Goal: Information Seeking & Learning: Check status

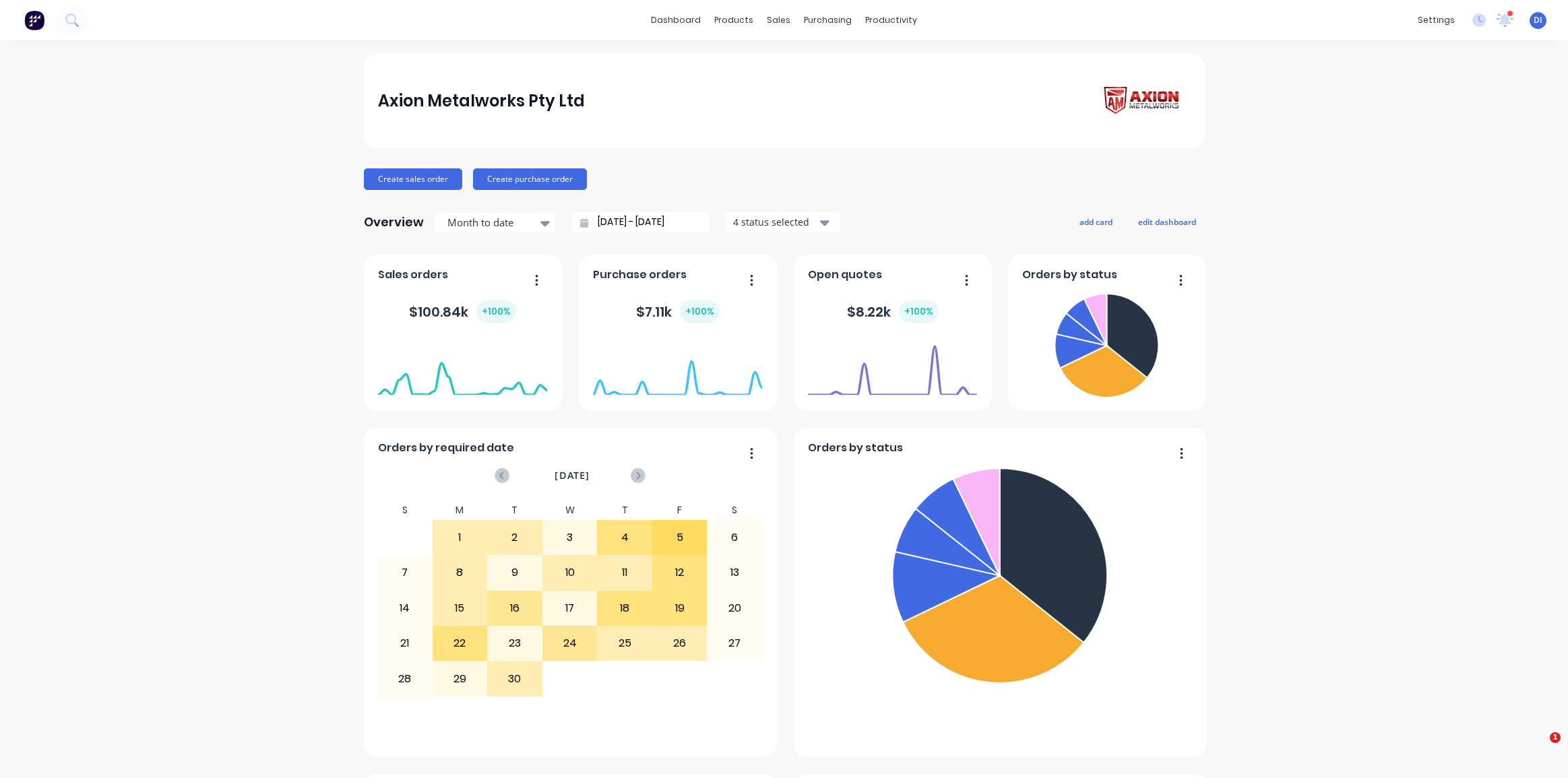
click at [612, 83] on div "Axion Metalworks Pty Ltd" at bounding box center [784, 101] width 812 height 39
click at [775, 26] on div "sales" at bounding box center [778, 20] width 37 height 21
click at [812, 91] on div "Customers" at bounding box center [820, 92] width 49 height 12
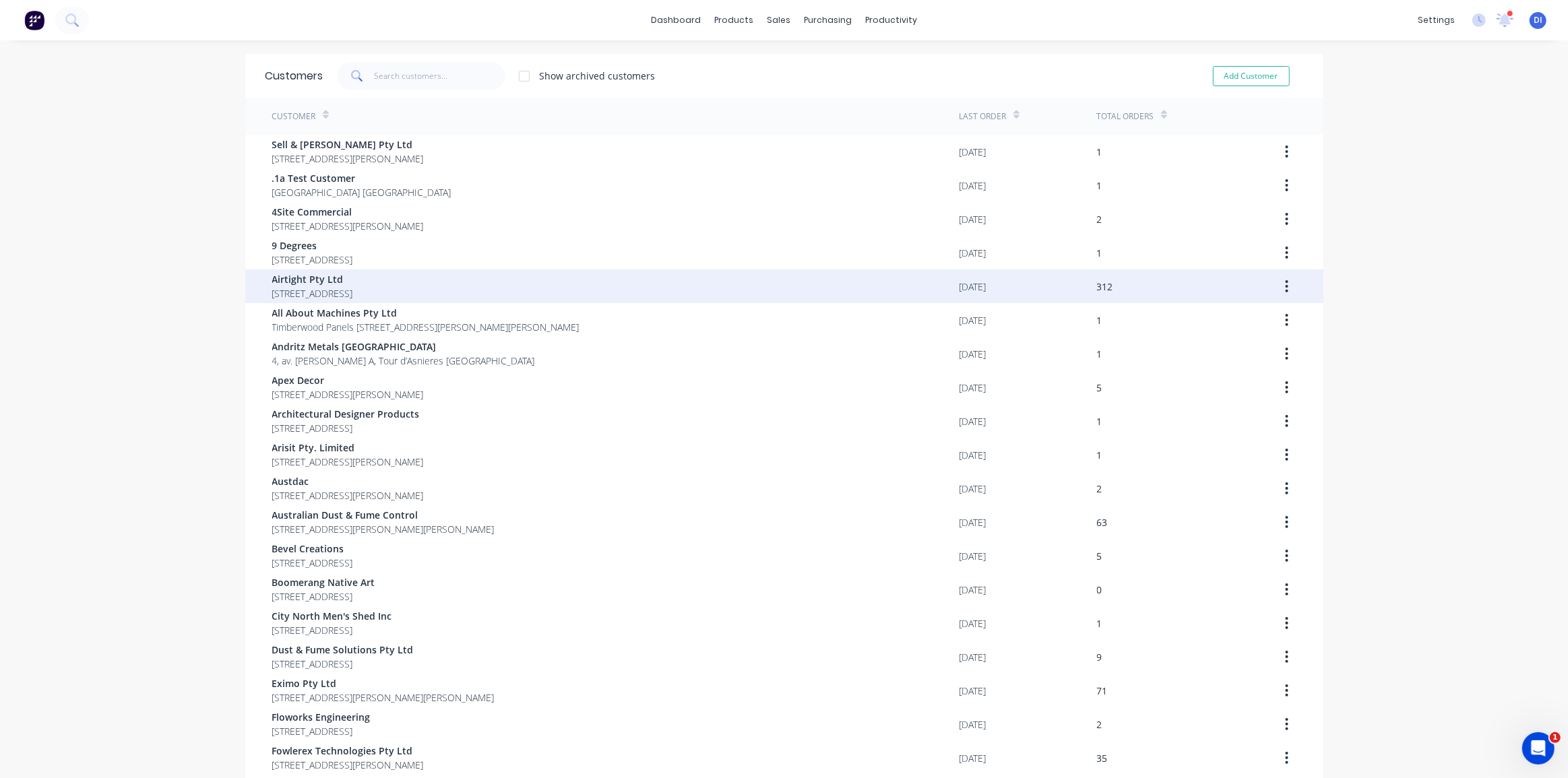
click at [353, 286] on span "[STREET_ADDRESS]" at bounding box center [313, 293] width 81 height 14
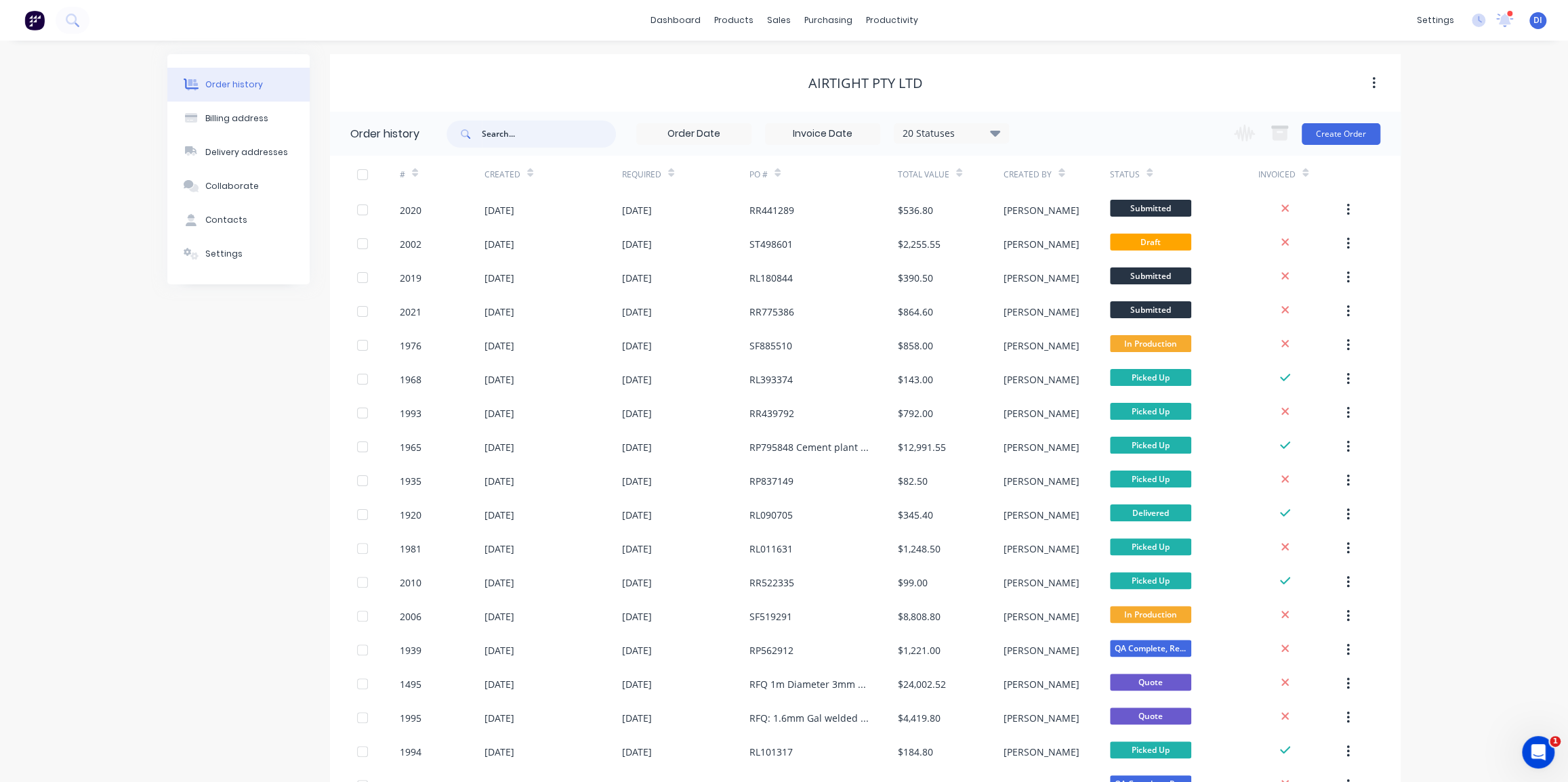
click at [510, 137] on input "text" at bounding box center [549, 134] width 134 height 27
type input "rp"
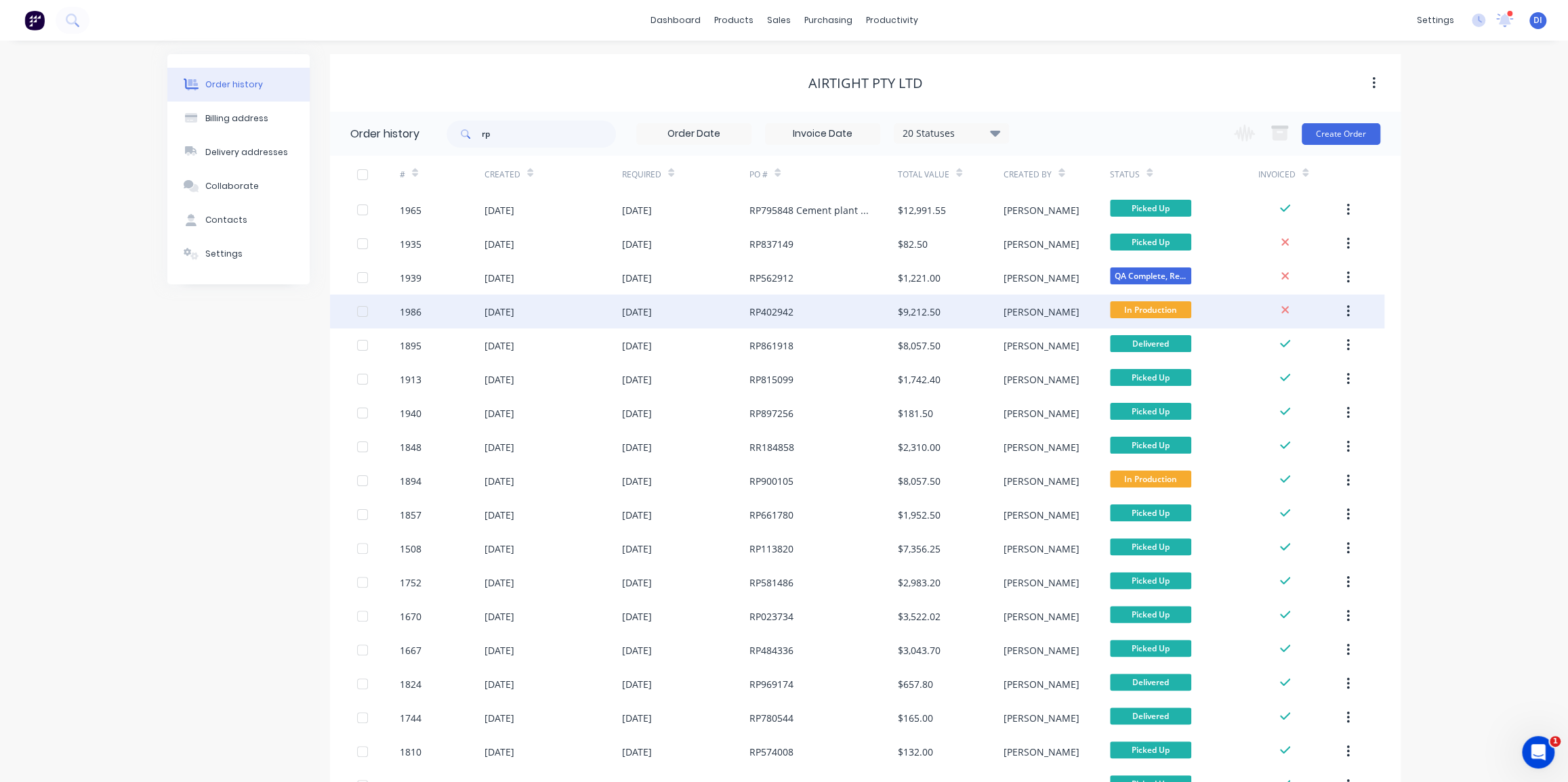
click at [779, 310] on div "RP402942" at bounding box center [771, 312] width 44 height 14
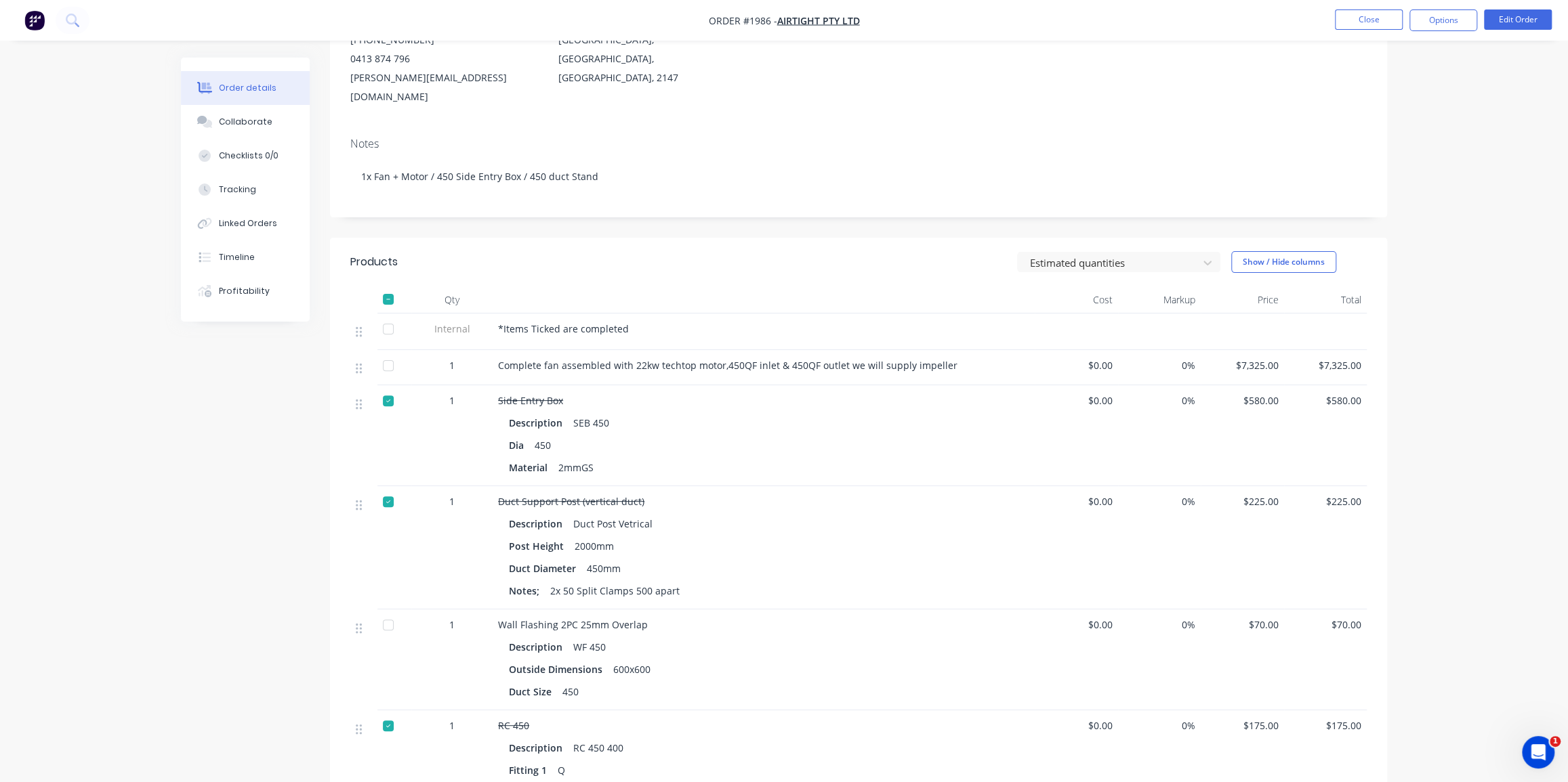
scroll to position [184, 0]
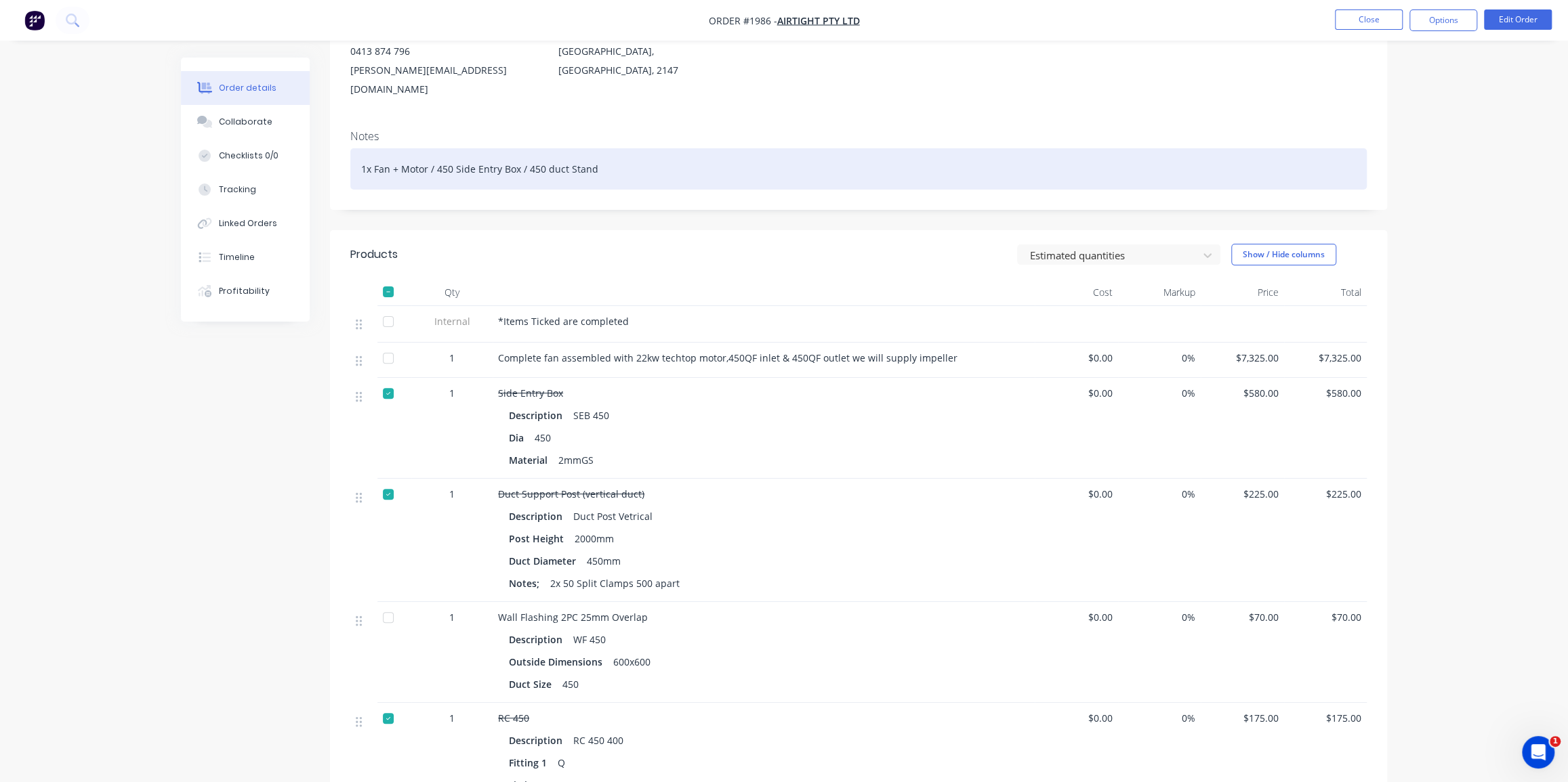
click at [361, 148] on div "1x Fan + Motor / 450 Side Entry Box / 450 duct Stand" at bounding box center [858, 169] width 1016 height 41
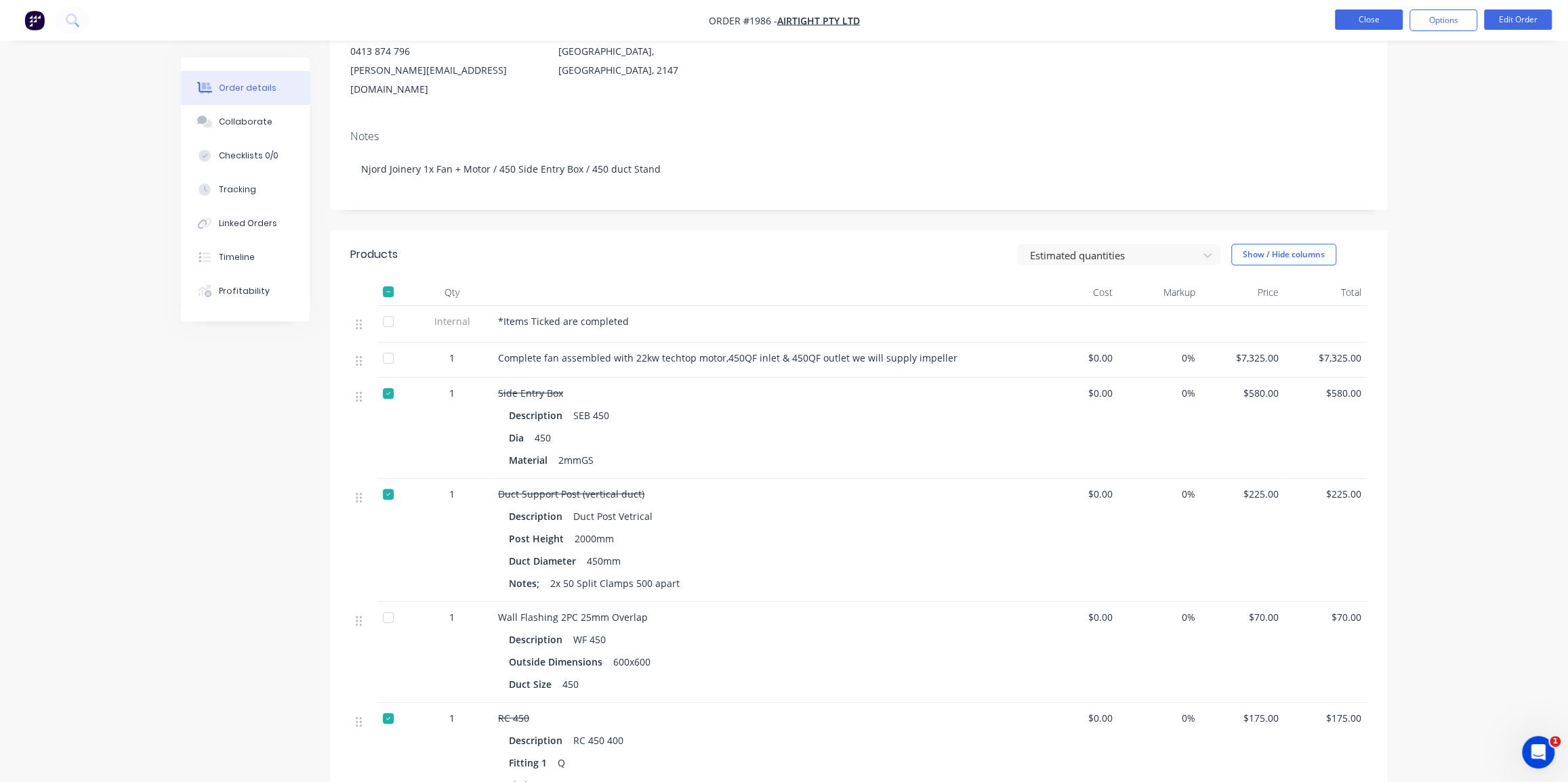
click at [1352, 26] on button "Close" at bounding box center [1369, 19] width 68 height 21
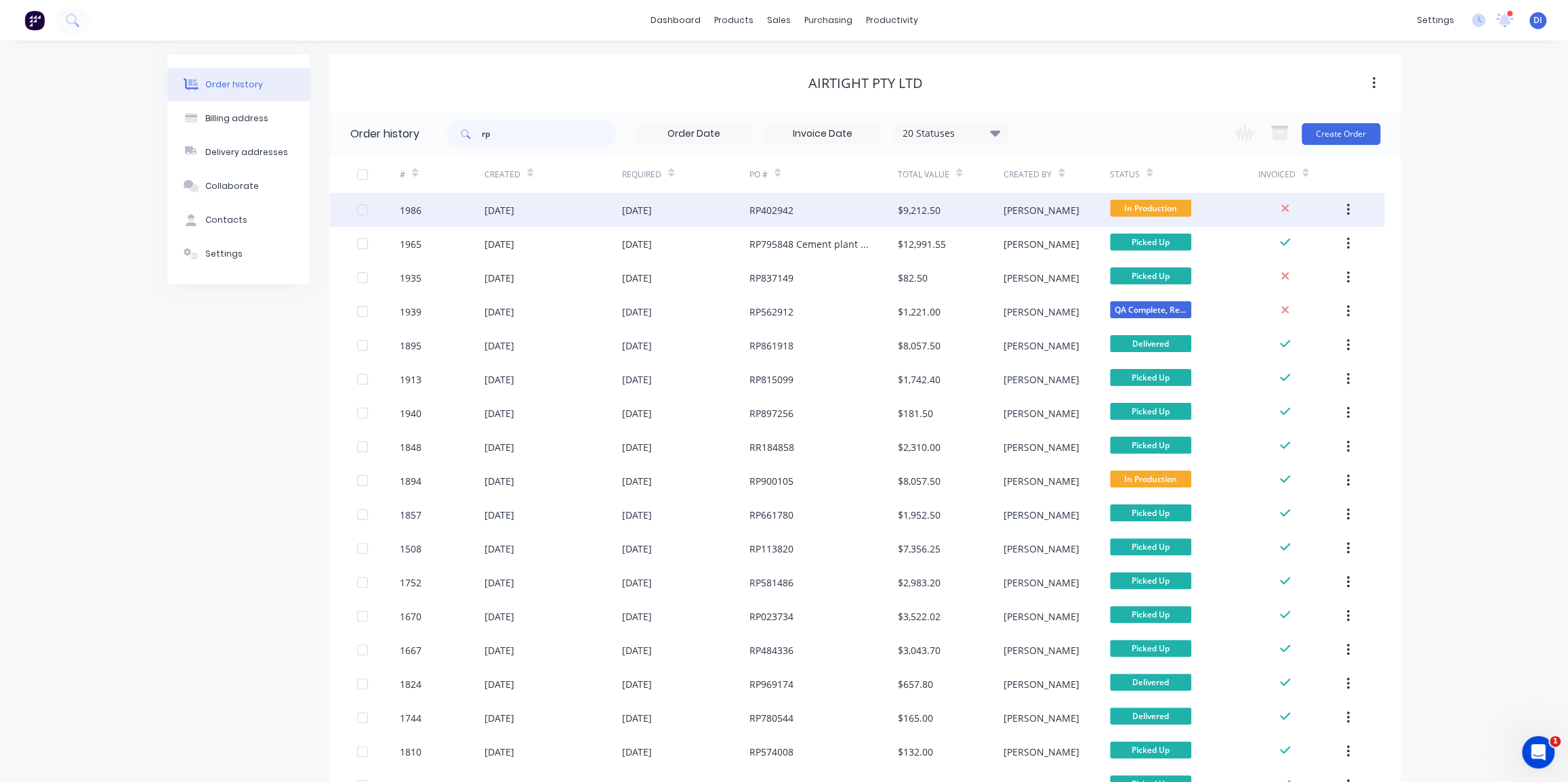
click at [816, 224] on div "RP402942" at bounding box center [823, 210] width 149 height 34
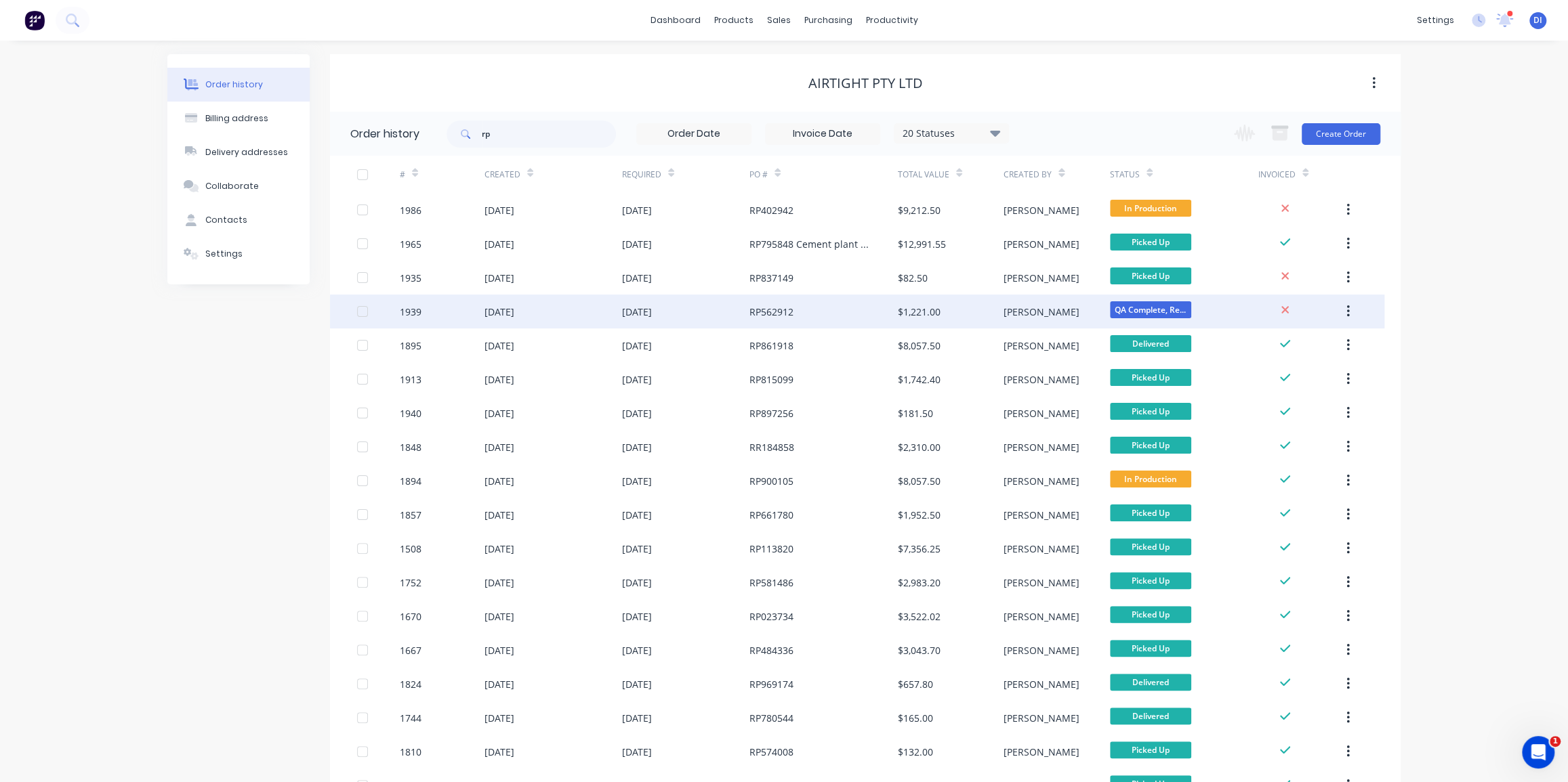
click at [841, 319] on div "RP562912" at bounding box center [823, 311] width 149 height 34
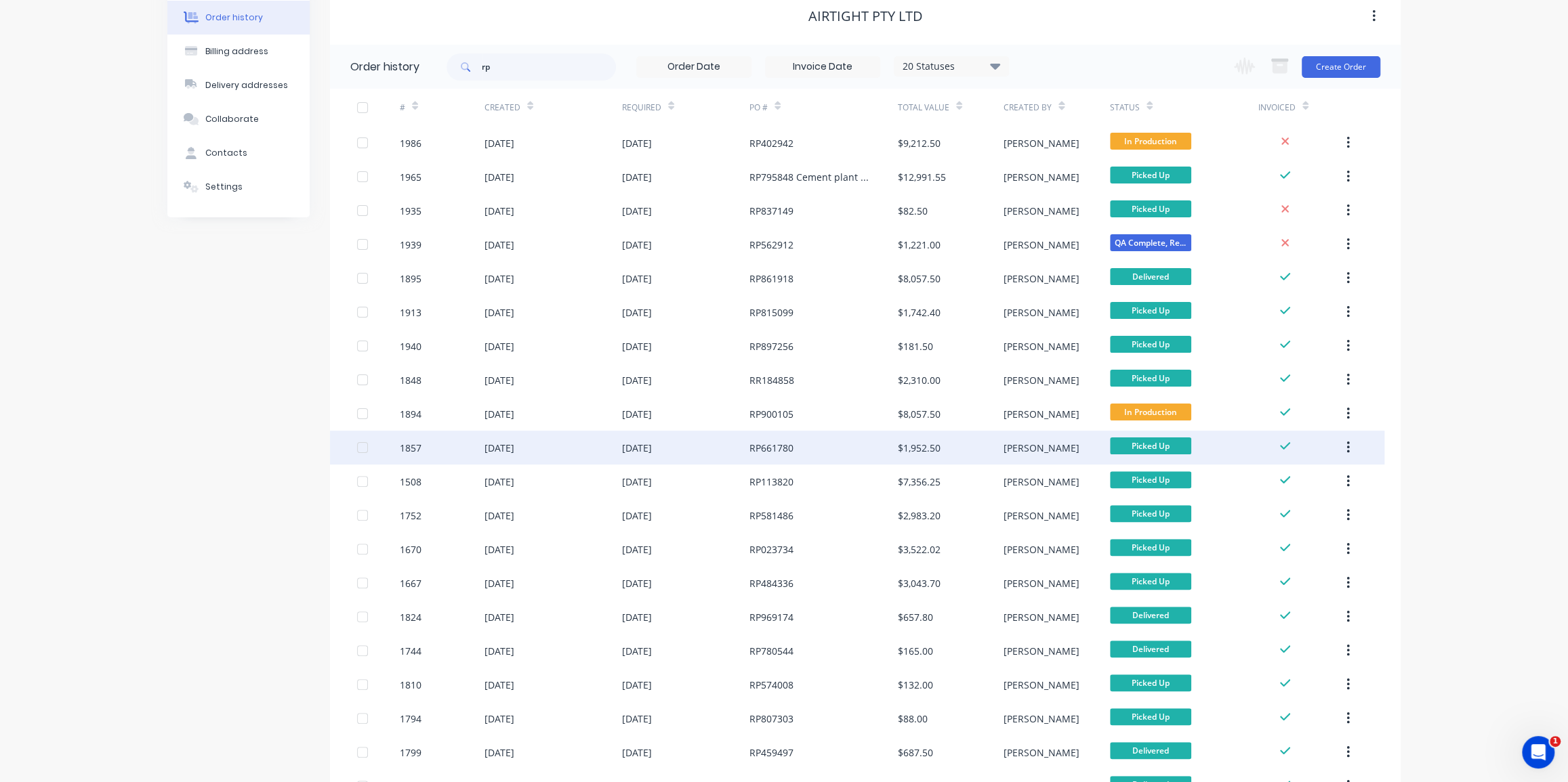
scroll to position [123, 0]
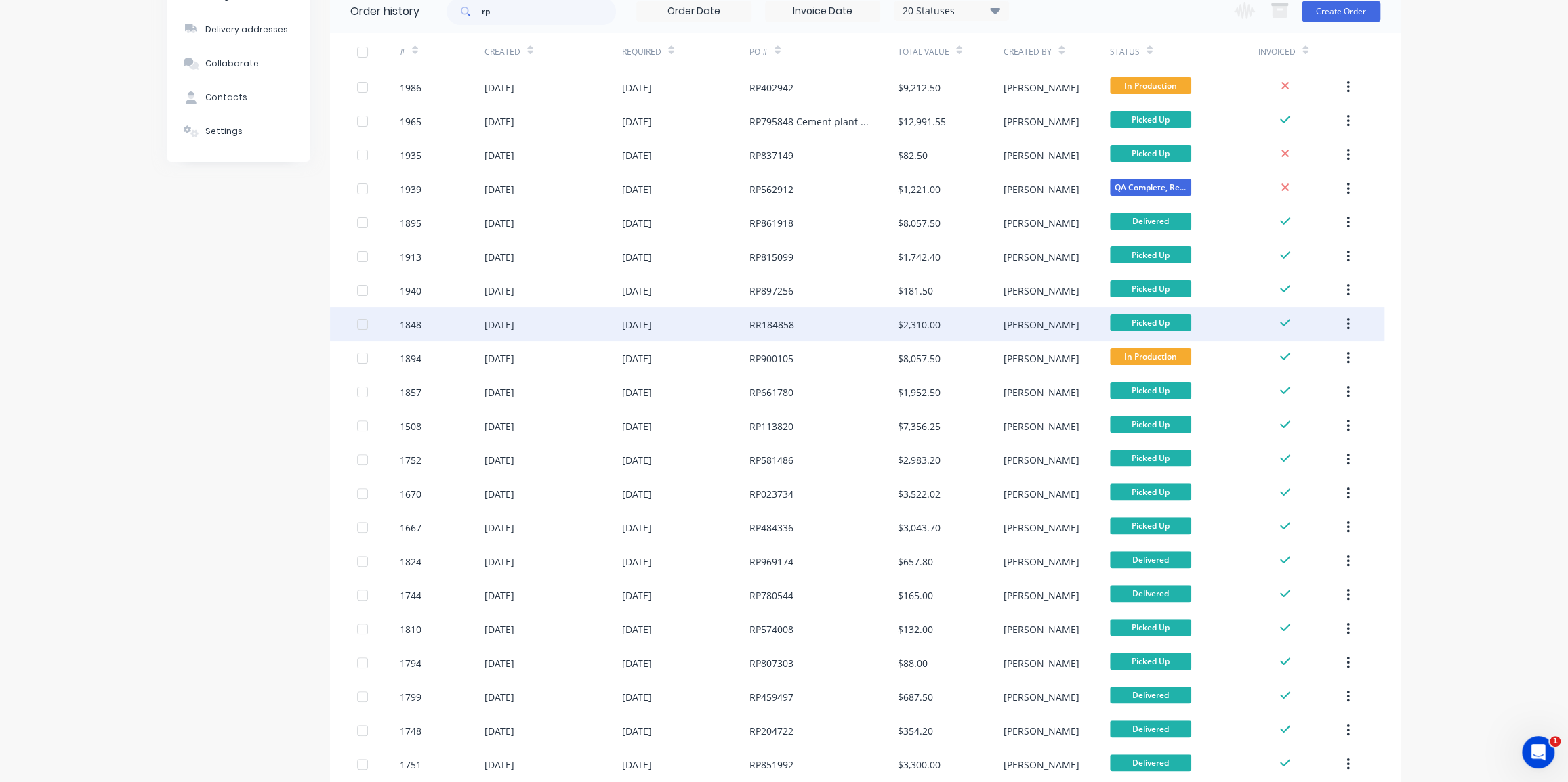
click at [830, 322] on div "RR184858" at bounding box center [823, 324] width 149 height 34
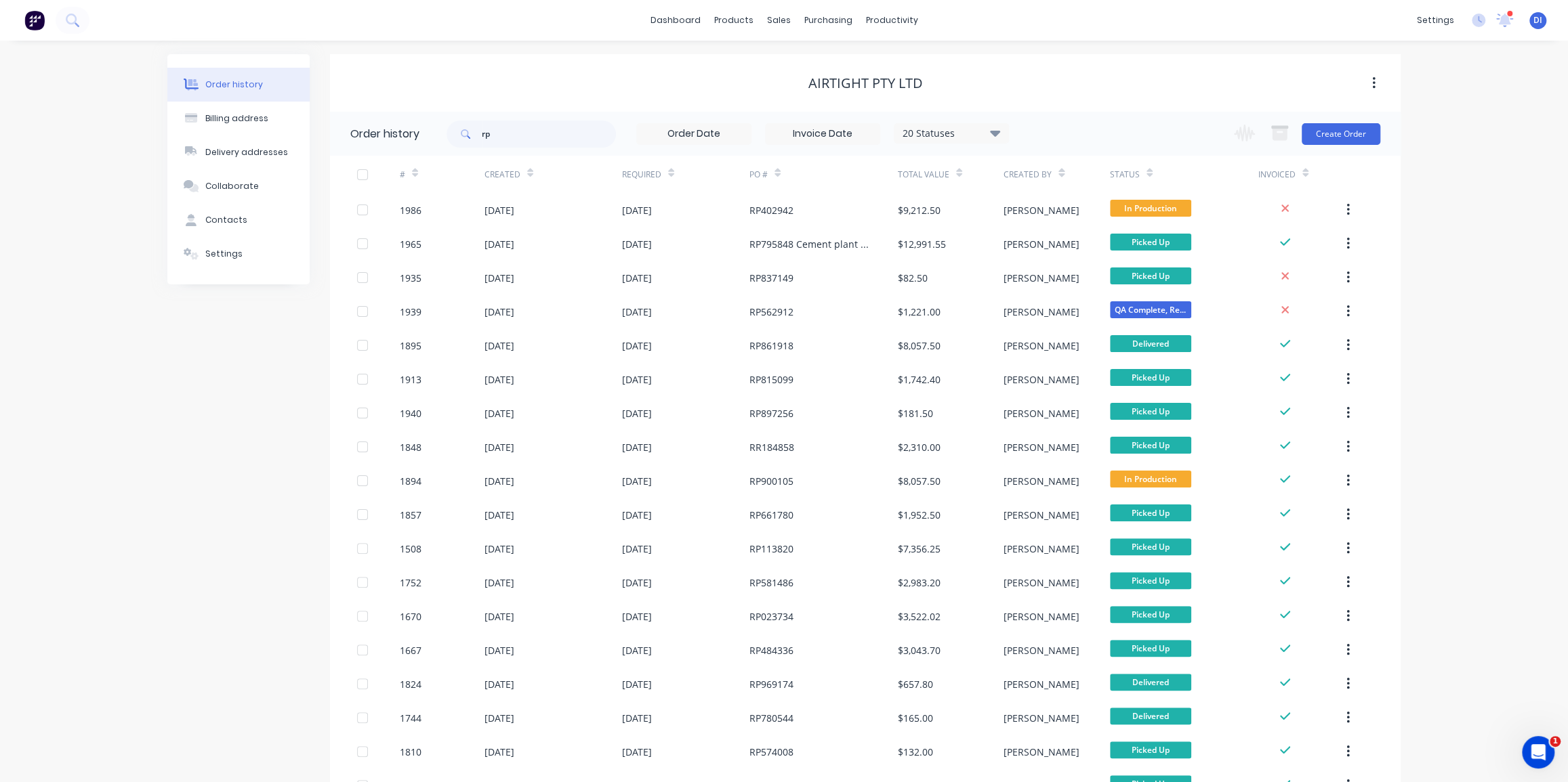
click at [974, 135] on div "20 Statuses" at bounding box center [951, 134] width 114 height 15
click at [1064, 181] on label at bounding box center [1064, 181] width 0 height 0
click at [1064, 190] on input "checkbox" at bounding box center [1069, 187] width 11 height 13
checkbox input "false"
click at [1064, 235] on label at bounding box center [1064, 235] width 0 height 0
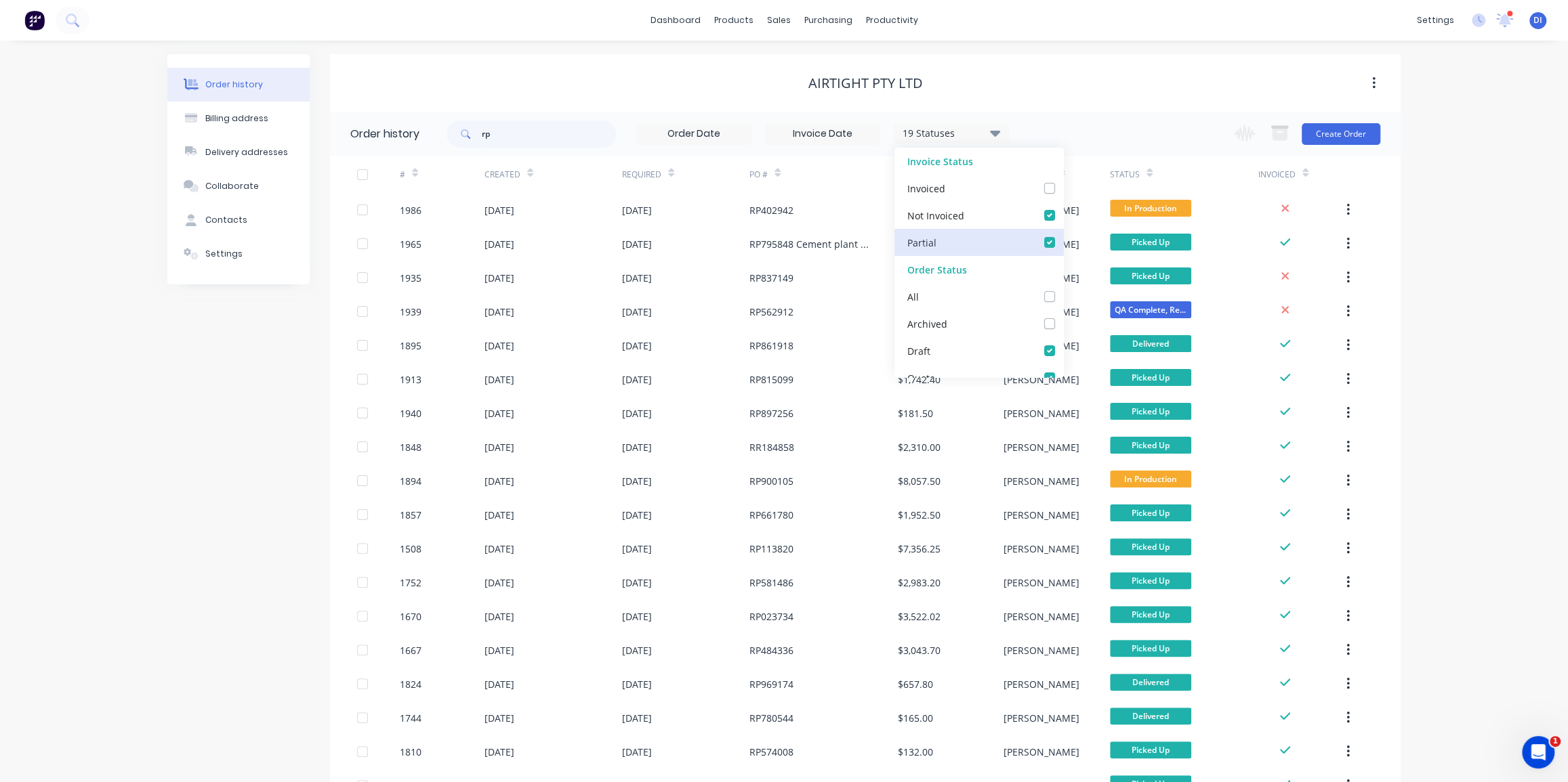
click at [1064, 242] on input "checkbox" at bounding box center [1069, 241] width 11 height 13
checkbox input "false"
click at [1038, 100] on div "Airtight Pty Ltd" at bounding box center [865, 82] width 1071 height 57
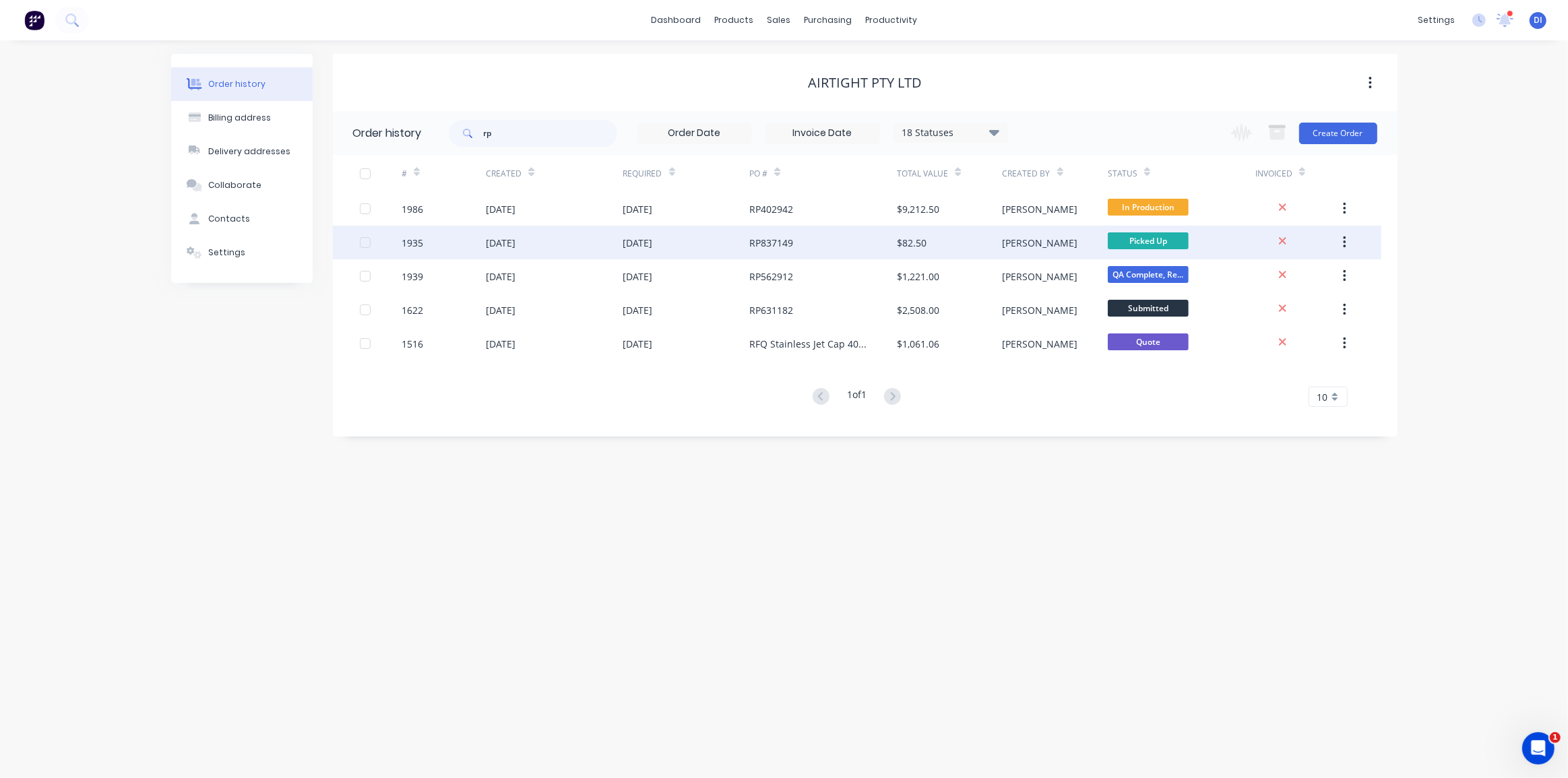
click at [829, 246] on div "RP837149" at bounding box center [822, 243] width 148 height 34
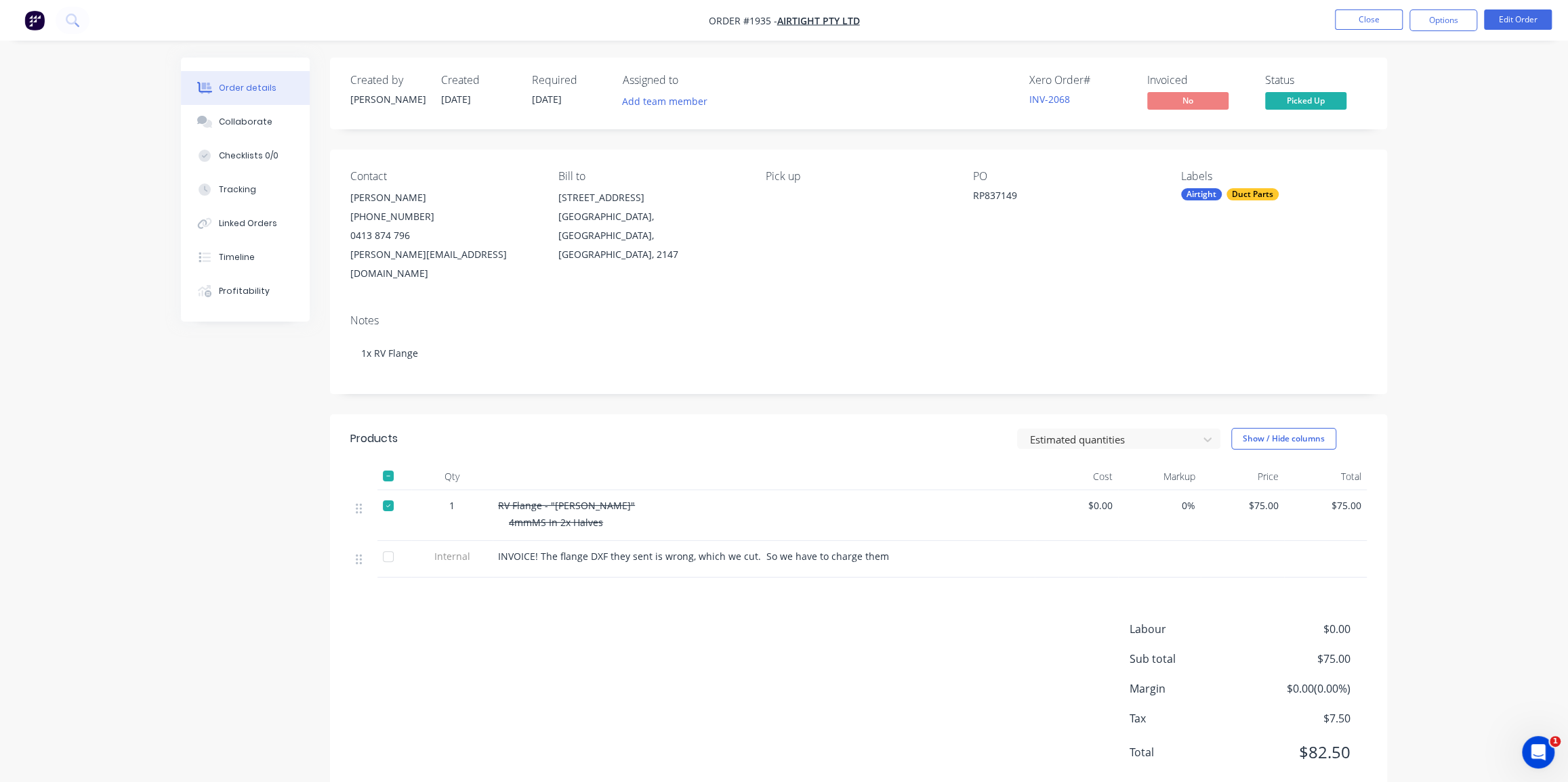
drag, startPoint x: 806, startPoint y: 597, endPoint x: 686, endPoint y: 585, distance: 120.6
click at [804, 597] on div "Products Estimated quantities Show / Hide columns Qty Cost Markup Price Total 1…" at bounding box center [859, 606] width 1057 height 384
click at [391, 493] on div at bounding box center [388, 506] width 27 height 27
click at [235, 260] on div "Timeline" at bounding box center [236, 257] width 36 height 12
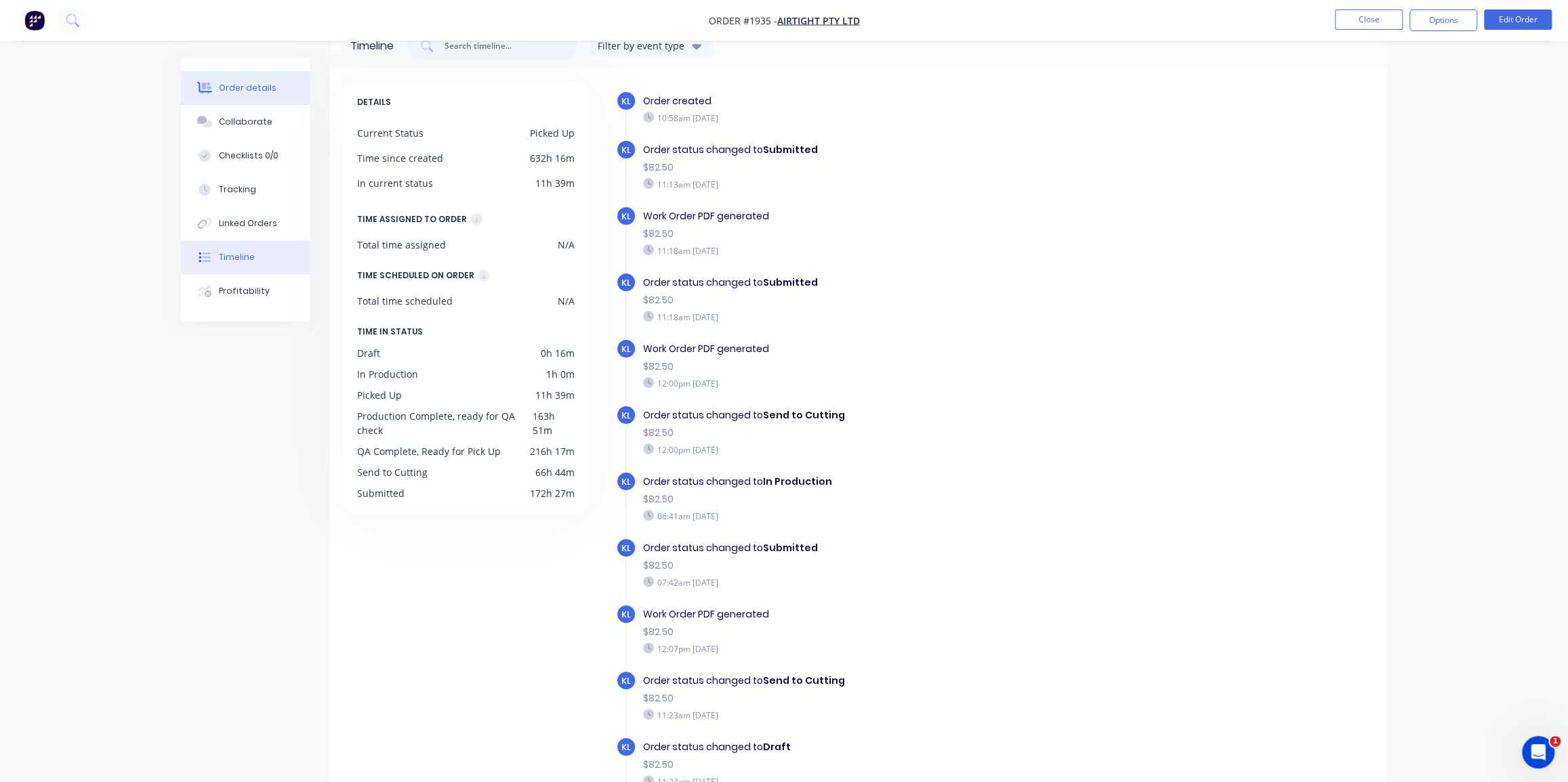
click at [251, 95] on button "Order details" at bounding box center [245, 88] width 129 height 34
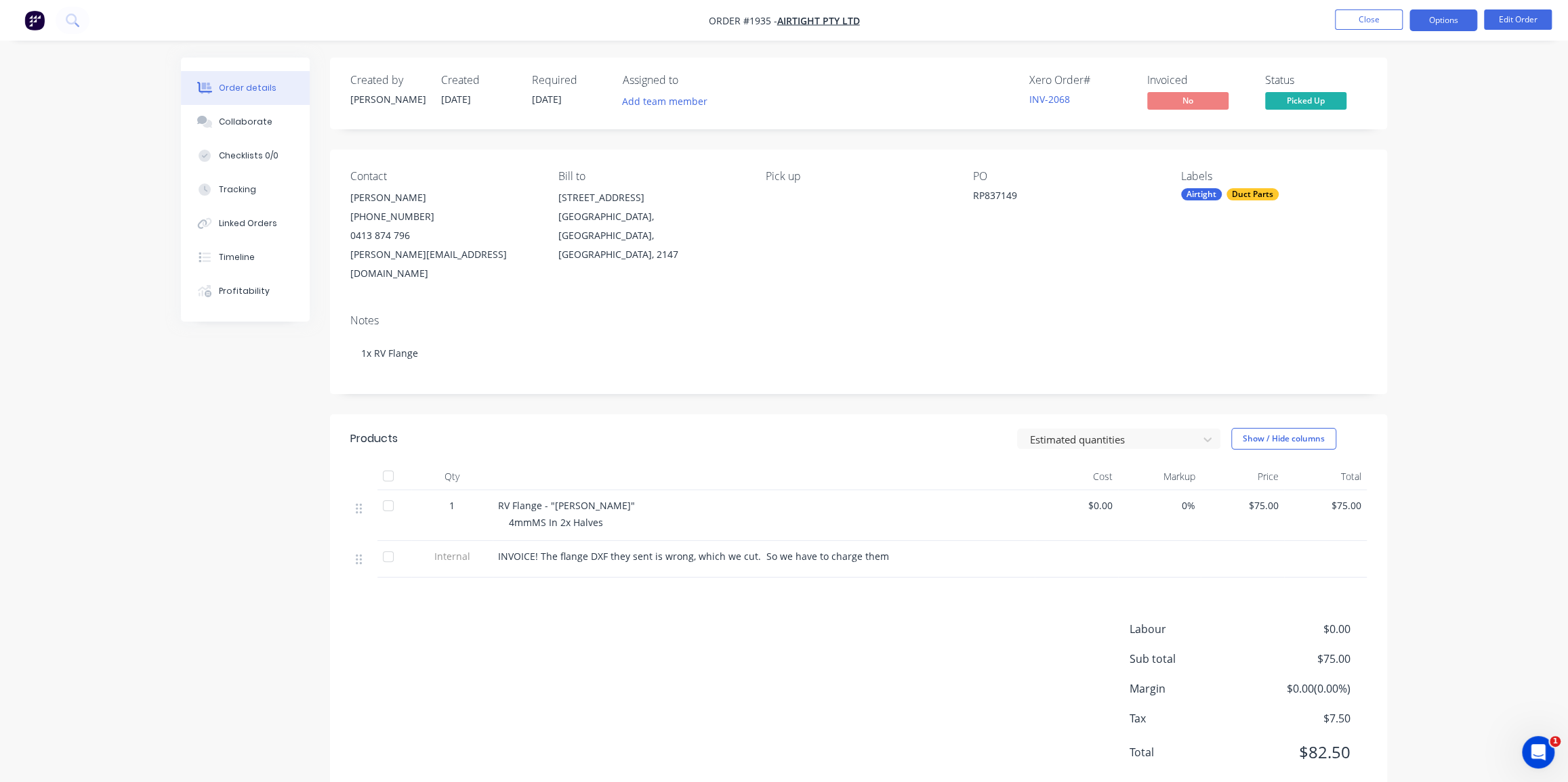
click at [1434, 21] on button "Options" at bounding box center [1444, 20] width 68 height 22
drag, startPoint x: 1165, startPoint y: 294, endPoint x: 525, endPoint y: 191, distance: 648.2
click at [1150, 304] on div "Notes 1x RV Flange" at bounding box center [859, 348] width 1057 height 90
drag, startPoint x: 217, startPoint y: 114, endPoint x: 239, endPoint y: 128, distance: 26.1
click at [218, 113] on button "Collaborate" at bounding box center [245, 122] width 129 height 34
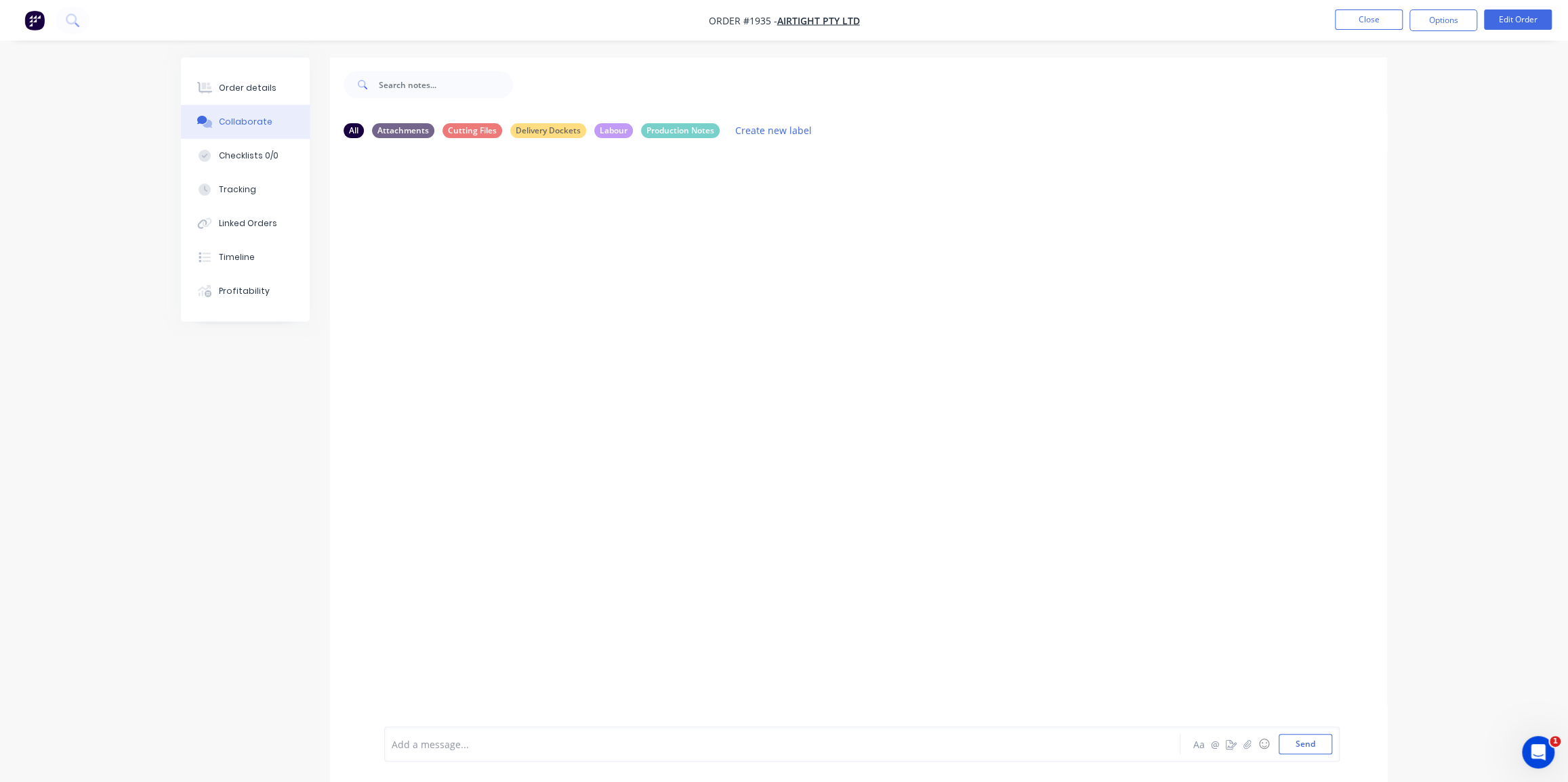
click at [234, 120] on div "Collaborate" at bounding box center [246, 122] width 54 height 12
click at [235, 88] on div "Order details" at bounding box center [247, 88] width 57 height 12
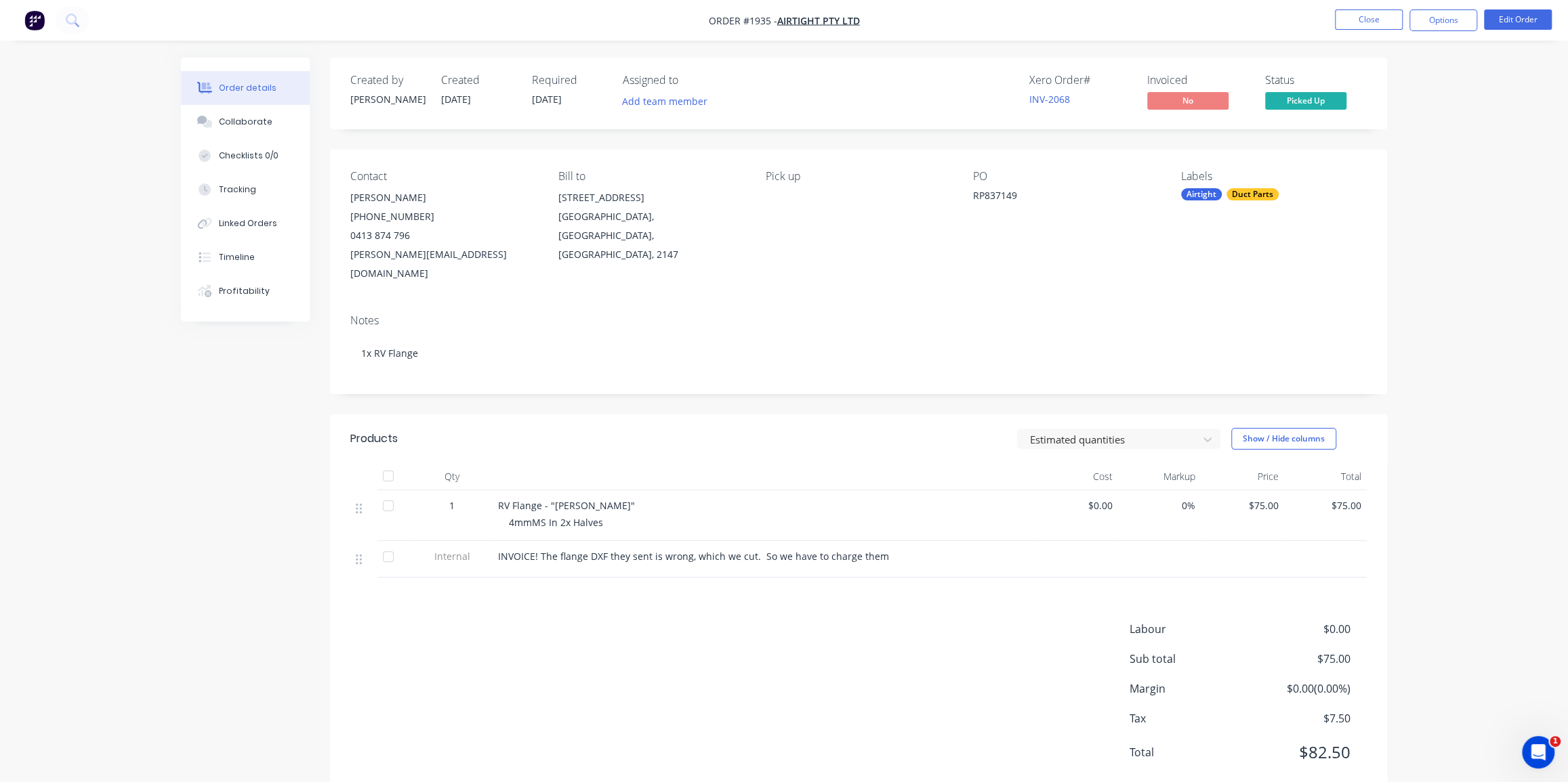
click at [997, 190] on div "RP837149" at bounding box center [1058, 197] width 169 height 19
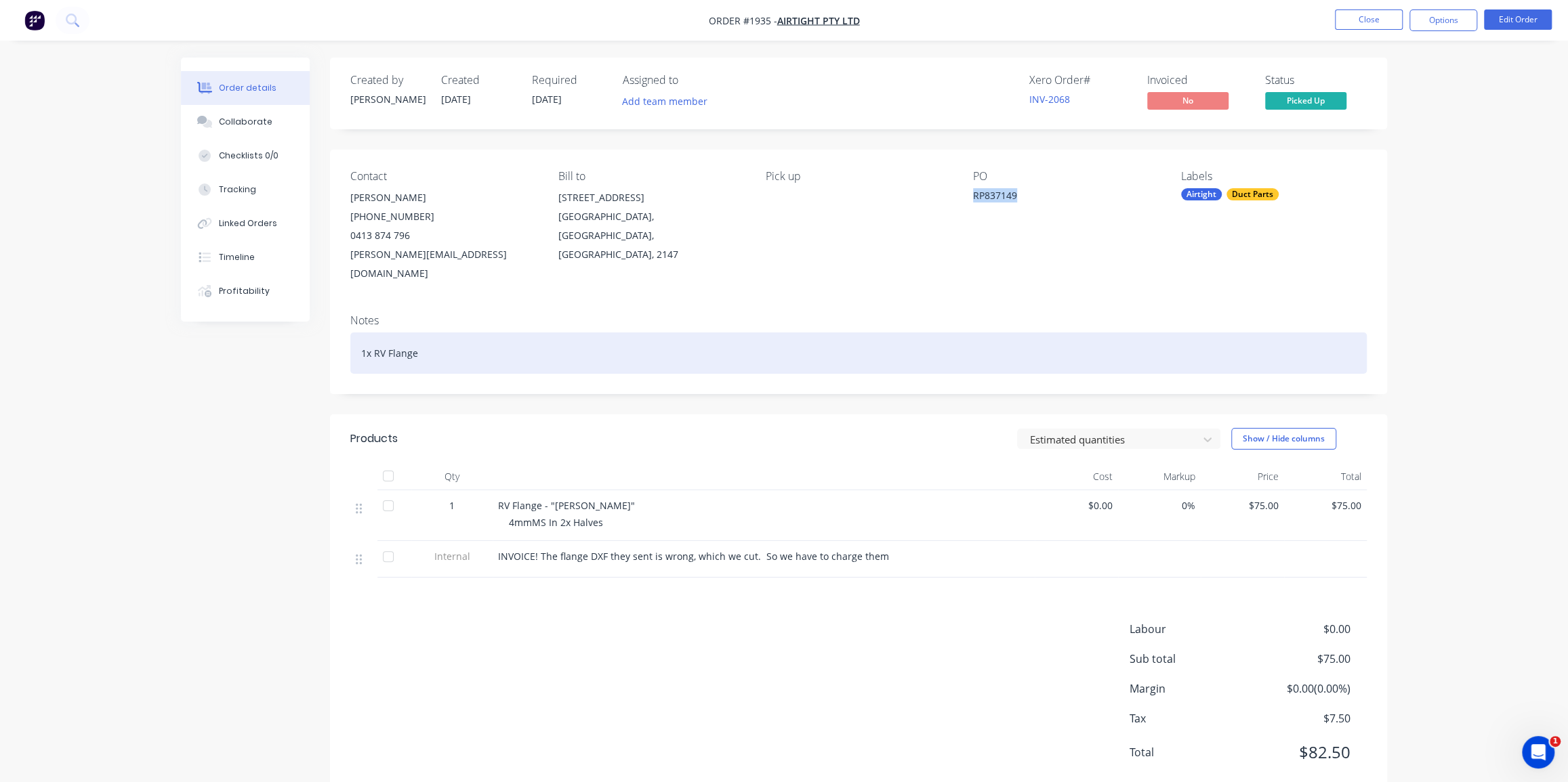
copy div "RP837149"
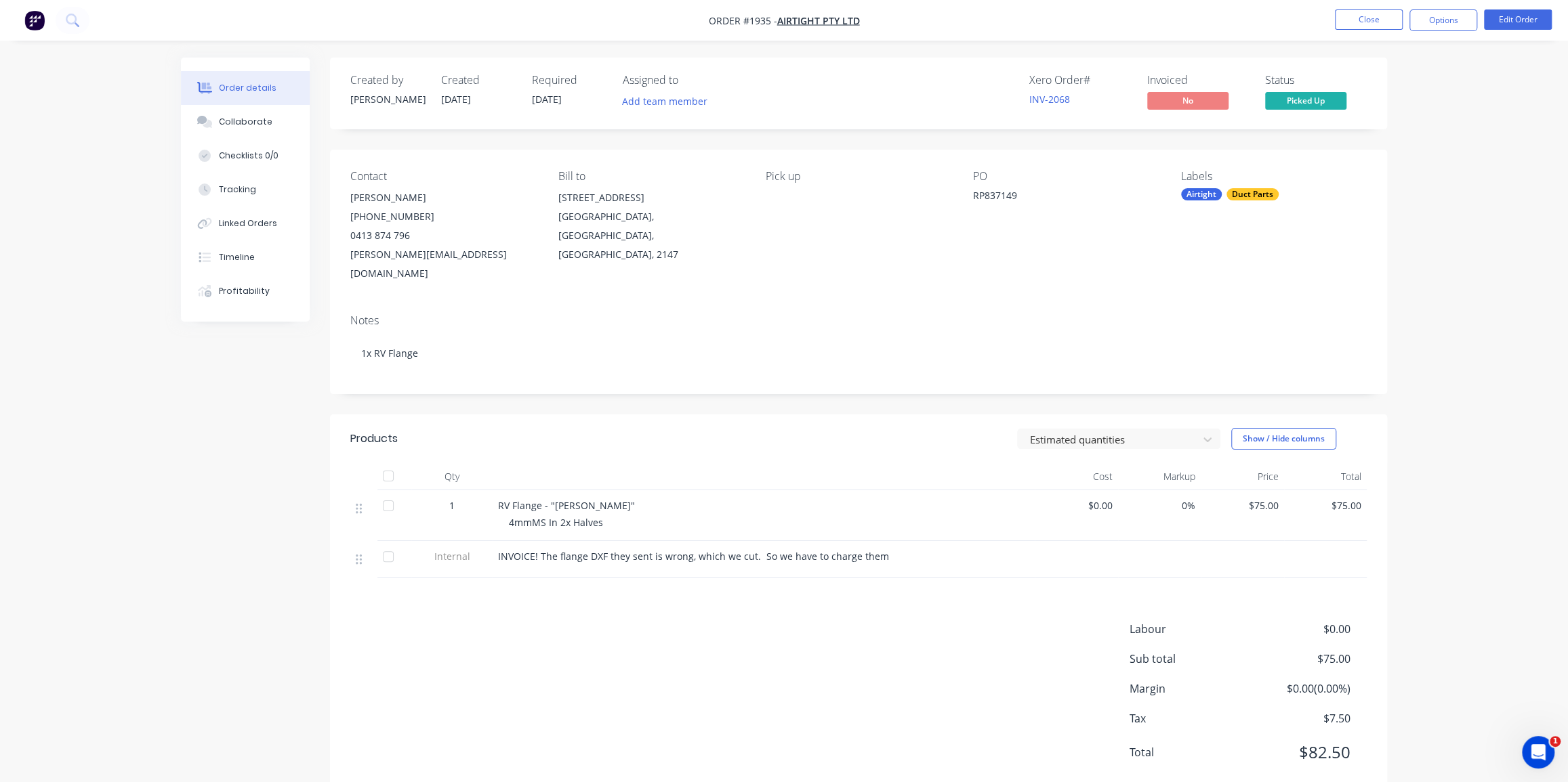
click at [1426, 270] on div "Order details Collaborate Checklists 0/0 Tracking Linked Orders Timeline Profit…" at bounding box center [784, 410] width 1568 height 819
click at [248, 257] on div "Timeline" at bounding box center [236, 257] width 36 height 12
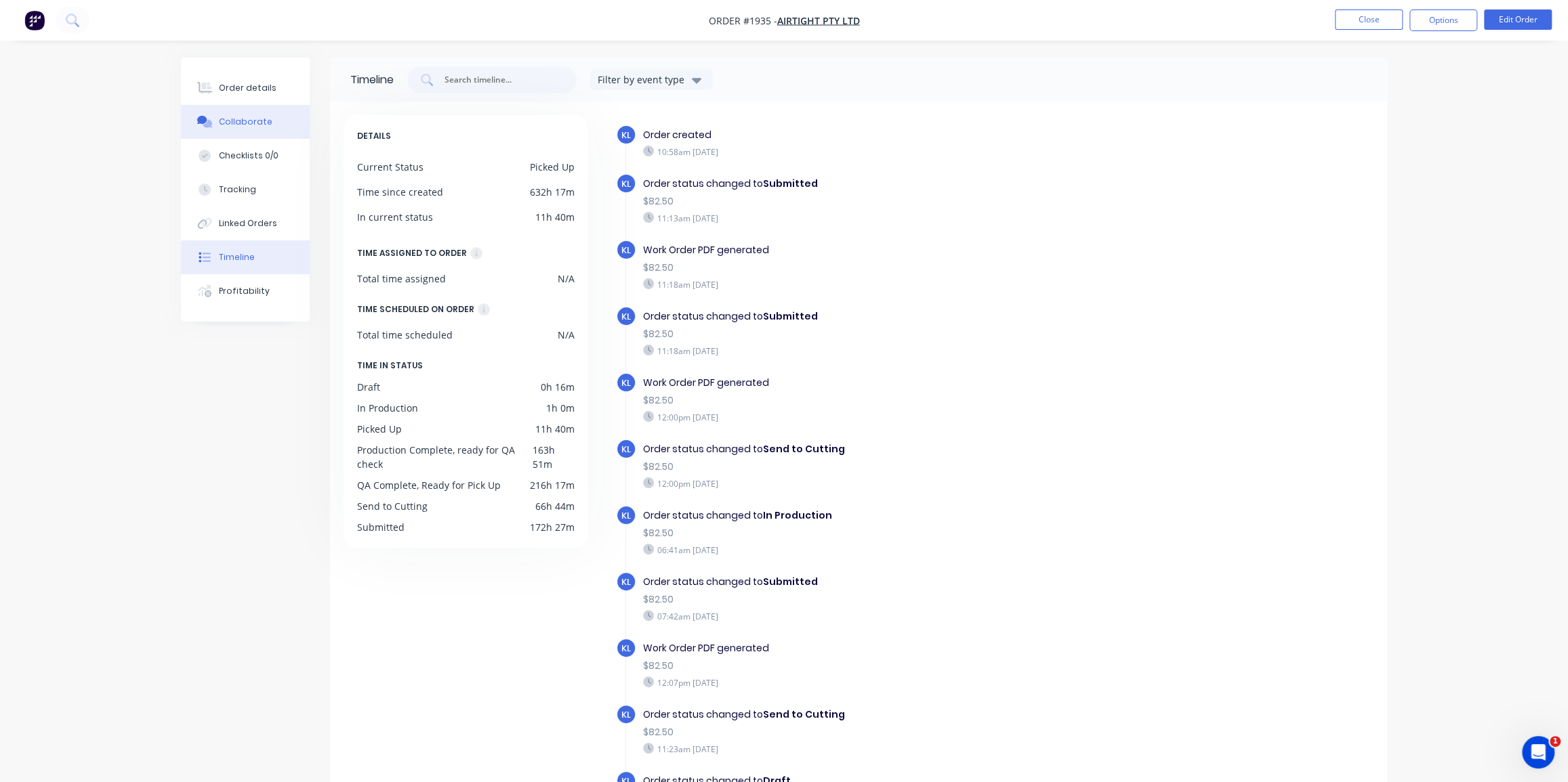
click at [253, 121] on div "Collaborate" at bounding box center [246, 122] width 54 height 12
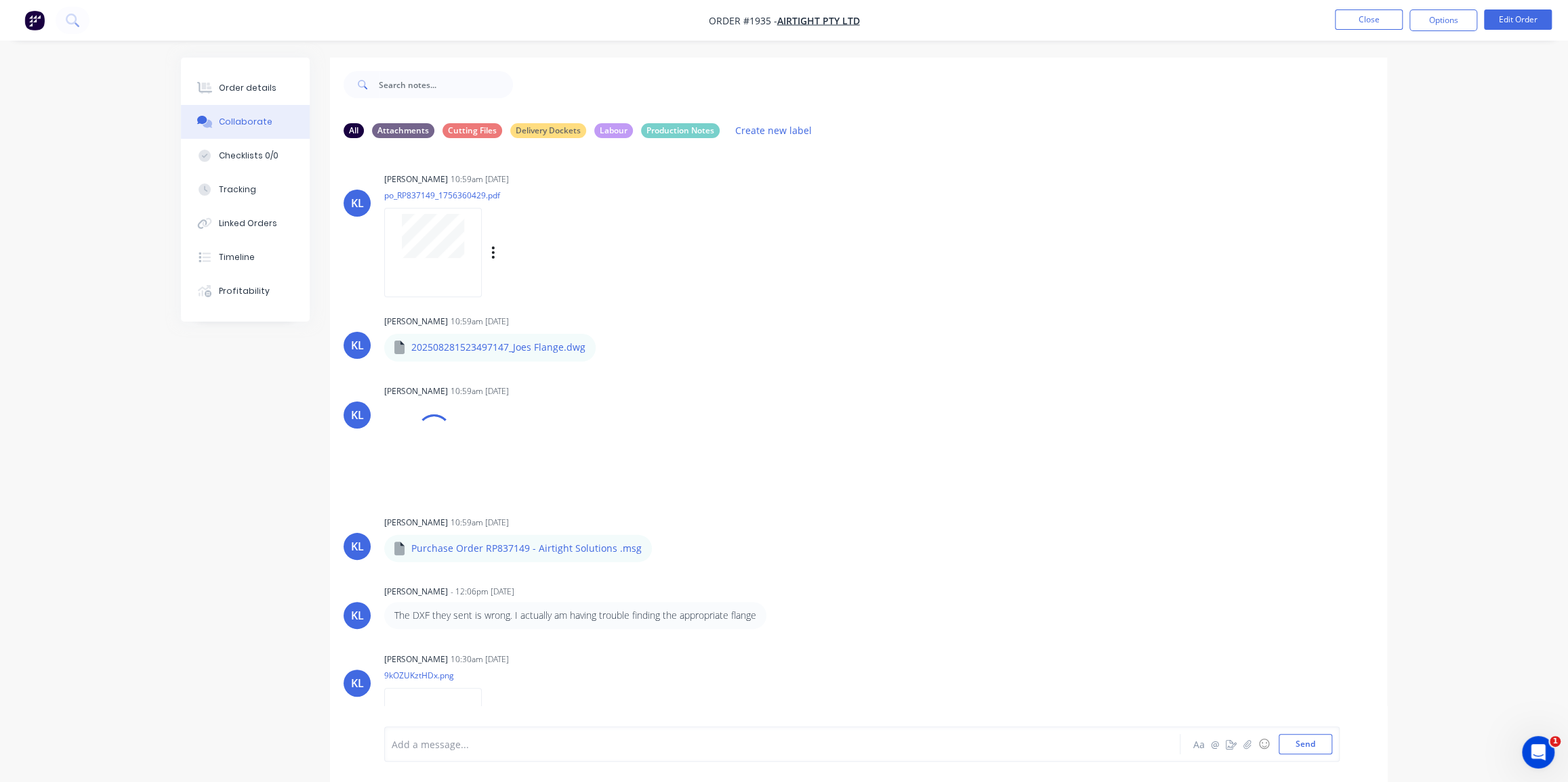
click at [1115, 253] on div "[PERSON_NAME] 10:59am [DATE] po_RP837149_1756360429.pdf Labels Download Delete" at bounding box center [859, 230] width 1057 height 122
click at [249, 91] on div "Order details" at bounding box center [247, 88] width 57 height 12
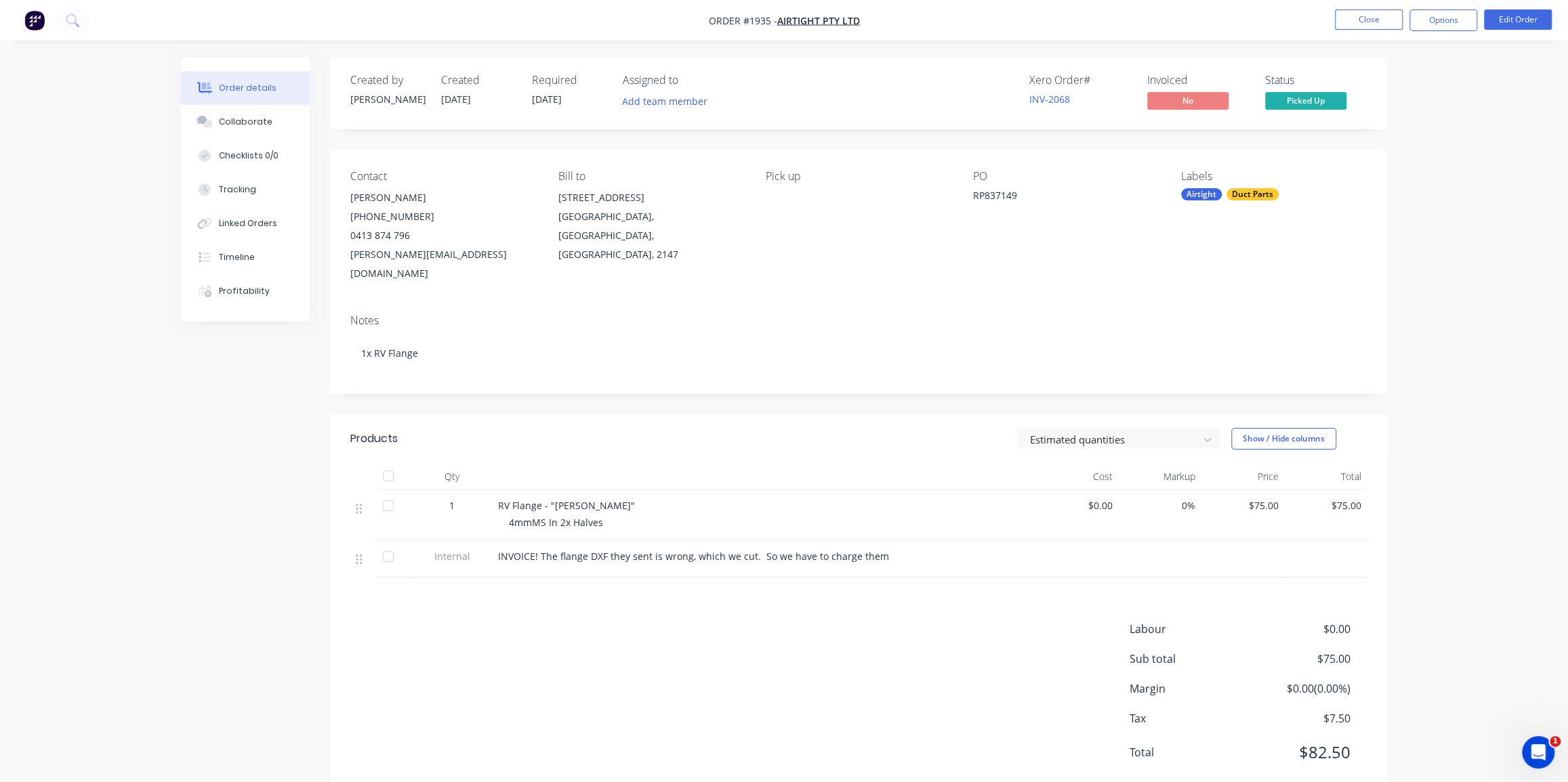
click at [1445, 247] on div "Order details Collaborate Checklists 0/0 Tracking Linked Orders Timeline Profit…" at bounding box center [784, 410] width 1568 height 819
click at [1423, 23] on button "Options" at bounding box center [1444, 20] width 68 height 22
click at [1374, 85] on div "Invoice" at bounding box center [1403, 82] width 124 height 20
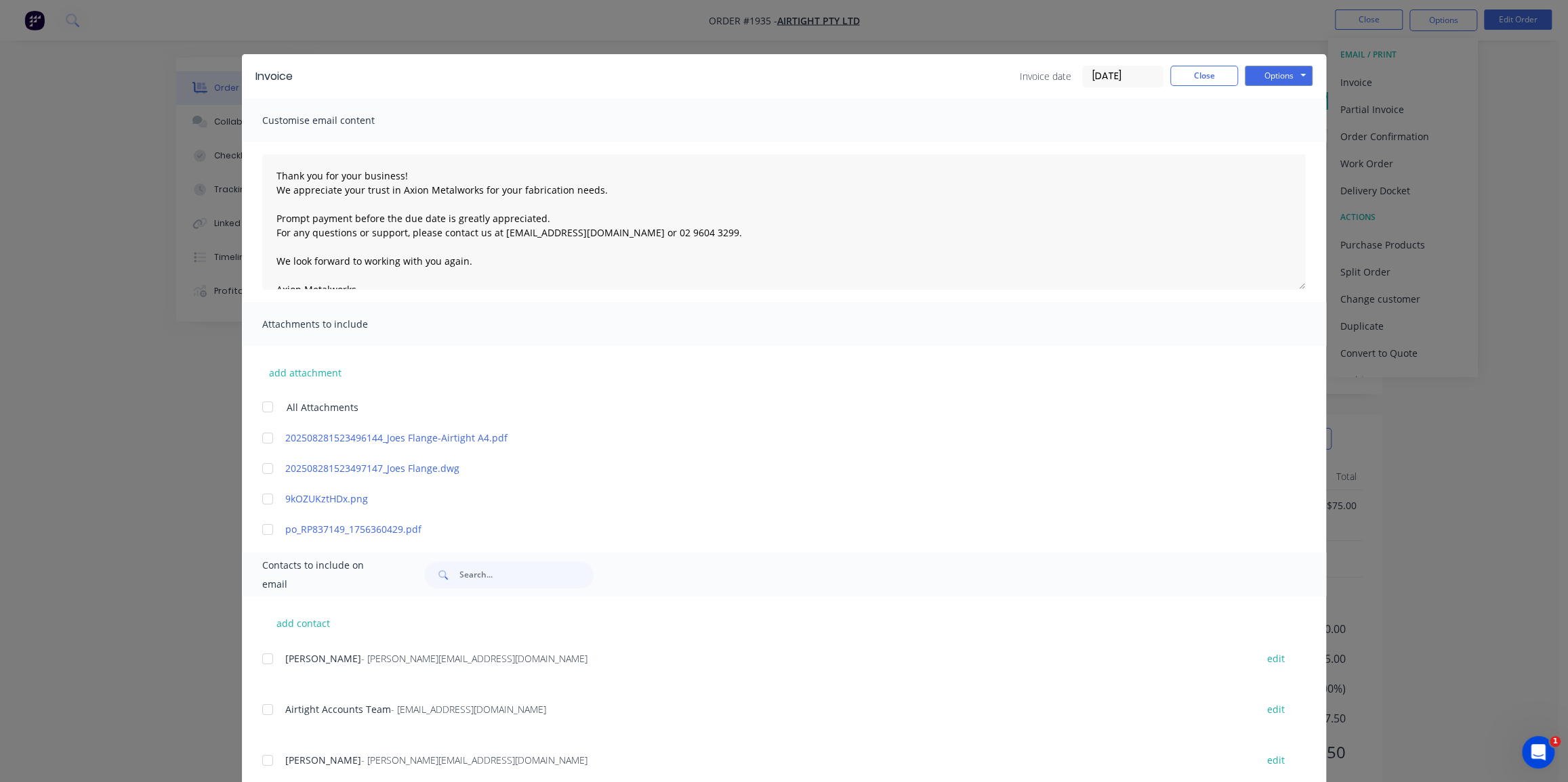
click at [257, 527] on div at bounding box center [267, 529] width 27 height 27
drag, startPoint x: 265, startPoint y: 708, endPoint x: 596, endPoint y: 580, distance: 354.9
click at [266, 707] on div at bounding box center [267, 710] width 27 height 27
click at [1116, 77] on input "[DATE]" at bounding box center [1122, 76] width 80 height 21
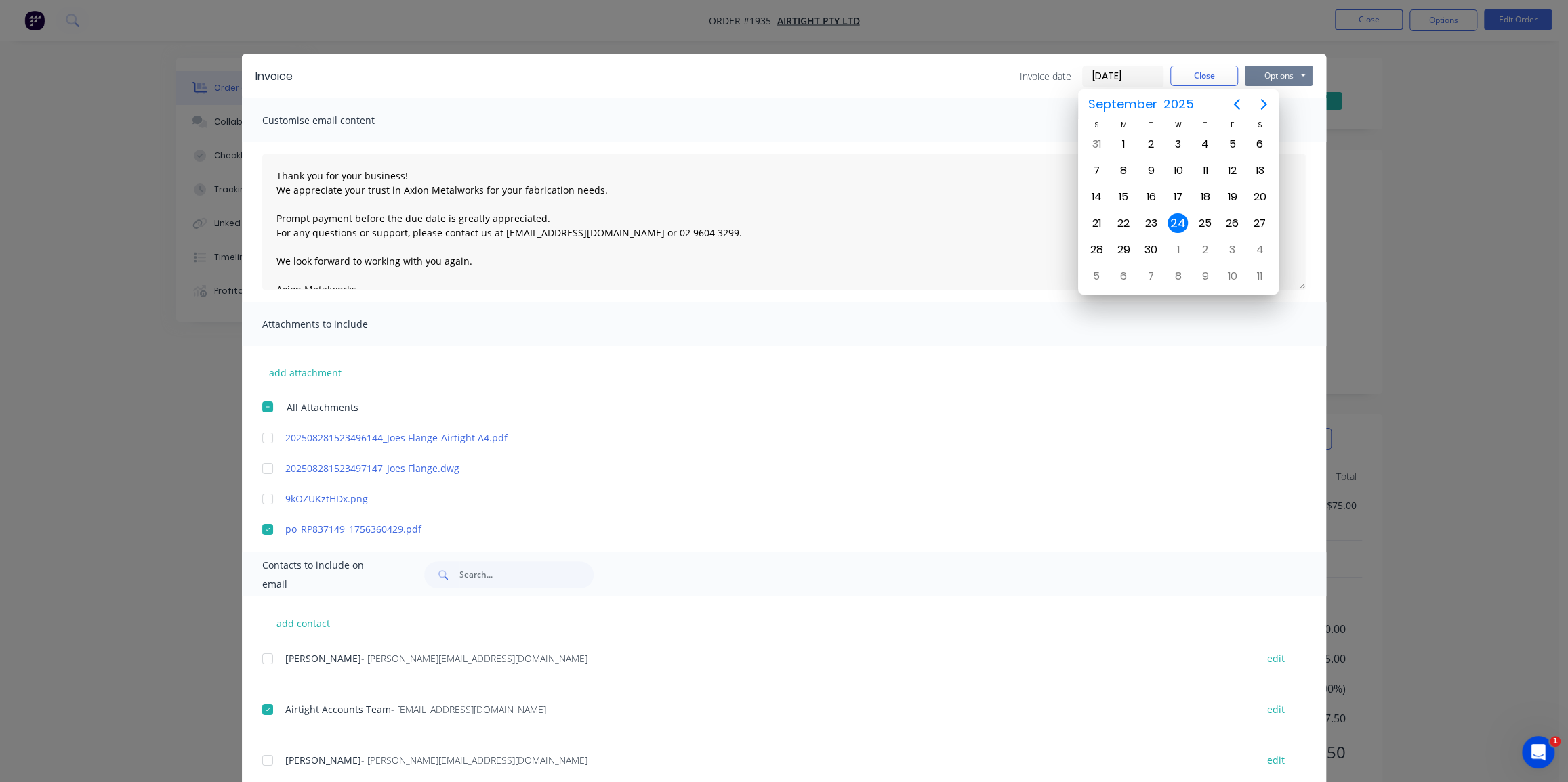
click at [1286, 72] on button "Options" at bounding box center [1278, 75] width 68 height 21
click at [1273, 78] on button "Options" at bounding box center [1278, 75] width 68 height 21
drag, startPoint x: 1152, startPoint y: 369, endPoint x: 1152, endPoint y: 360, distance: 9.0
click at [1152, 368] on div "add attachment All Attachments 202508281523496144_Joes Flange-Airtight A4.pdf 2…" at bounding box center [784, 441] width 1084 height 191
click at [1112, 80] on input "[DATE]" at bounding box center [1122, 76] width 80 height 21
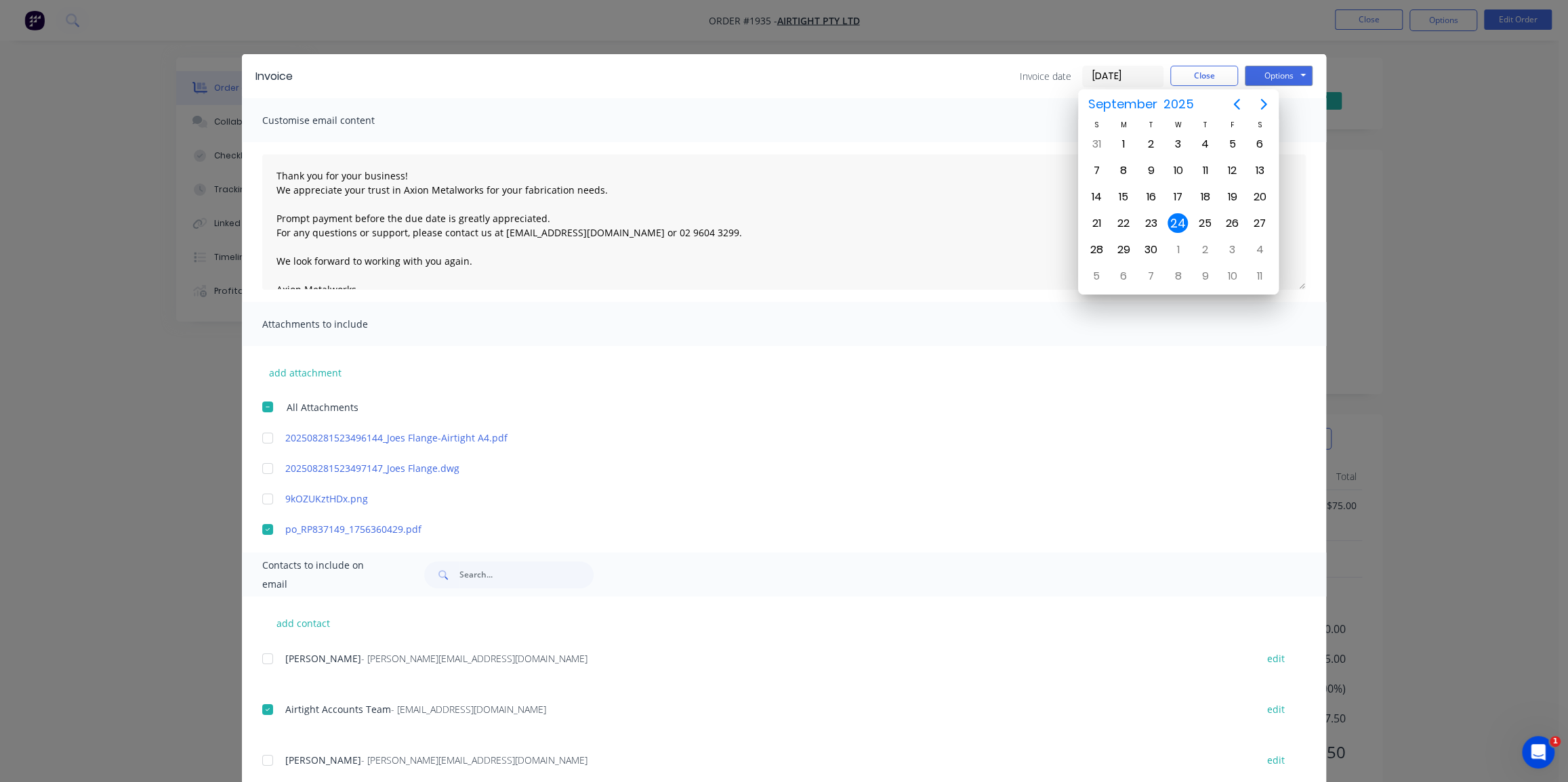
click at [1176, 224] on div "24" at bounding box center [1177, 223] width 21 height 21
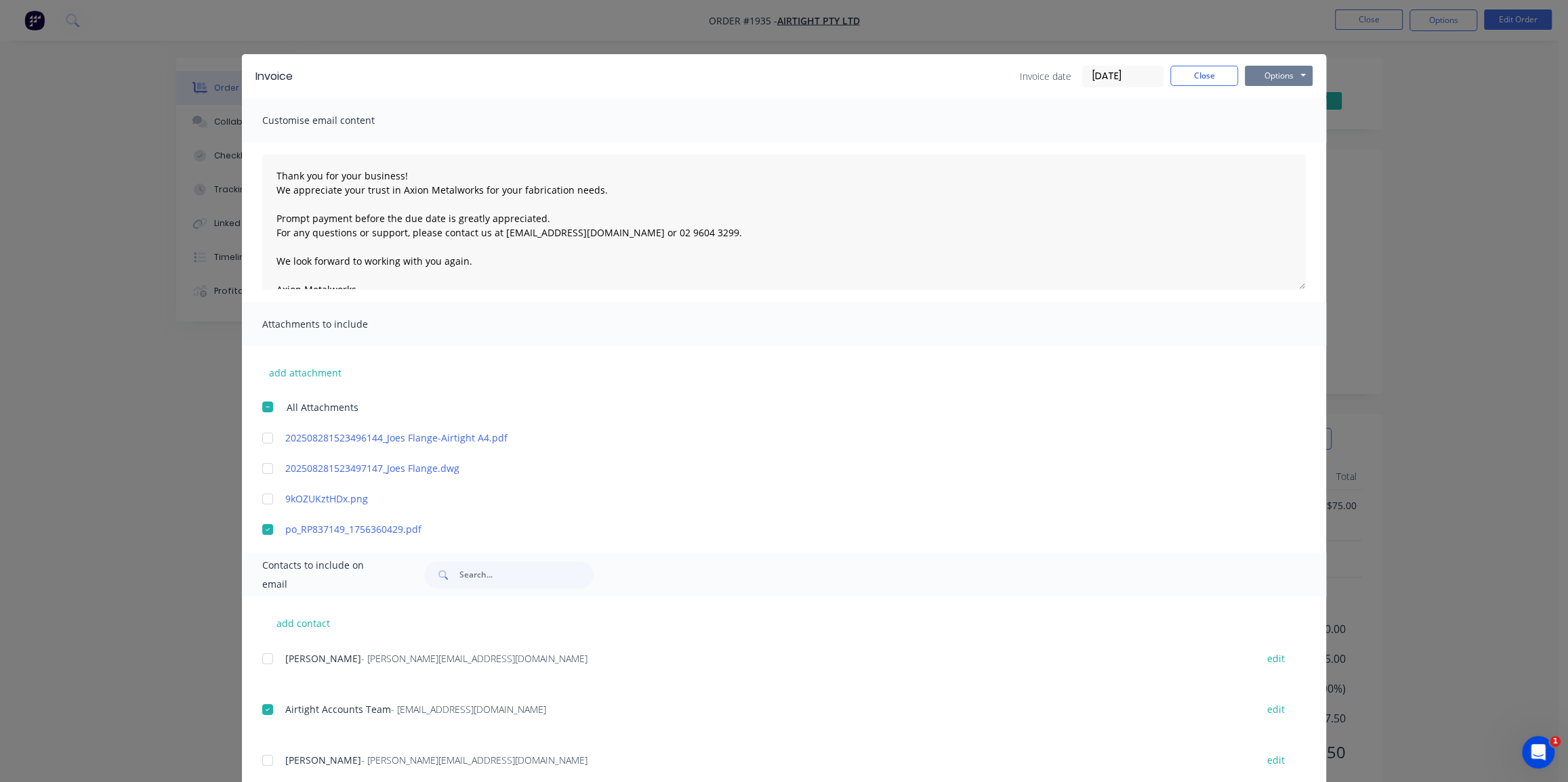
click at [1254, 74] on button "Options" at bounding box center [1278, 75] width 68 height 21
click at [1272, 135] on button "Email" at bounding box center [1288, 144] width 87 height 22
click at [1200, 70] on button "Close" at bounding box center [1205, 75] width 68 height 21
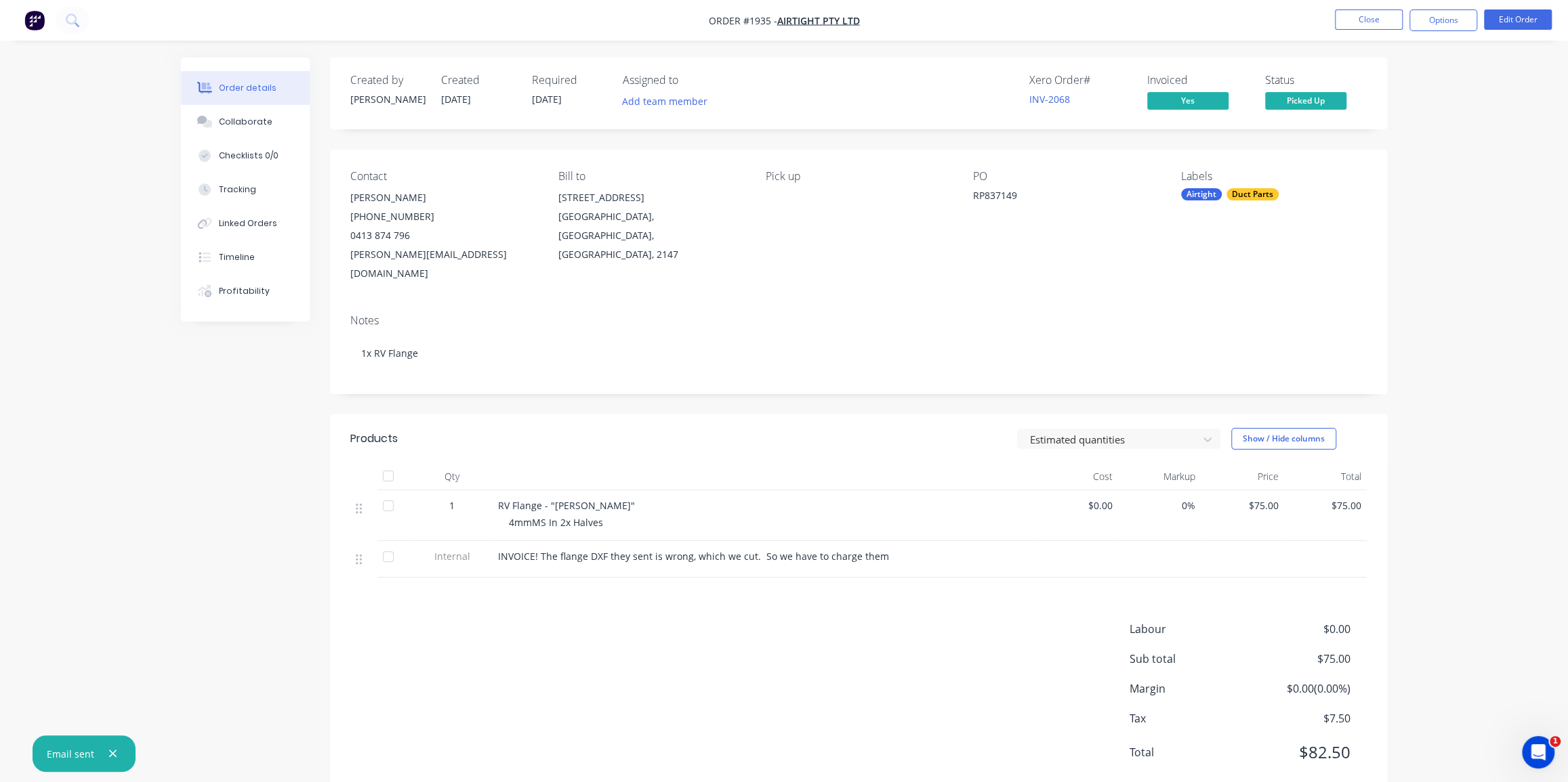
click at [1463, 208] on div "Order details Collaborate Checklists 0/0 Tracking Linked Orders Timeline Profit…" at bounding box center [784, 410] width 1568 height 819
click at [1371, 24] on button "Close" at bounding box center [1369, 19] width 68 height 21
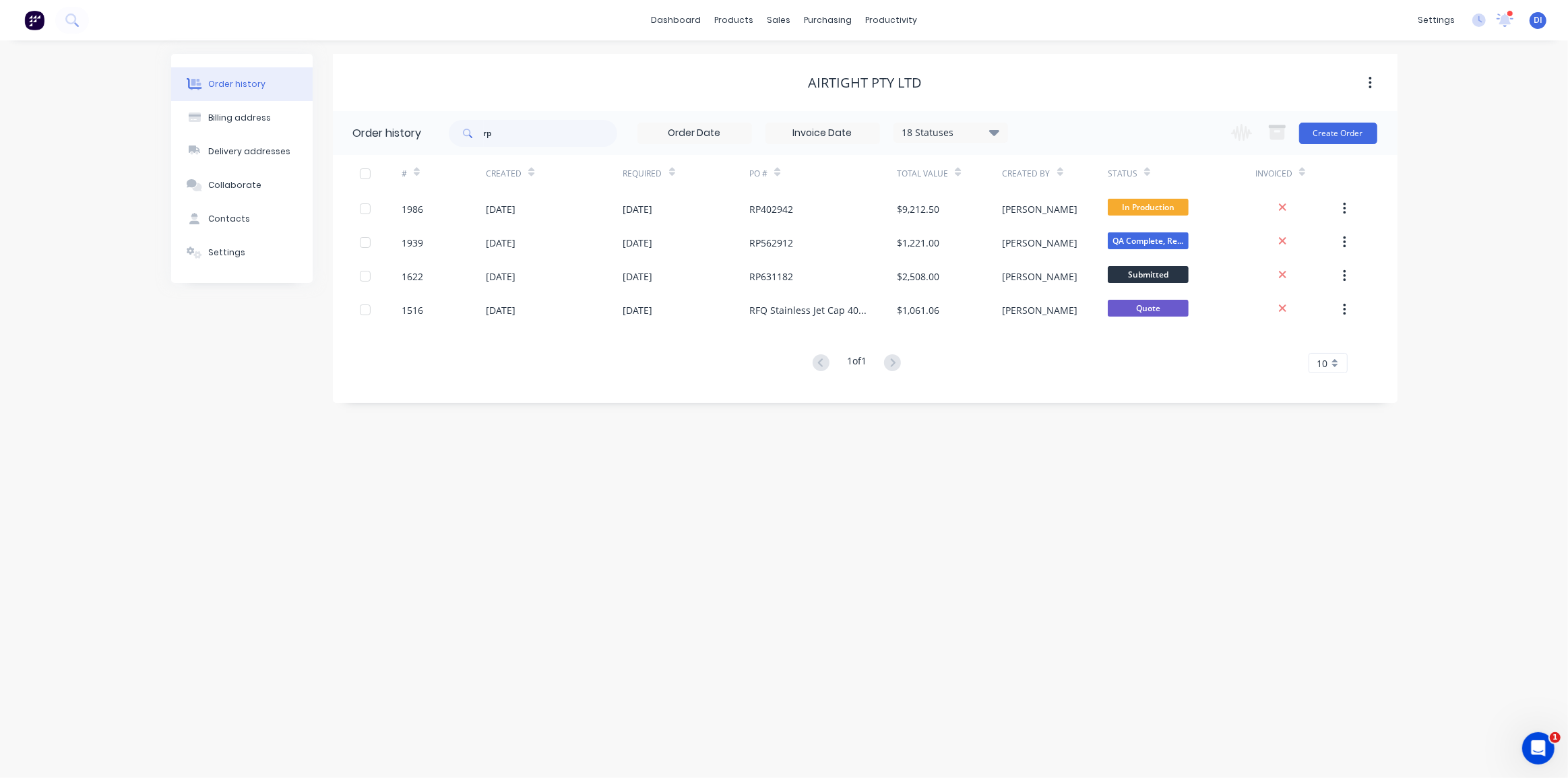
click at [1482, 186] on div "Order history Billing address Delivery addresses Collaborate Contacts Settings …" at bounding box center [784, 409] width 1568 height 738
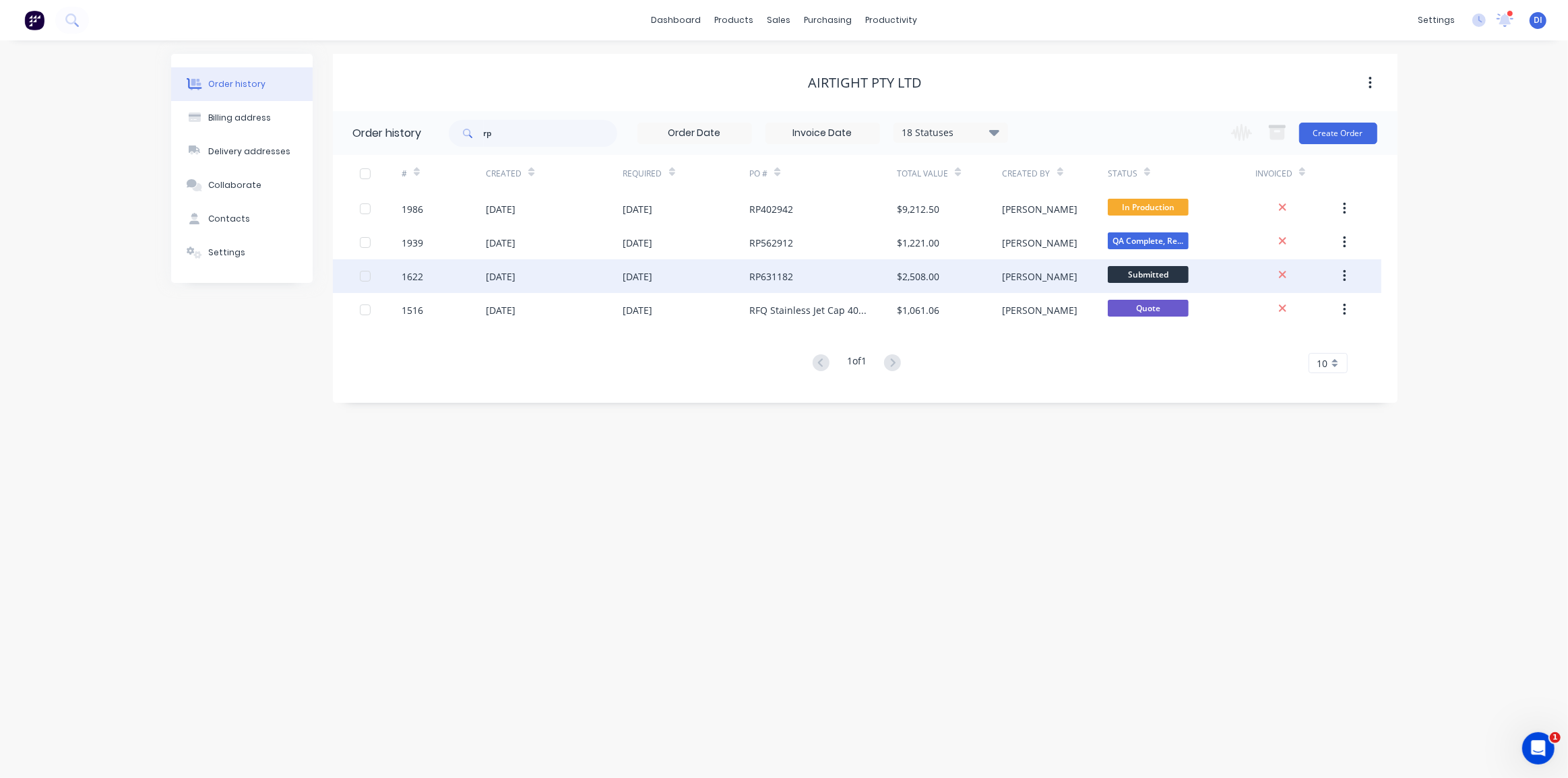
click at [814, 278] on div "RP631182" at bounding box center [822, 276] width 148 height 34
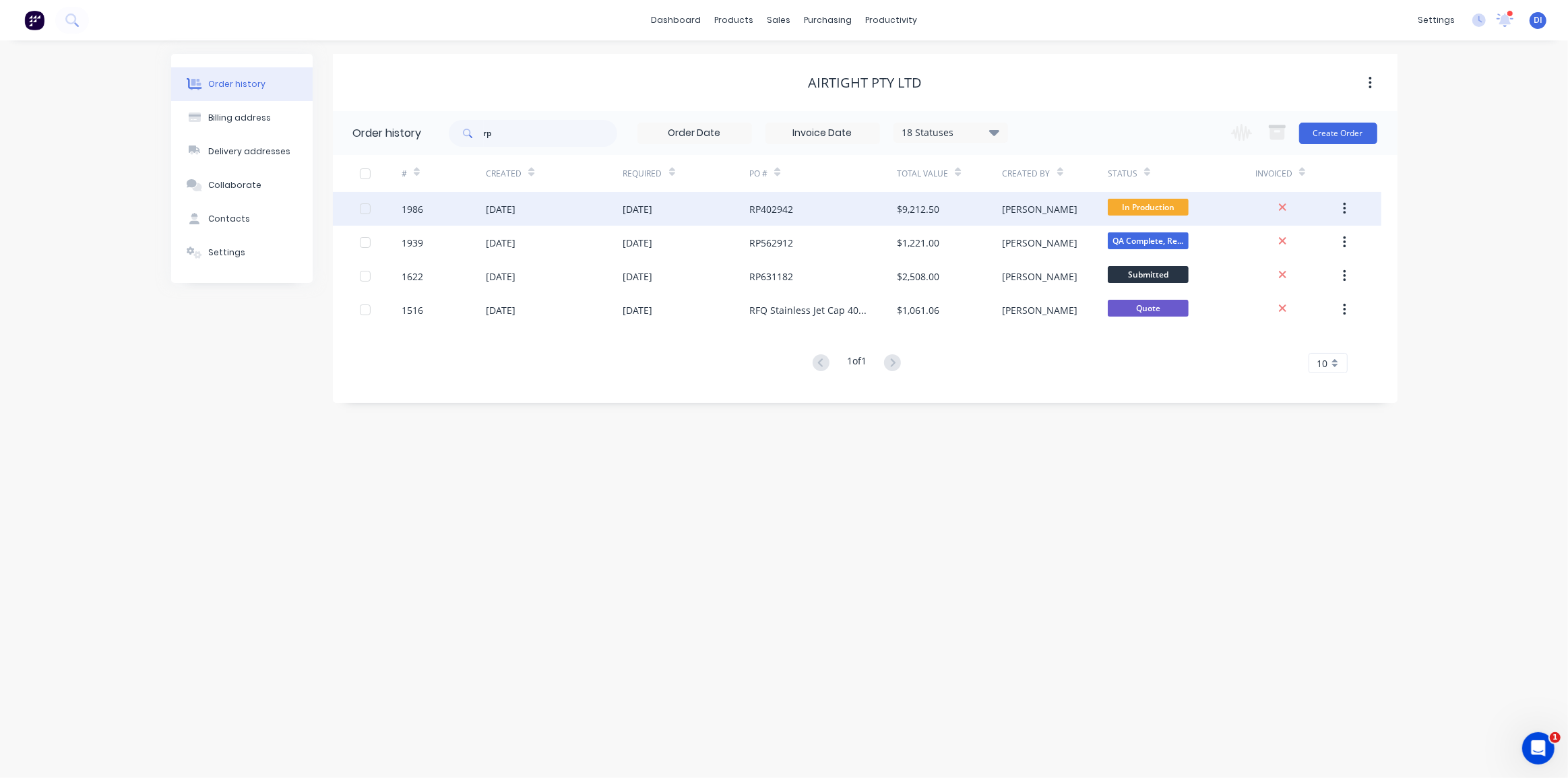
click at [821, 212] on div "RP402942" at bounding box center [822, 209] width 148 height 34
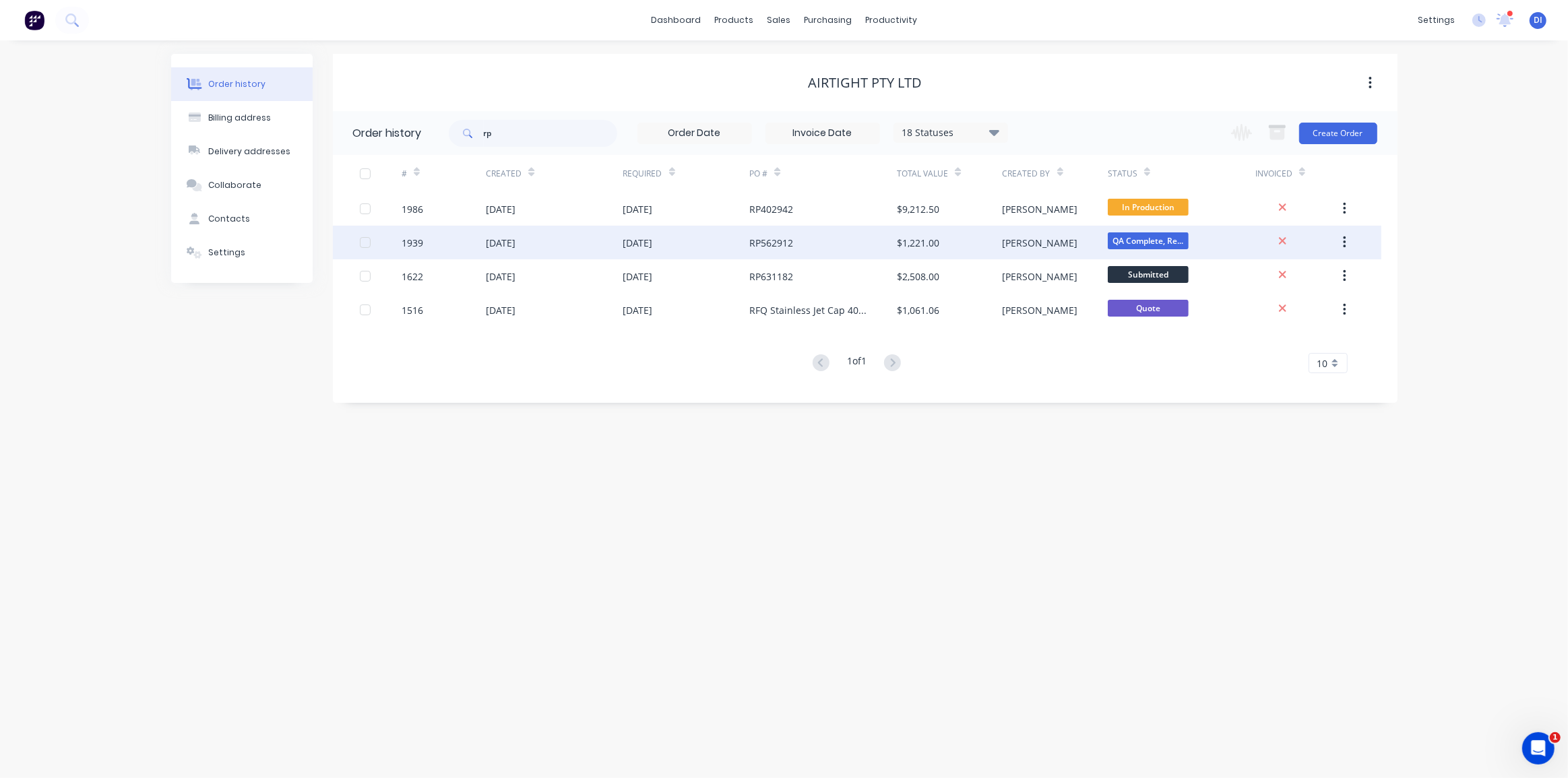
click at [865, 242] on div "RP562912" at bounding box center [822, 243] width 148 height 34
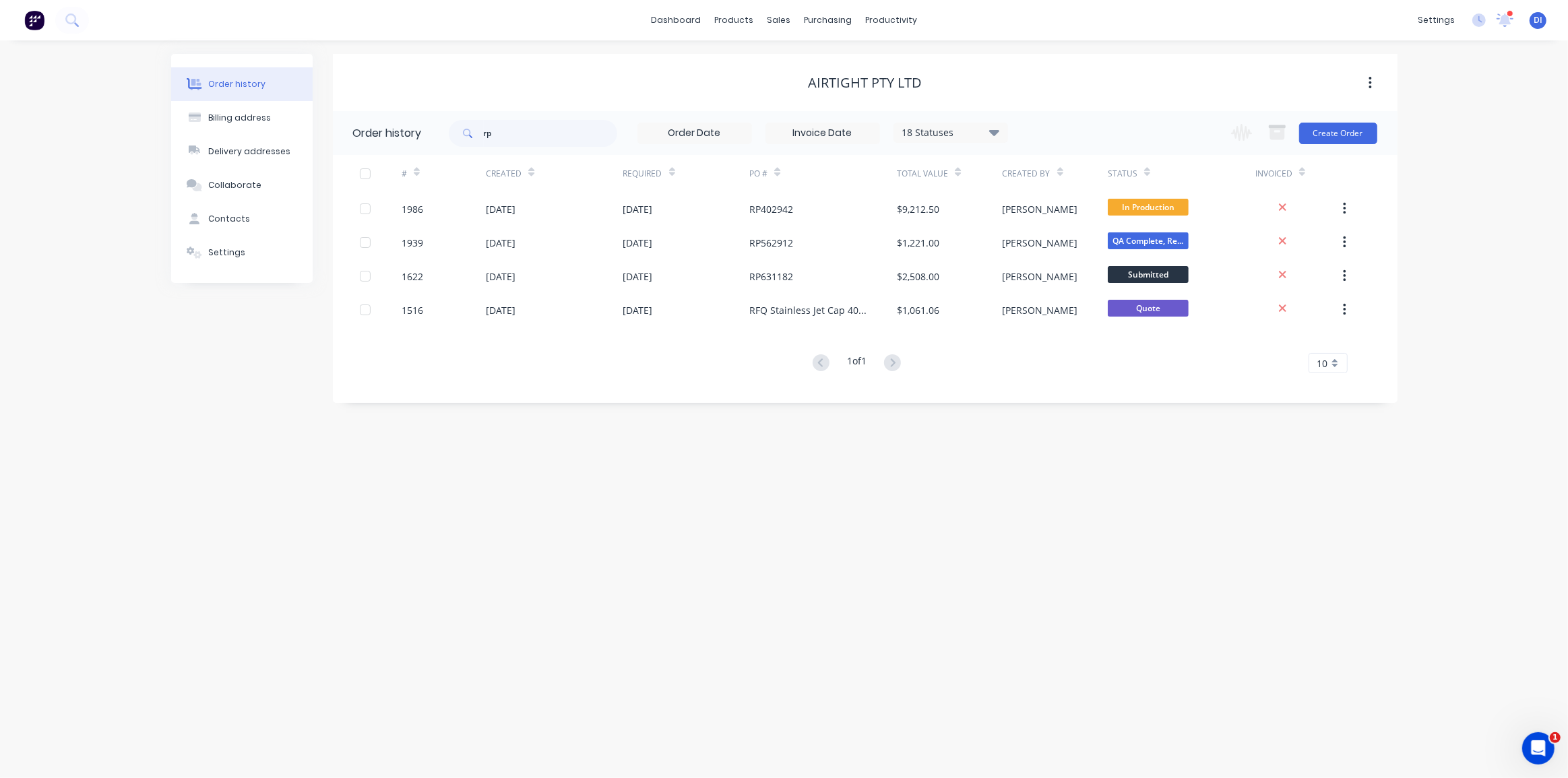
click at [782, 502] on div "Order history Billing address Delivery addresses Collaborate Contacts Settings …" at bounding box center [784, 409] width 1568 height 738
click at [947, 135] on div "18 Statuses" at bounding box center [950, 133] width 113 height 15
click at [1062, 288] on label at bounding box center [1062, 288] width 0 height 0
click at [1062, 295] on input "checkbox" at bounding box center [1067, 295] width 11 height 13
checkbox input "true"
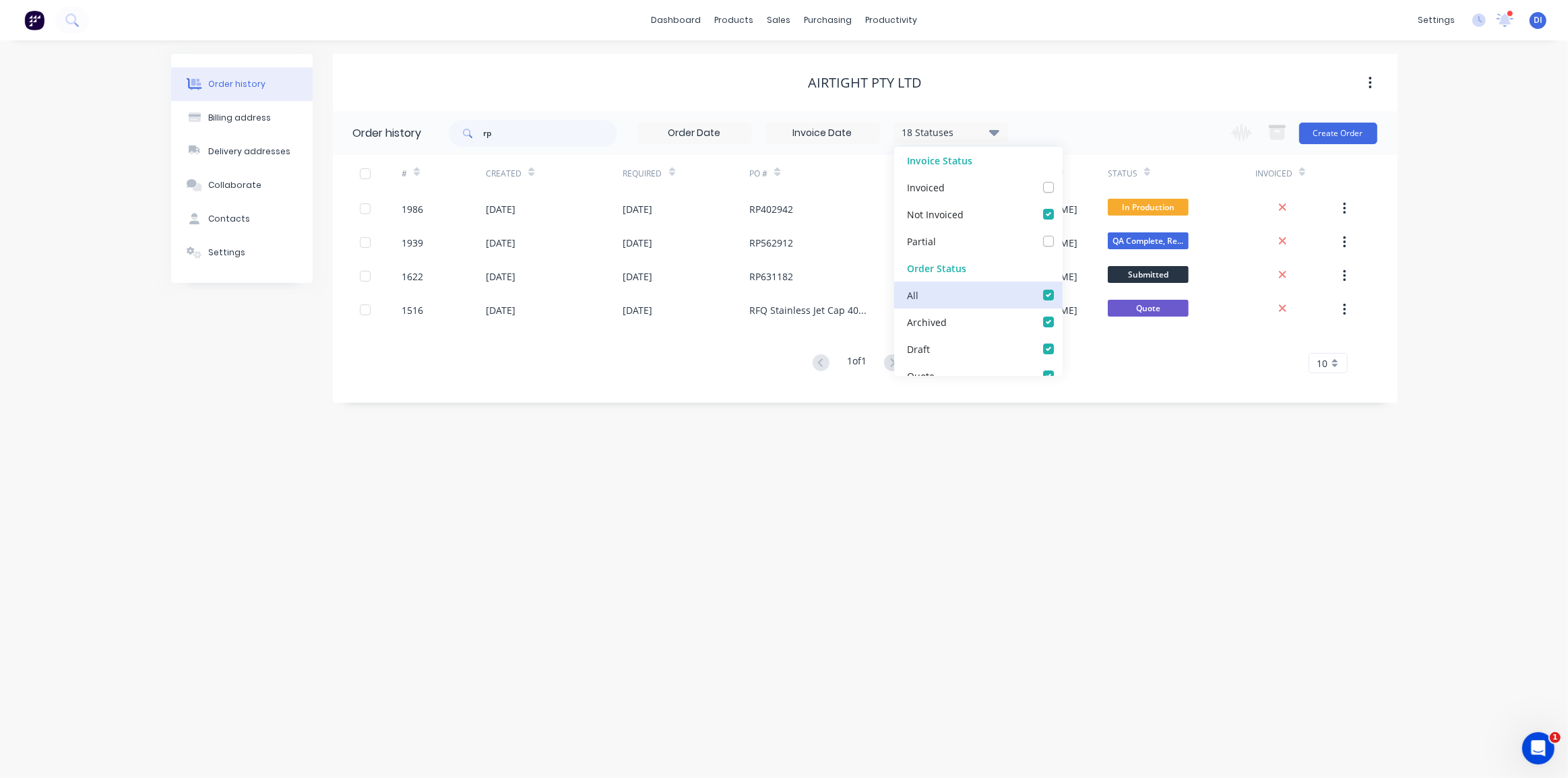
checkbox input "true"
click at [1074, 480] on div "Order history Billing address Delivery addresses Collaborate Contacts Settings …" at bounding box center [784, 409] width 1568 height 738
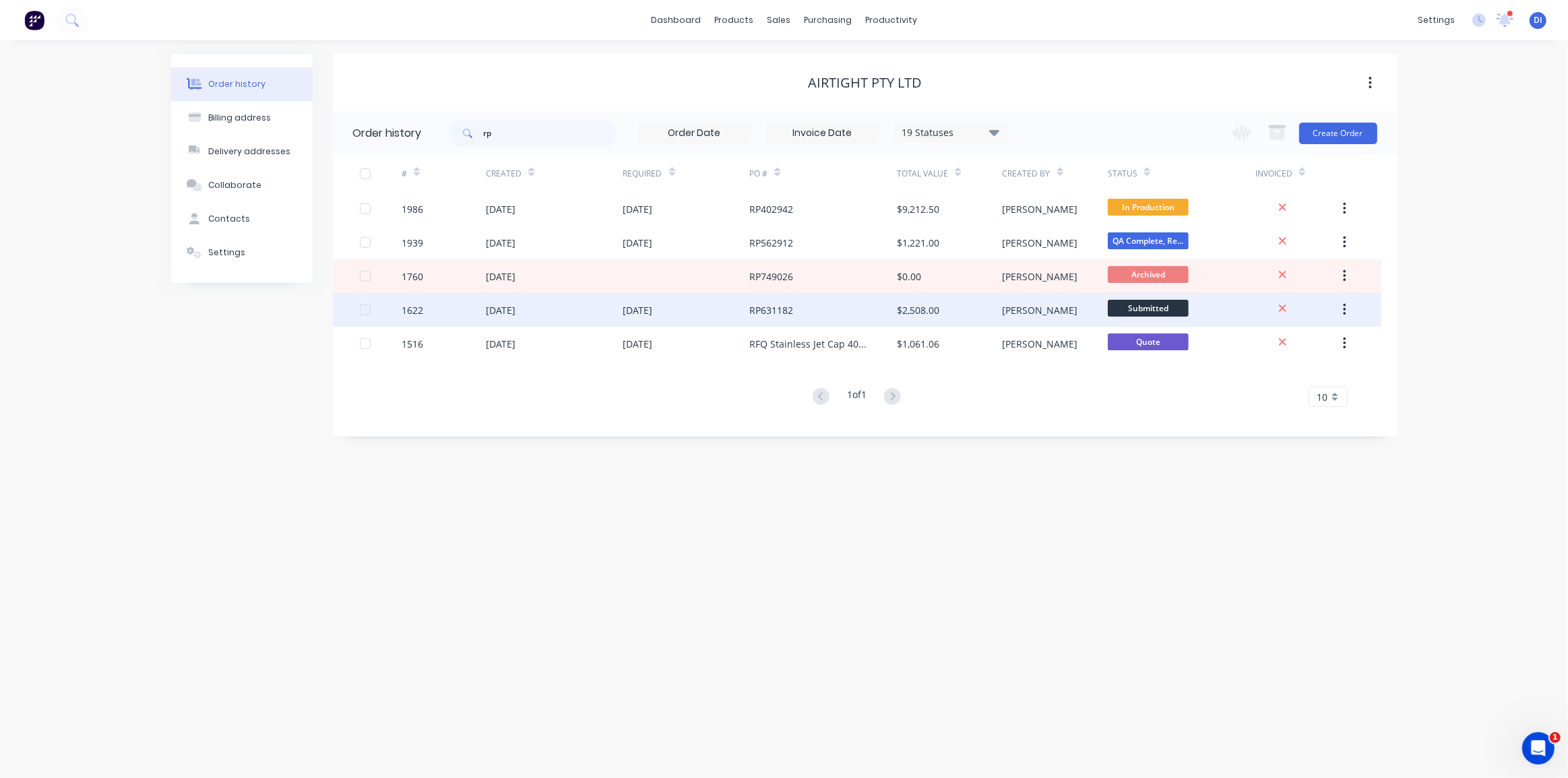
click at [782, 301] on div "RP631182" at bounding box center [822, 309] width 148 height 34
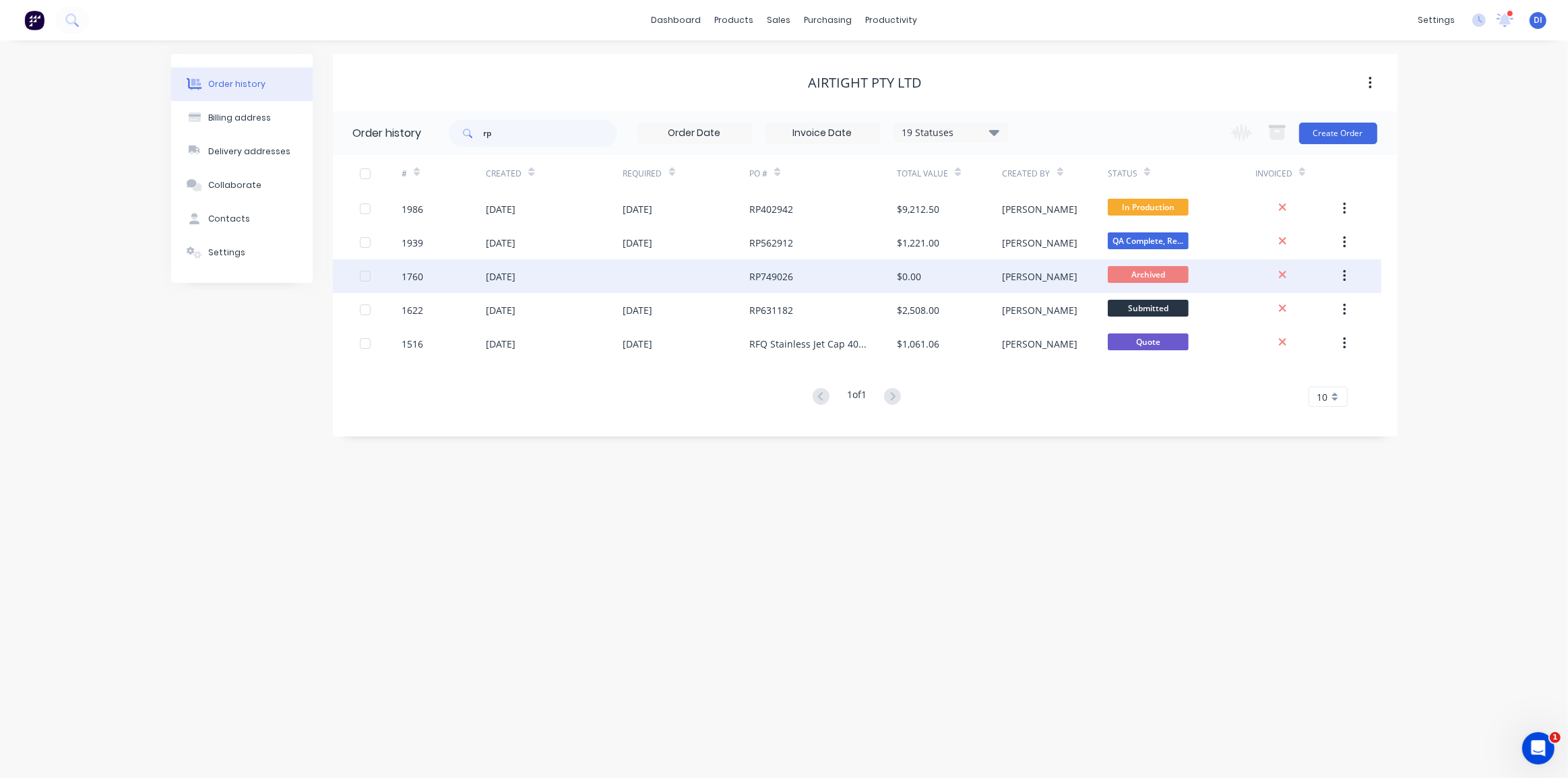
click at [782, 278] on div "RP749026" at bounding box center [770, 276] width 44 height 14
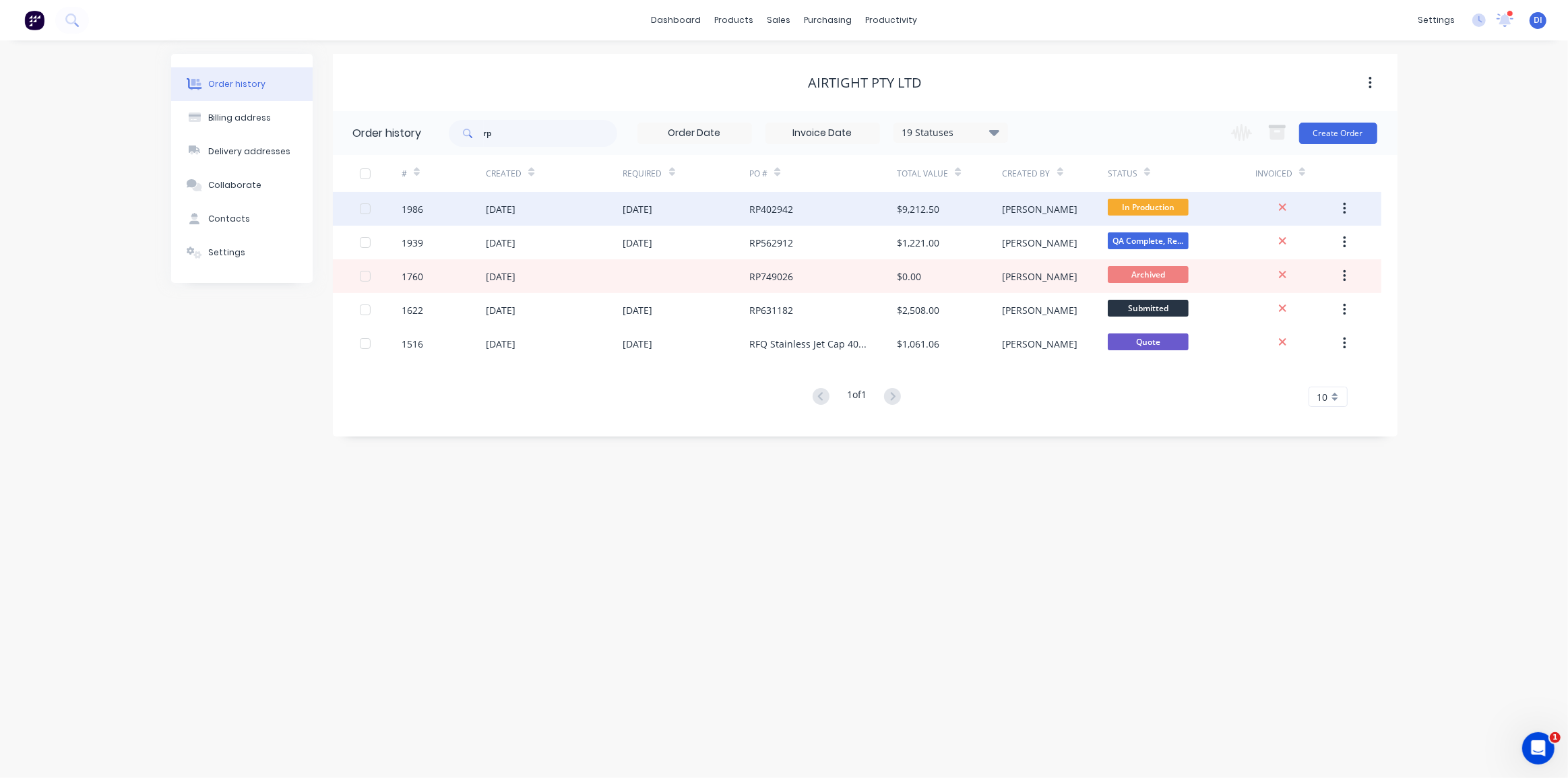
click at [795, 213] on div "RP402942" at bounding box center [822, 209] width 148 height 34
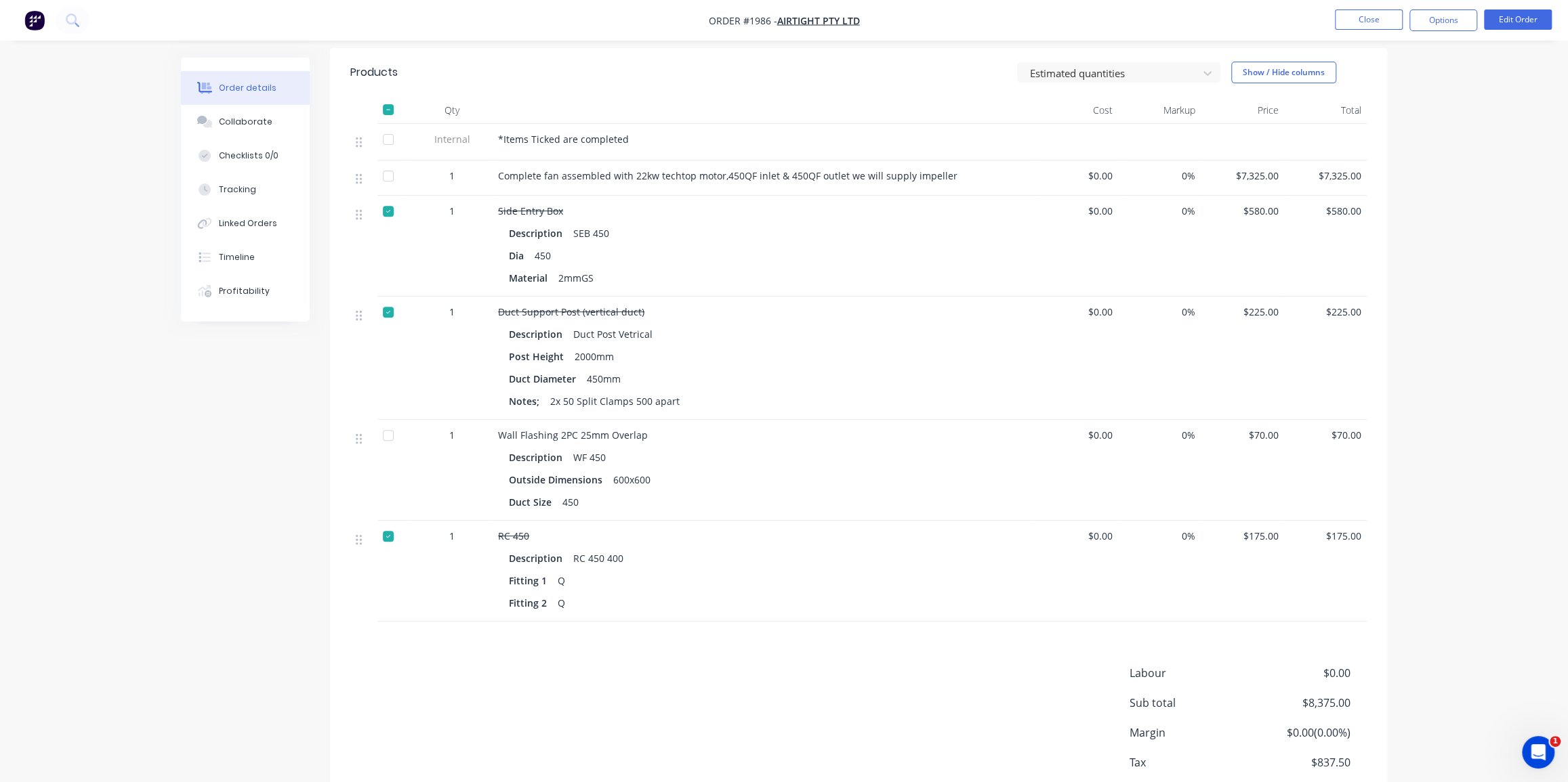
scroll to position [366, 0]
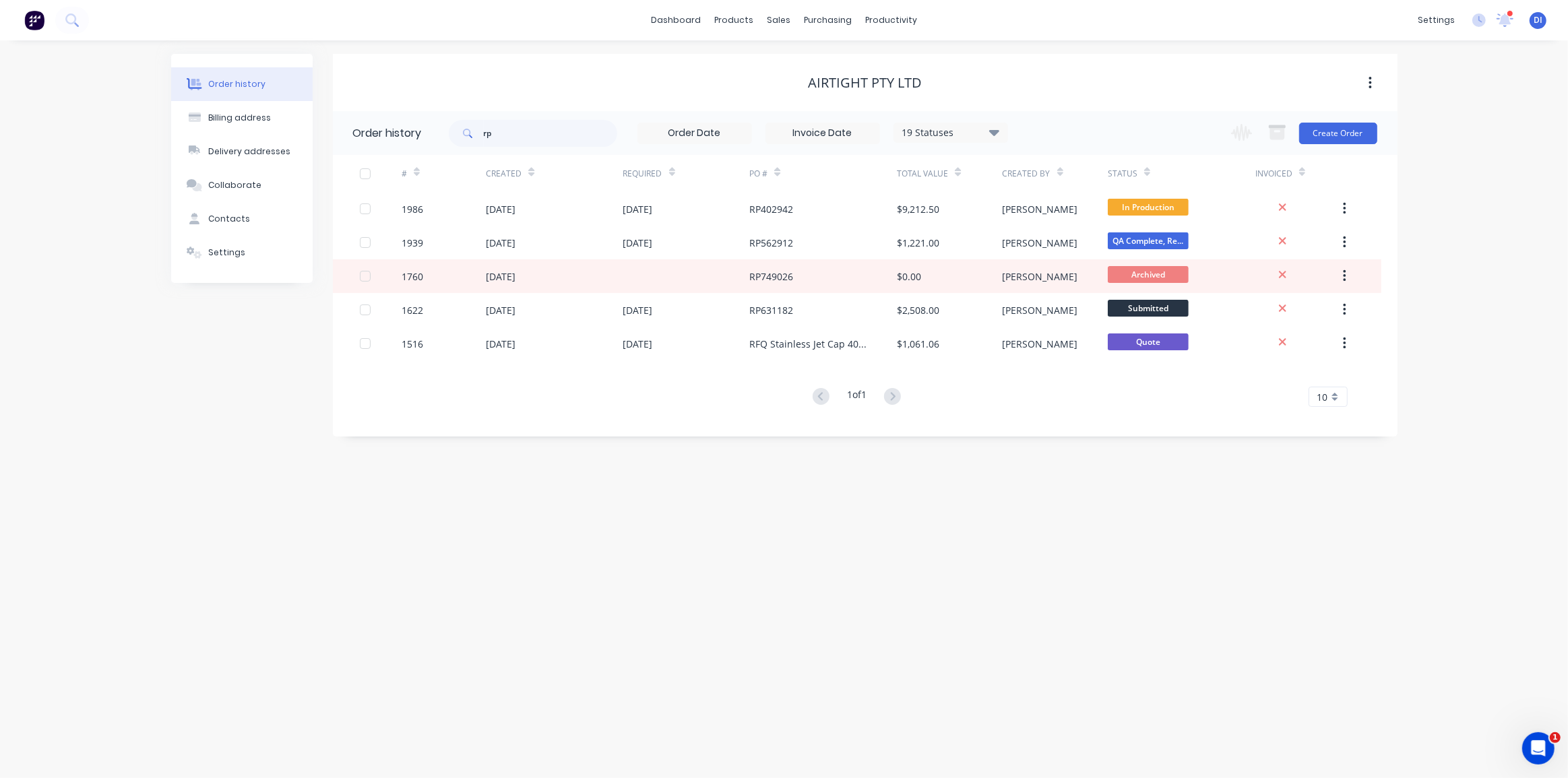
click at [699, 426] on div "Order history rp 19 Statuses Invoice Status Invoiced Not Invoiced Partial Order…" at bounding box center [865, 274] width 1065 height 326
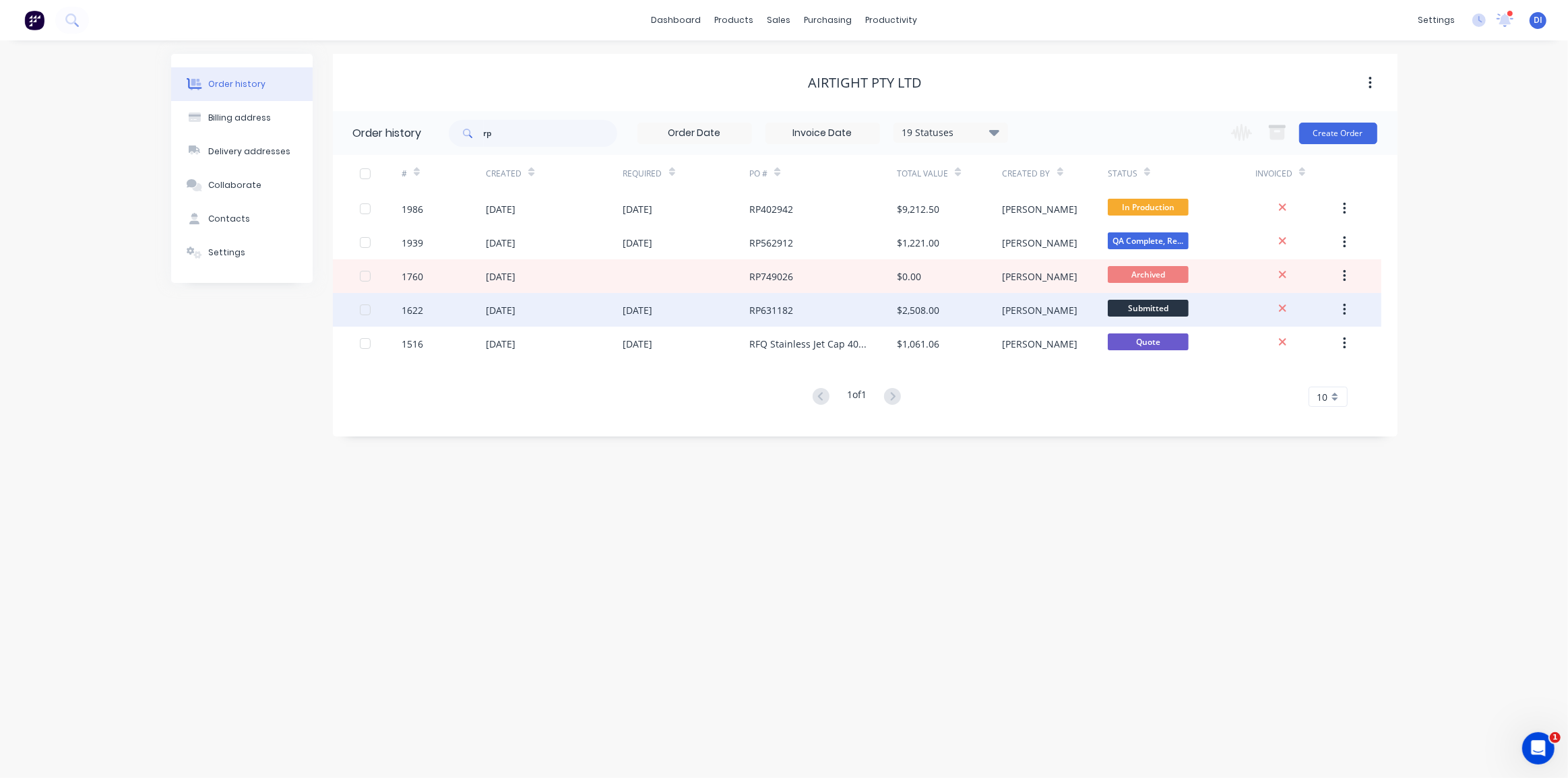
click at [762, 309] on div "RP631182" at bounding box center [770, 310] width 44 height 14
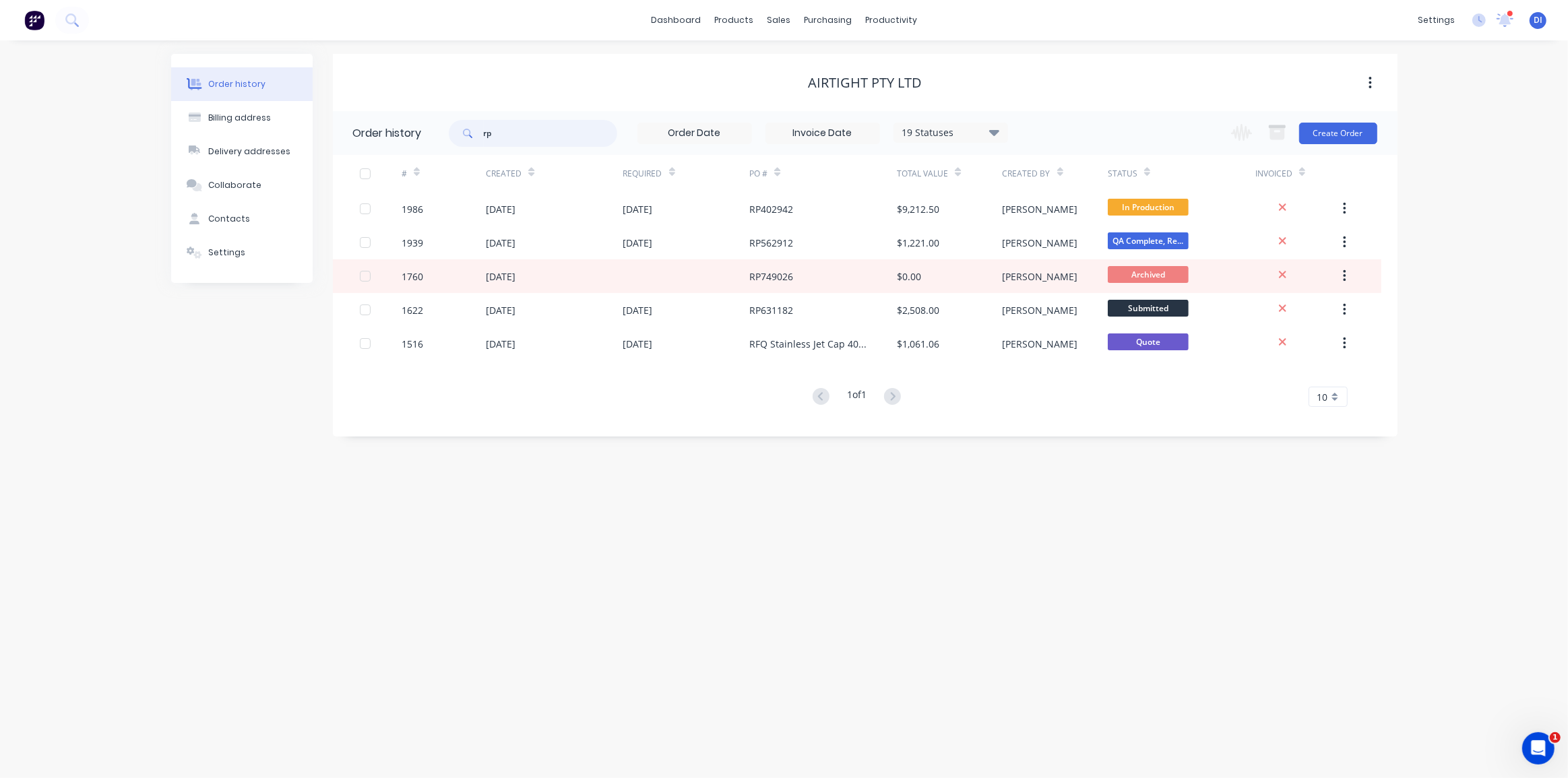
click at [525, 130] on input "rp" at bounding box center [550, 133] width 134 height 27
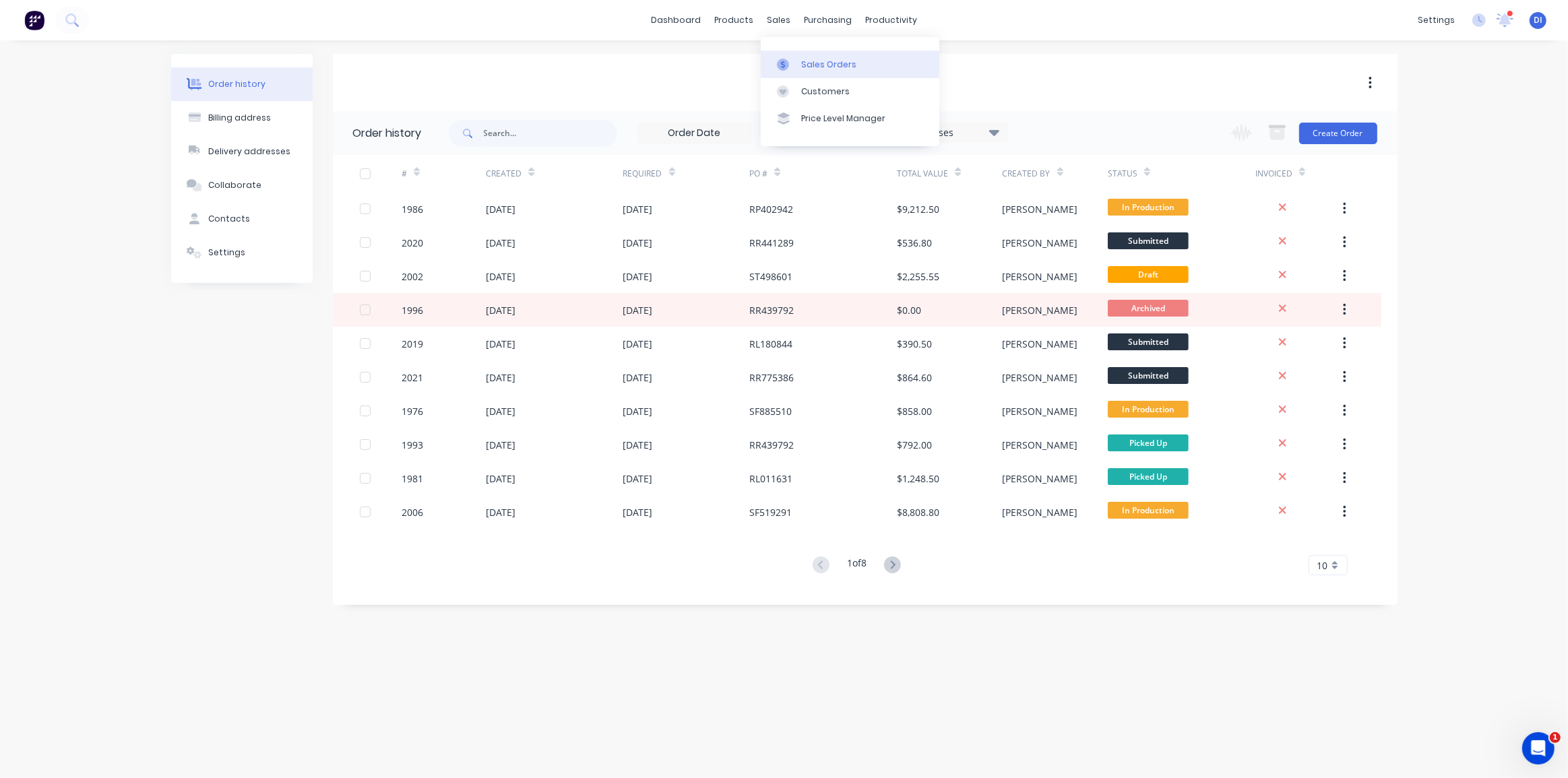
click at [814, 64] on div "Sales Orders" at bounding box center [828, 64] width 55 height 12
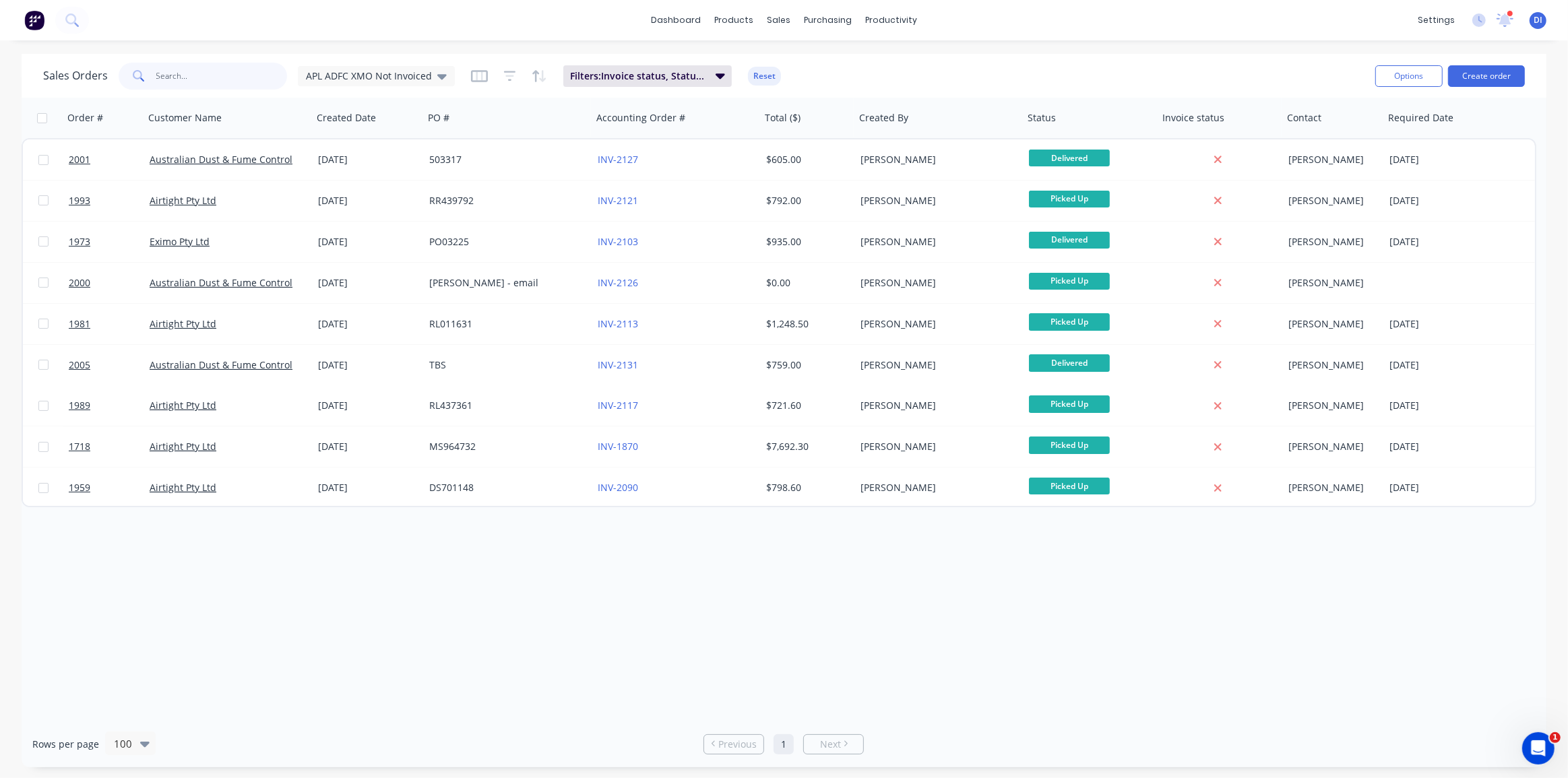
click at [185, 77] on input "text" at bounding box center [222, 76] width 131 height 27
click at [377, 79] on span "APL ADFC XMO Not Invoiced" at bounding box center [369, 75] width 126 height 14
click at [355, 295] on button "Standard View" at bounding box center [379, 298] width 153 height 16
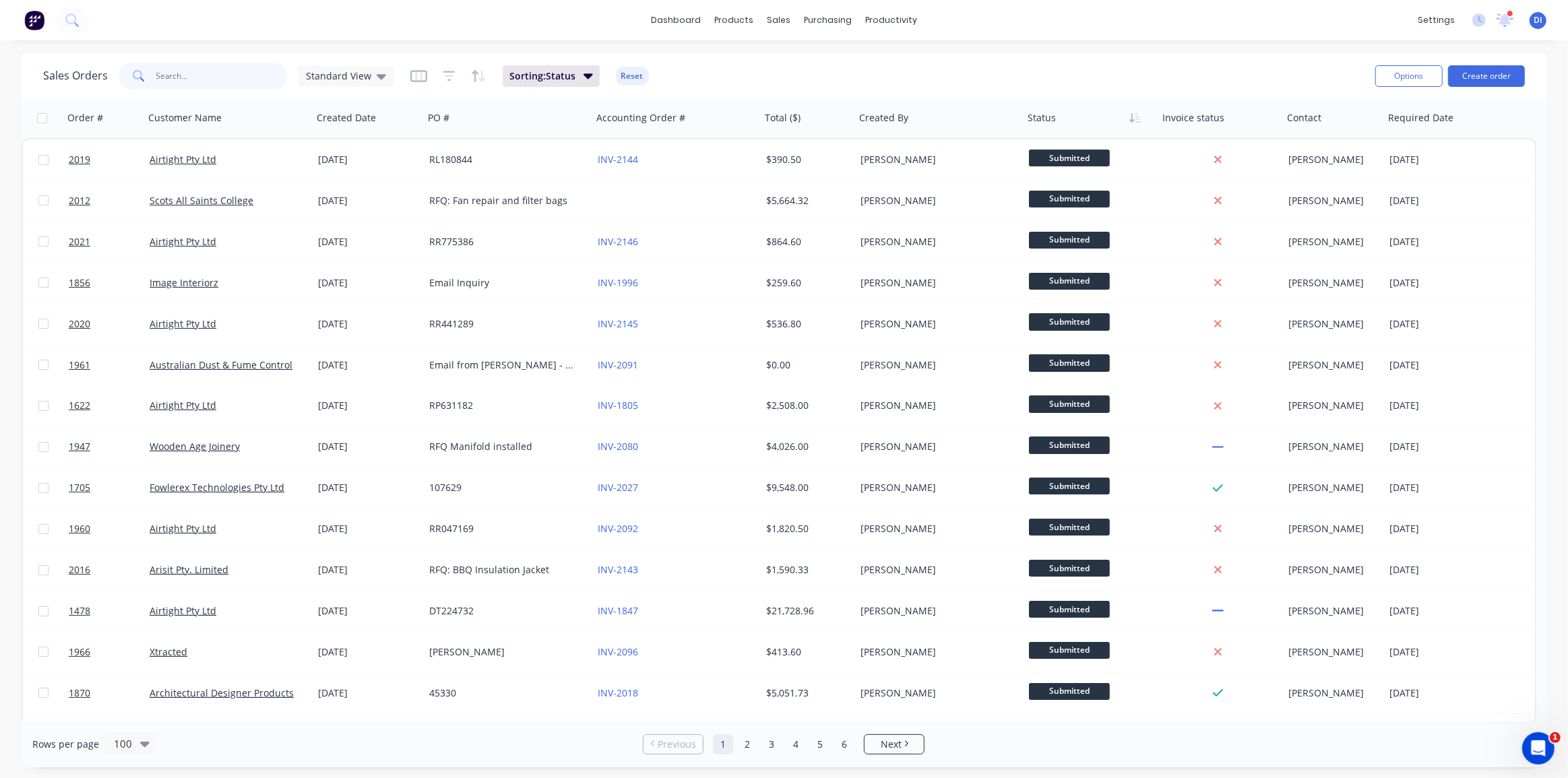
click at [211, 78] on input "text" at bounding box center [222, 76] width 131 height 27
type input "airtight"
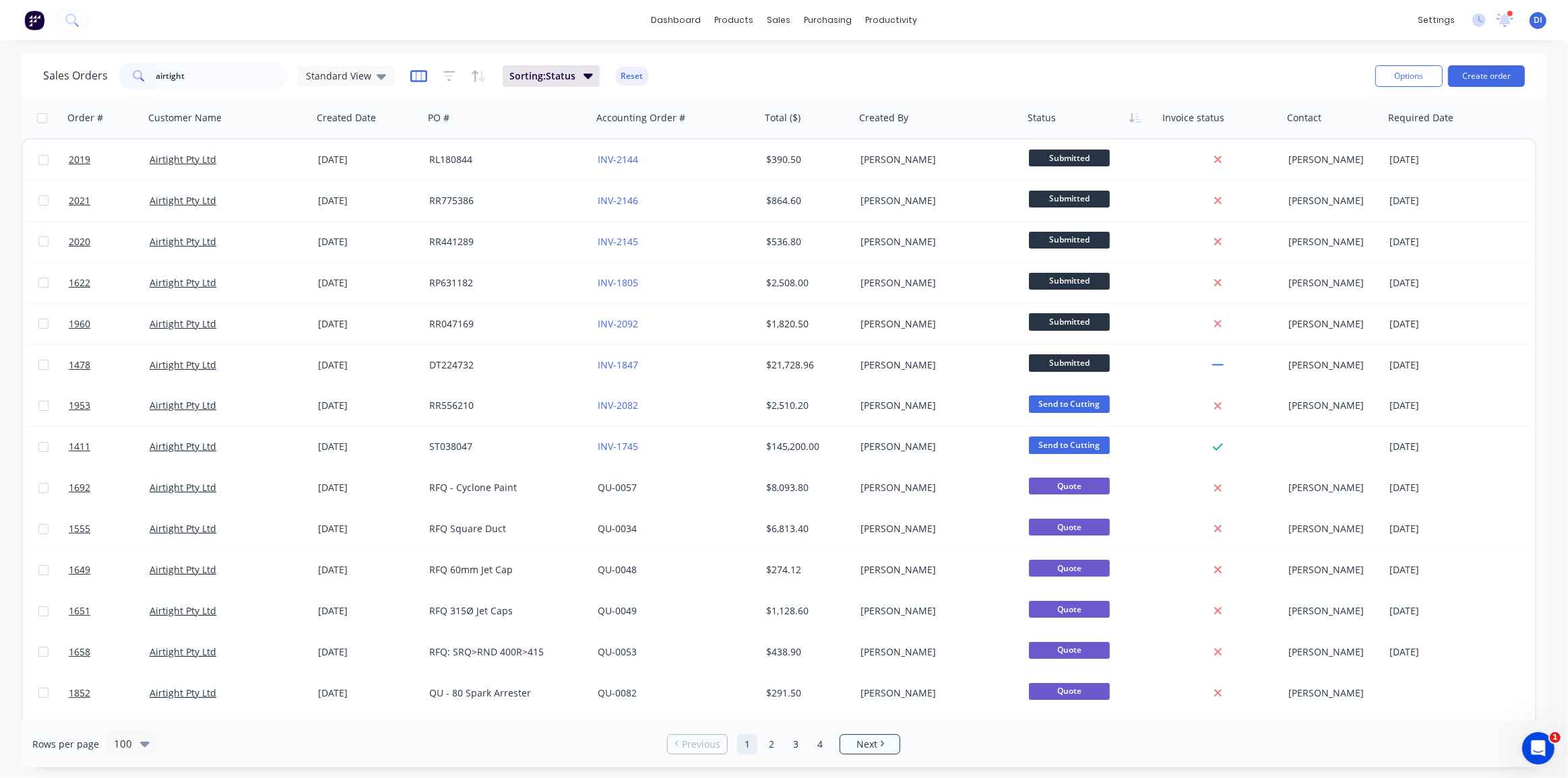
click at [410, 78] on icon "button" at bounding box center [418, 76] width 16 height 13
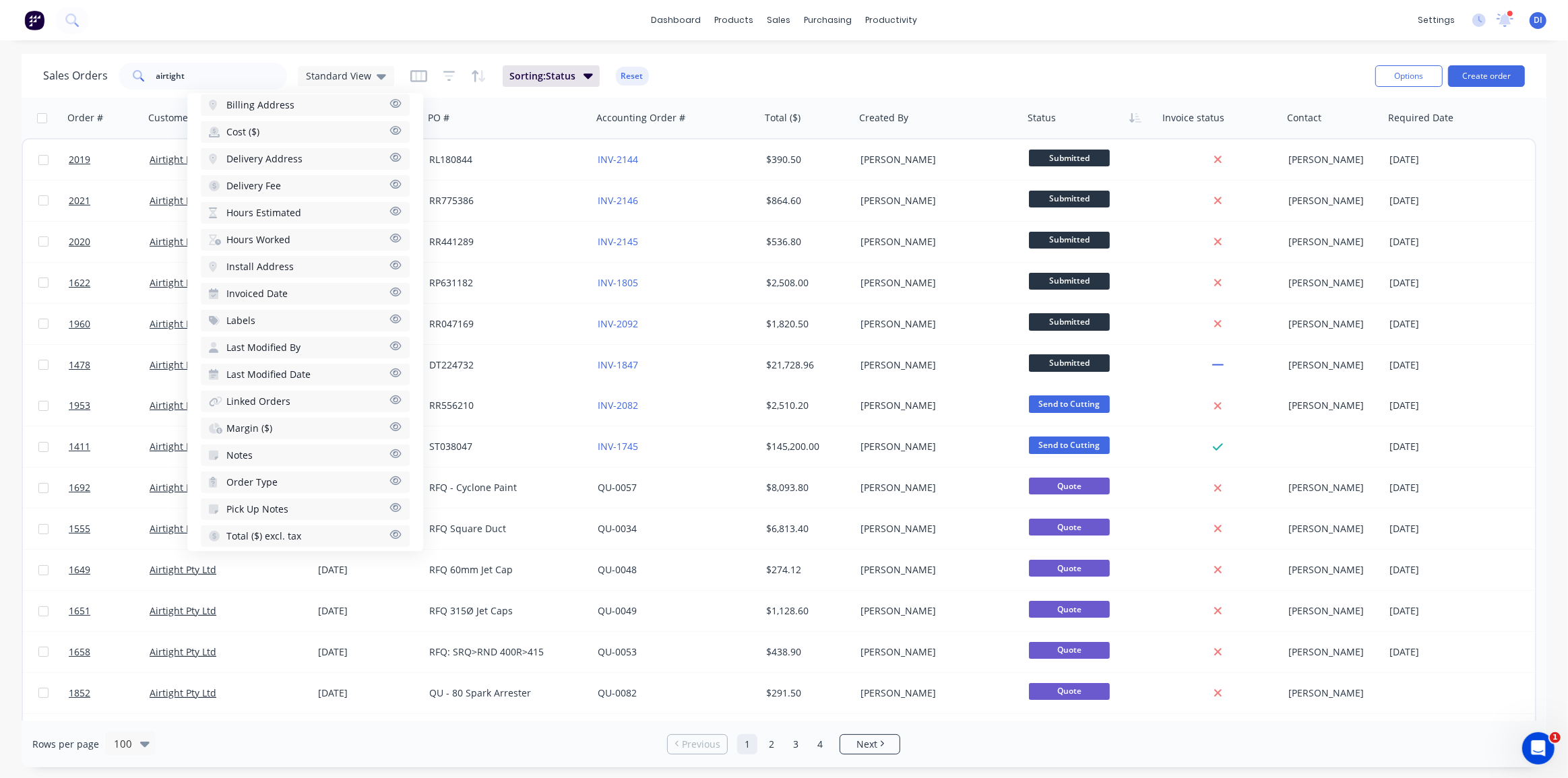
scroll to position [469, 0]
click at [390, 442] on icon "button" at bounding box center [396, 446] width 12 height 9
click at [431, 32] on div "dashboard products sales purchasing productivity dashboard products Product Cat…" at bounding box center [784, 20] width 1568 height 40
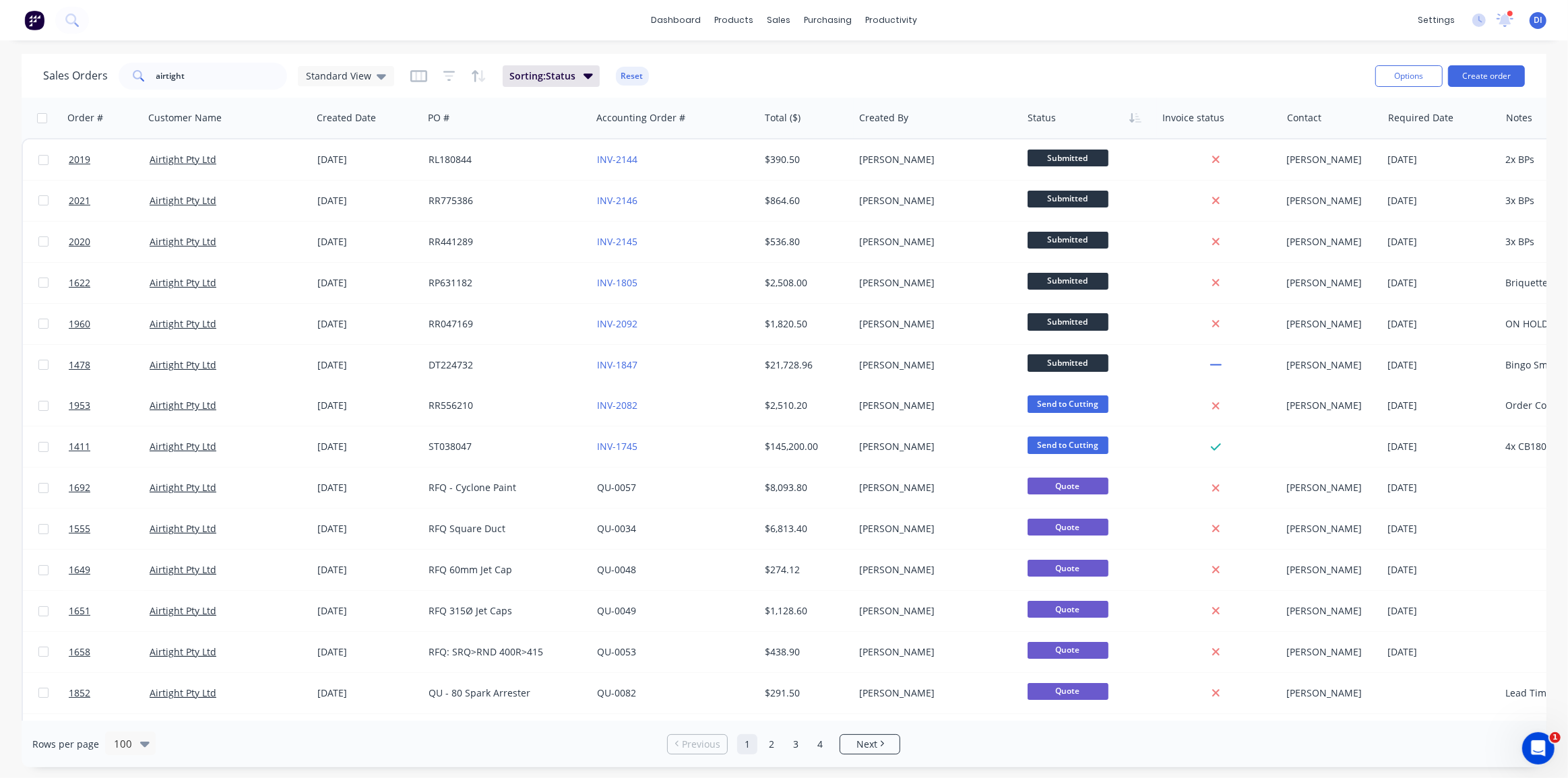
scroll to position [0, 28]
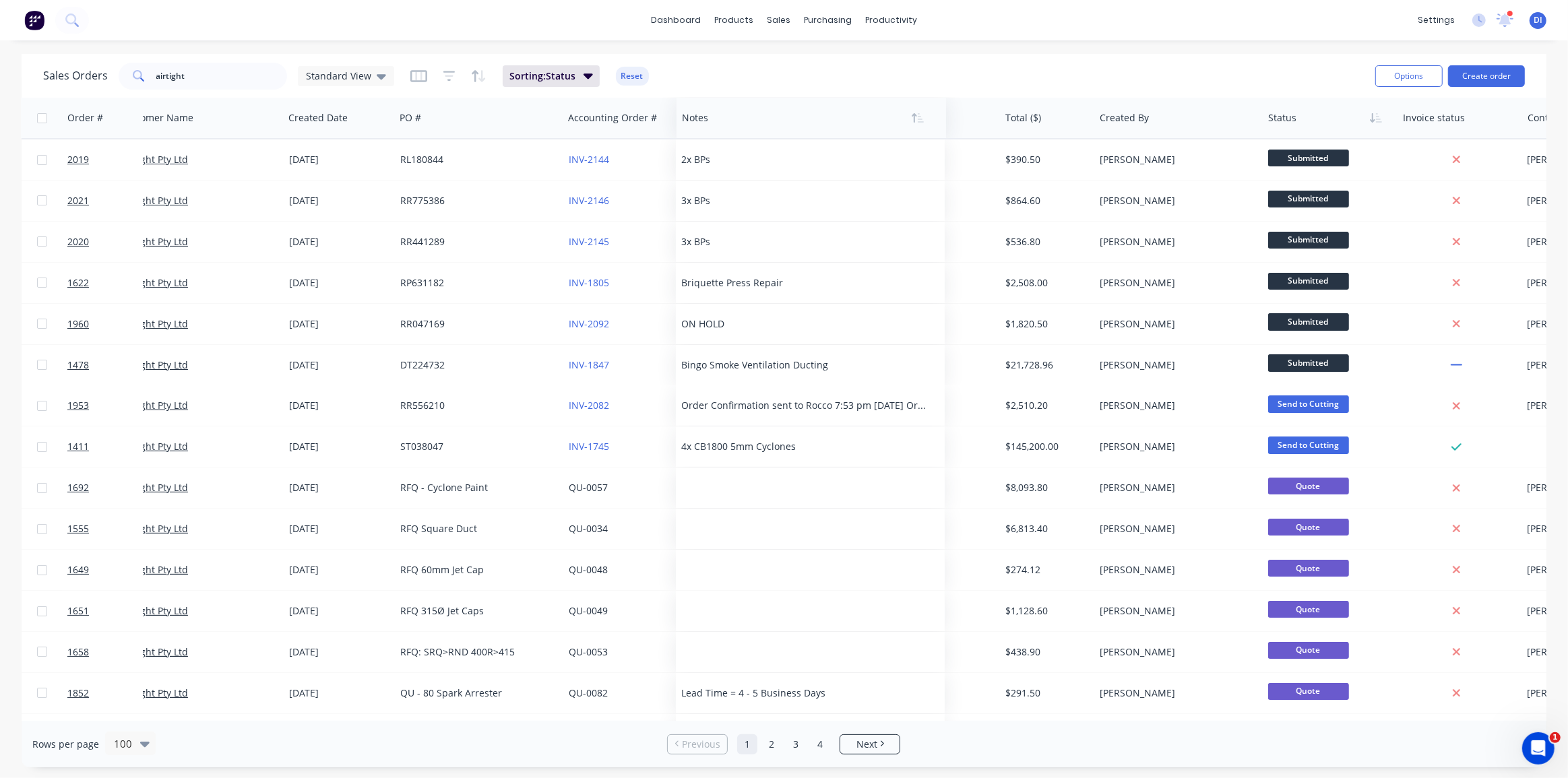
drag, startPoint x: 1490, startPoint y: 117, endPoint x: 694, endPoint y: 117, distance: 796.0
click at [694, 117] on div at bounding box center [805, 118] width 246 height 27
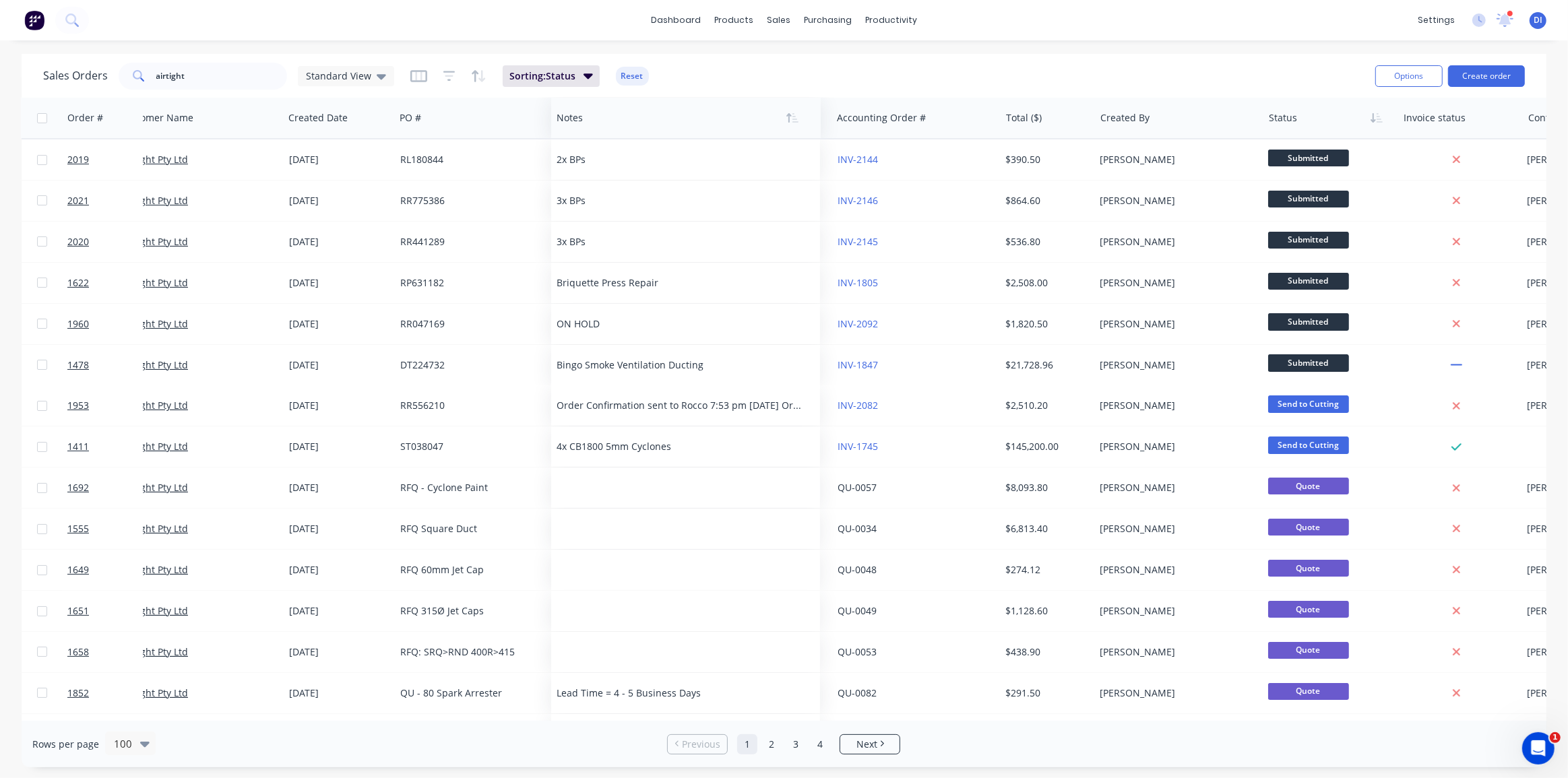
drag, startPoint x: 739, startPoint y: 115, endPoint x: 559, endPoint y: 125, distance: 180.3
click at [559, 125] on div at bounding box center [680, 118] width 246 height 27
click at [808, 68] on div "Sales Orders airtight Standard View Sorting: Status Reset" at bounding box center [704, 76] width 1321 height 33
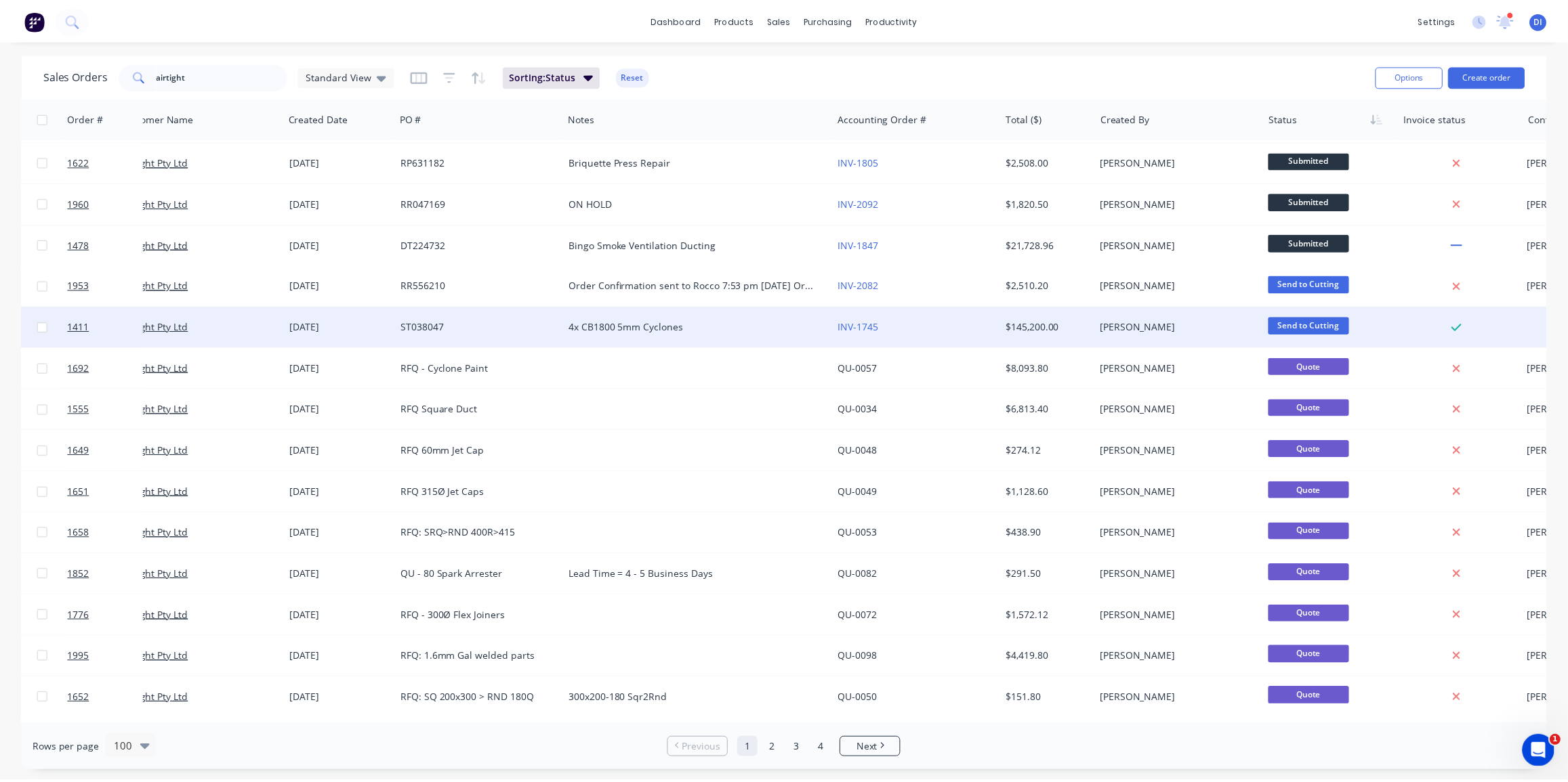
scroll to position [61, 28]
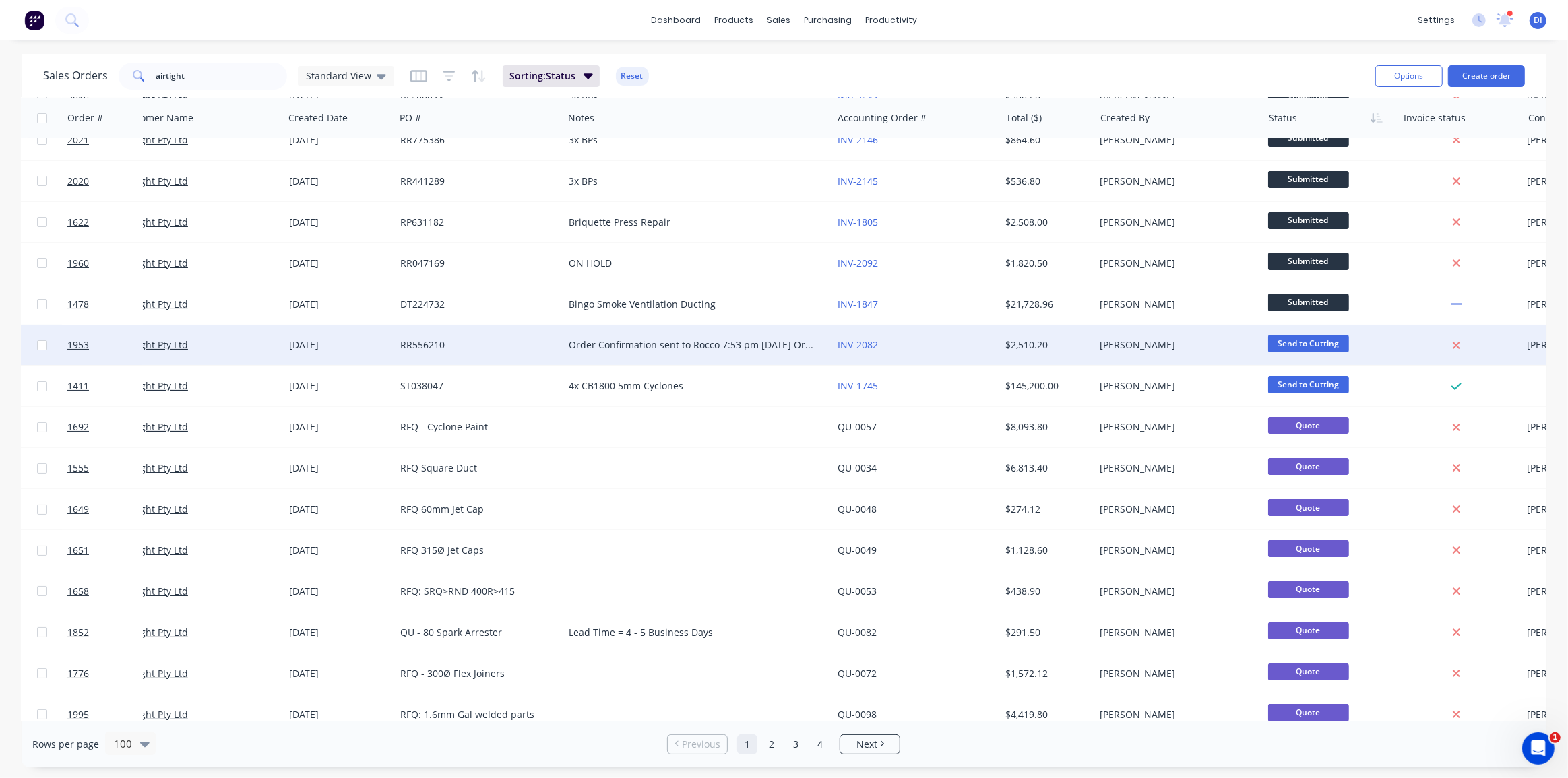
click at [712, 343] on div "Order Confirmation sent to Rocco 7:53 pm [DATE] Order updated 10:05am [DATE] Or…" at bounding box center [690, 345] width 245 height 13
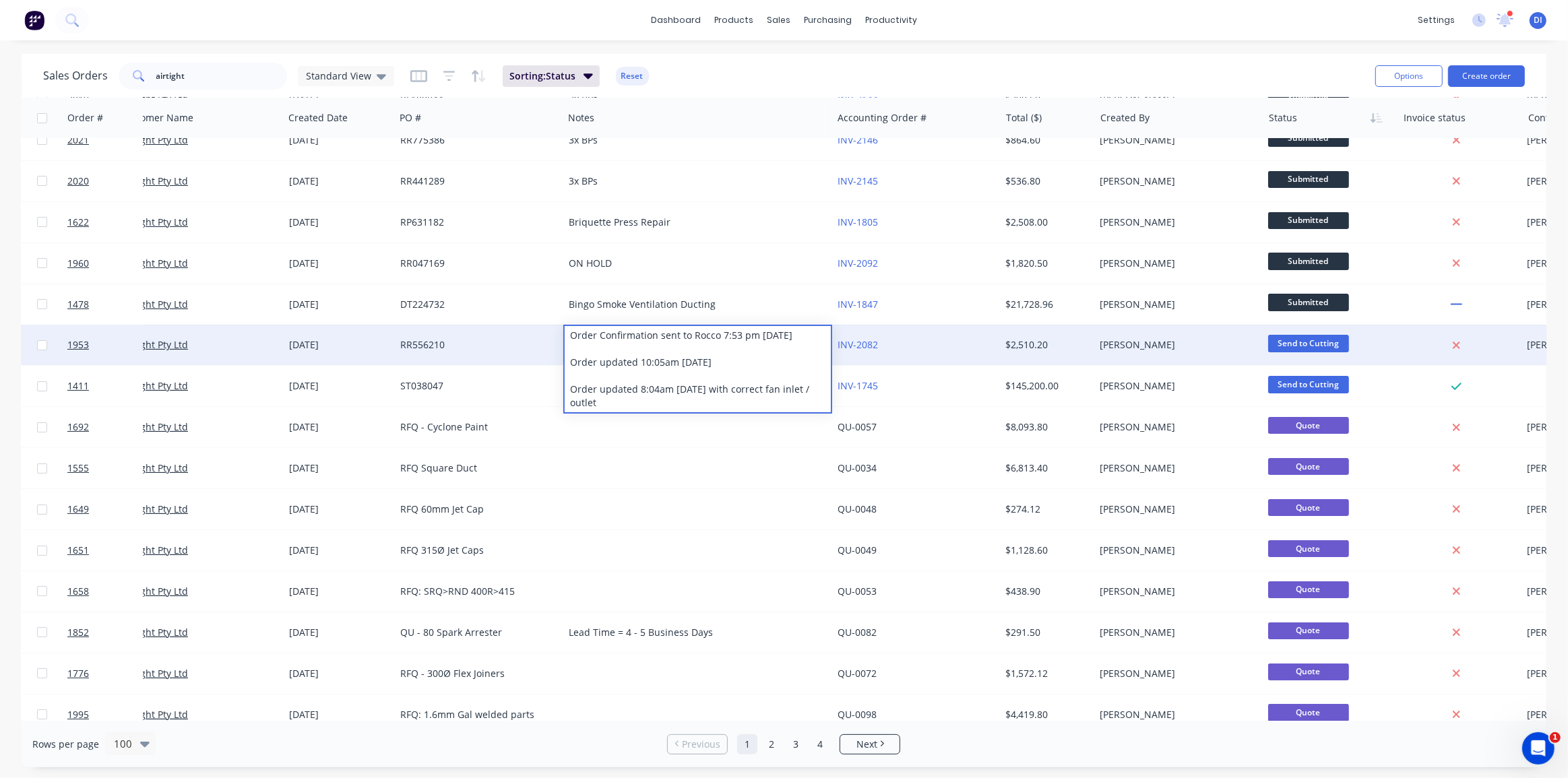
click at [506, 342] on div "RR556210" at bounding box center [474, 345] width 149 height 13
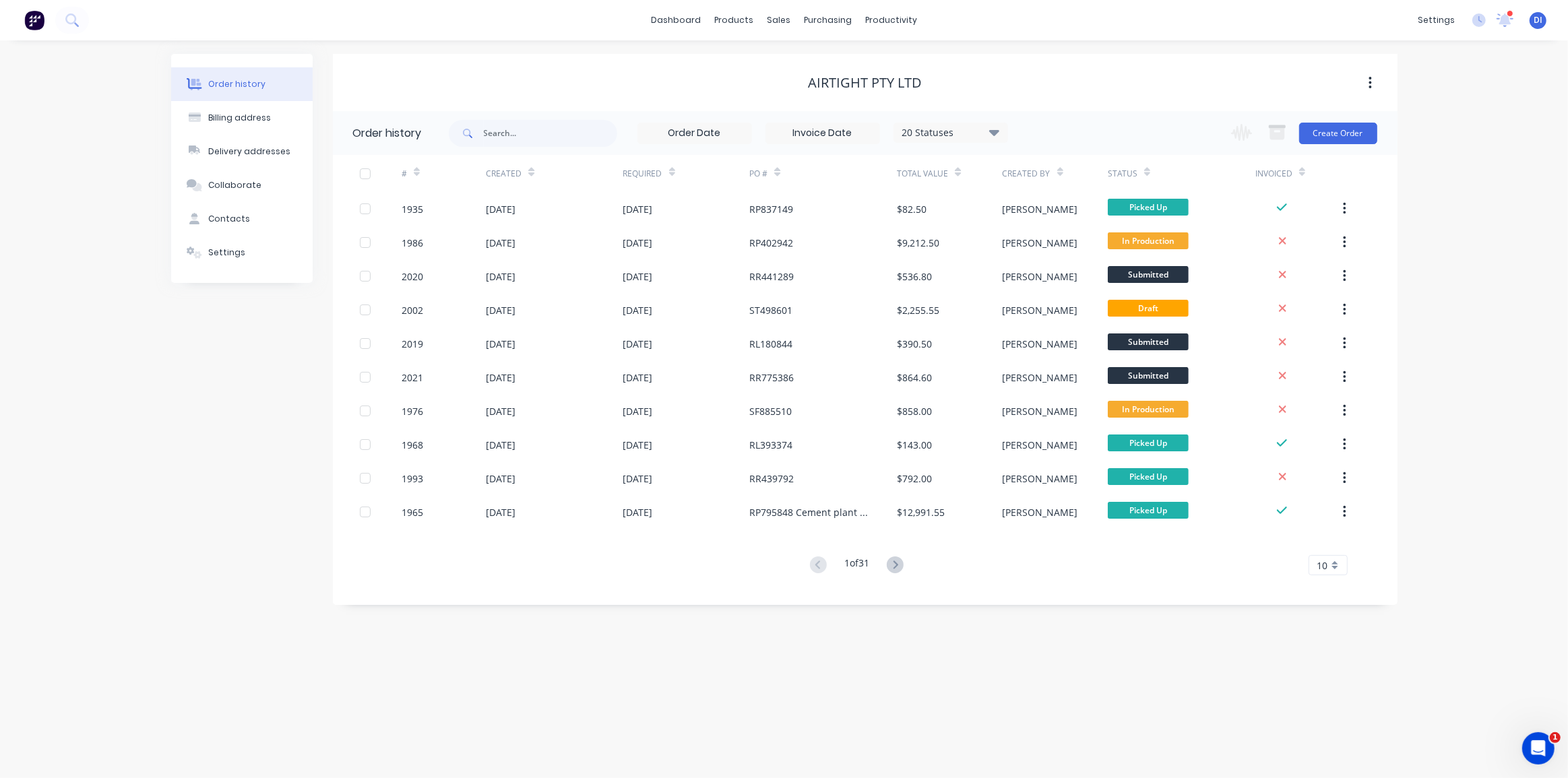
click at [478, 50] on div "Order history Billing address Delivery addresses Collaborate Contacts Settings …" at bounding box center [784, 409] width 1568 height 738
click at [768, 700] on div "Order history Billing address Delivery addresses Collaborate Contacts Settings …" at bounding box center [784, 409] width 1568 height 738
click at [941, 138] on div "20 Statuses" at bounding box center [950, 133] width 113 height 15
drag, startPoint x: 1041, startPoint y: 191, endPoint x: 1040, endPoint y: 207, distance: 16.0
click at [1062, 180] on label at bounding box center [1062, 180] width 0 height 0
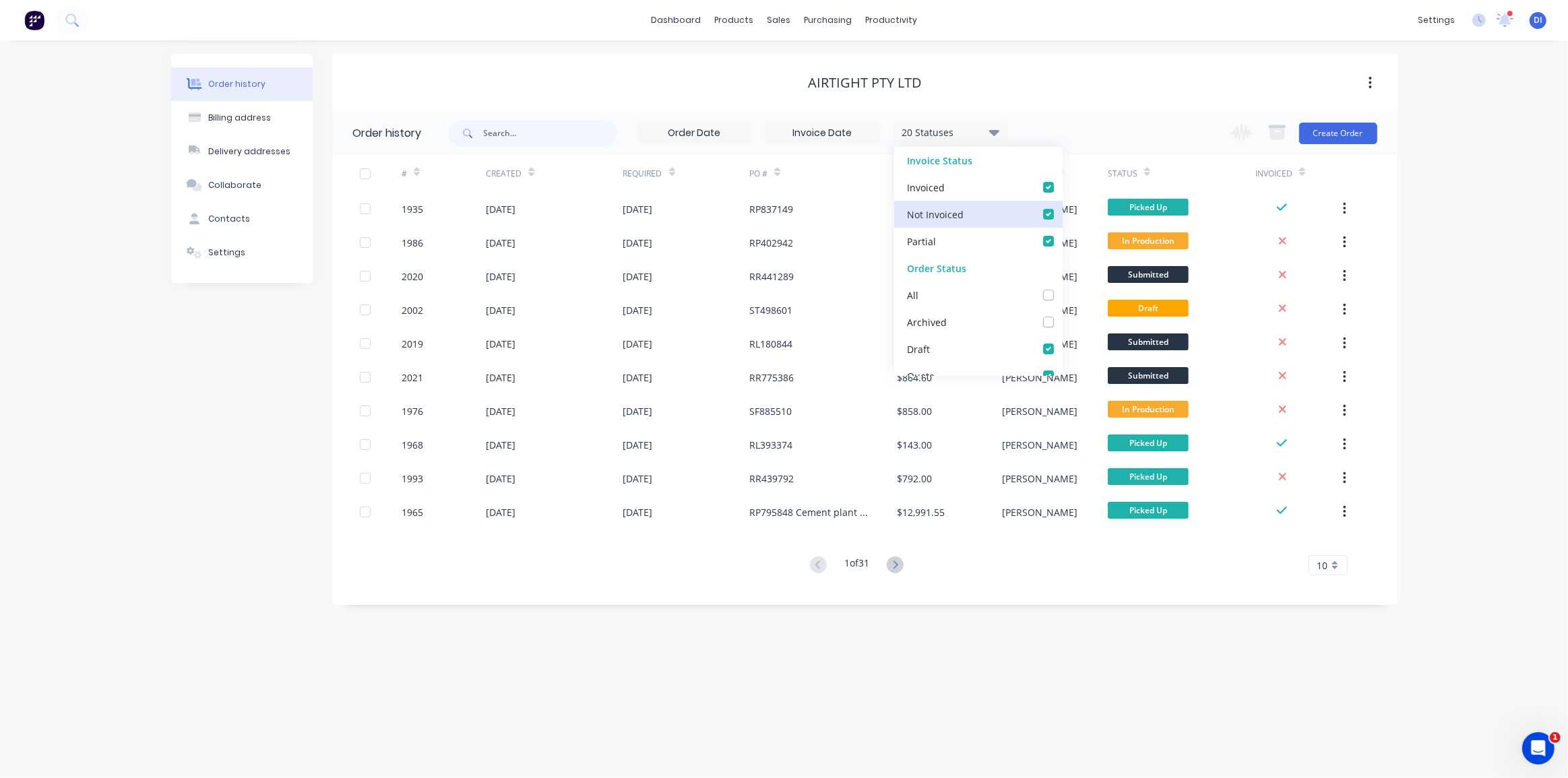
click at [1062, 191] on input "checkbox" at bounding box center [1067, 186] width 11 height 13
checkbox input "false"
click at [1062, 233] on label at bounding box center [1062, 233] width 0 height 0
click at [1062, 241] on input "checkbox" at bounding box center [1067, 240] width 11 height 13
checkbox input "false"
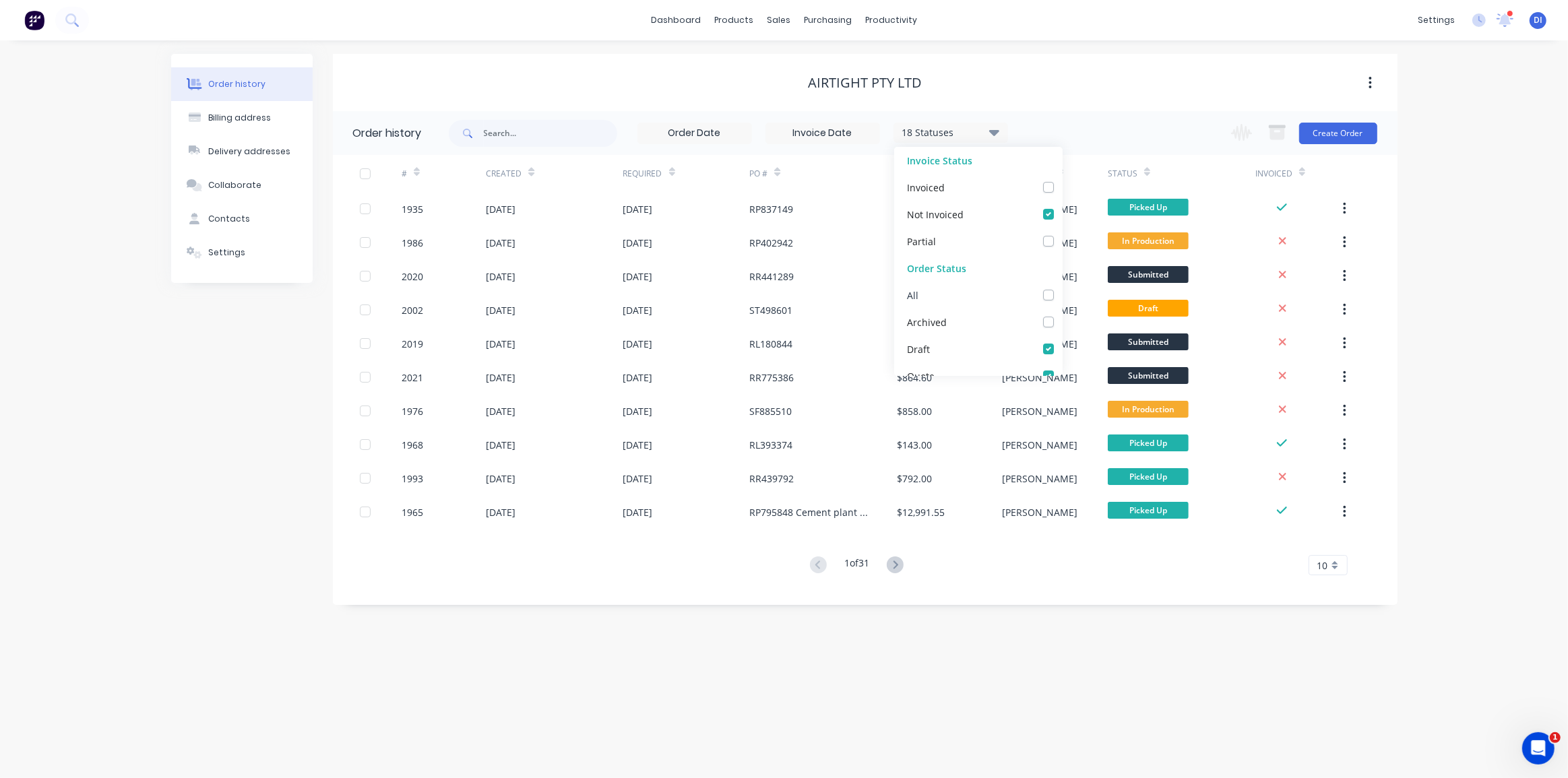
click at [1062, 288] on label at bounding box center [1062, 288] width 0 height 0
click at [1062, 296] on input "checkbox" at bounding box center [1067, 295] width 11 height 13
checkbox input "true"
click at [1062, 314] on label at bounding box center [1062, 314] width 0 height 0
click at [1062, 324] on input "checkbox" at bounding box center [1067, 321] width 11 height 13
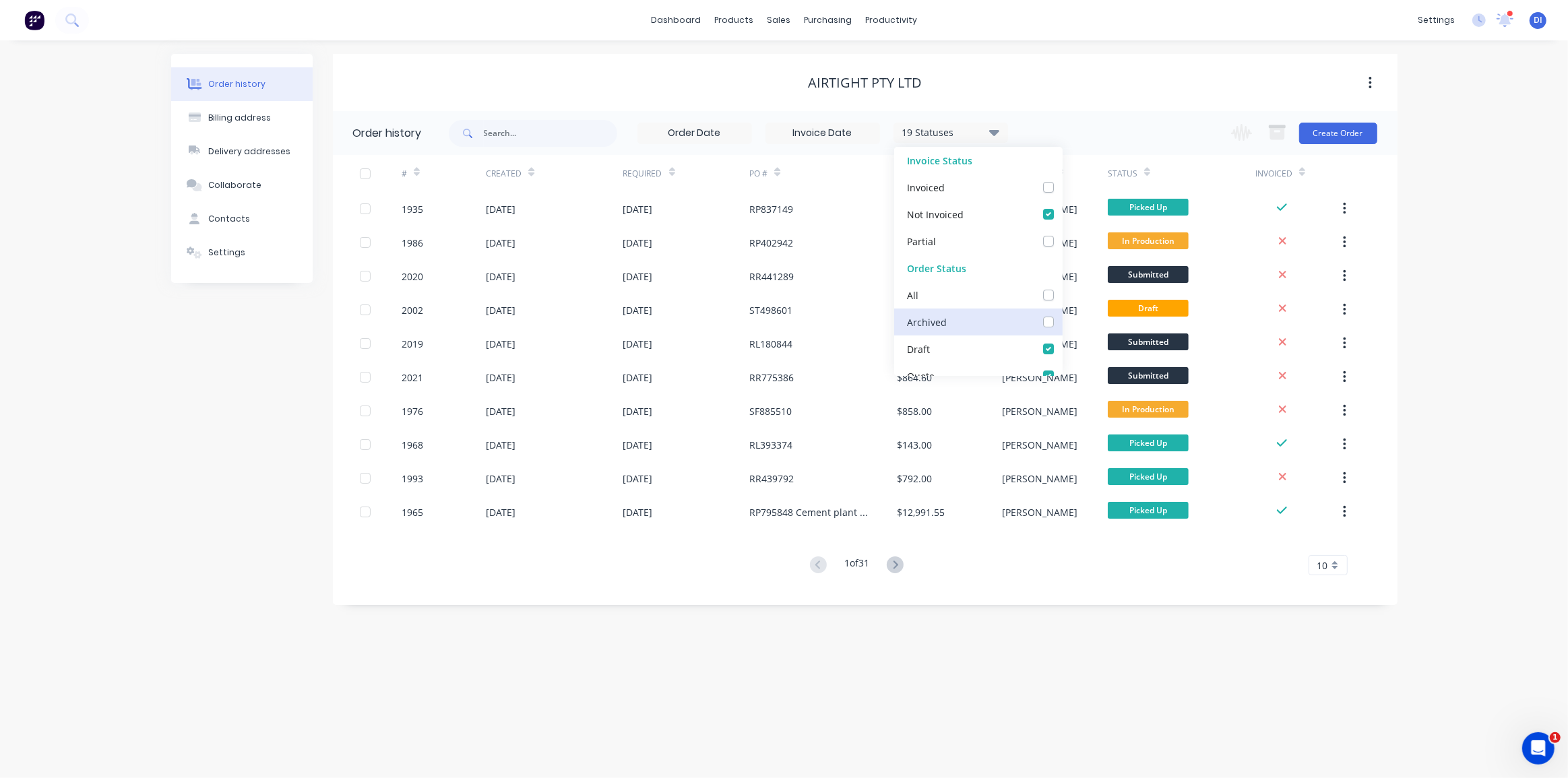
checkbox input "false"
click at [1415, 226] on div "Order history Billing address Delivery addresses Collaborate Contacts Settings …" at bounding box center [784, 409] width 1568 height 738
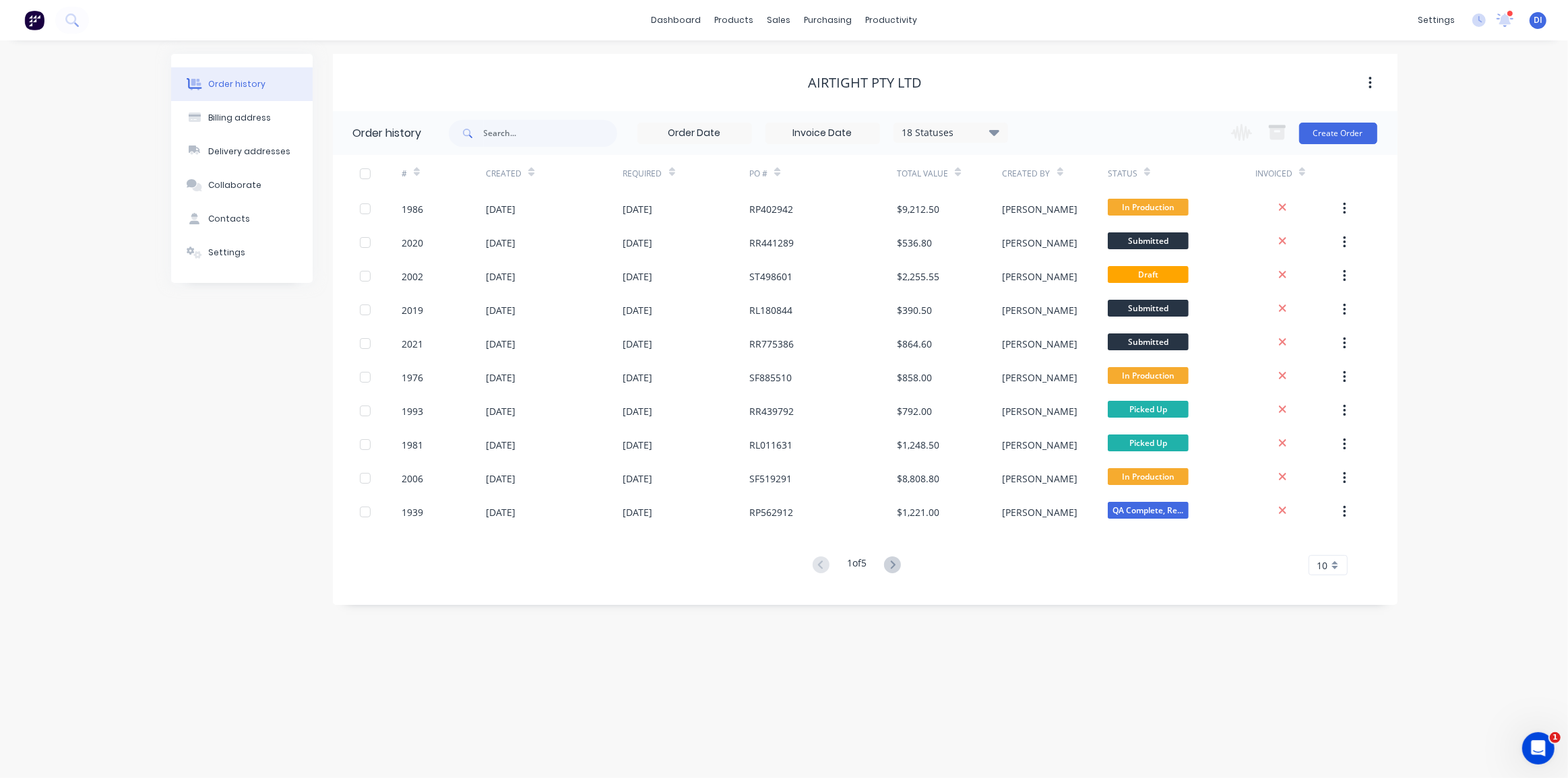
click at [1333, 568] on div "10" at bounding box center [1327, 565] width 39 height 21
click at [1335, 730] on div "35" at bounding box center [1328, 733] width 38 height 24
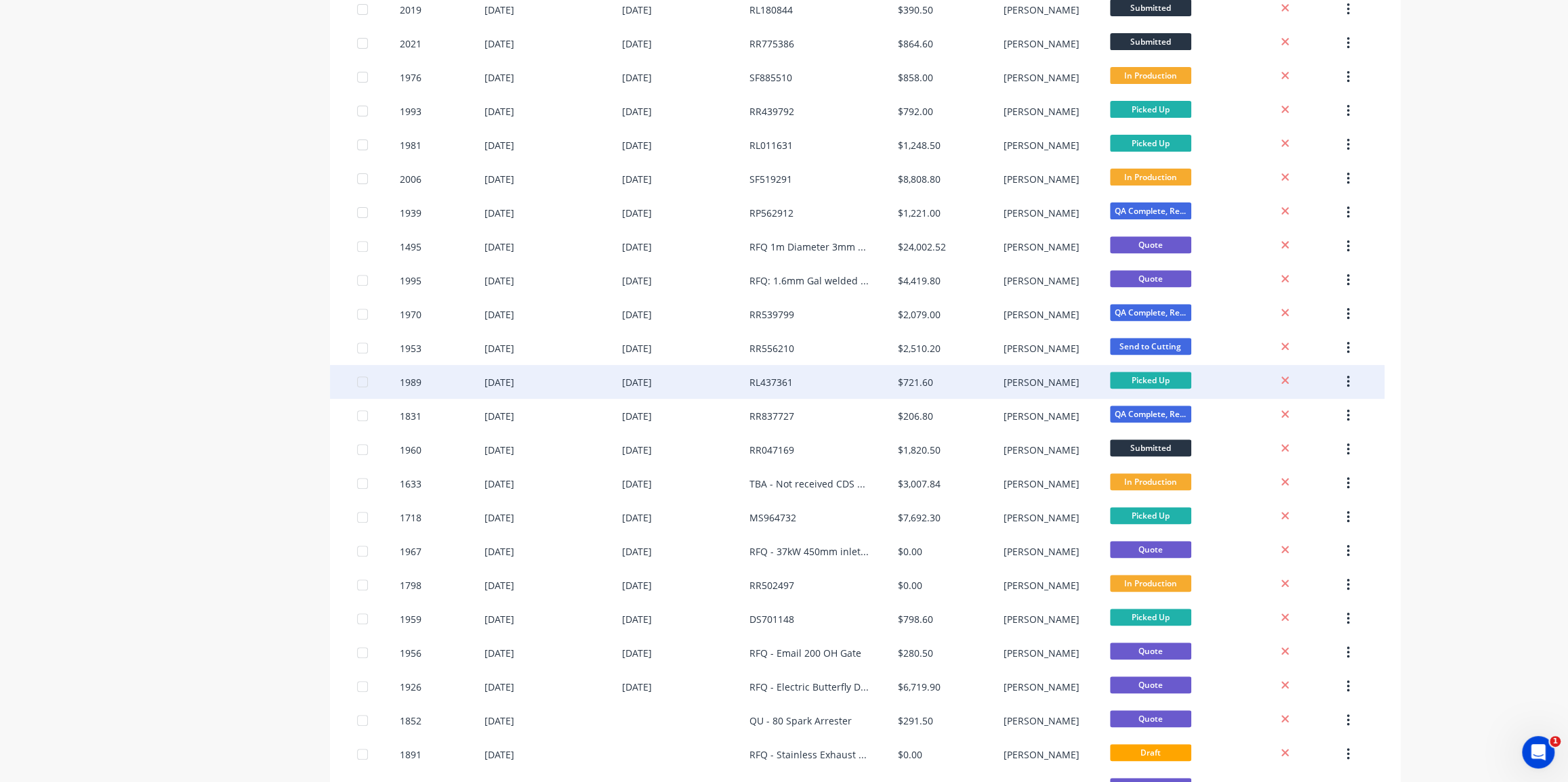
scroll to position [308, 0]
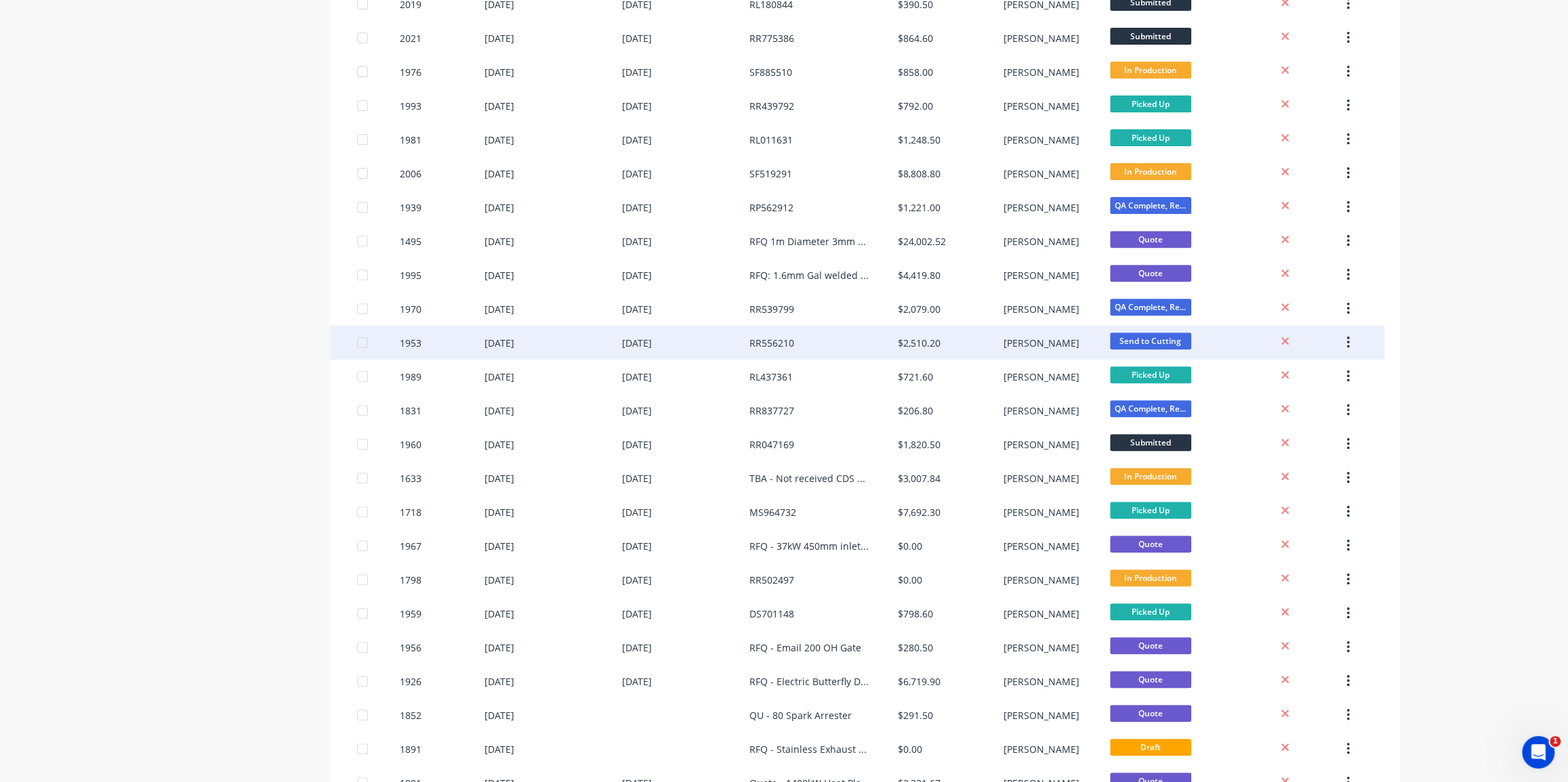
click at [833, 342] on div "RR556210" at bounding box center [823, 342] width 149 height 34
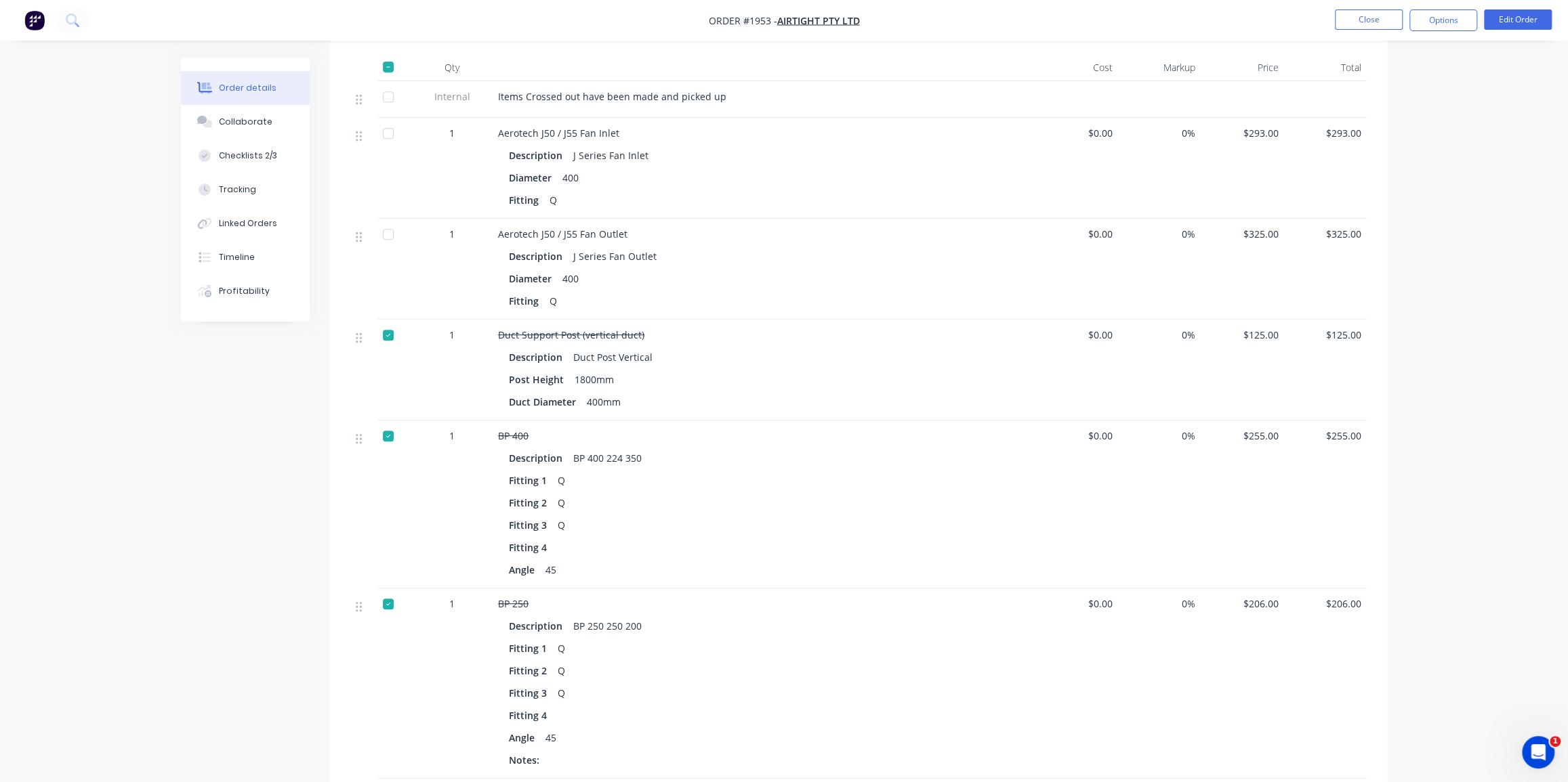
scroll to position [369, 0]
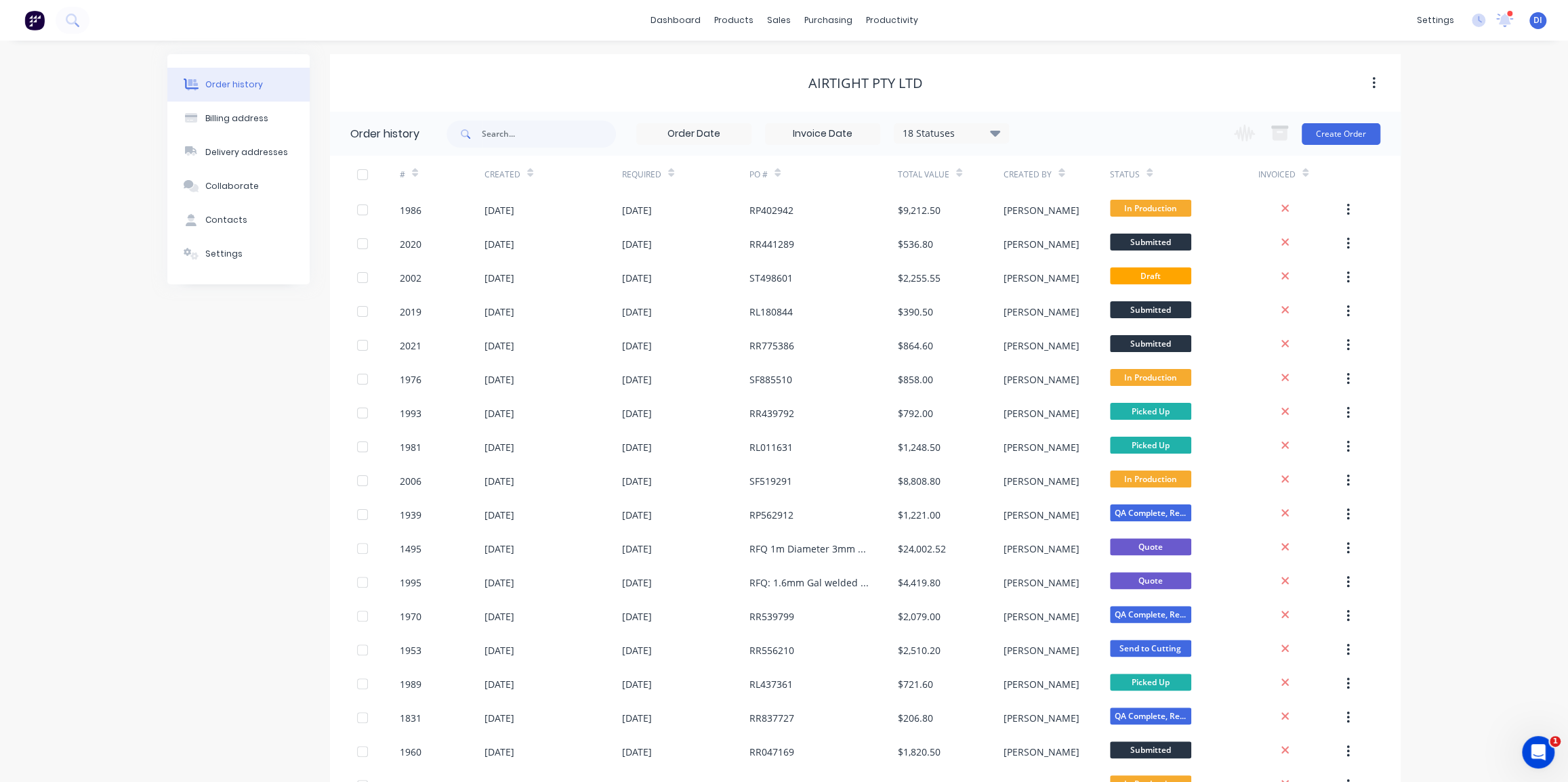
click at [967, 134] on div "18 Statuses" at bounding box center [951, 134] width 114 height 15
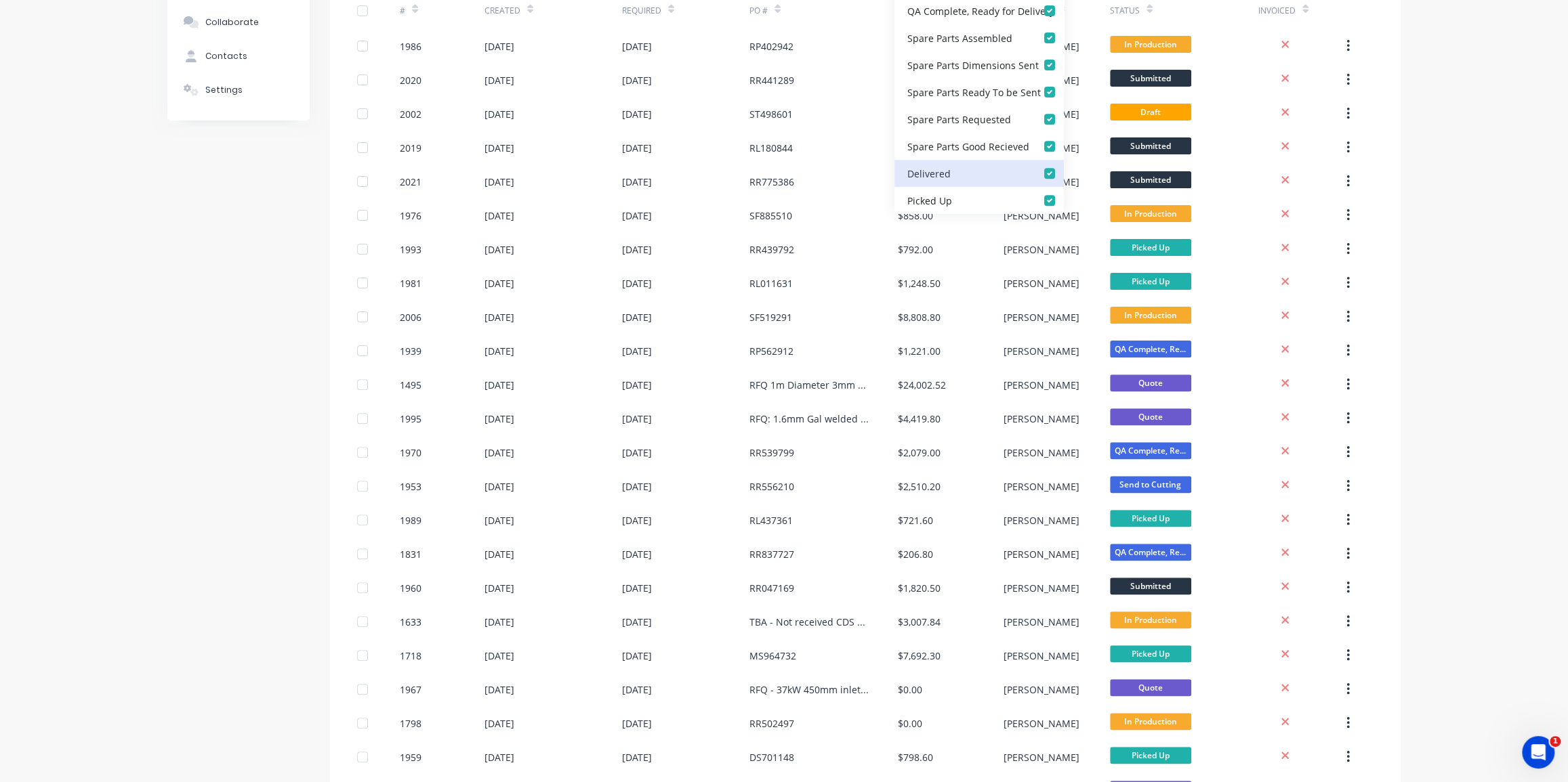
scroll to position [184, 0]
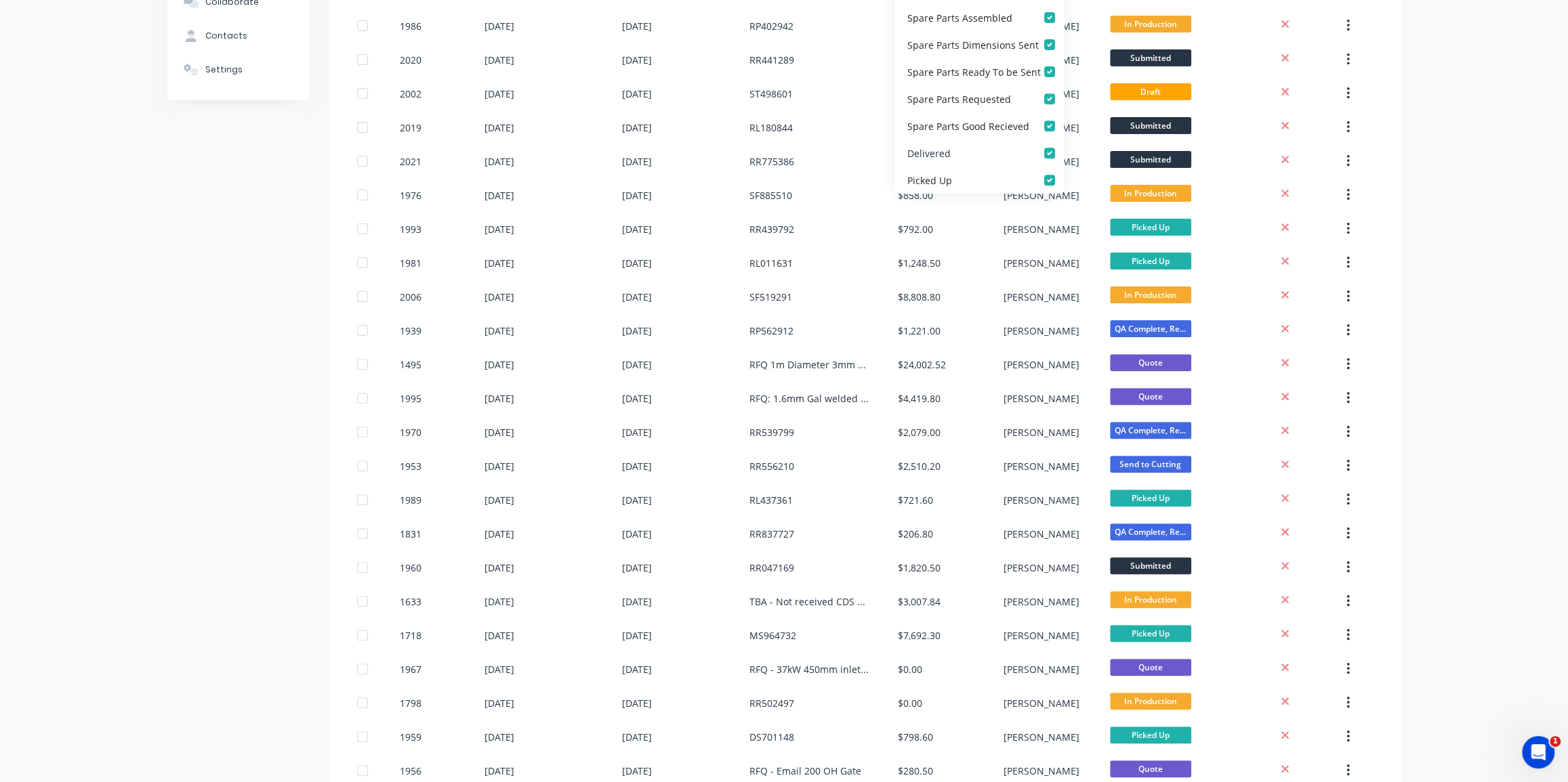
click at [1064, 146] on label at bounding box center [1064, 146] width 0 height 0
click at [1064, 153] on input "checkbox" at bounding box center [1069, 153] width 11 height 13
checkbox input "false"
click at [1064, 172] on label at bounding box center [1064, 172] width 0 height 0
click at [1064, 177] on Up_checkbox_c416kundefined "checkbox" at bounding box center [1069, 179] width 11 height 13
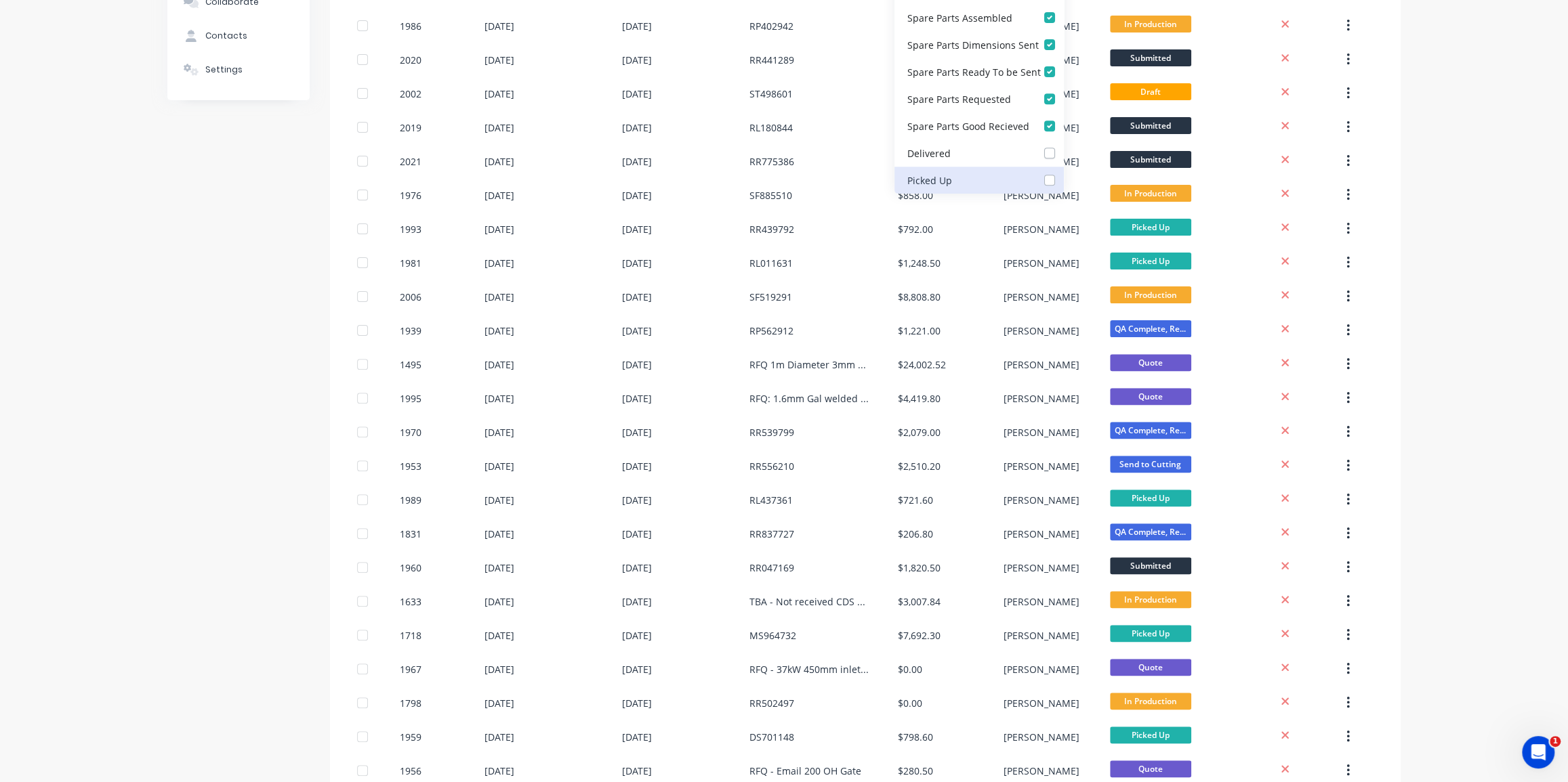
checkbox Up_checkbox_c416kundefined "false"
click at [1064, 119] on label at bounding box center [1064, 119] width 0 height 0
click at [1064, 122] on Recieved_checkbox_2e2c316d-dad9-4651-ac18-e4831fa5ac33undefined "checkbox" at bounding box center [1069, 125] width 11 height 13
checkbox Recieved_checkbox_2e2c316d-dad9-4651-ac18-e4831fa5ac33undefined "false"
click at [1064, 91] on label at bounding box center [1064, 91] width 0 height 0
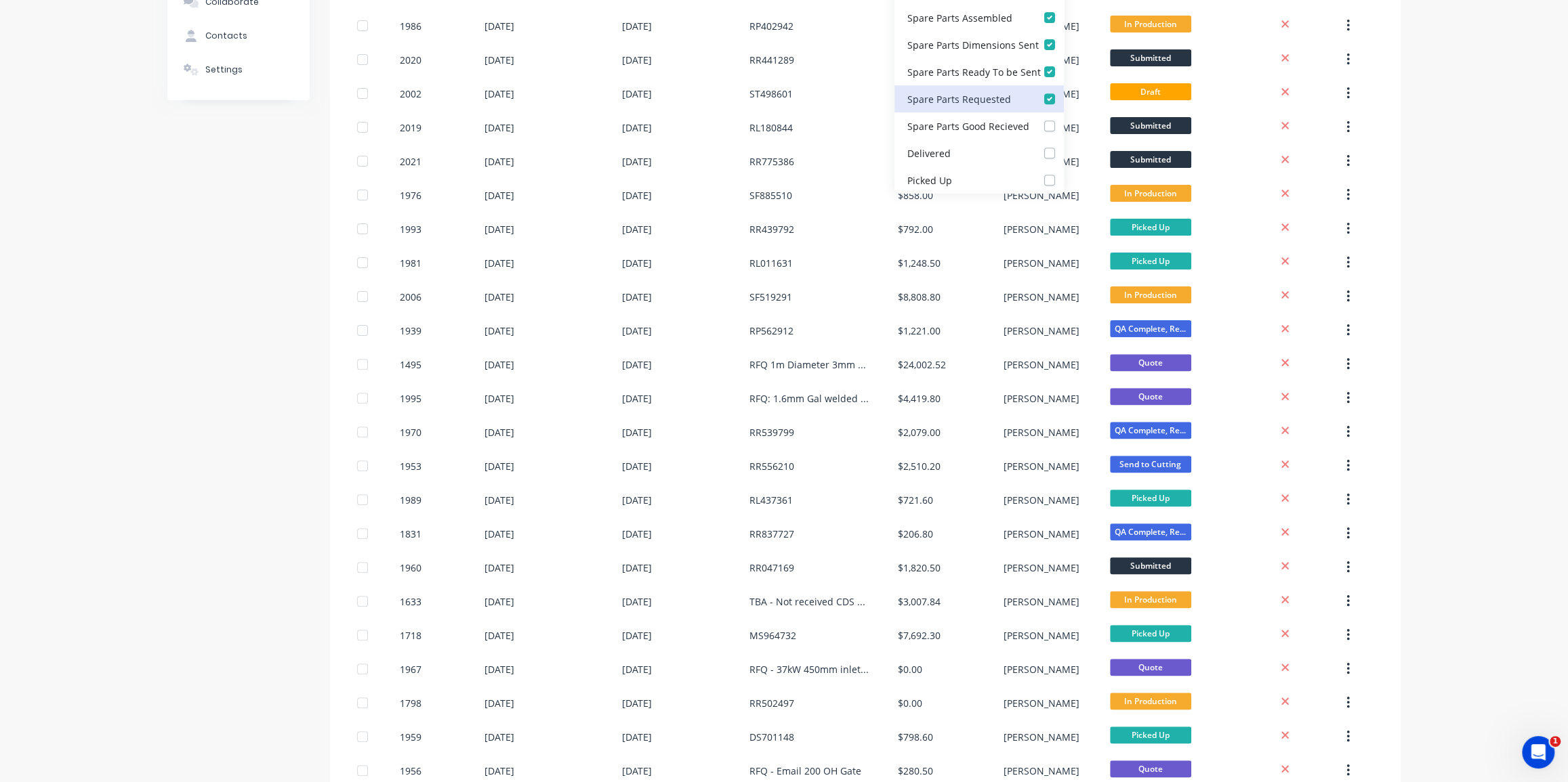
click at [1064, 95] on Requested_checkbox_7d732eca-cd28-4415-97fe-51d4bb57bf7bundefined "checkbox" at bounding box center [1069, 98] width 11 height 13
checkbox Requested_checkbox_7d732eca-cd28-4415-97fe-51d4bb57bf7bundefined "false"
click at [1064, 65] on label at bounding box center [1064, 65] width 0 height 0
click at [1064, 68] on Sent_checkbox_440edcfa-aab1-4020-813c-ac30404e4aeeundefined "checkbox" at bounding box center [1069, 71] width 11 height 13
checkbox Sent_checkbox_440edcfa-aab1-4020-813c-ac30404e4aeeundefined "false"
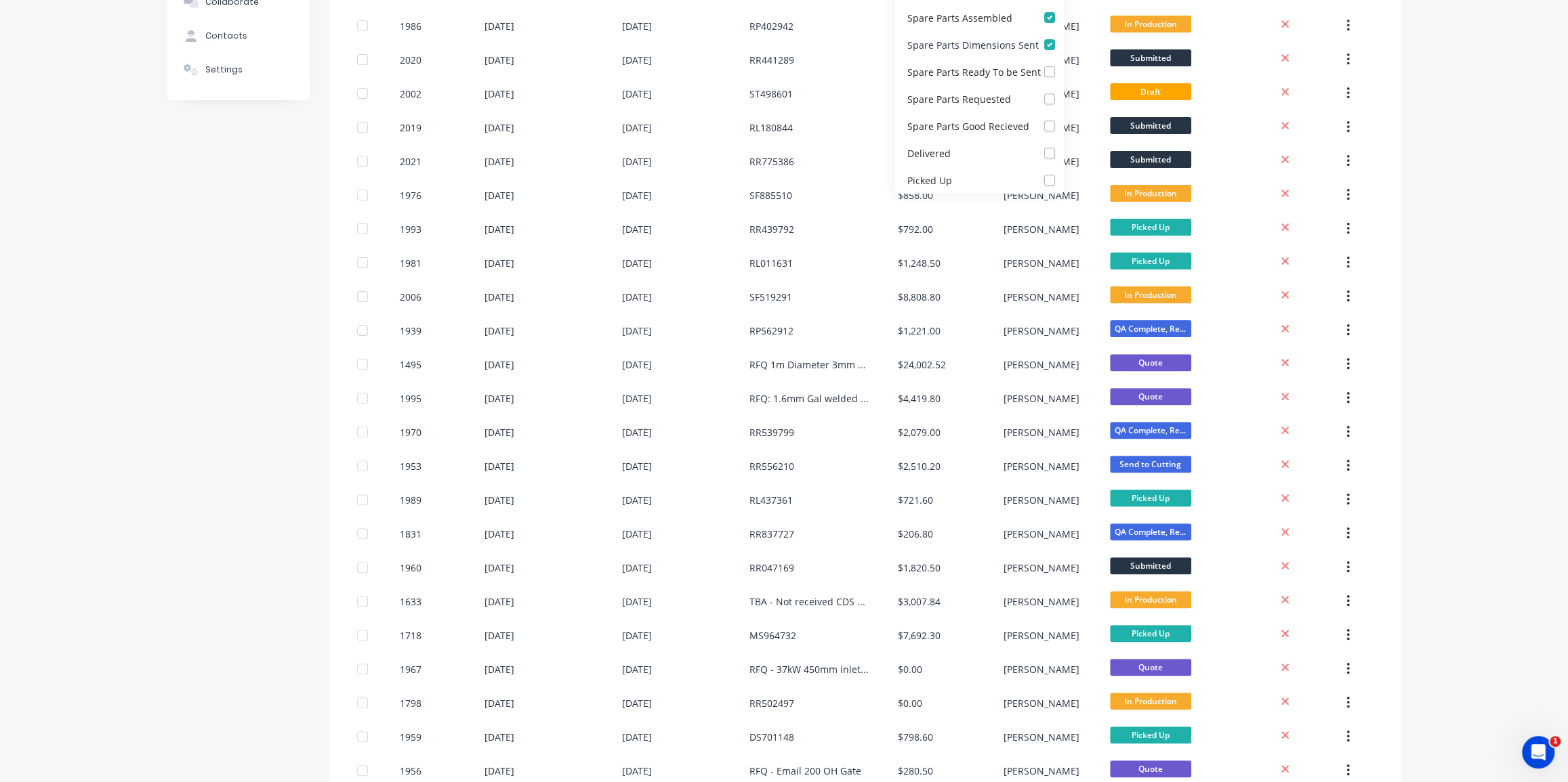
click at [1064, 37] on label at bounding box center [1064, 37] width 0 height 0
click at [1064, 43] on Sent_checkbox_8388205c-9108-40c0-8add-fb5e121a6c10undefined "checkbox" at bounding box center [1069, 44] width 11 height 13
checkbox Sent_checkbox_8388205c-9108-40c0-8add-fb5e121a6c10undefined "false"
click at [1064, 10] on label at bounding box center [1064, 10] width 0 height 0
click at [1064, 19] on Assembled_checkbox_6a670c1f-0b5b-4335-8c31-6e6ddd83e1fbundefined "checkbox" at bounding box center [1069, 17] width 11 height 13
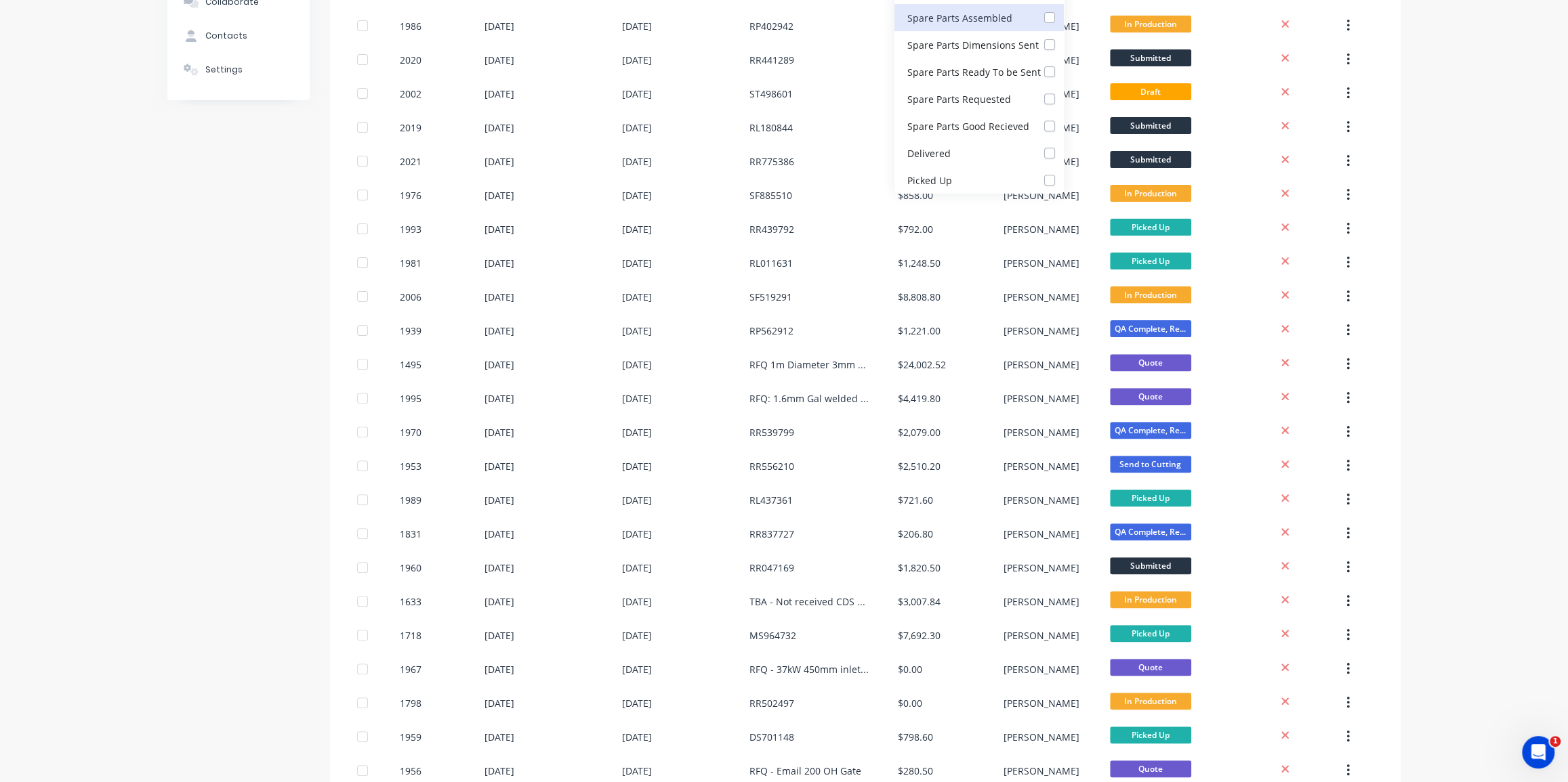
checkbox Assembled_checkbox_6a670c1f-0b5b-4335-8c31-6e6ddd83e1fbundefined "false"
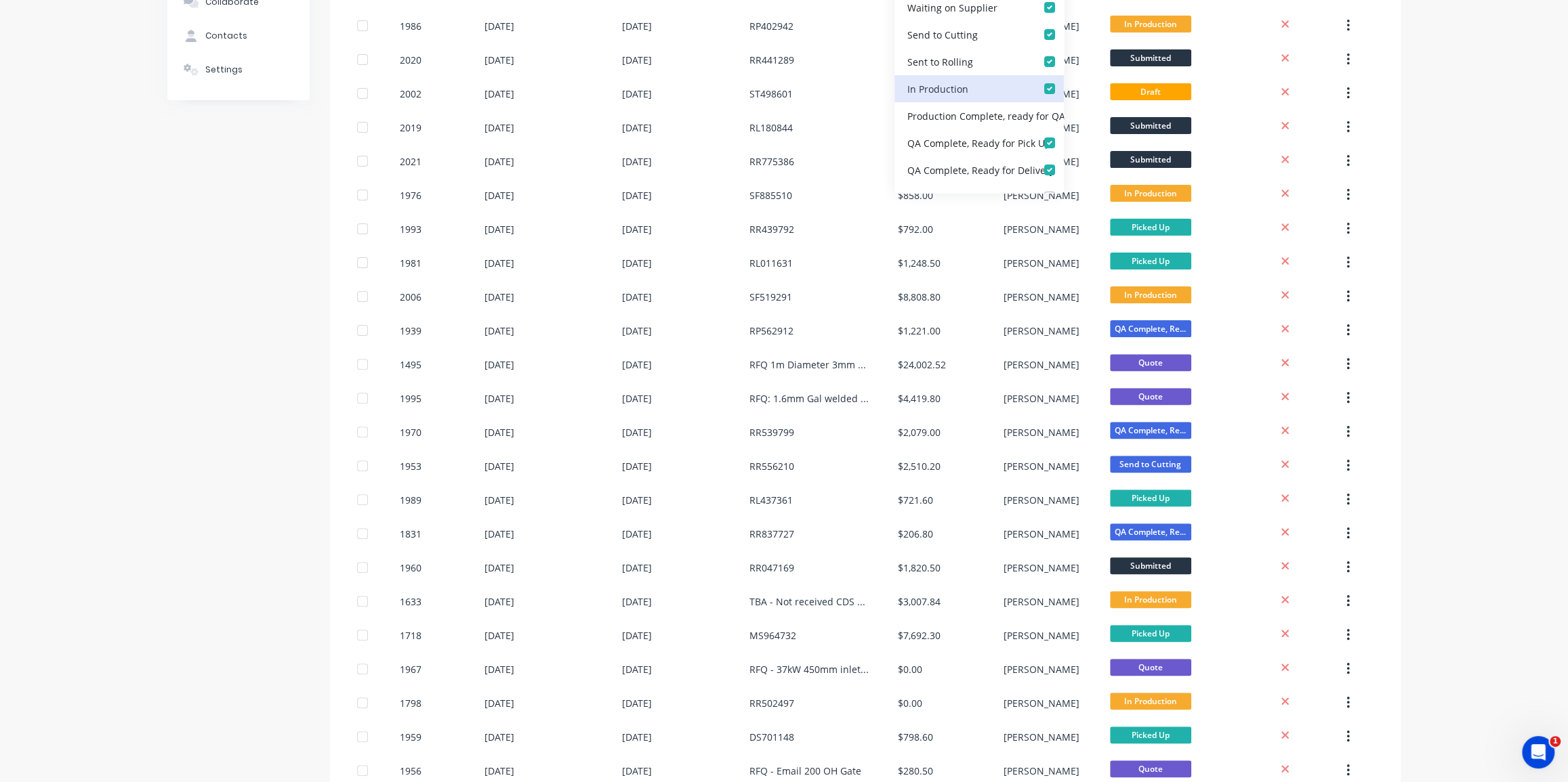
scroll to position [235, 0]
click at [1064, 141] on label at bounding box center [1064, 141] width 0 height 0
click at [1064, 146] on Up_checkbox_2db9320d-dc39-4ea5-a987-d99186212894undefined "checkbox" at bounding box center [1069, 148] width 11 height 13
checkbox Up_checkbox_2db9320d-dc39-4ea5-a987-d99186212894undefined "false"
click at [1064, 168] on label at bounding box center [1064, 168] width 0 height 0
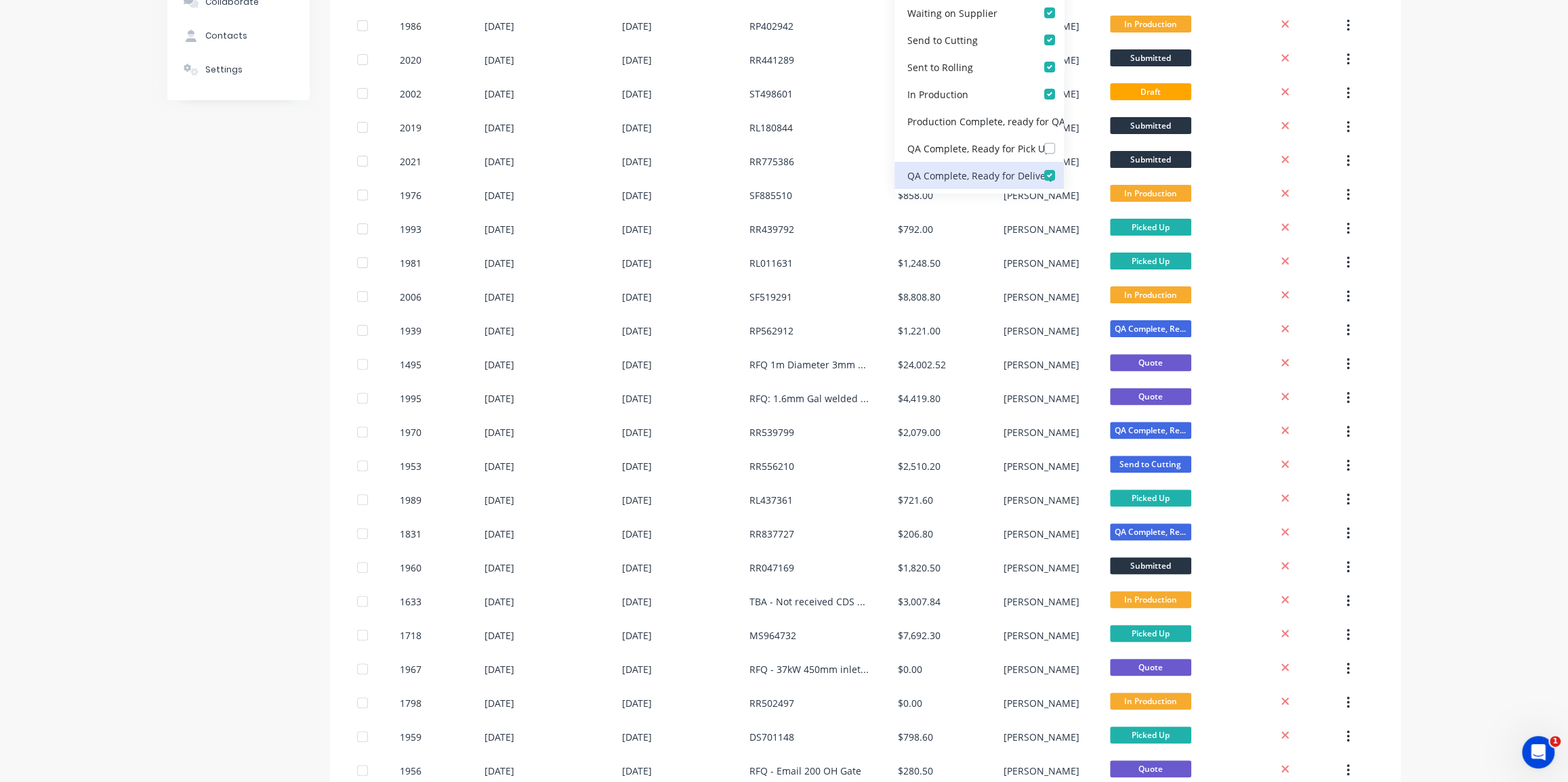
click at [1064, 172] on Delivery_checkbox_ca139be5-4275-4c51-a5d5-82deef6d63cdundefined "checkbox" at bounding box center [1069, 175] width 11 height 13
checkbox Delivery_checkbox_ca139be5-4275-4c51-a5d5-82deef6d63cdundefined "false"
click at [1042, 121] on div "Production Complete, ready for QA check" at bounding box center [1001, 120] width 187 height 14
click at [1434, 159] on div "Order history Billing address Delivery addresses Collaborate Contacts Settings …" at bounding box center [784, 571] width 1568 height 1428
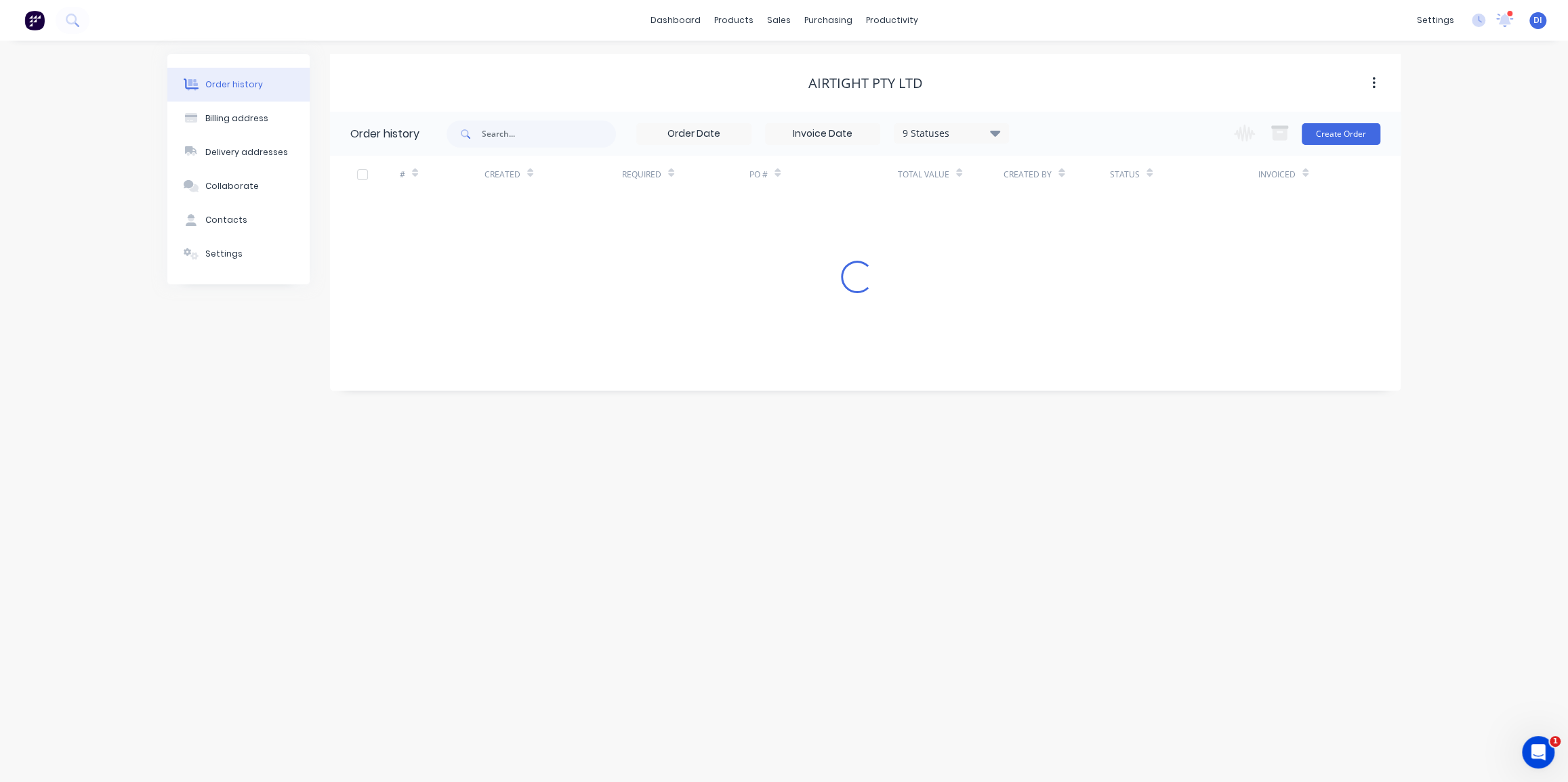
scroll to position [0, 0]
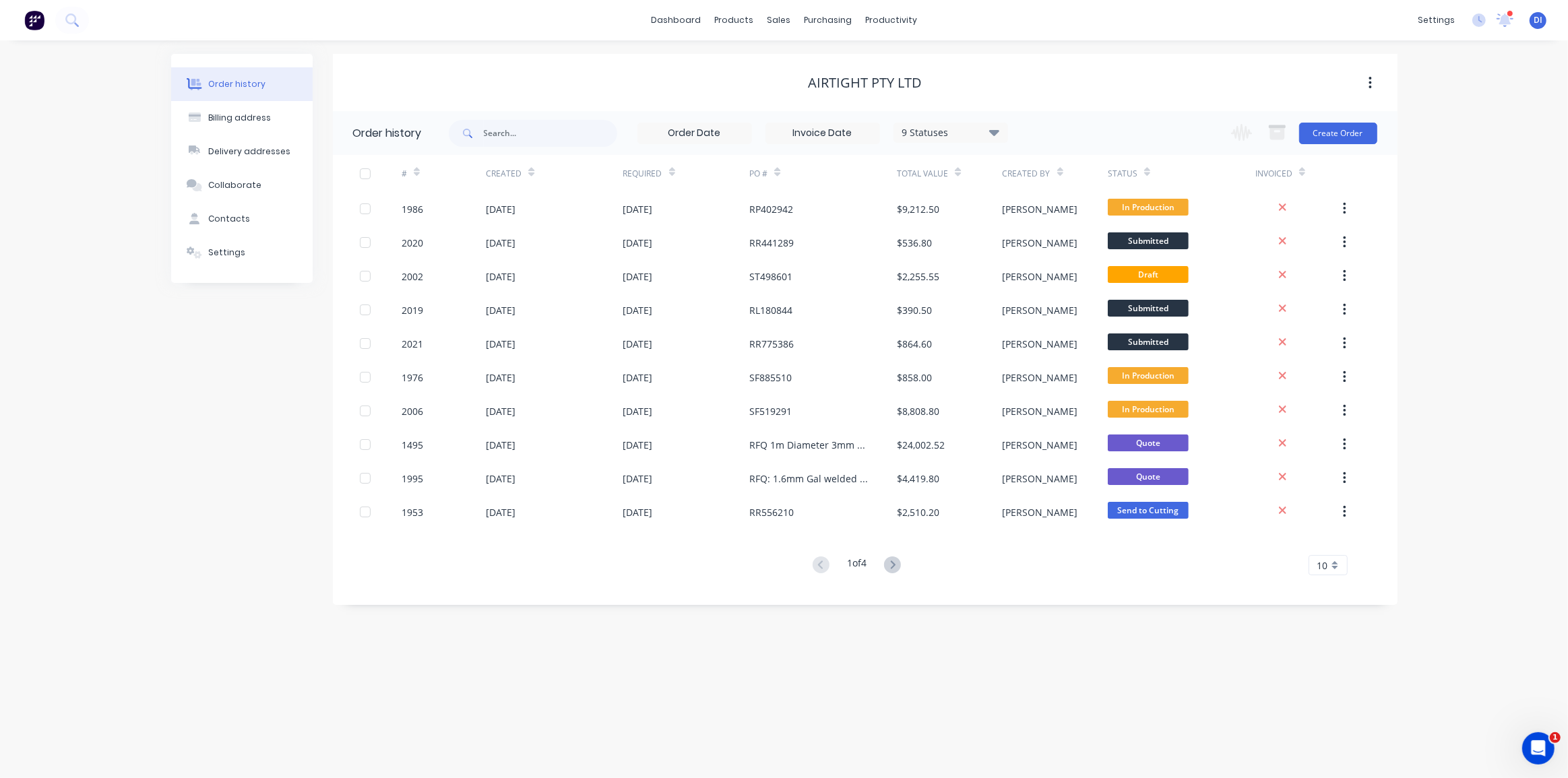
click at [1335, 573] on div "10" at bounding box center [1327, 565] width 39 height 21
click at [1337, 722] on div "35" at bounding box center [1328, 733] width 38 height 24
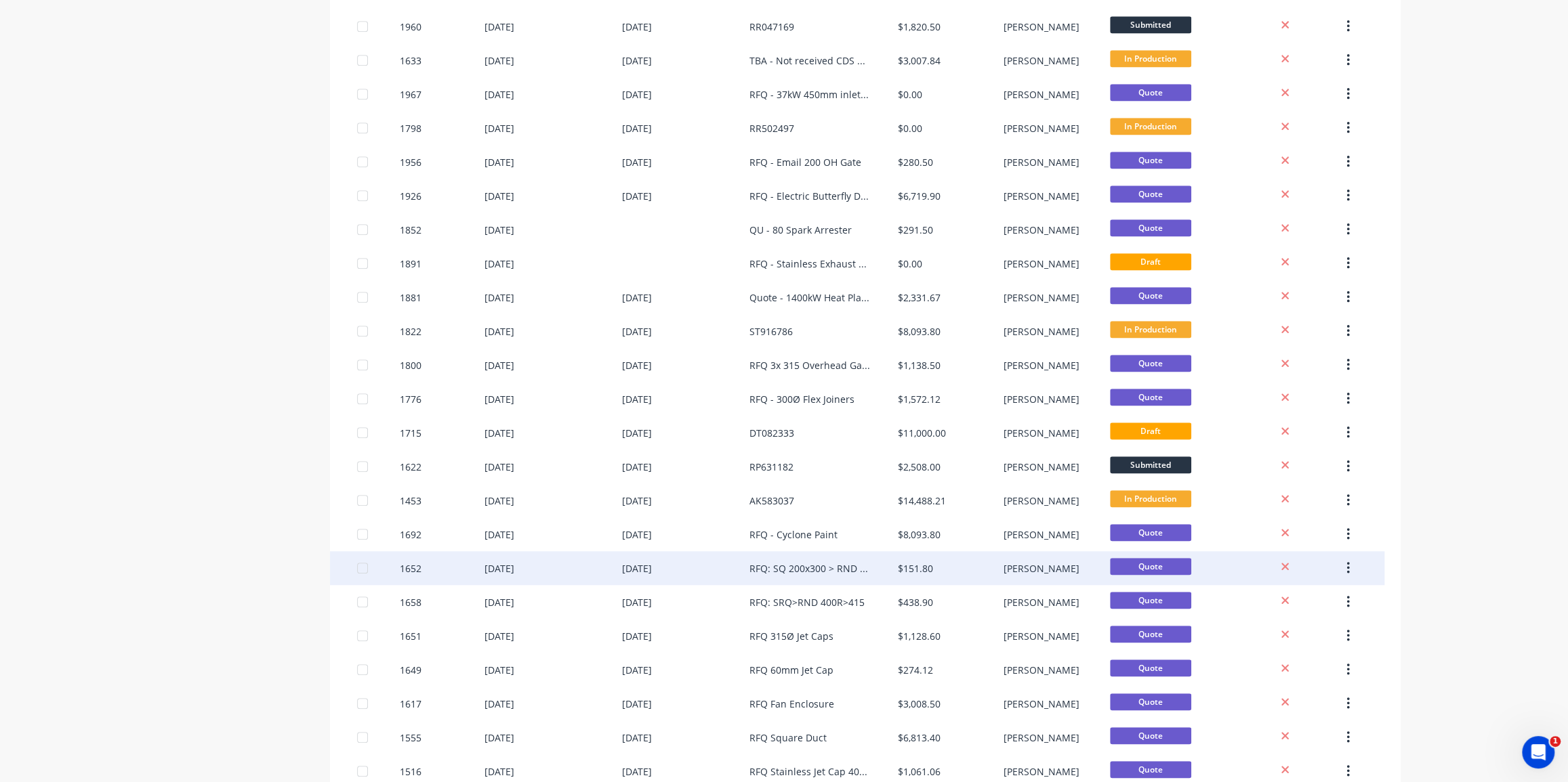
scroll to position [493, 0]
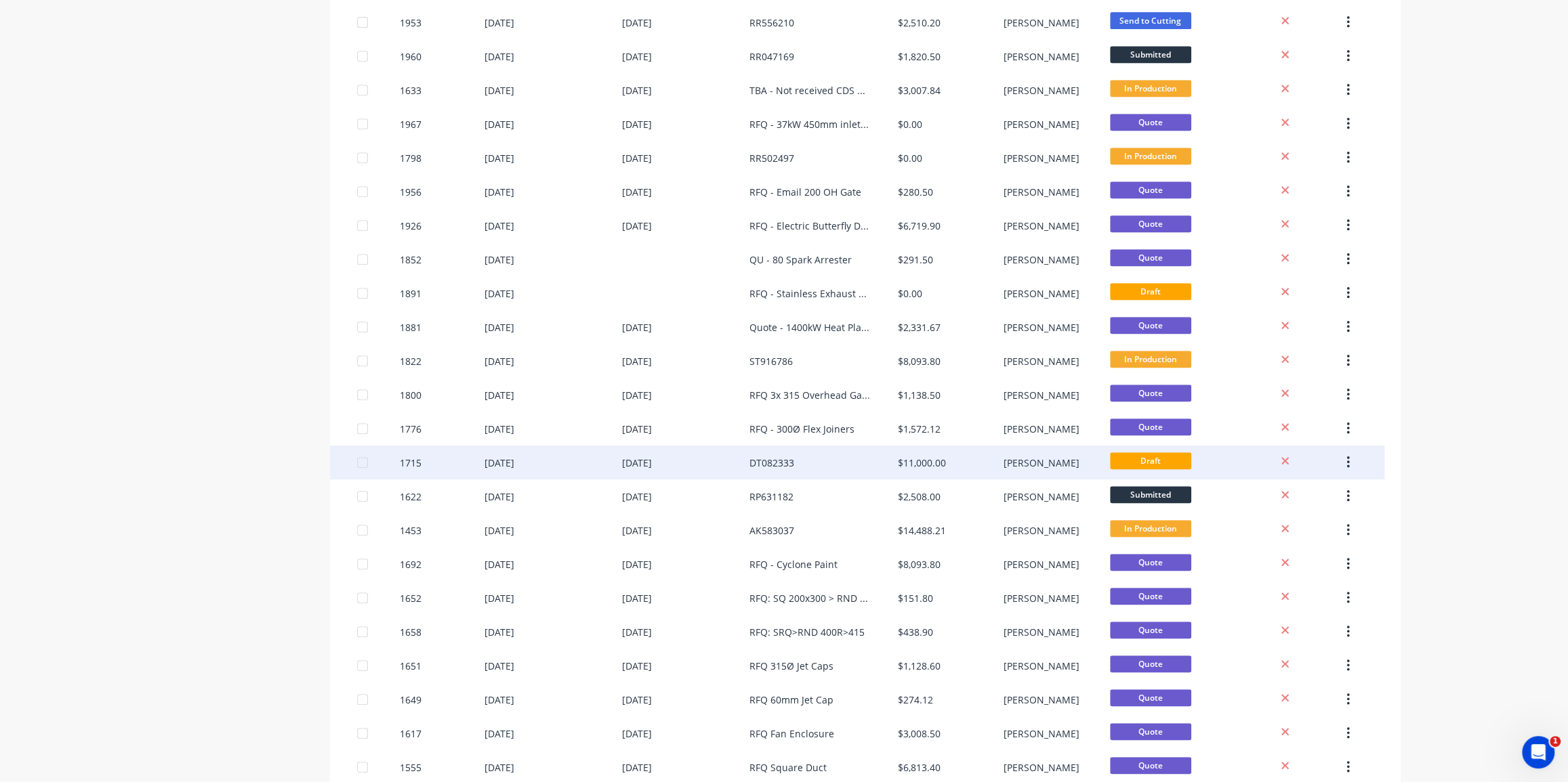
click at [623, 460] on div "[DATE]" at bounding box center [637, 463] width 30 height 14
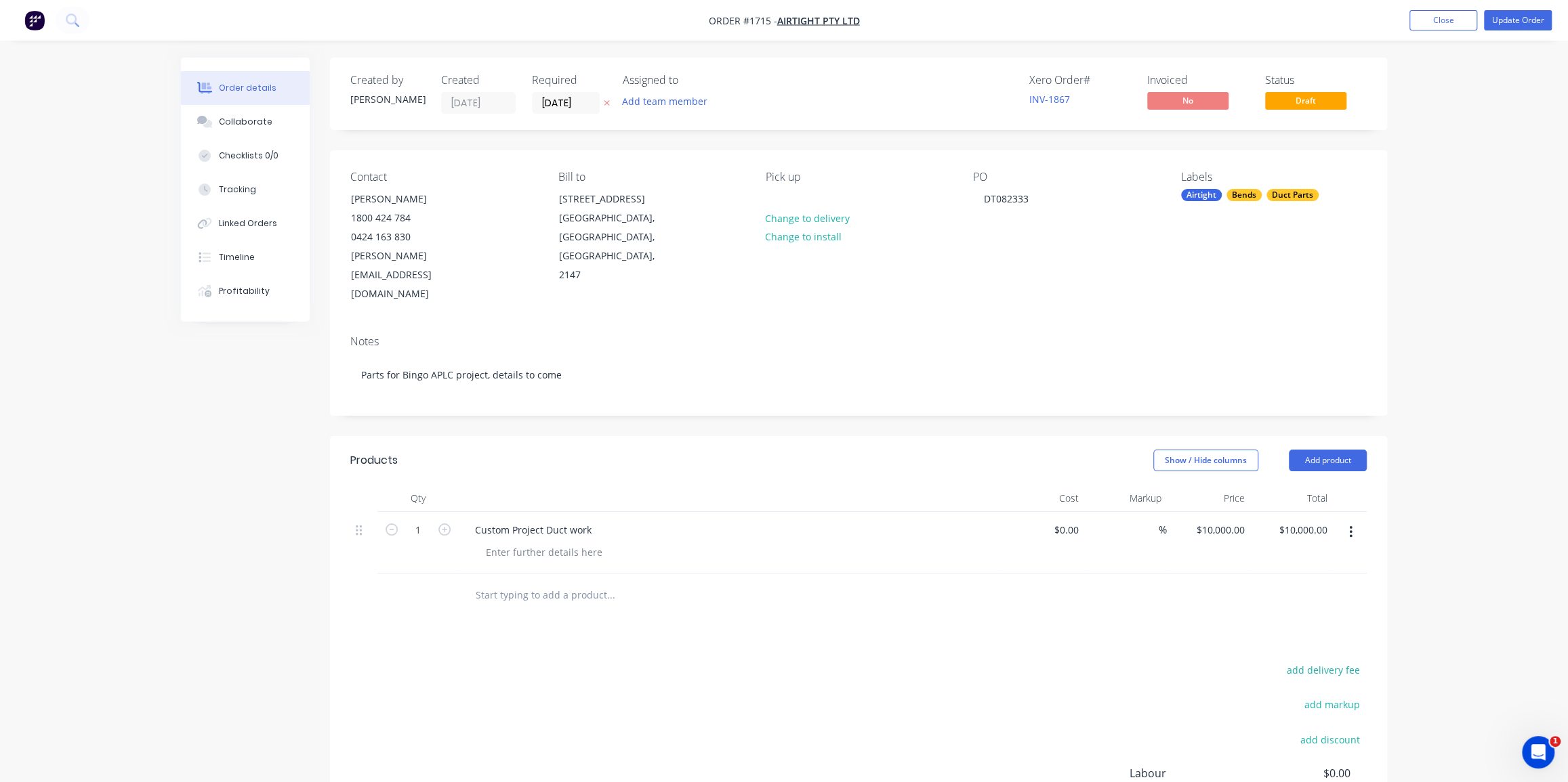
click at [695, 449] on div "Show / Hide columns Add product" at bounding box center [967, 460] width 801 height 22
click at [257, 122] on div "Collaborate" at bounding box center [246, 122] width 54 height 12
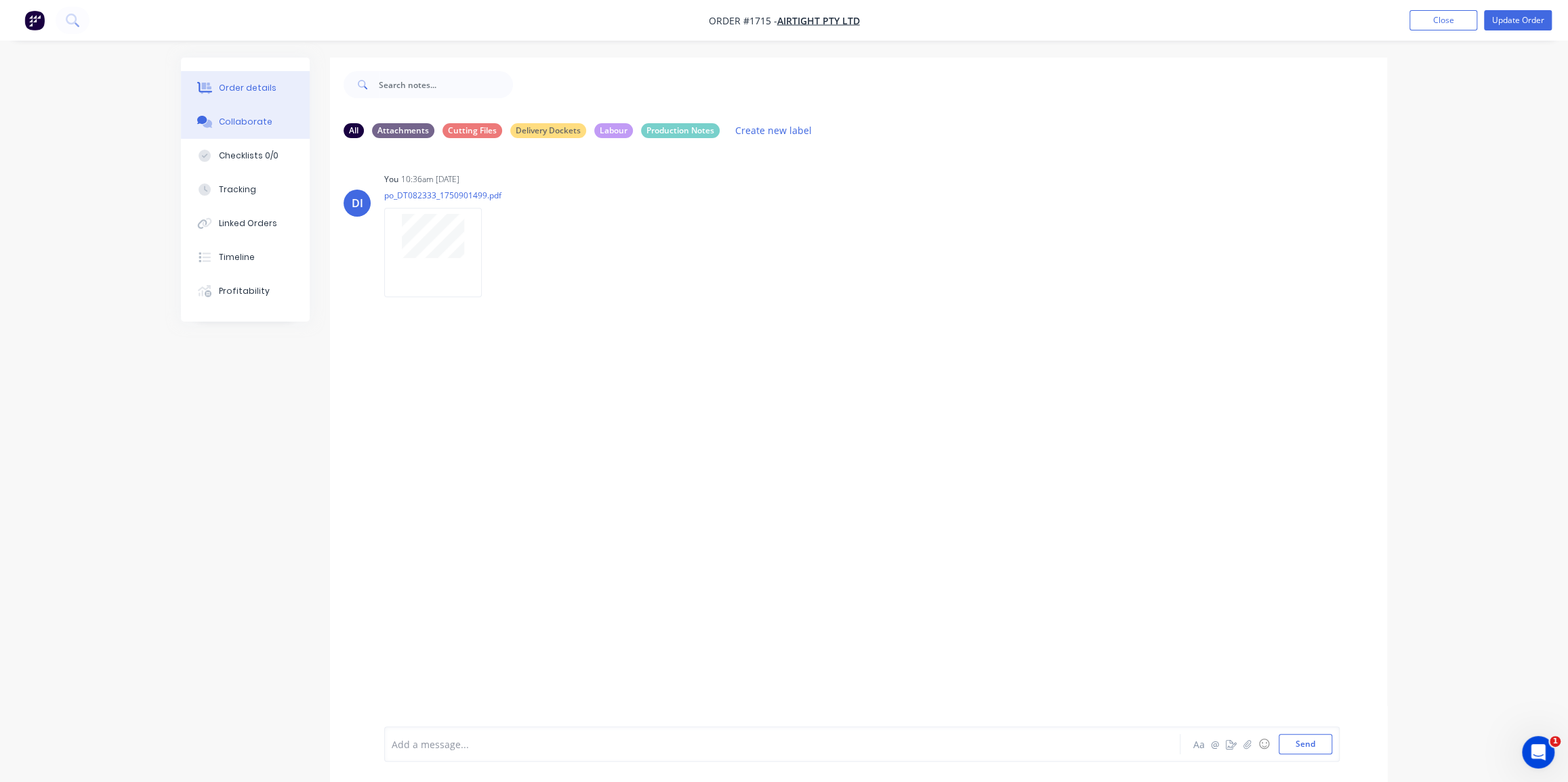
click at [237, 93] on div "Order details" at bounding box center [247, 88] width 57 height 12
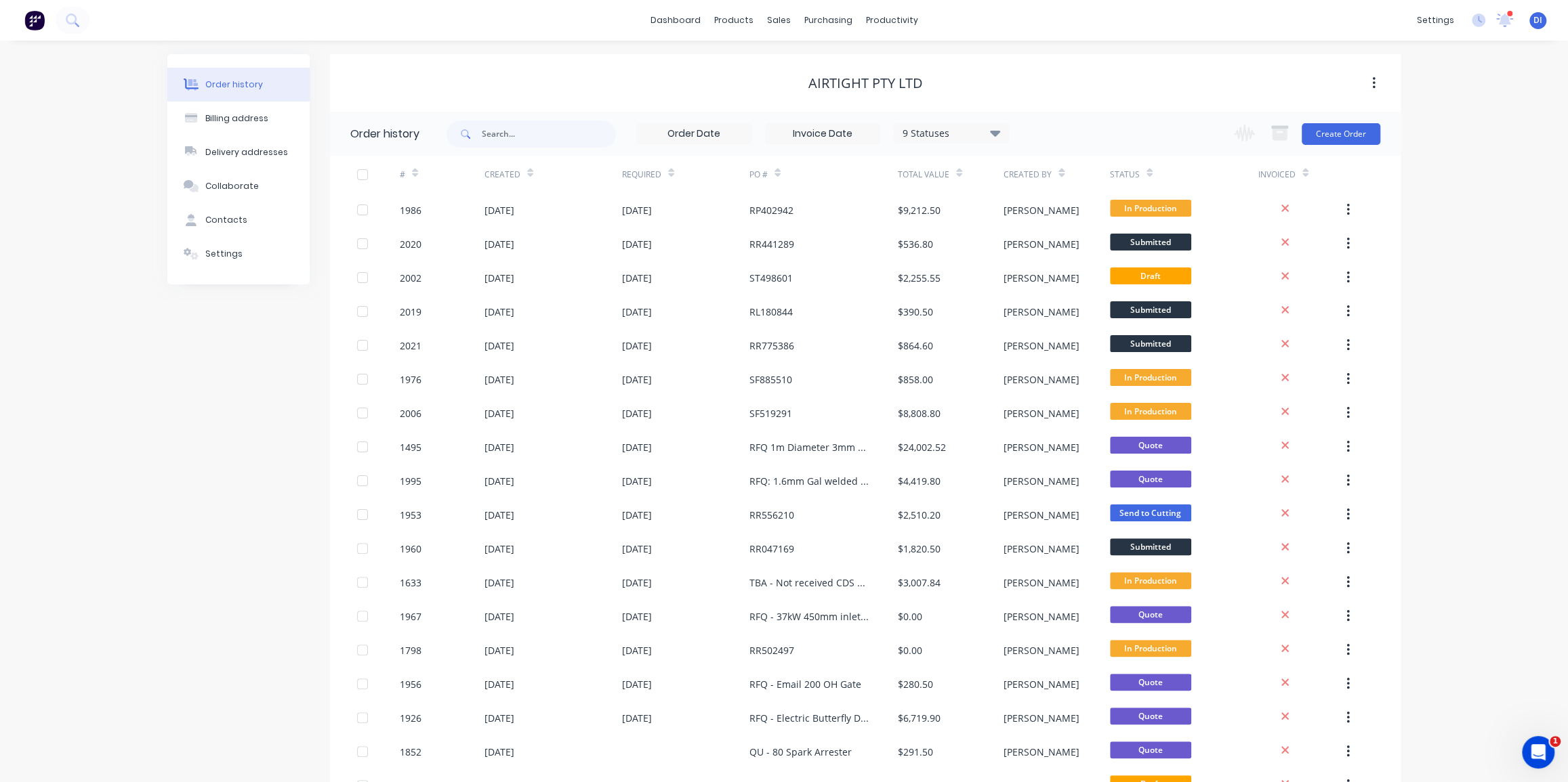
click at [971, 131] on div "9 Statuses" at bounding box center [951, 134] width 114 height 15
click at [1421, 290] on div "Order history Billing address Delivery addresses Collaborate Contacts Settings …" at bounding box center [784, 721] width 1568 height 1360
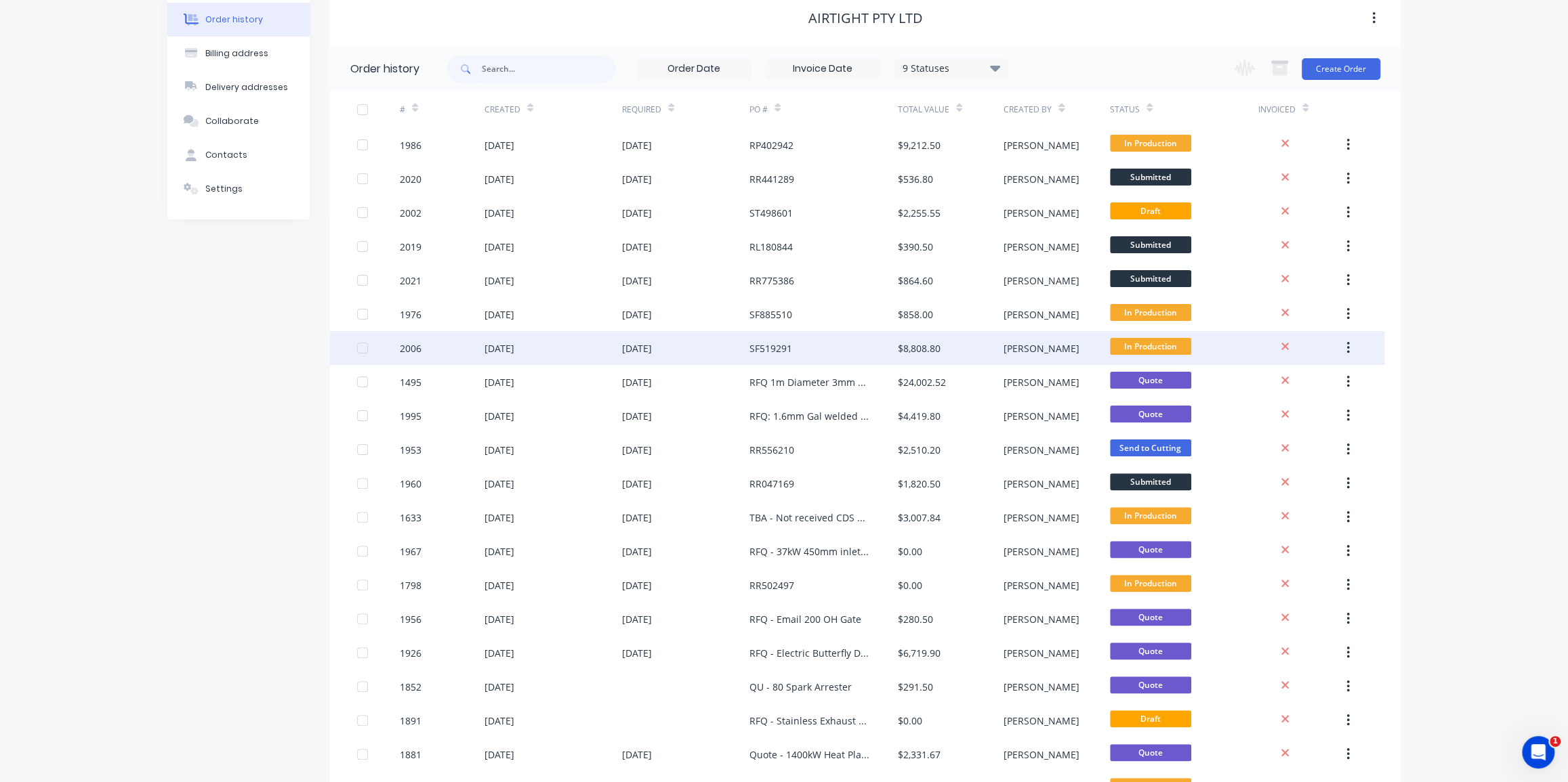
scroll to position [0, 0]
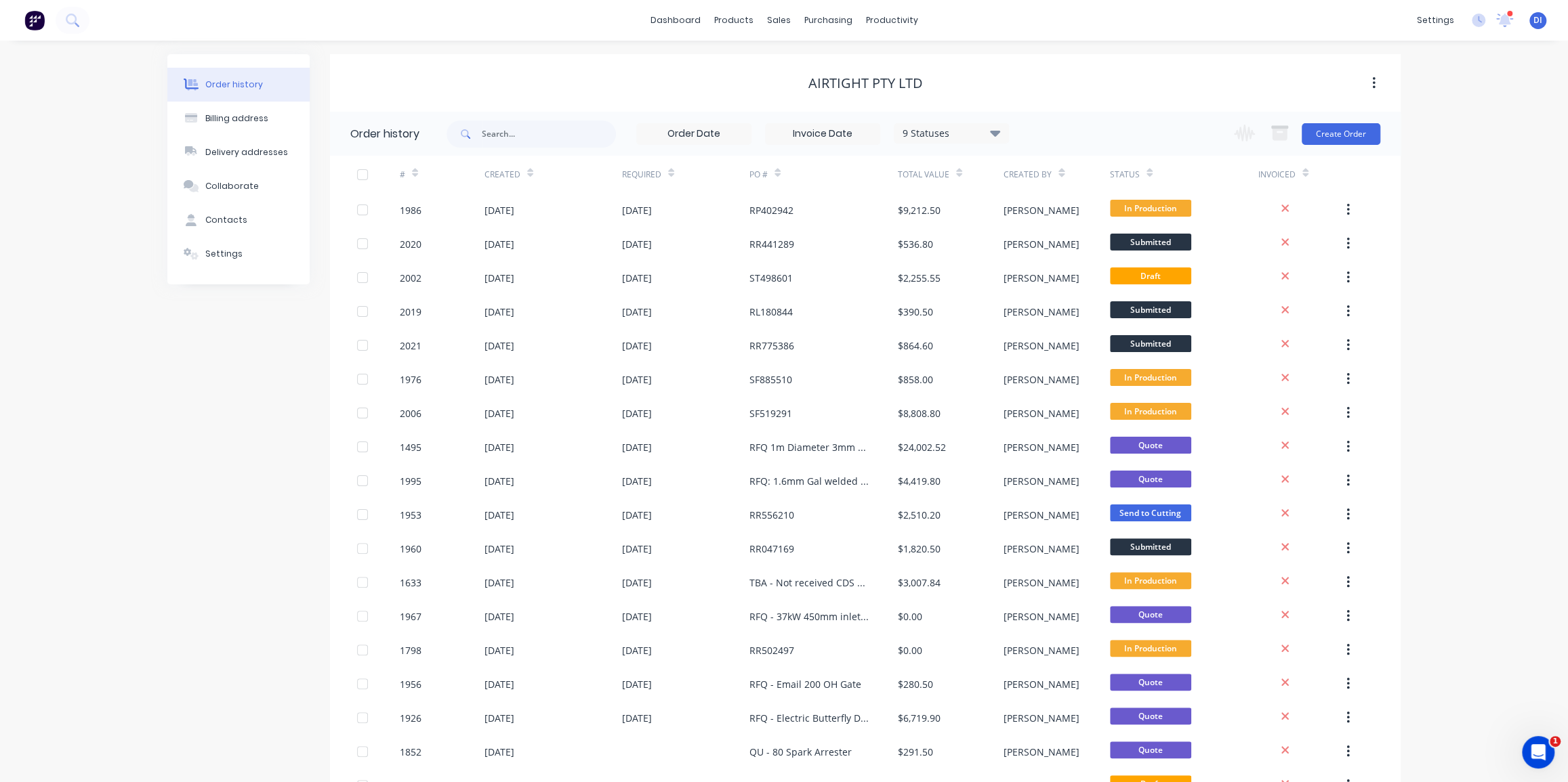
click at [930, 124] on div "9 Statuses Invoice Status Invoiced Not Invoiced Partial Order Status All Archiv…" at bounding box center [951, 134] width 115 height 21
click at [933, 135] on div "9 Statuses" at bounding box center [951, 134] width 114 height 15
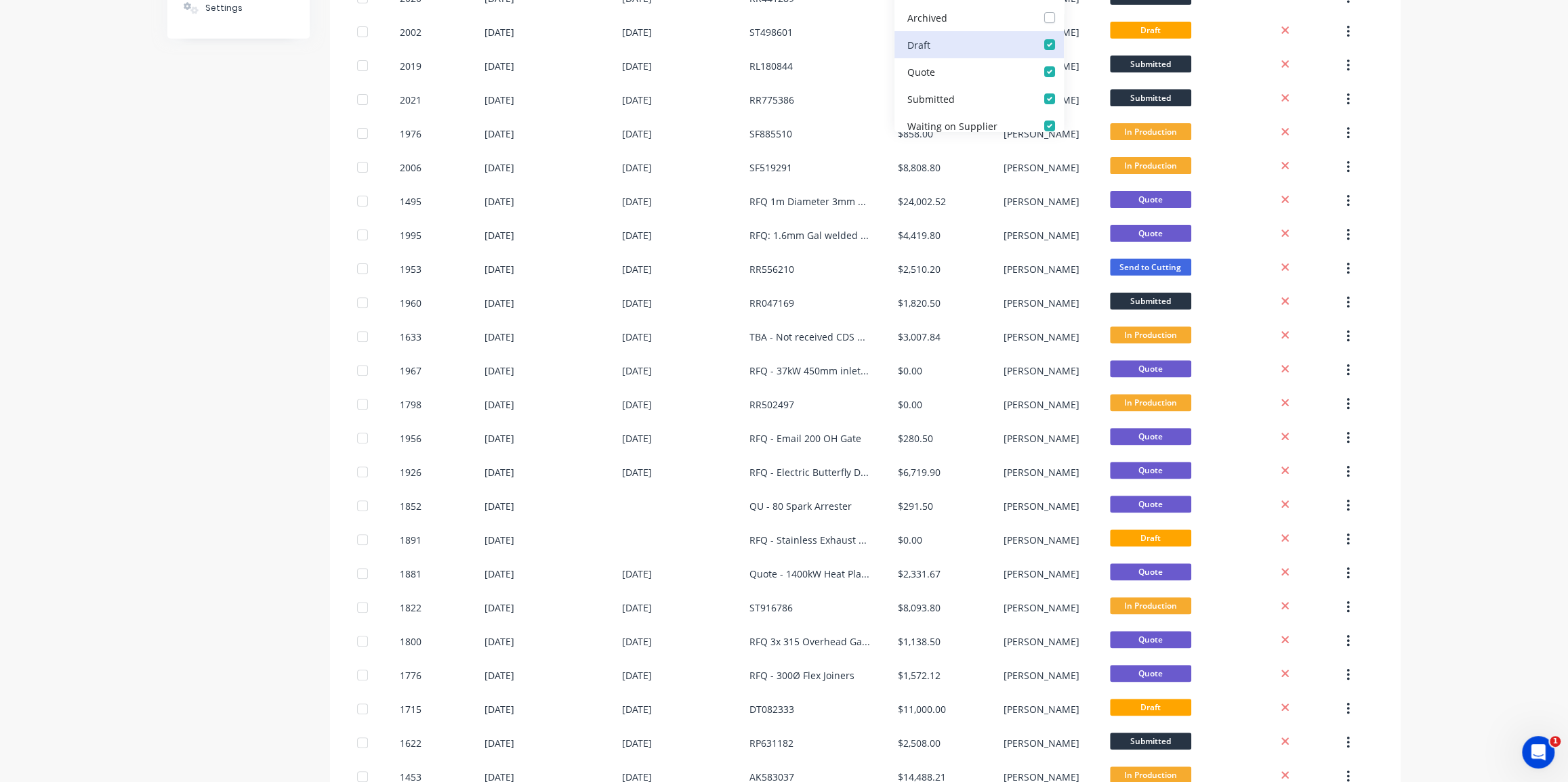
scroll to position [61, 0]
click at [1064, 64] on label at bounding box center [1064, 64] width 0 height 0
click at [1064, 67] on input "checkbox" at bounding box center [1069, 70] width 11 height 13
checkbox input "false"
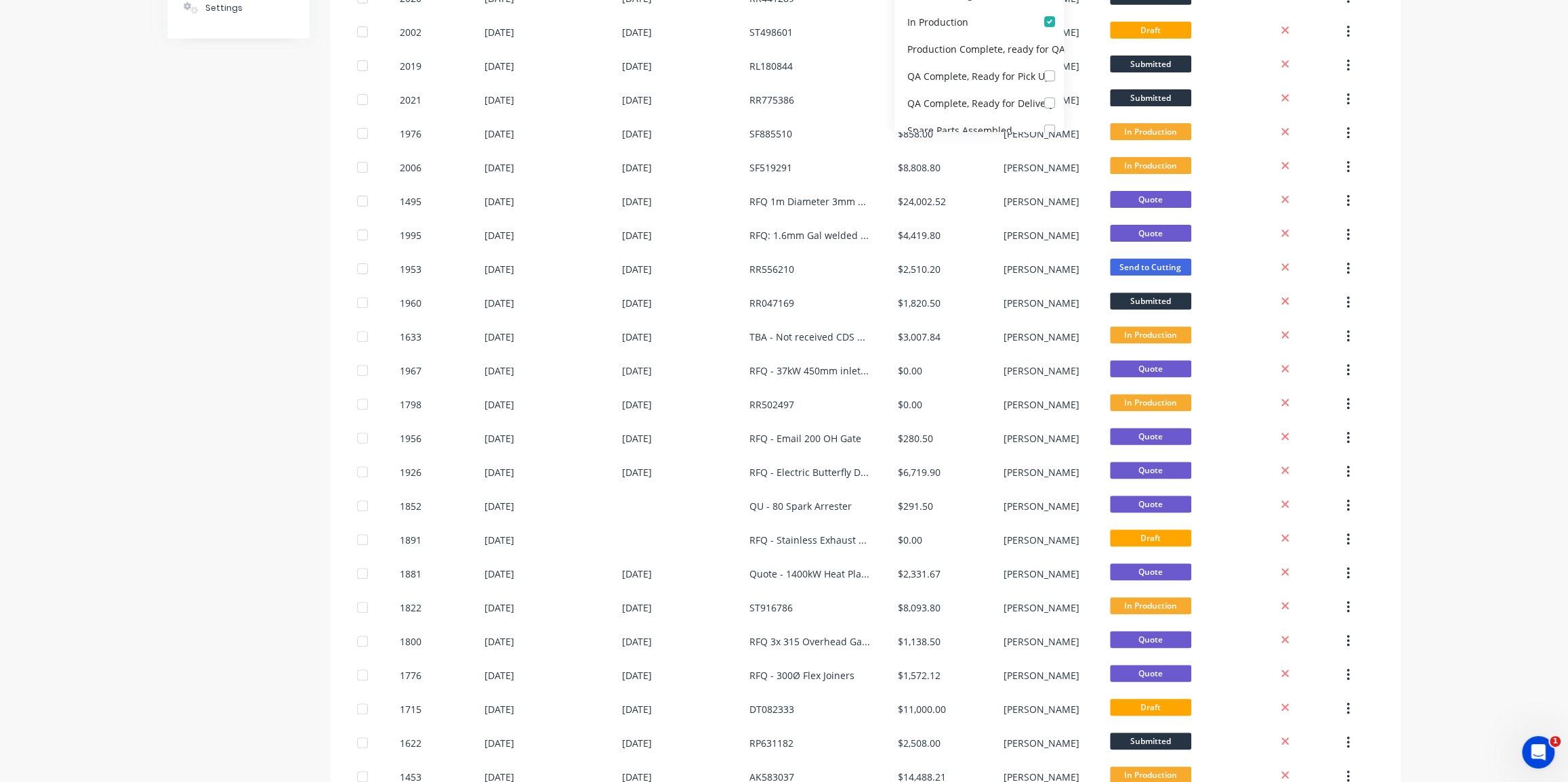
click at [1448, 158] on div "Order history Billing address Delivery addresses Collaborate Contacts Settings …" at bounding box center [784, 475] width 1568 height 1360
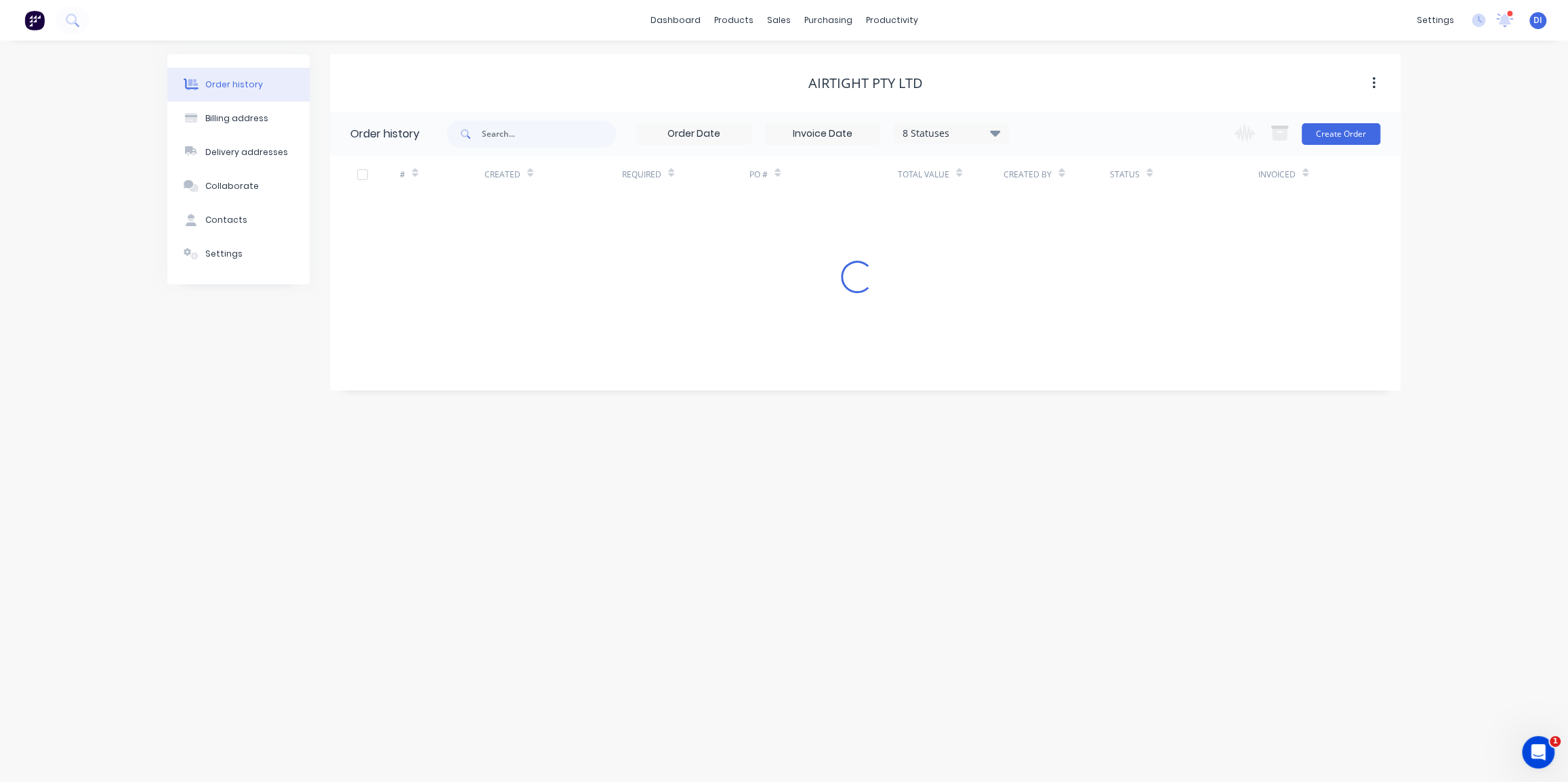
scroll to position [0, 0]
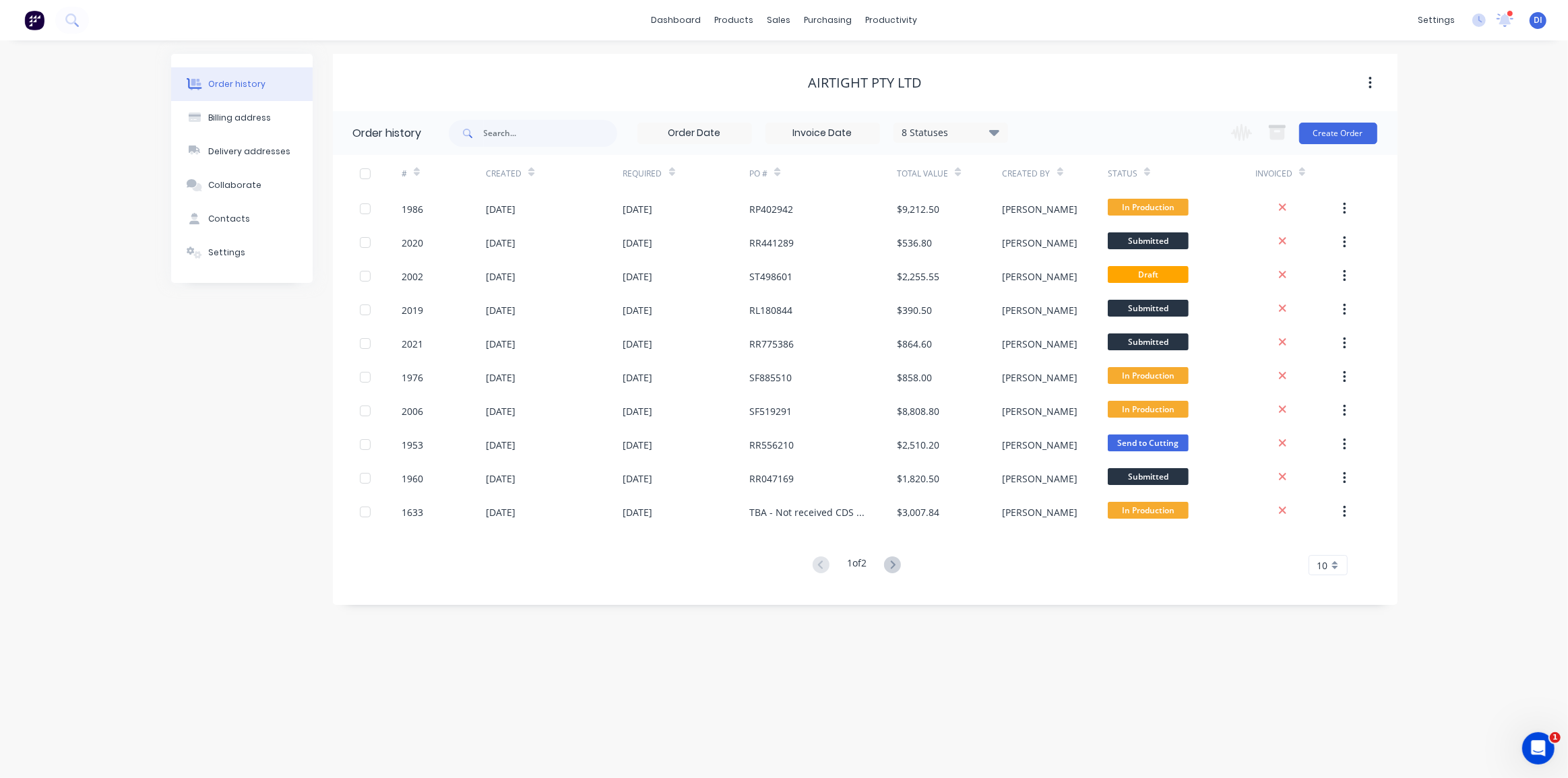
click at [1326, 571] on span "10" at bounding box center [1322, 565] width 11 height 14
click at [1325, 734] on div "35" at bounding box center [1328, 733] width 38 height 24
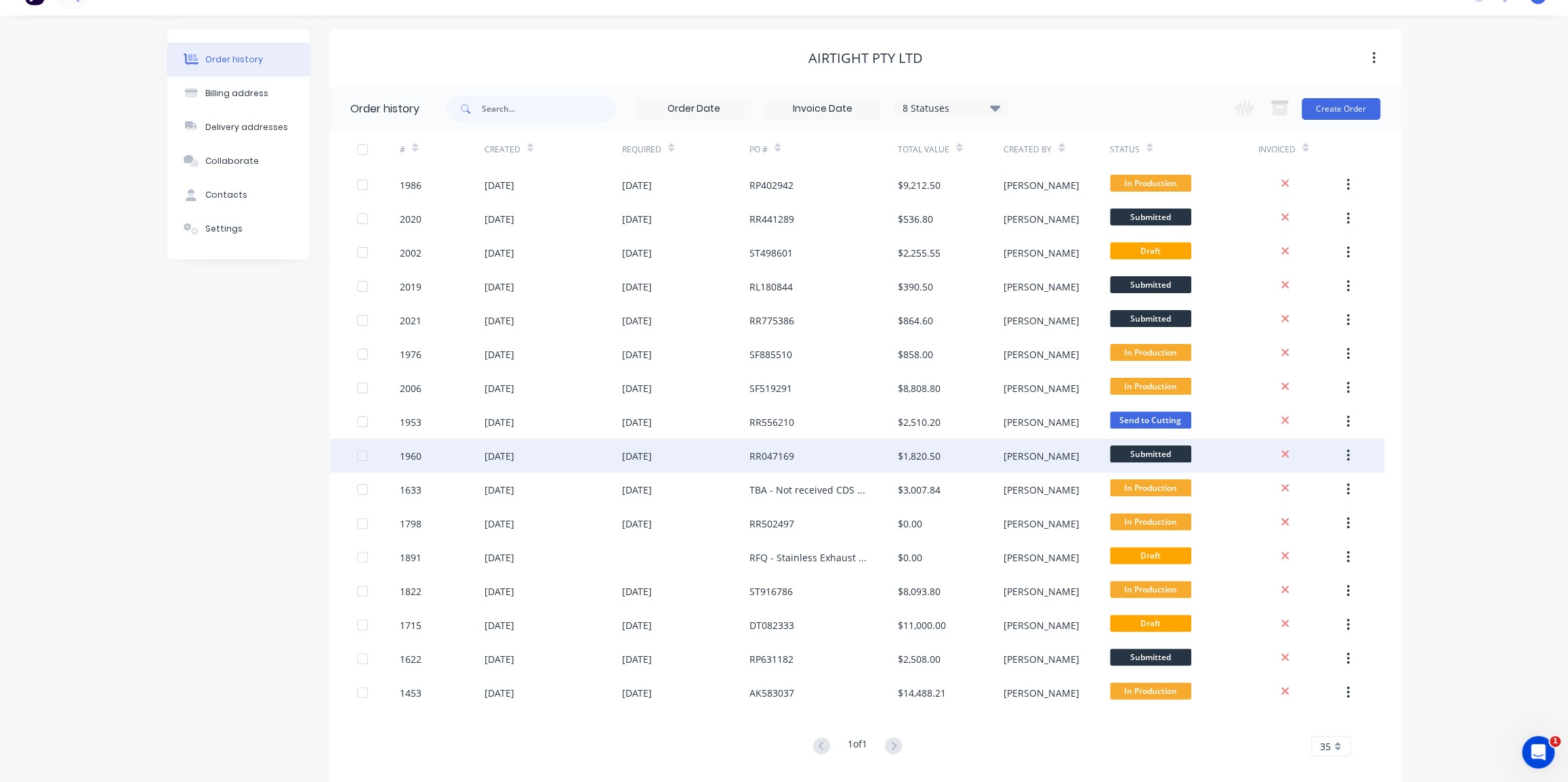
scroll to position [42, 0]
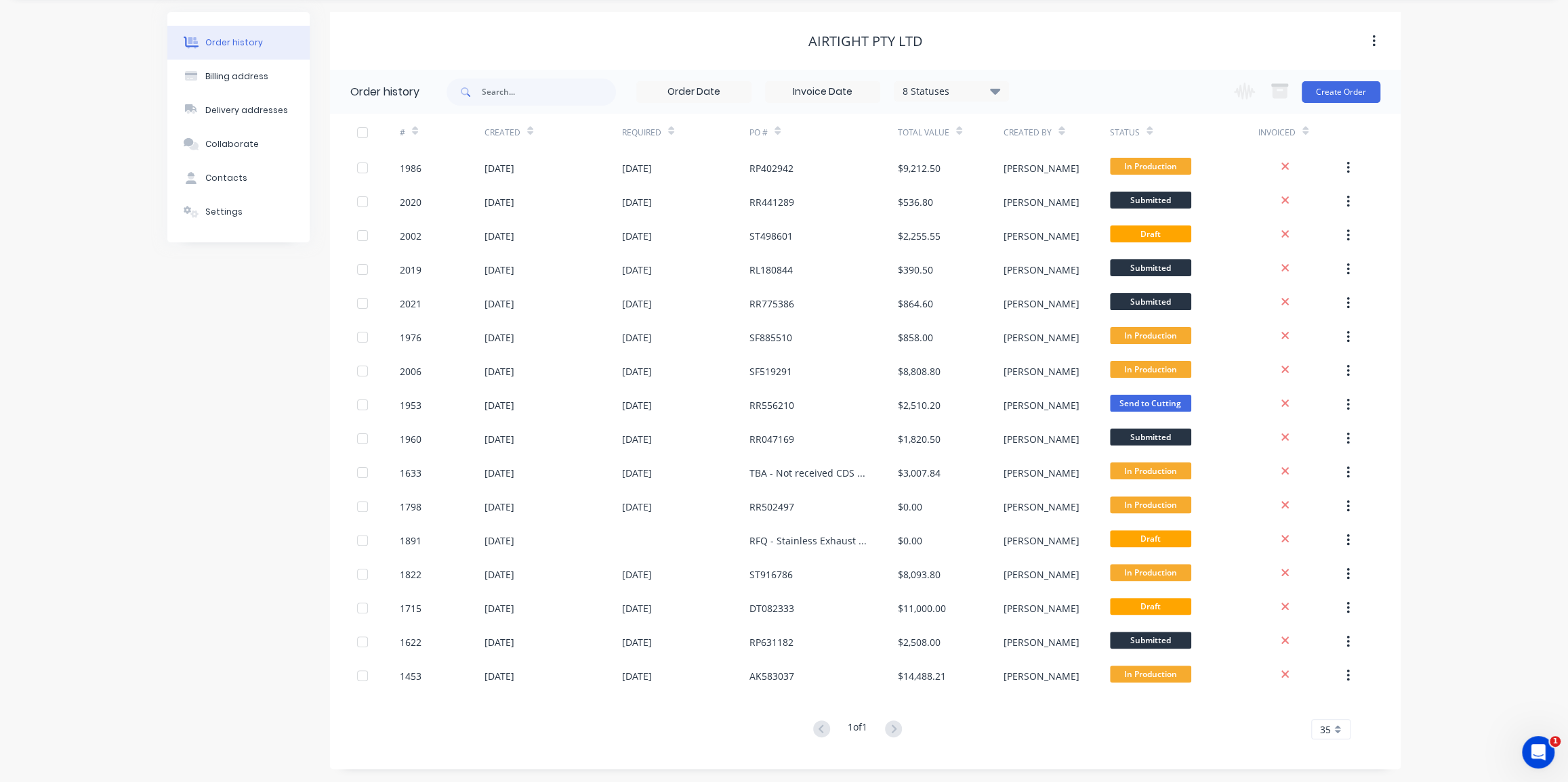
click at [527, 135] on icon at bounding box center [529, 131] width 6 height 10
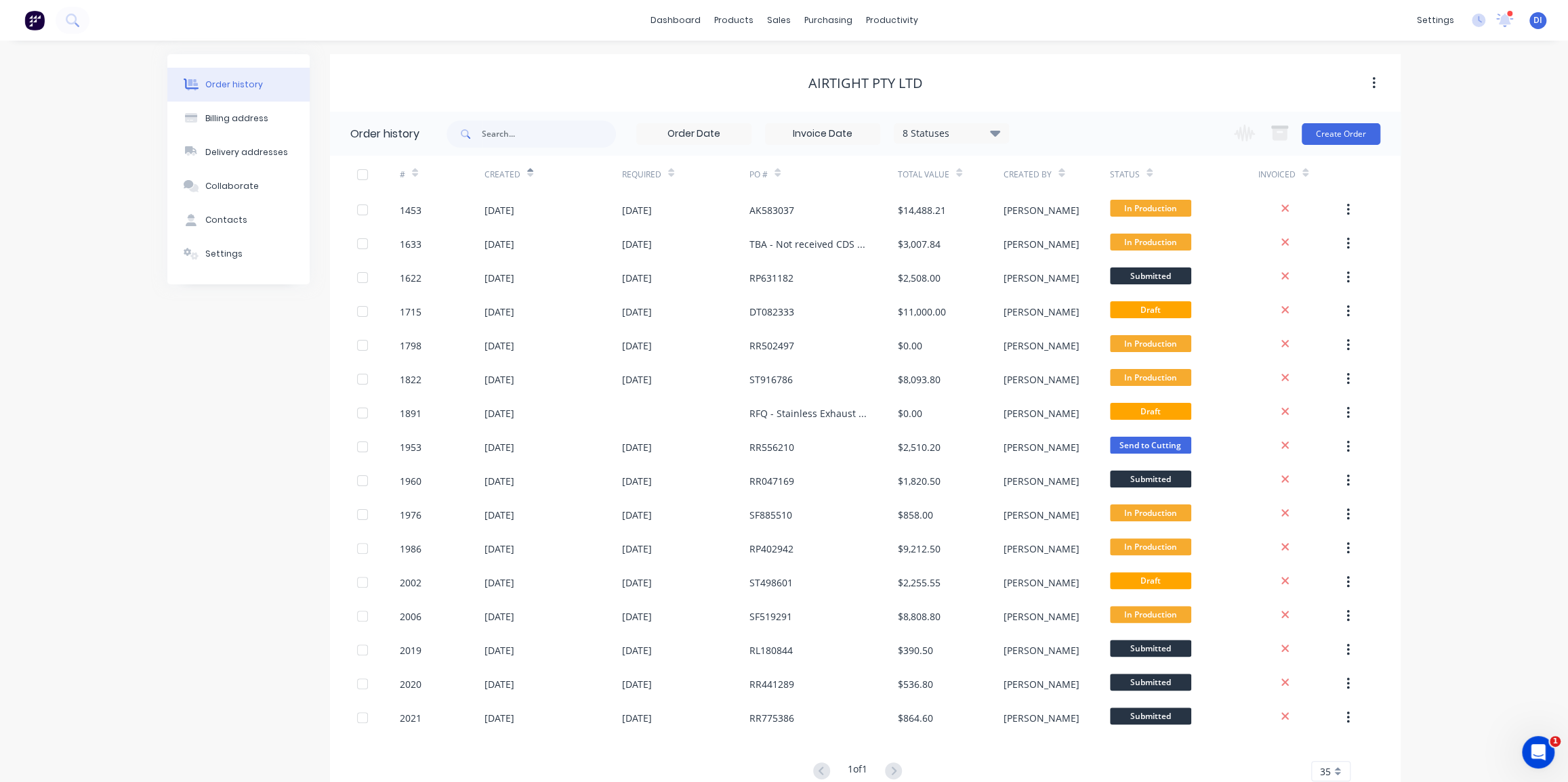
click at [528, 173] on icon at bounding box center [529, 175] width 6 height 4
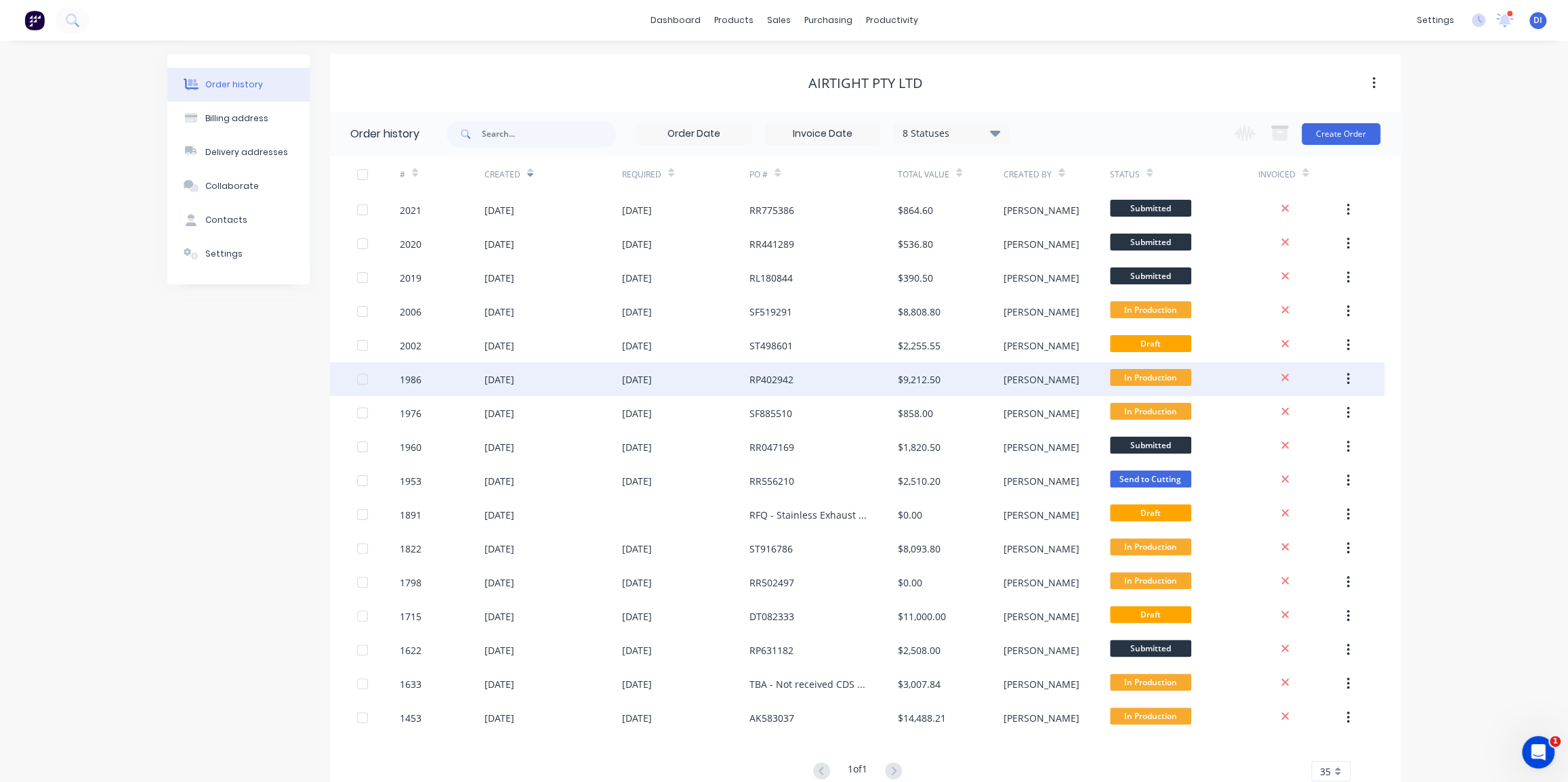
click at [684, 372] on div "[DATE]" at bounding box center [686, 379] width 128 height 34
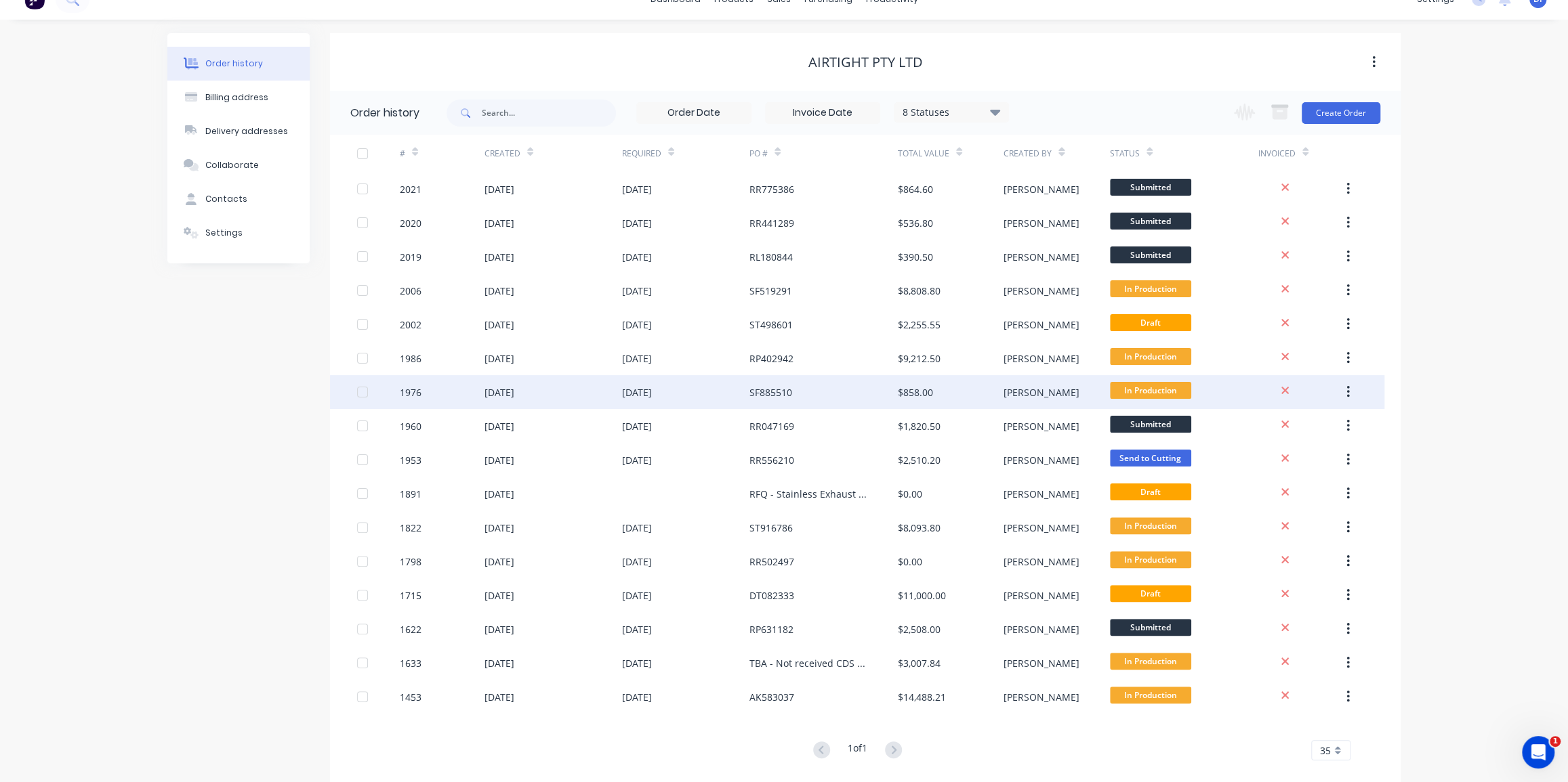
scroll to position [42, 0]
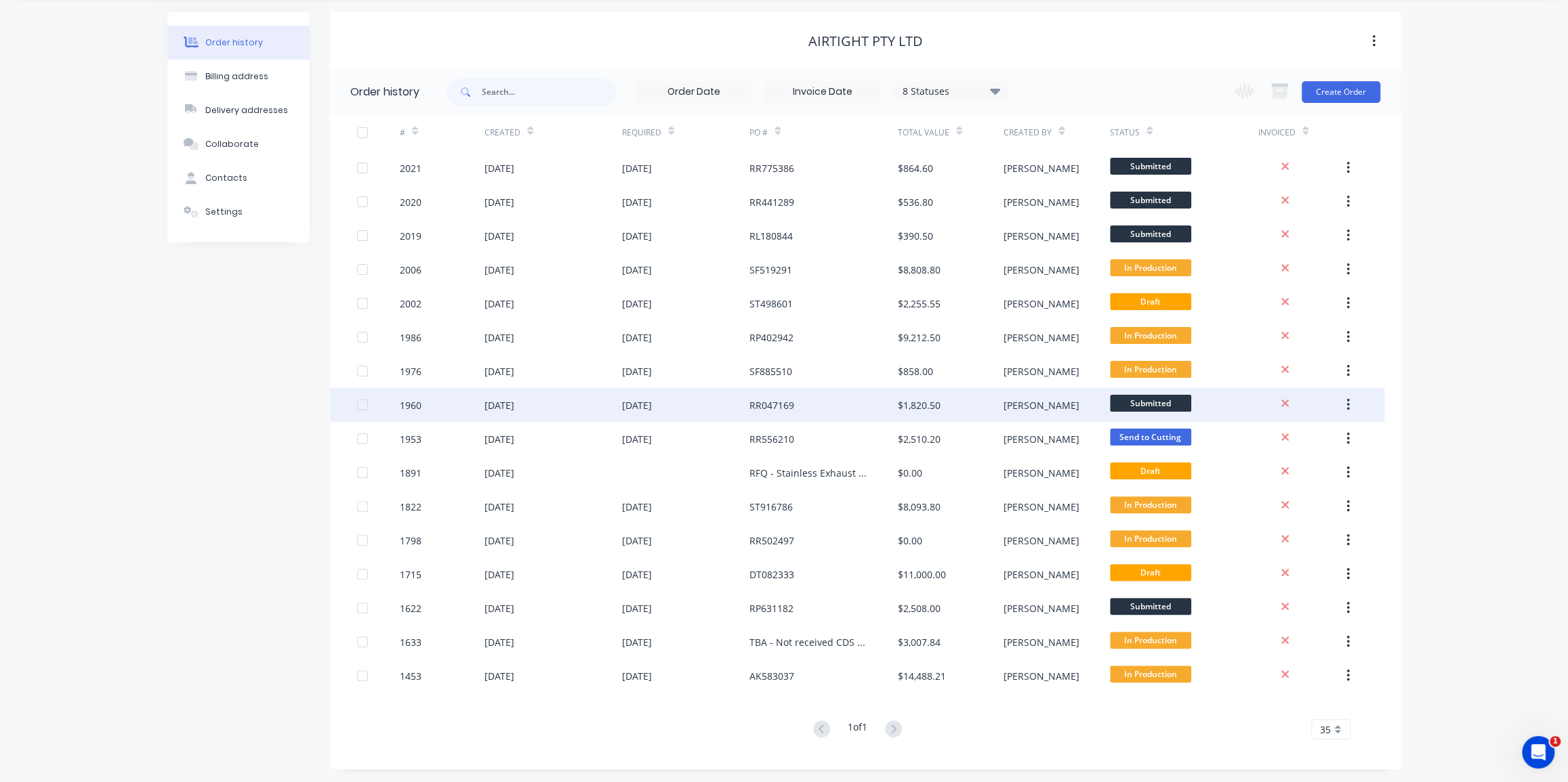
click at [760, 404] on div "RR047169" at bounding box center [772, 405] width 45 height 14
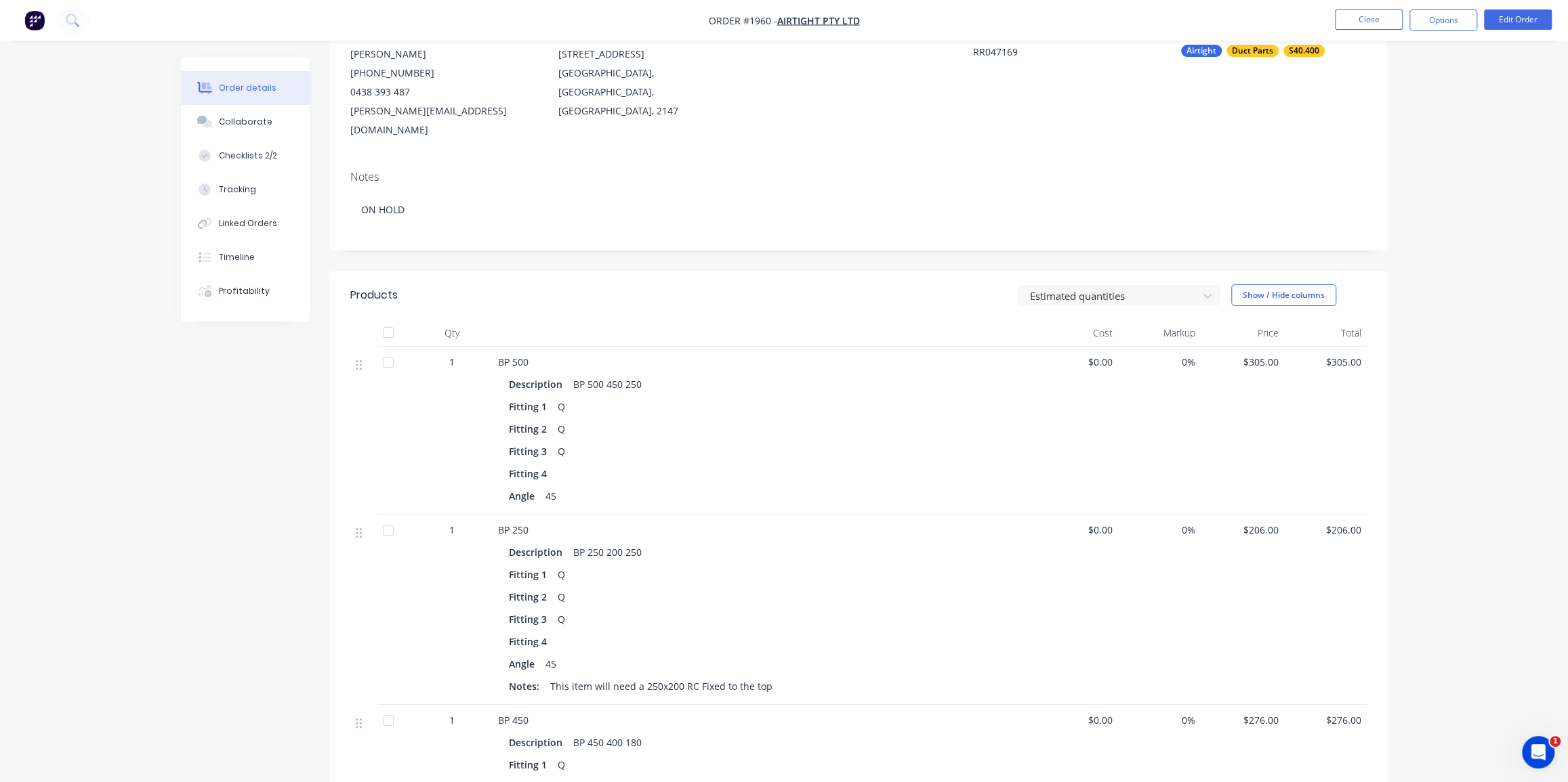
scroll to position [123, 0]
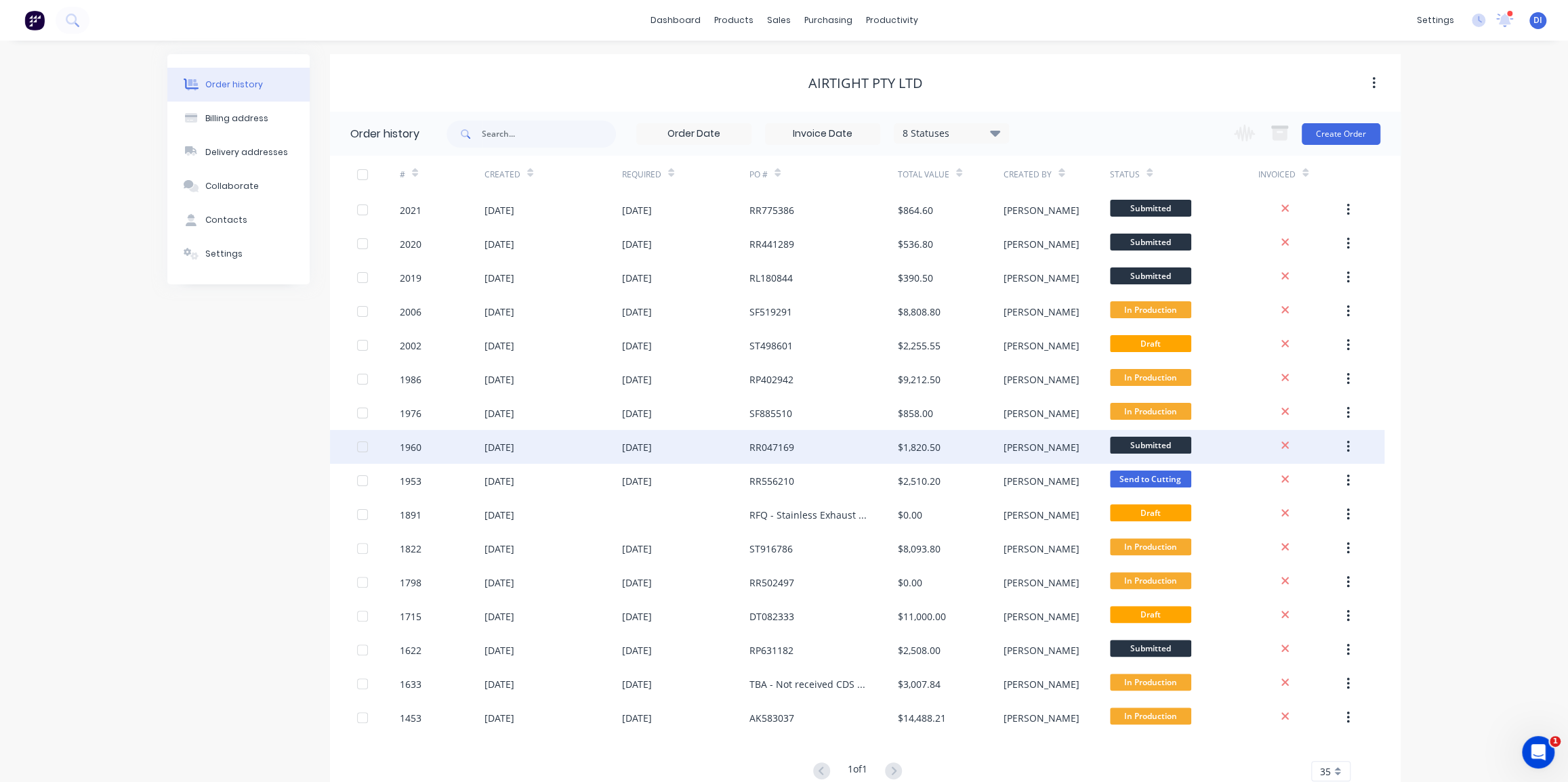
scroll to position [42, 0]
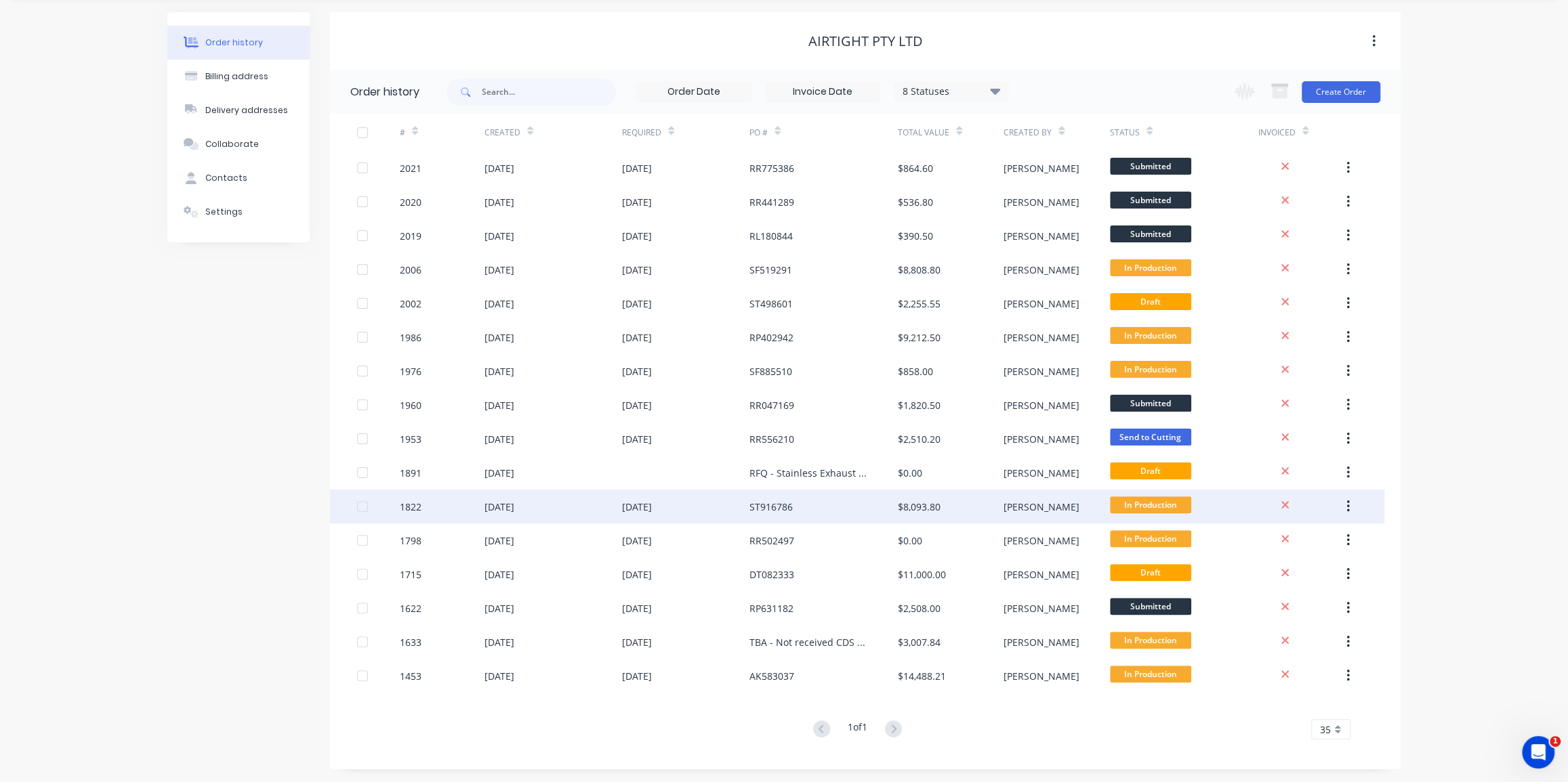
click at [767, 505] on div "ST916786" at bounding box center [771, 507] width 43 height 14
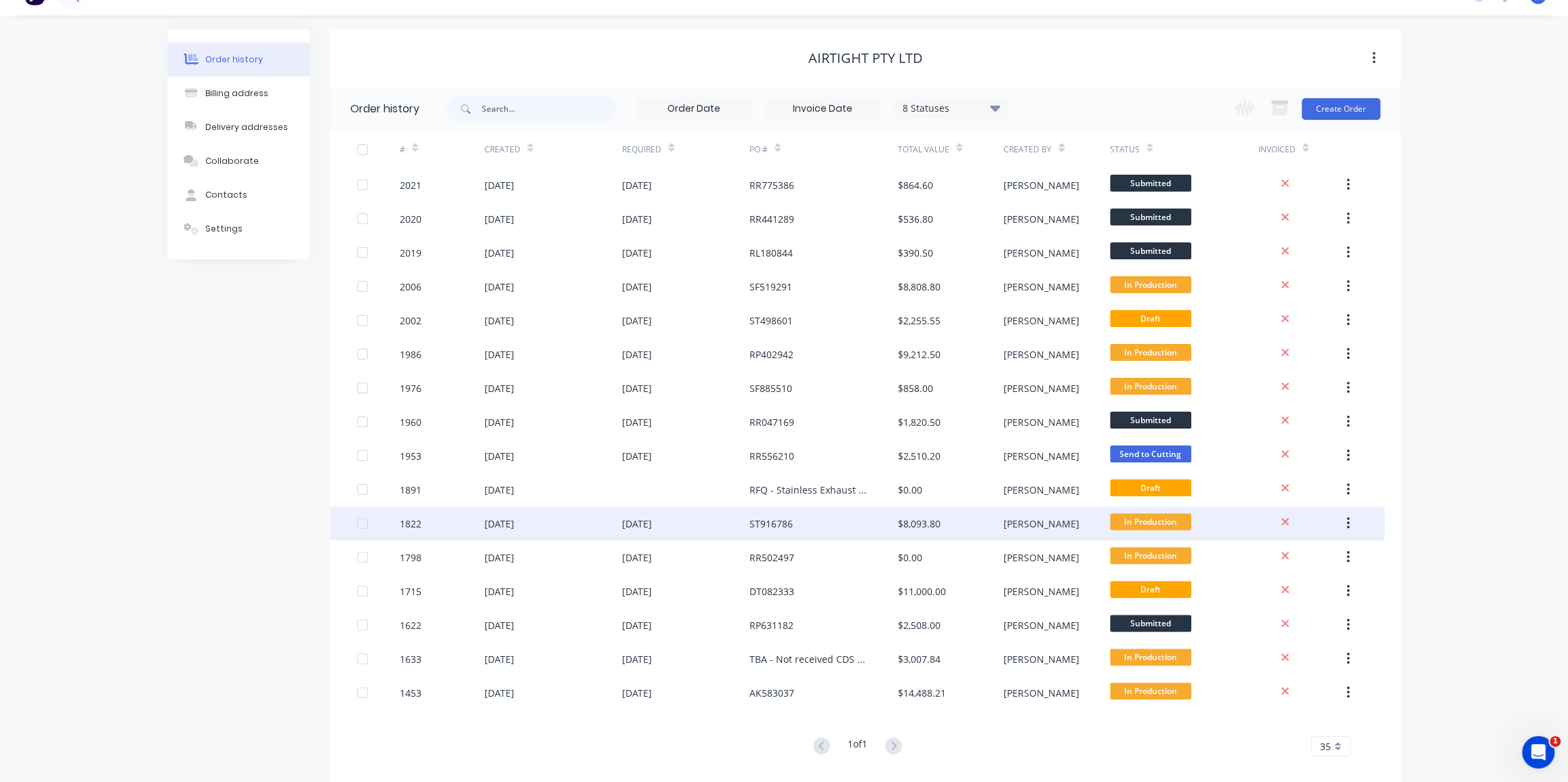
scroll to position [42, 0]
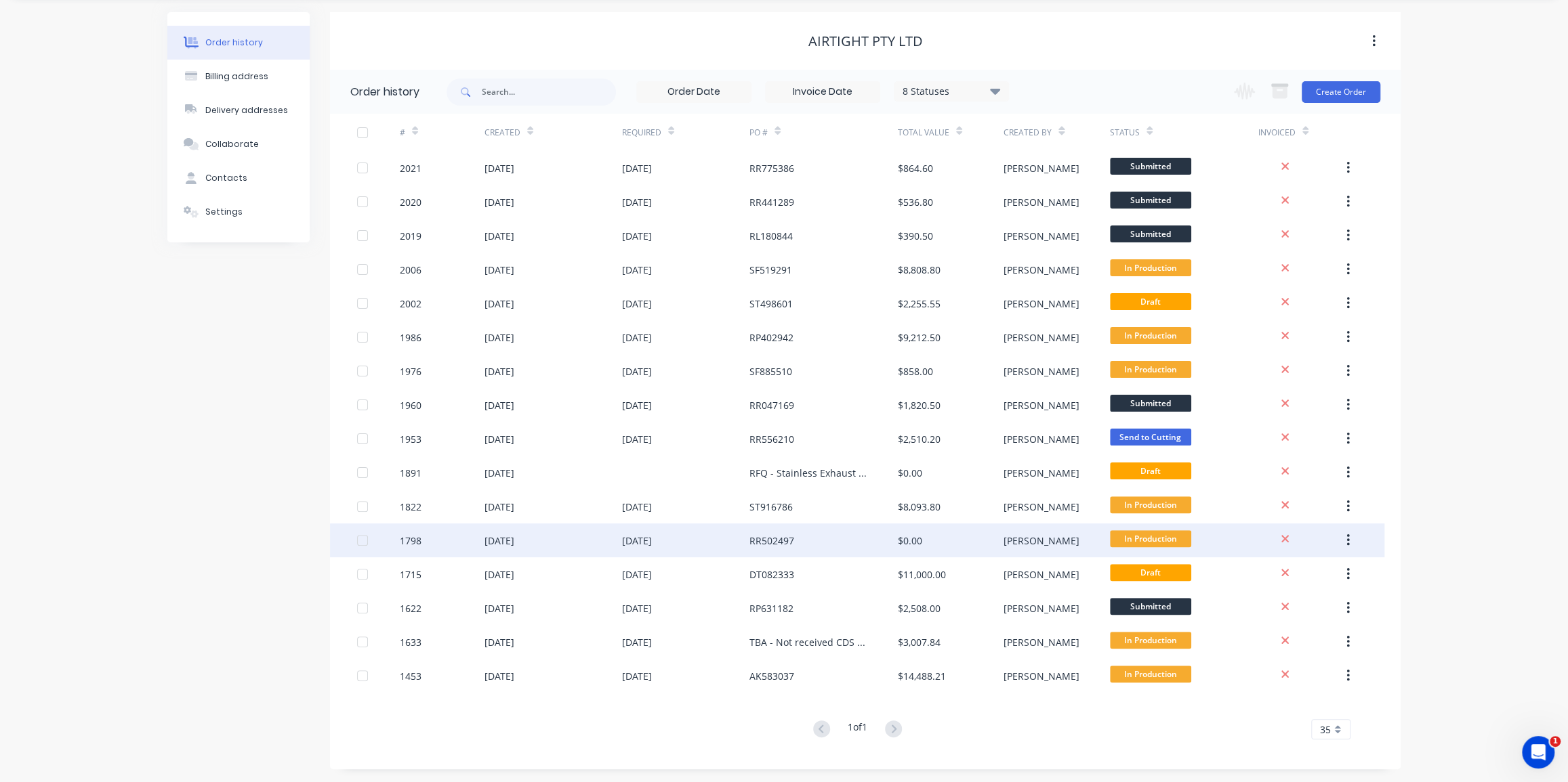
click at [753, 545] on div "RR502497" at bounding box center [772, 541] width 45 height 14
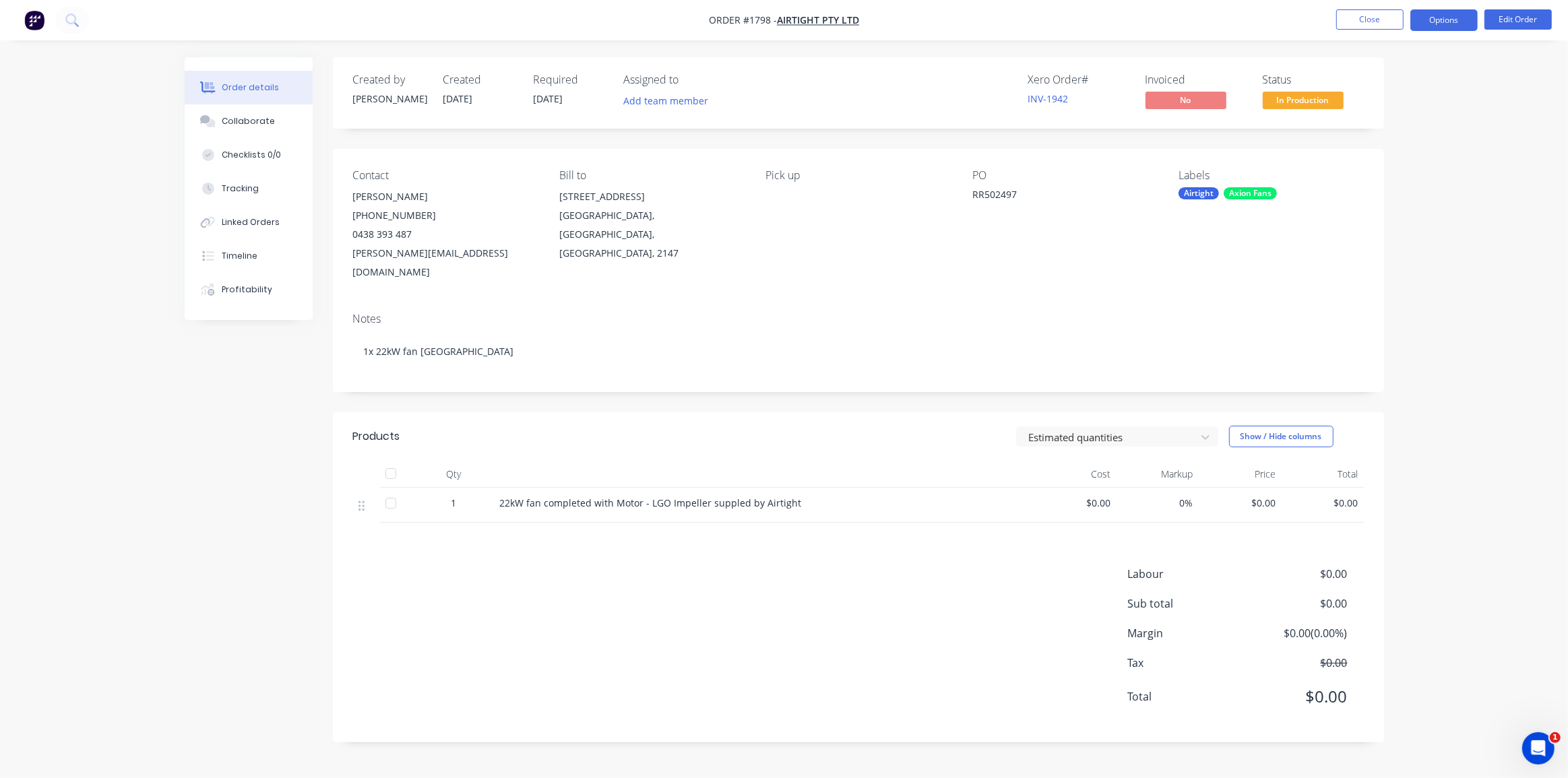
click at [1417, 24] on button "Options" at bounding box center [1444, 20] width 68 height 21
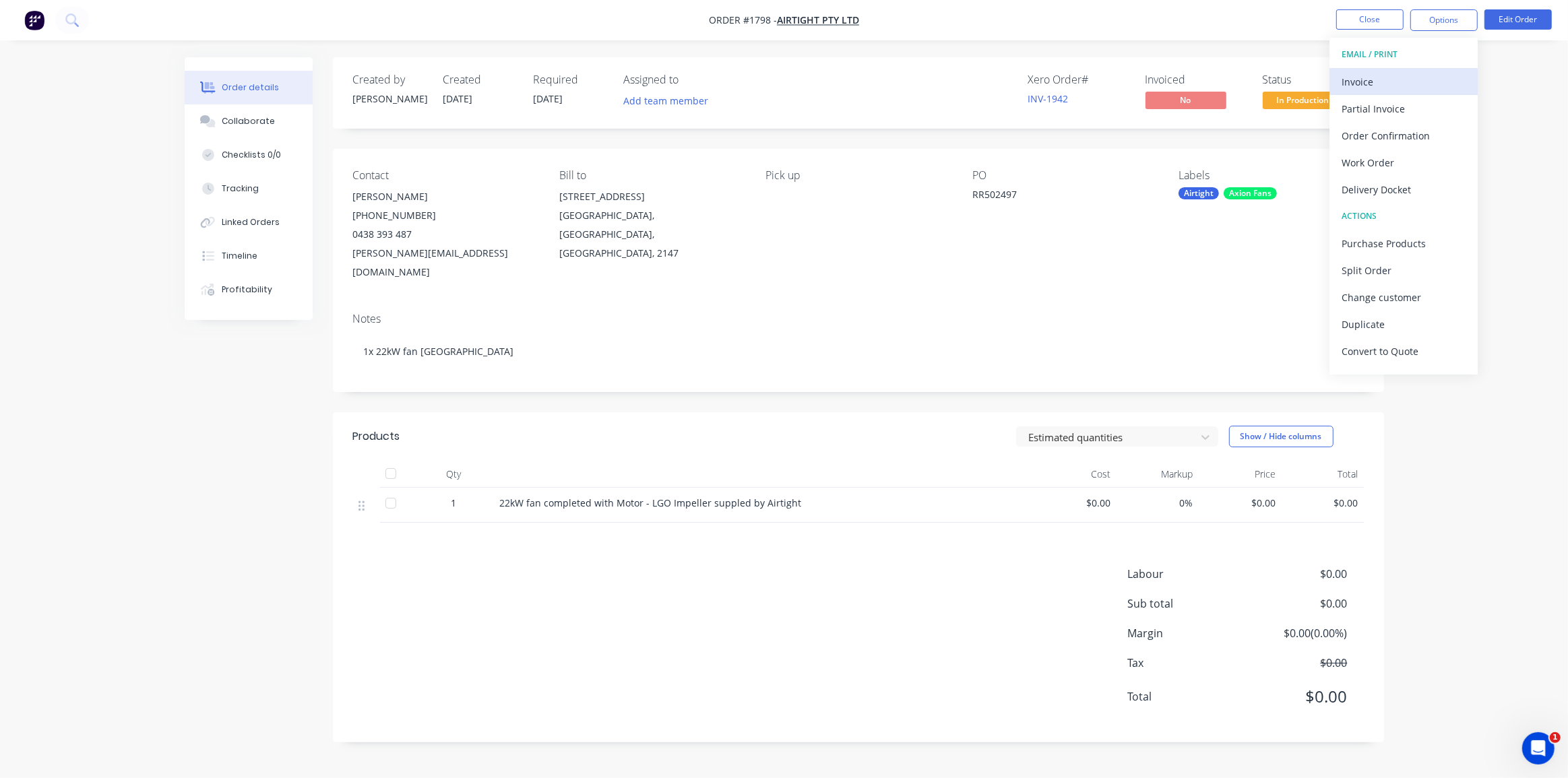
click at [1368, 83] on div "Invoice" at bounding box center [1403, 82] width 124 height 20
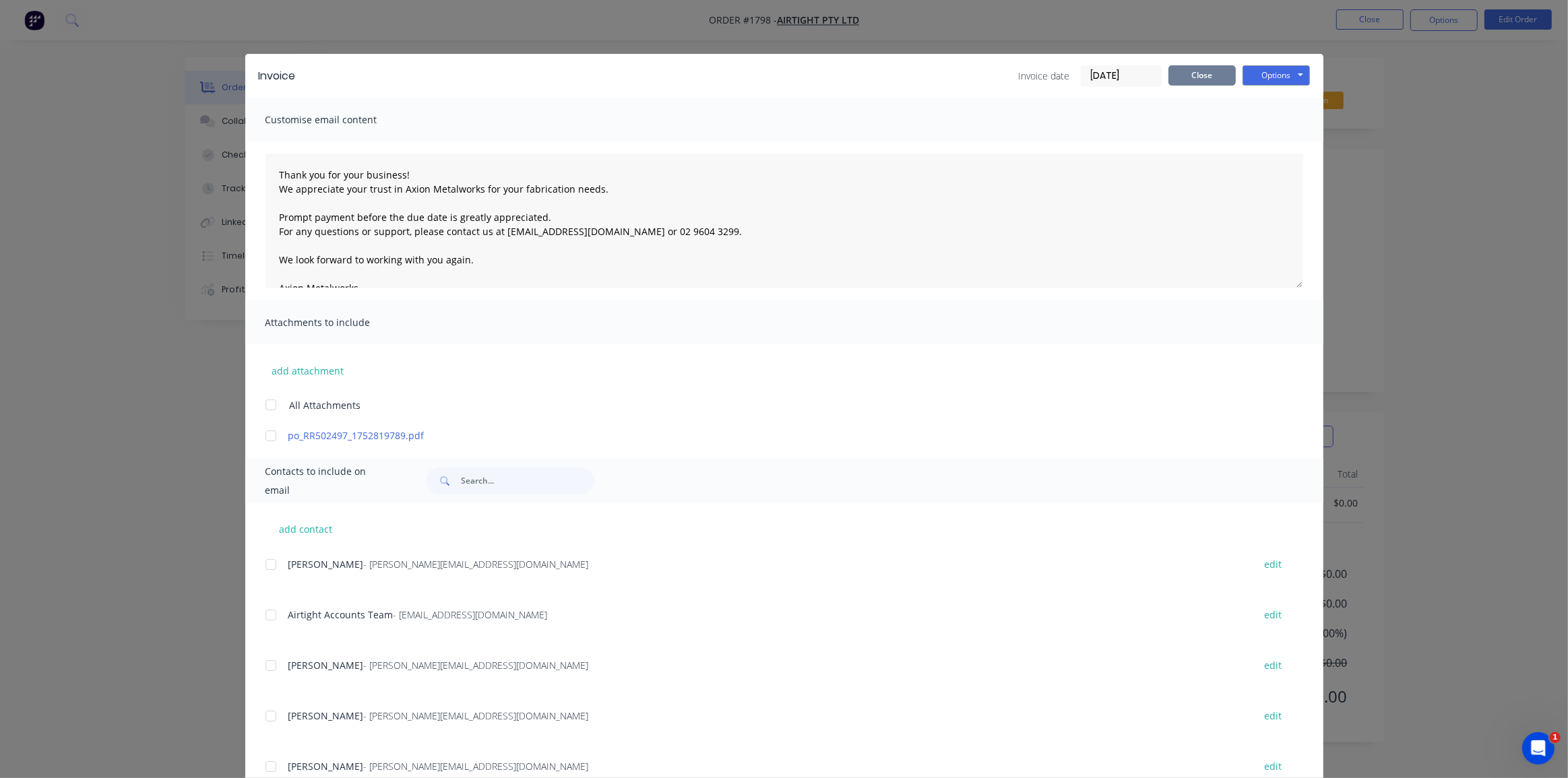
click at [1180, 75] on button "Close" at bounding box center [1202, 75] width 68 height 21
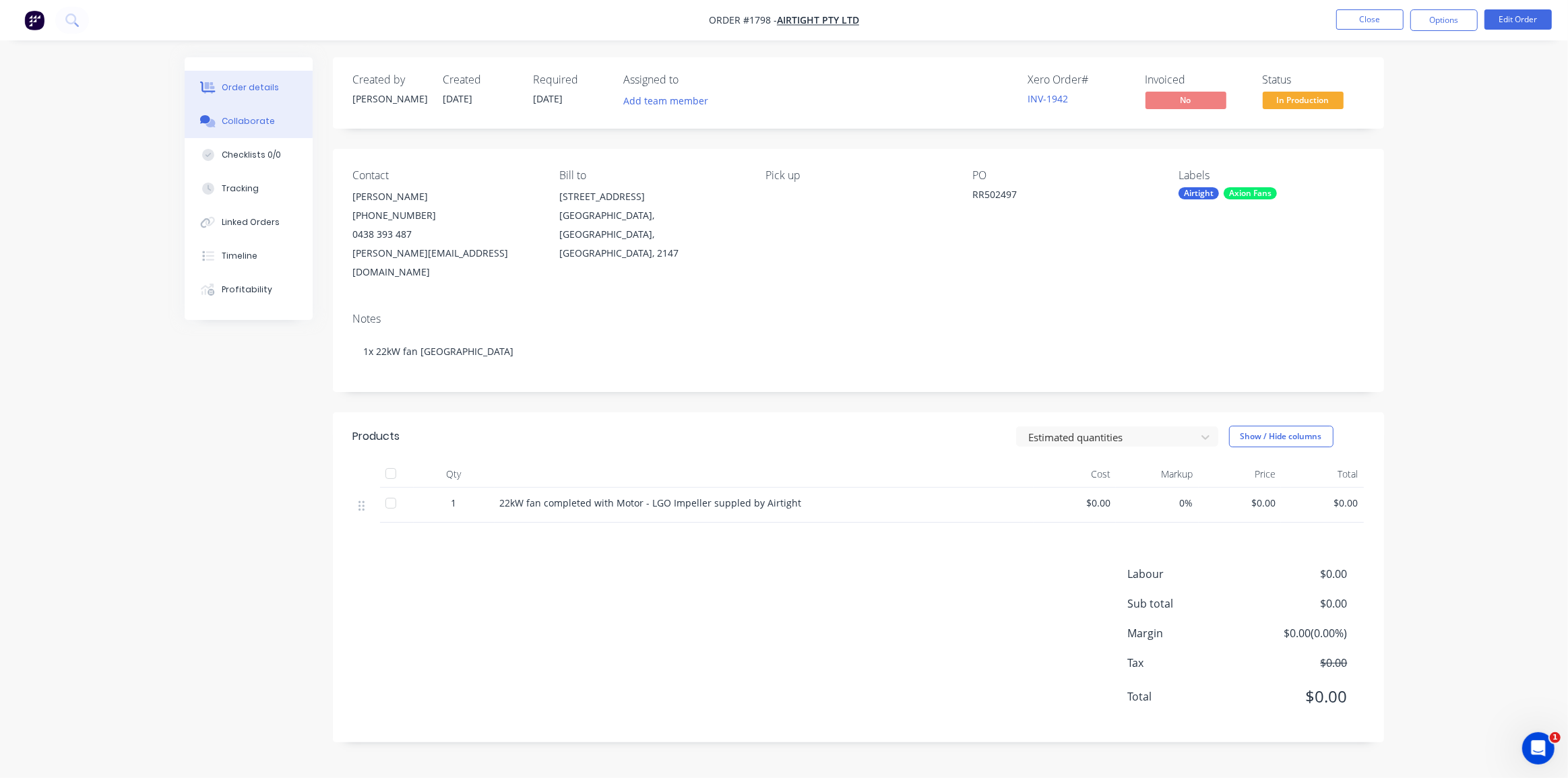
click at [266, 131] on button "Collaborate" at bounding box center [248, 121] width 128 height 34
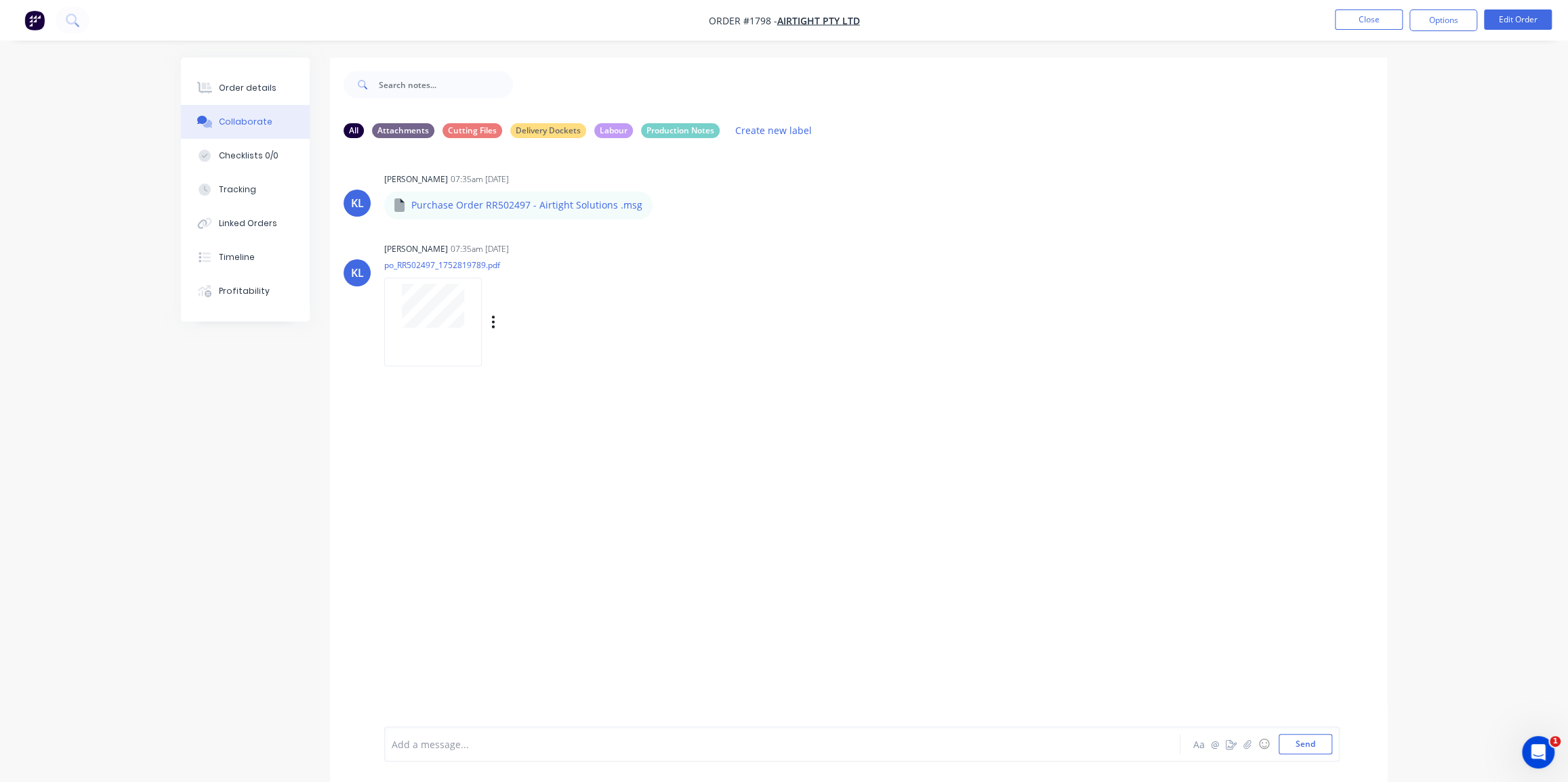
click at [422, 280] on div at bounding box center [433, 322] width 98 height 89
click at [256, 77] on button "Order details" at bounding box center [245, 88] width 129 height 34
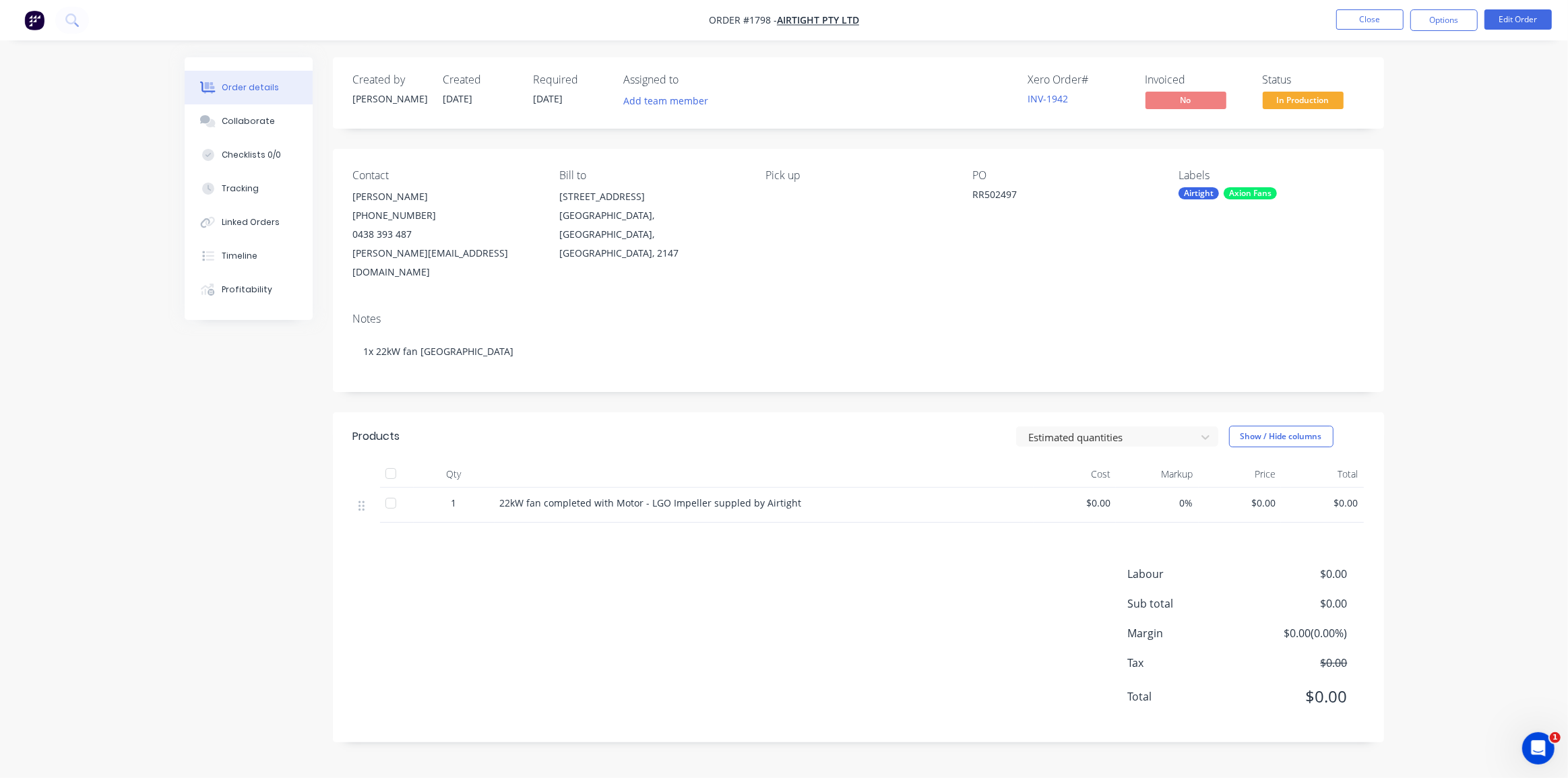
click at [1410, 115] on div "Order details Collaborate Checklists 0/0 Tracking Linked Orders Timeline Profit…" at bounding box center [784, 389] width 1568 height 778
click at [1433, 26] on button "Options" at bounding box center [1444, 20] width 68 height 21
click at [1370, 83] on div "Invoice" at bounding box center [1403, 82] width 124 height 20
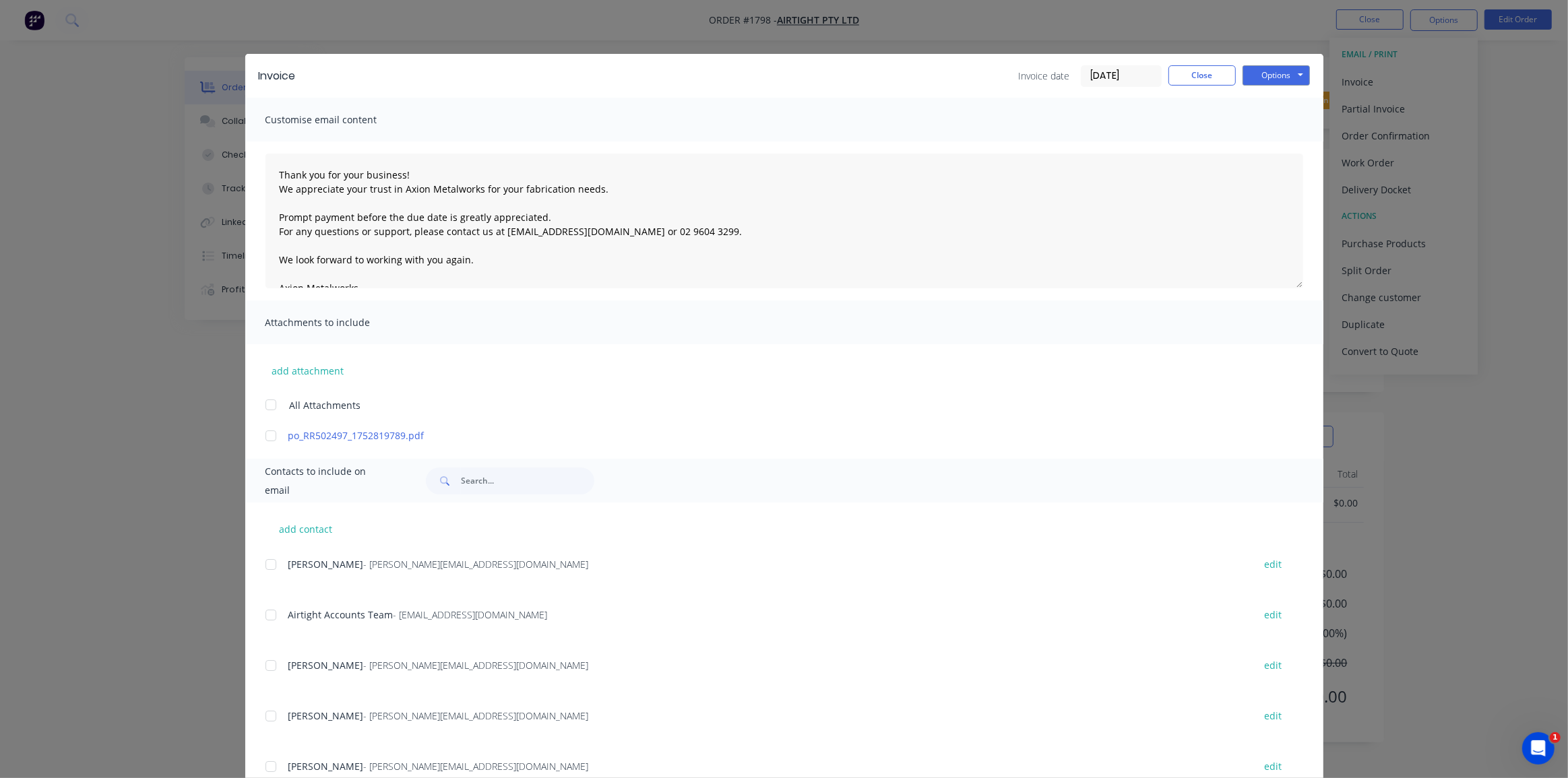
click at [263, 436] on div at bounding box center [271, 436] width 27 height 27
click at [266, 615] on div at bounding box center [271, 615] width 27 height 27
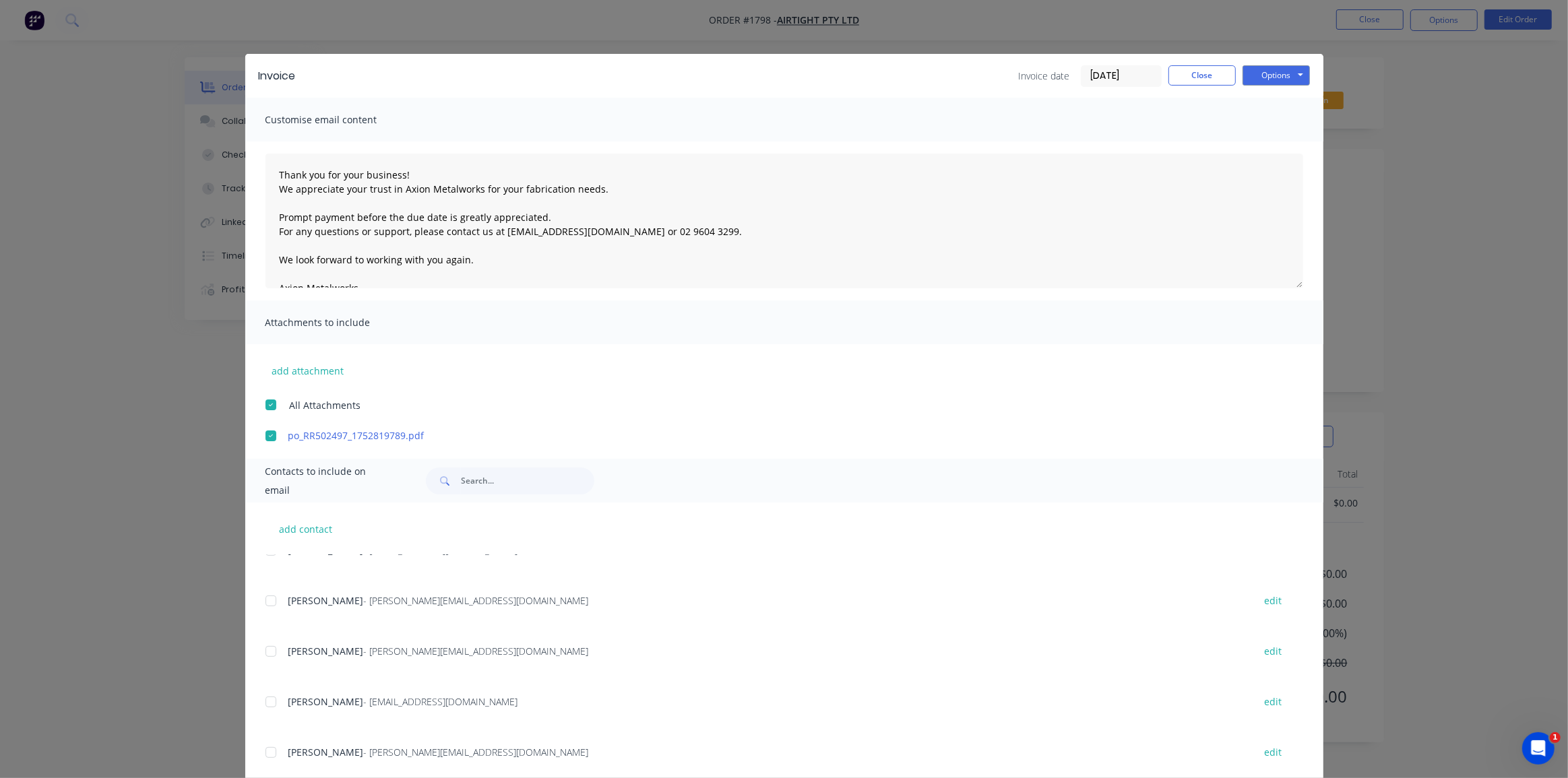
click at [259, 700] on div "add contact [PERSON_NAME] - [PERSON_NAME][EMAIL_ADDRESS][DOMAIN_NAME] edit [PER…" at bounding box center [784, 724] width 1078 height 442
click at [262, 700] on div at bounding box center [271, 702] width 27 height 27
drag, startPoint x: 1274, startPoint y: 74, endPoint x: 1266, endPoint y: 87, distance: 15.3
click at [1274, 75] on button "Options" at bounding box center [1276, 75] width 68 height 21
click at [1261, 144] on button "Email" at bounding box center [1285, 144] width 87 height 22
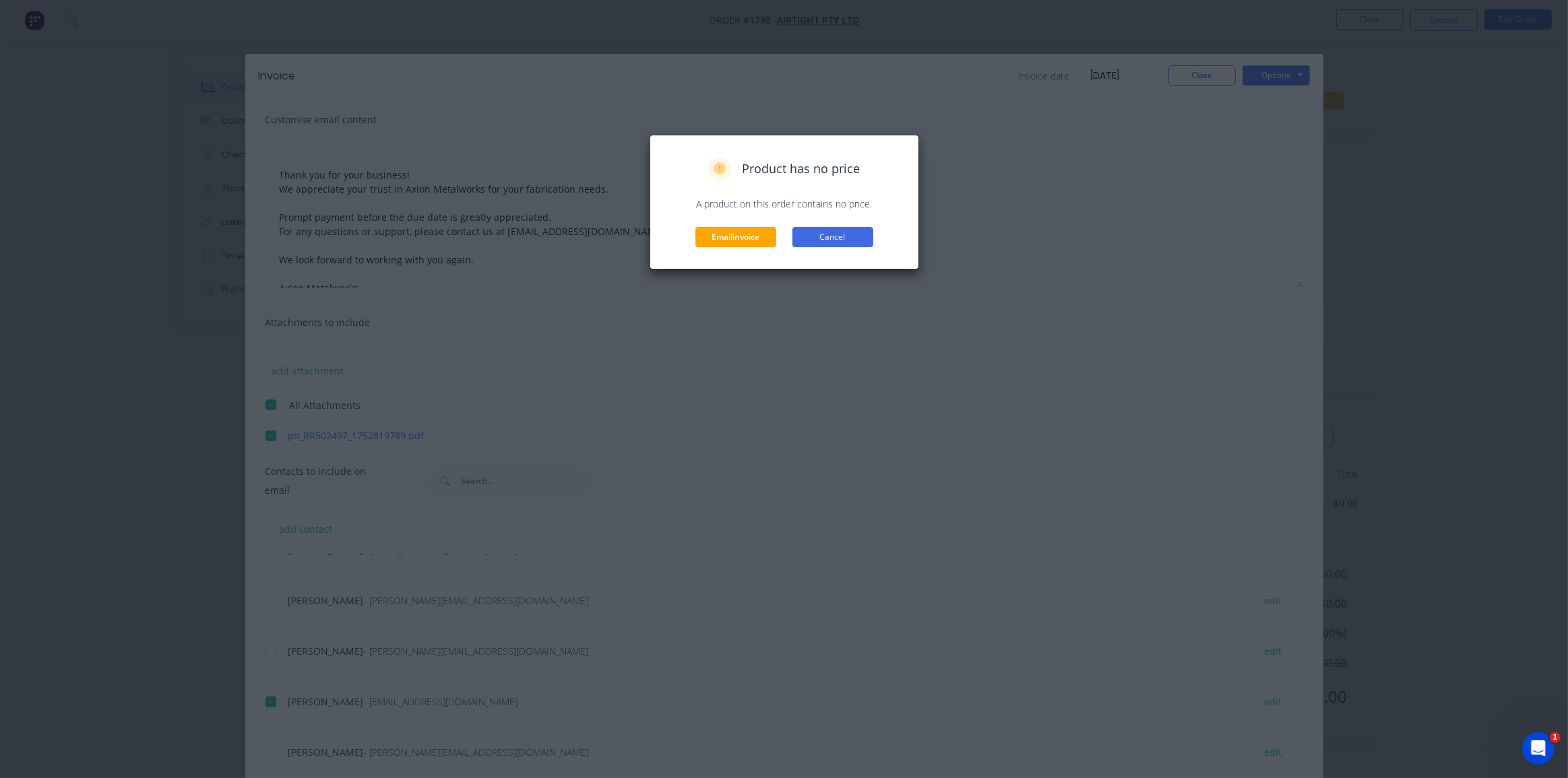
drag, startPoint x: 736, startPoint y: 240, endPoint x: 849, endPoint y: 245, distance: 113.1
click at [849, 245] on div "Email invoice Cancel" at bounding box center [784, 237] width 241 height 21
click at [828, 236] on button "Cancel" at bounding box center [833, 237] width 81 height 21
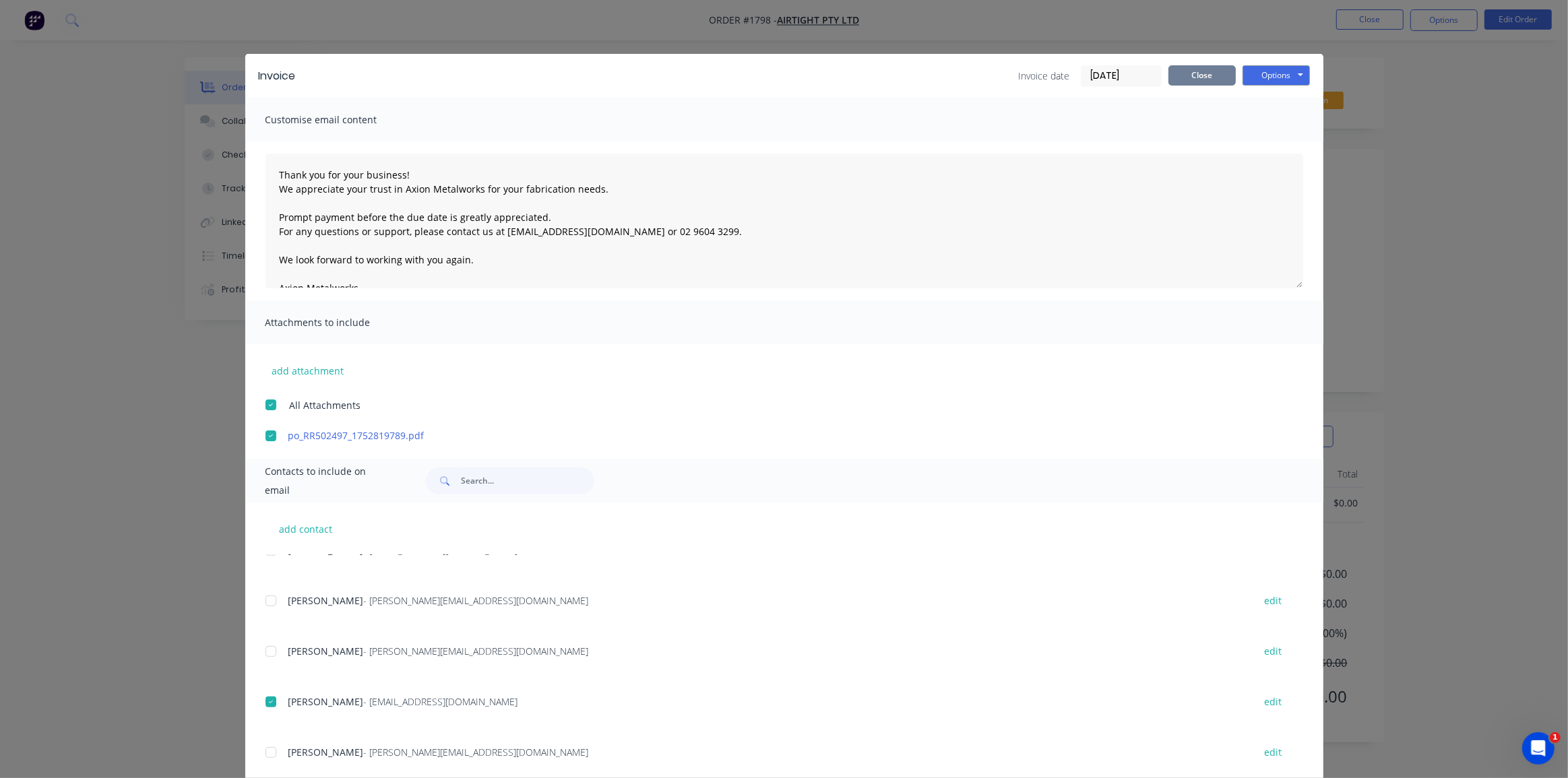
click at [1213, 79] on button "Close" at bounding box center [1202, 75] width 68 height 21
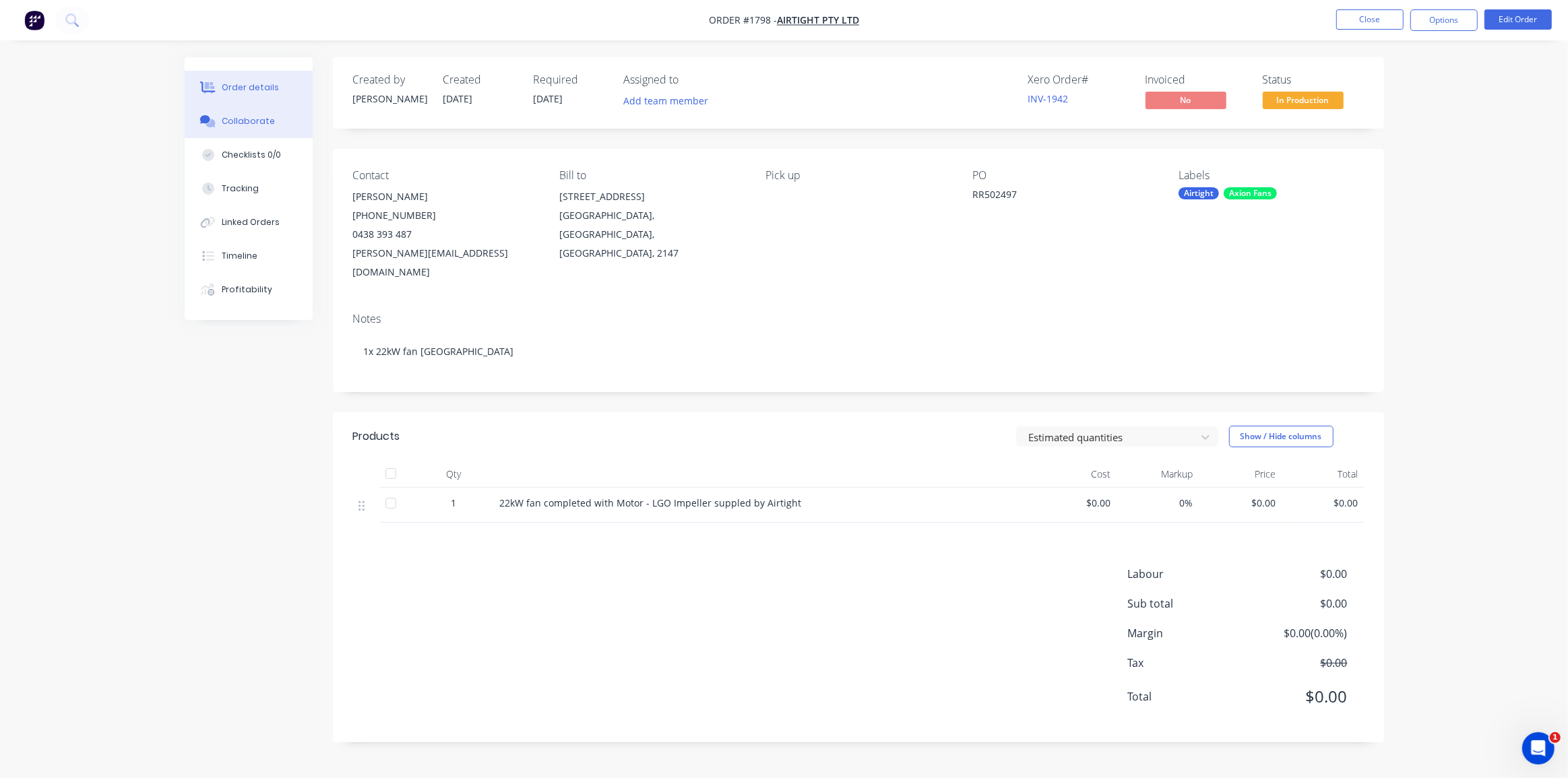
click at [253, 119] on div "Collaborate" at bounding box center [248, 121] width 54 height 12
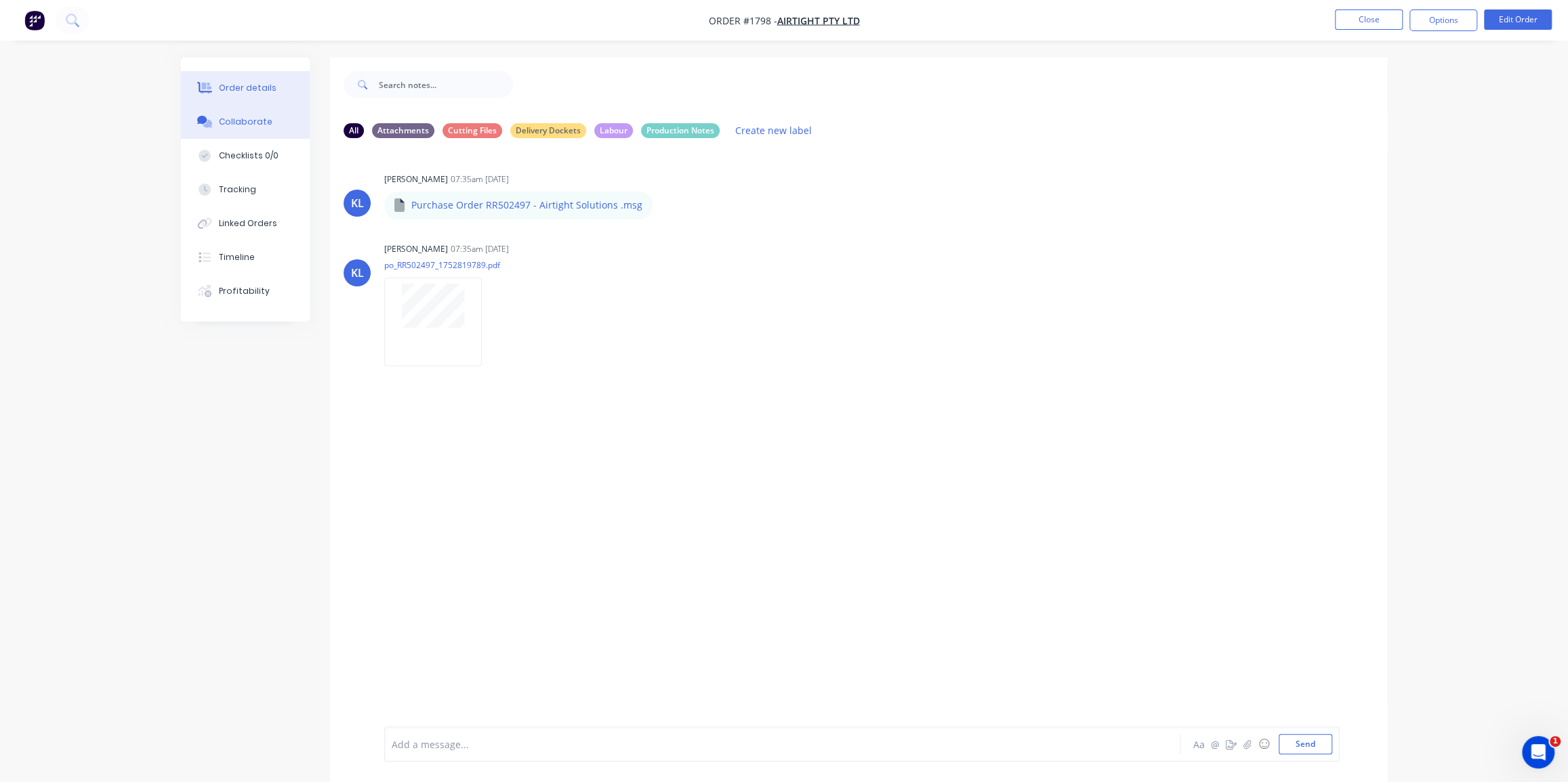
click at [246, 95] on button "Order details" at bounding box center [245, 88] width 129 height 34
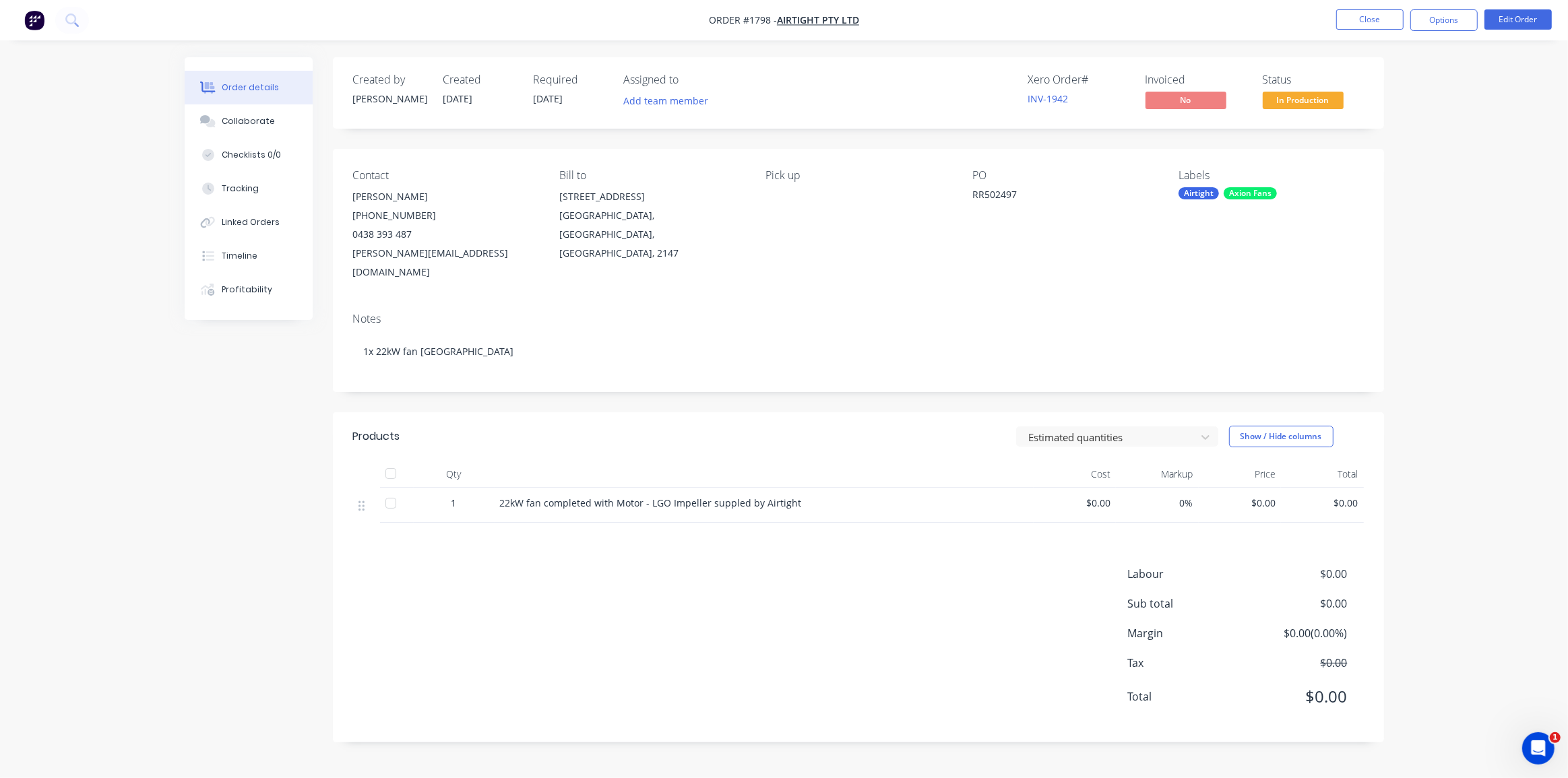
click at [1254, 496] on span "$0.00" at bounding box center [1240, 502] width 72 height 14
click at [1269, 496] on span "$0.00" at bounding box center [1240, 502] width 72 height 14
click at [1523, 19] on button "Edit Order" at bounding box center [1518, 19] width 68 height 21
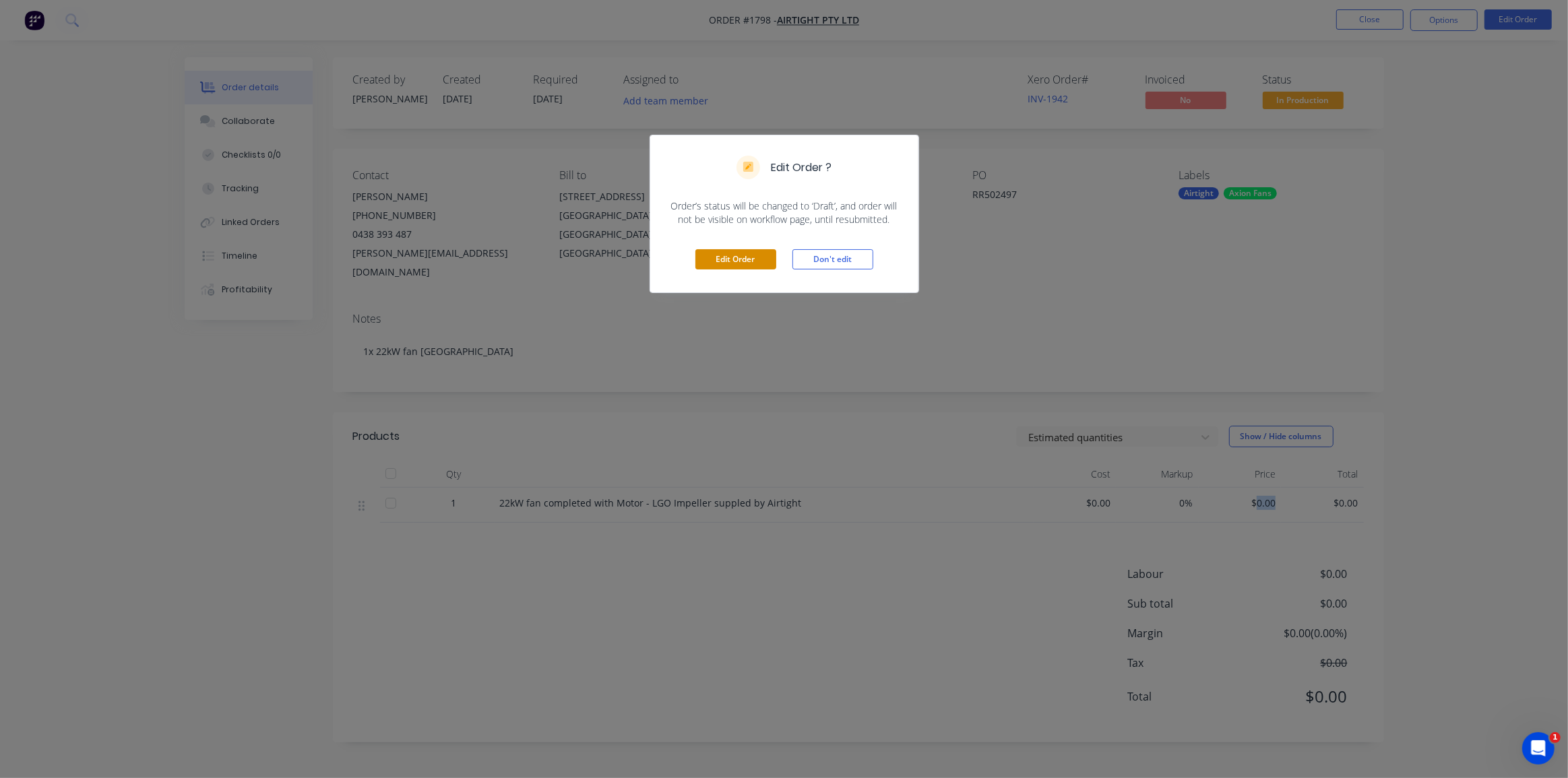
click at [726, 249] on button "Edit Order" at bounding box center [736, 259] width 81 height 21
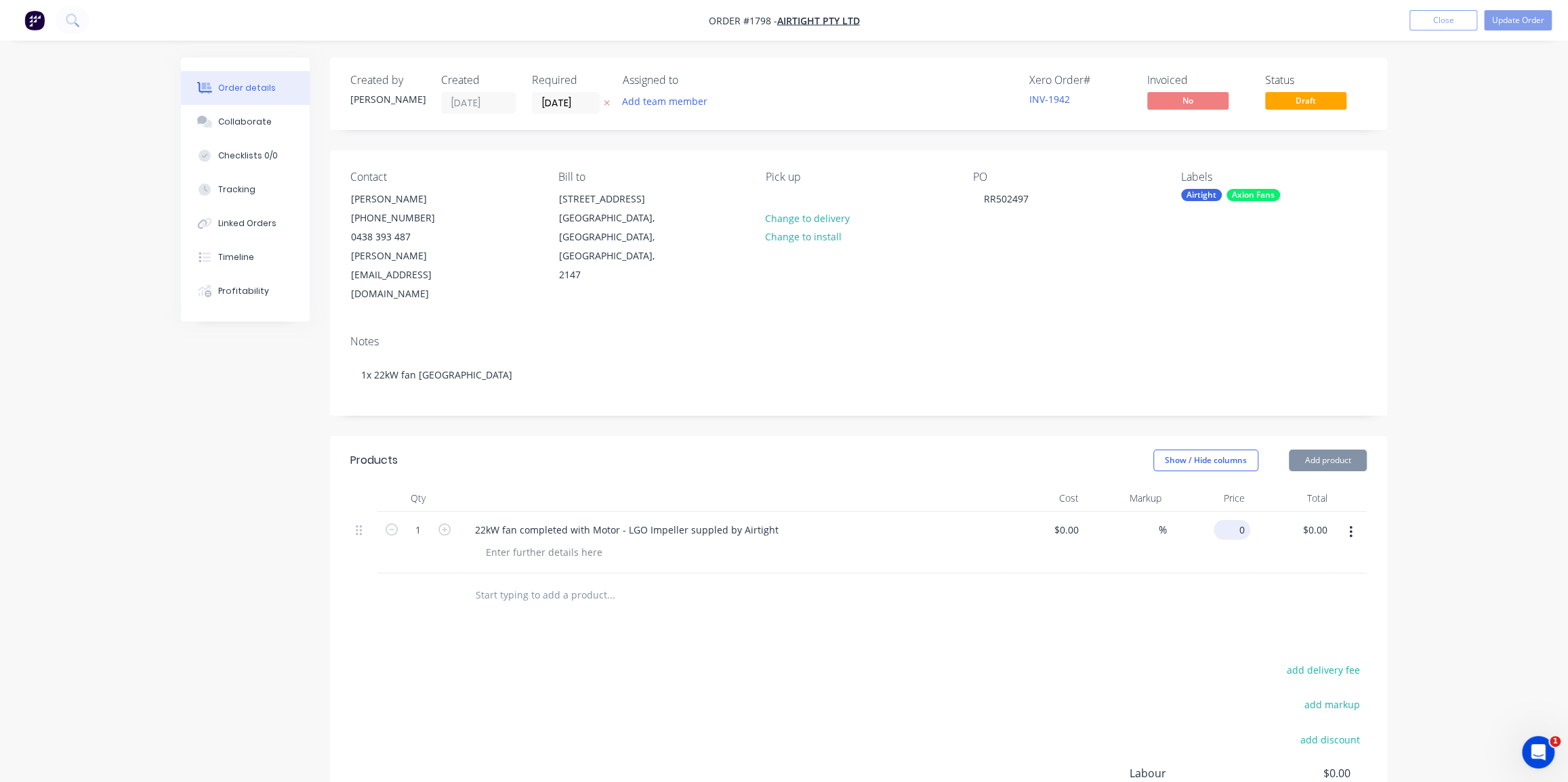
click at [1234, 520] on input "0" at bounding box center [1234, 530] width 32 height 20
type input "$6,500.00"
click at [1410, 376] on div "Order details Collaborate Checklists 0/0 Tracking Linked Orders Timeline Profit…" at bounding box center [784, 482] width 1568 height 964
click at [1058, 436] on header "Products Show / Hide columns Add product" at bounding box center [859, 460] width 1057 height 49
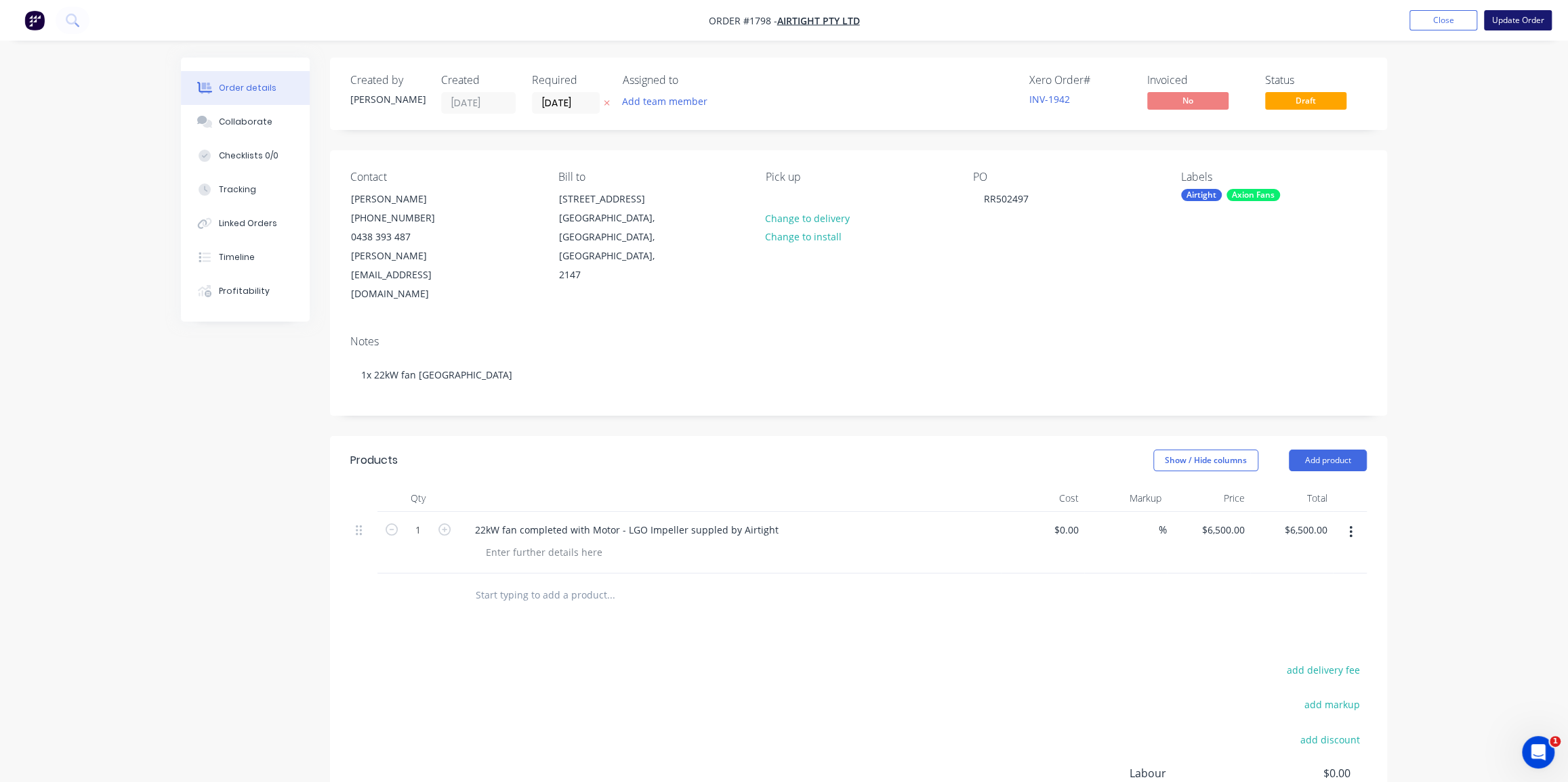
click at [1515, 16] on button "Update Order" at bounding box center [1518, 20] width 68 height 21
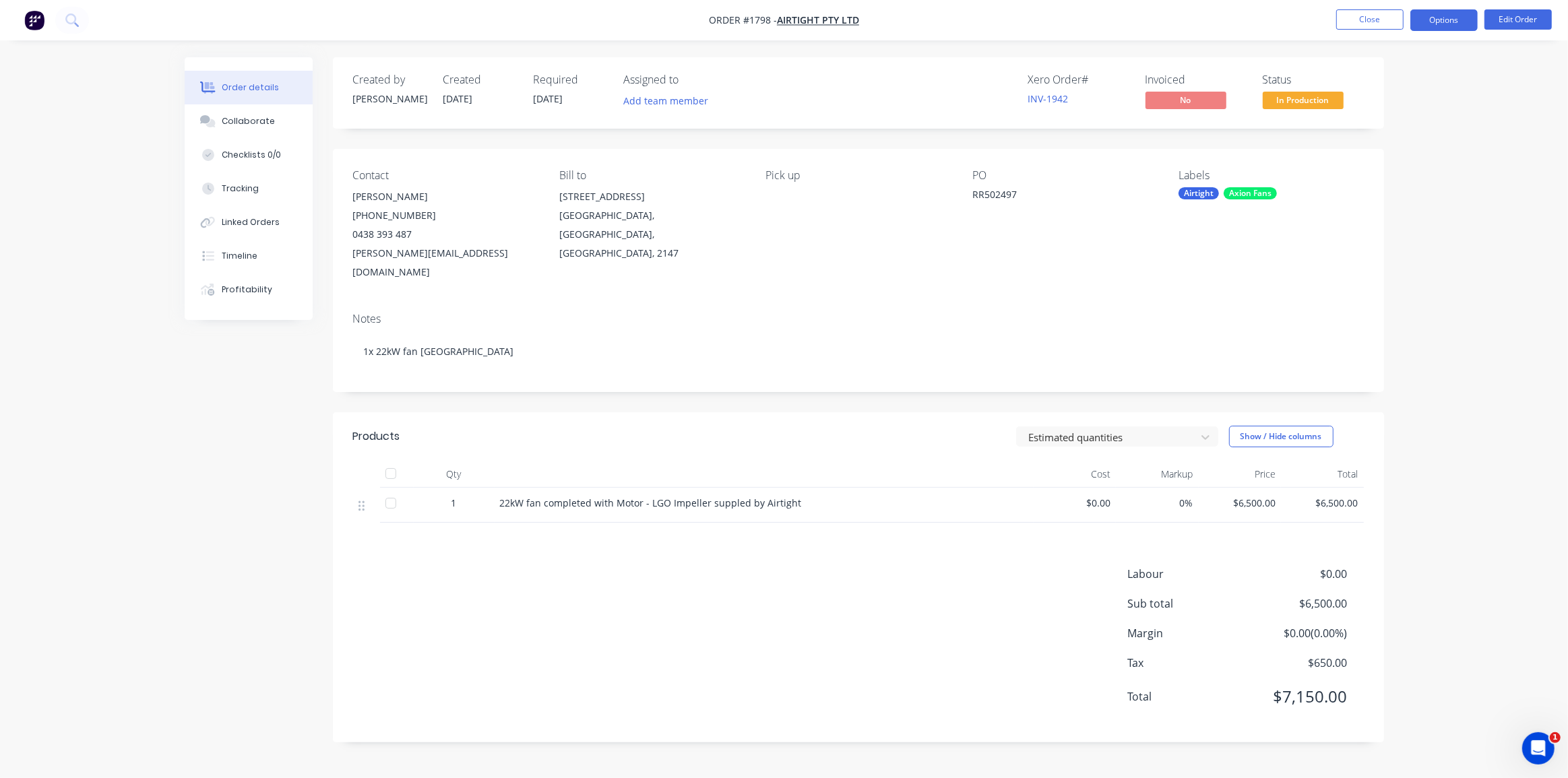
click at [1436, 23] on button "Options" at bounding box center [1444, 20] width 68 height 21
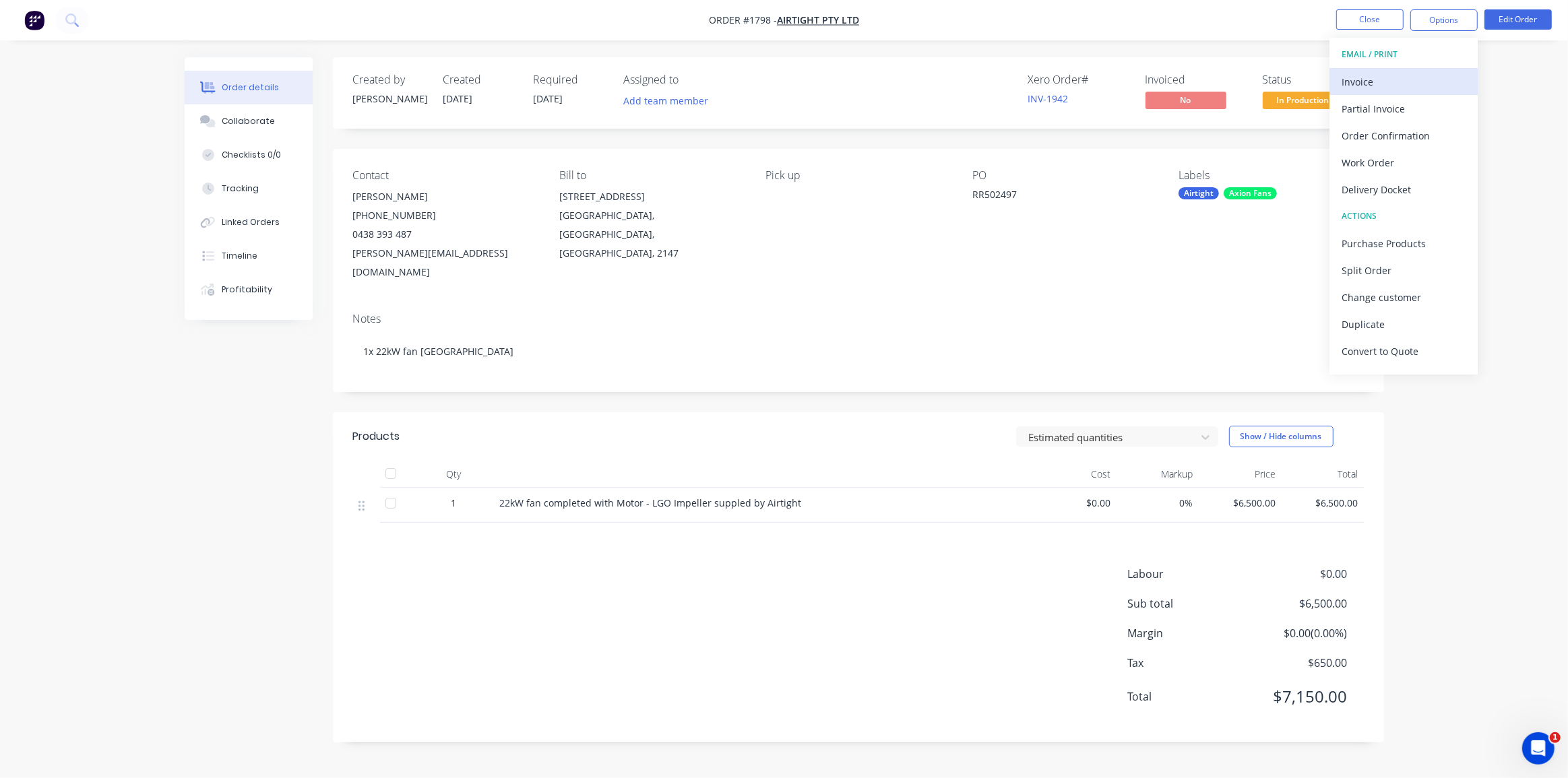
click at [1355, 75] on div "Invoice" at bounding box center [1403, 82] width 124 height 20
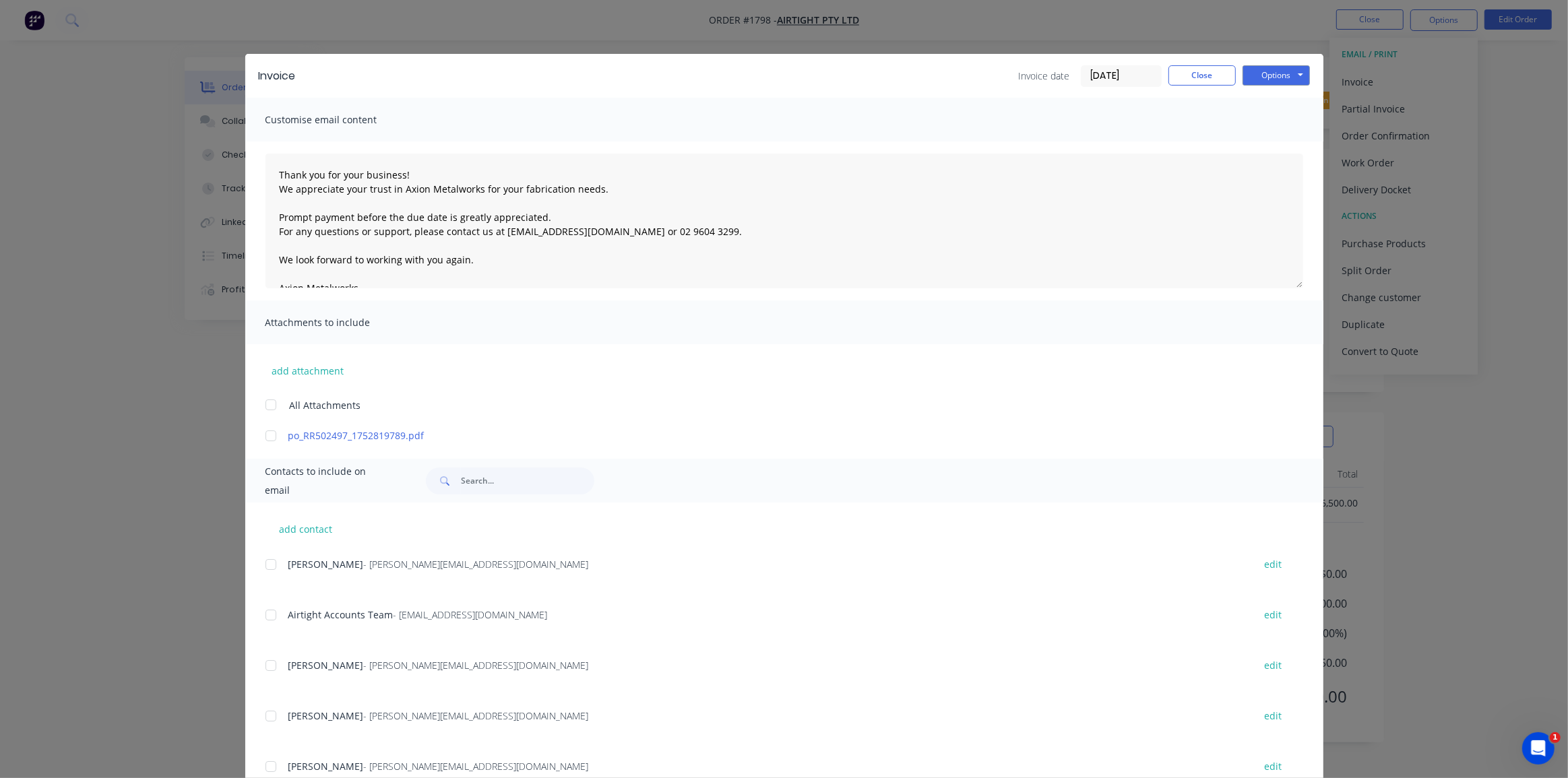
drag, startPoint x: 258, startPoint y: 436, endPoint x: 271, endPoint y: 464, distance: 30.9
click at [259, 436] on div at bounding box center [271, 436] width 27 height 27
click at [271, 615] on div at bounding box center [271, 615] width 27 height 27
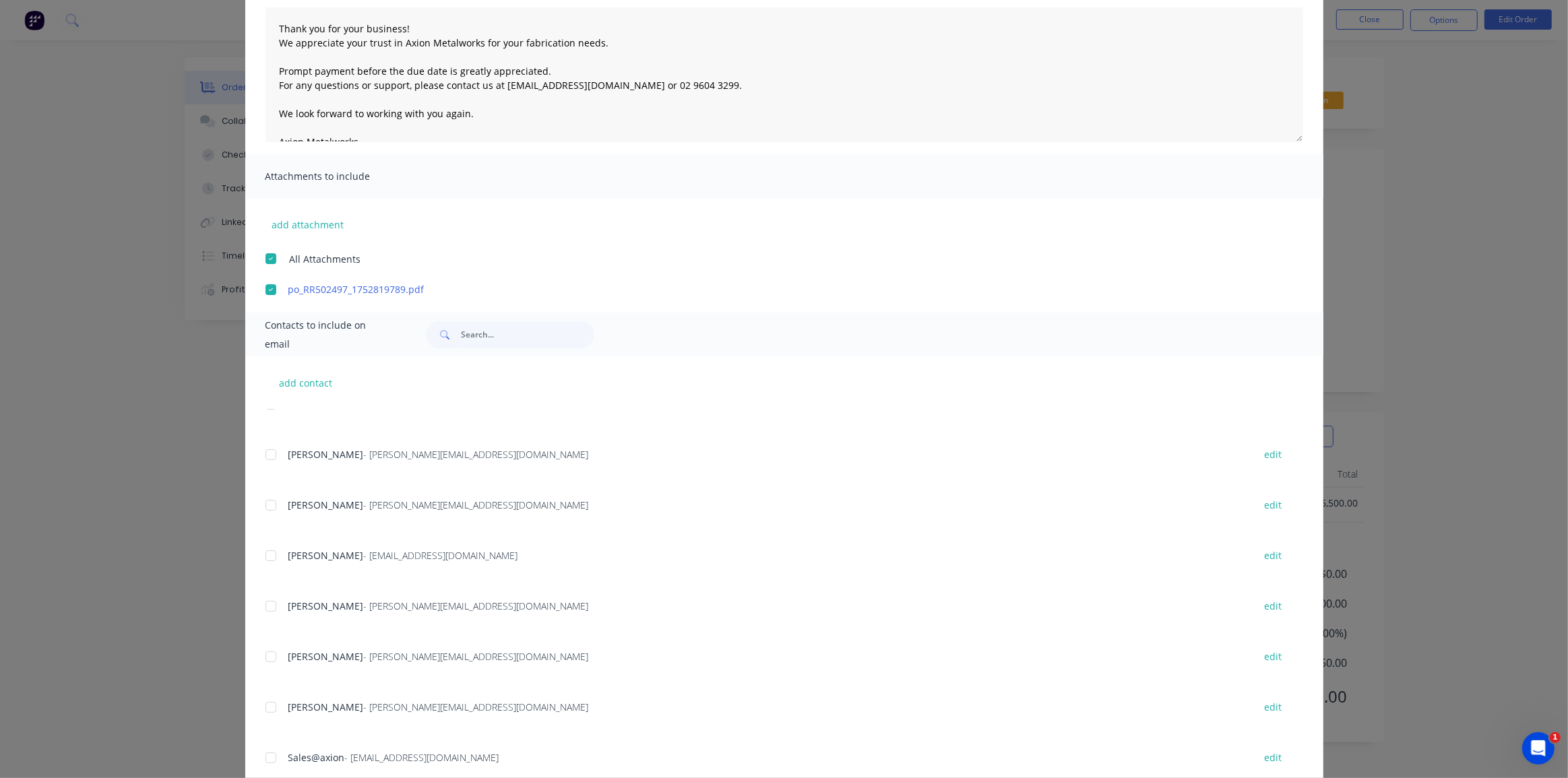
scroll to position [185, 0]
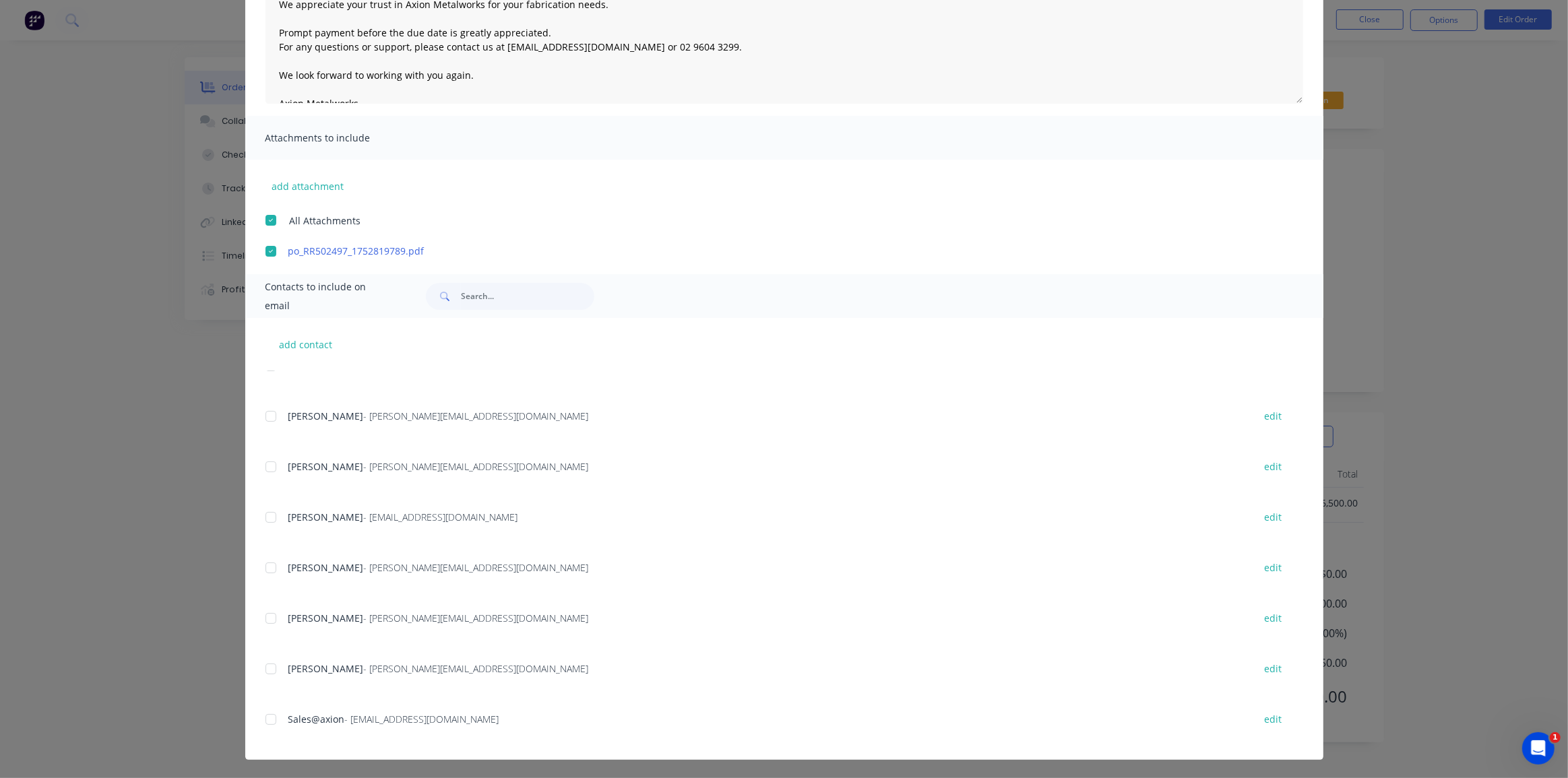
click at [270, 521] on div at bounding box center [271, 517] width 27 height 27
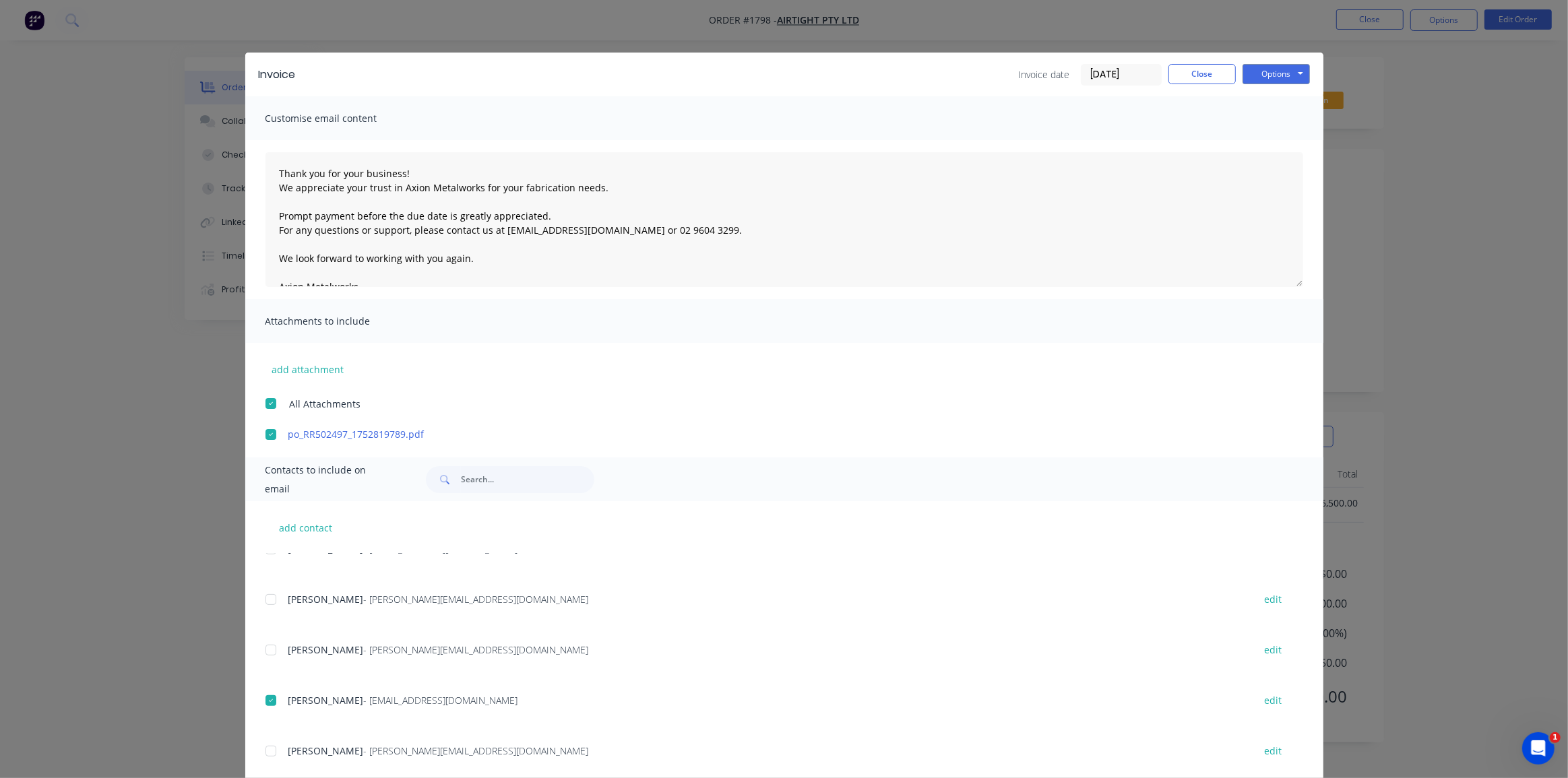
scroll to position [0, 0]
click at [1267, 75] on button "Options" at bounding box center [1276, 75] width 68 height 21
click at [1264, 139] on button "Email" at bounding box center [1285, 144] width 87 height 22
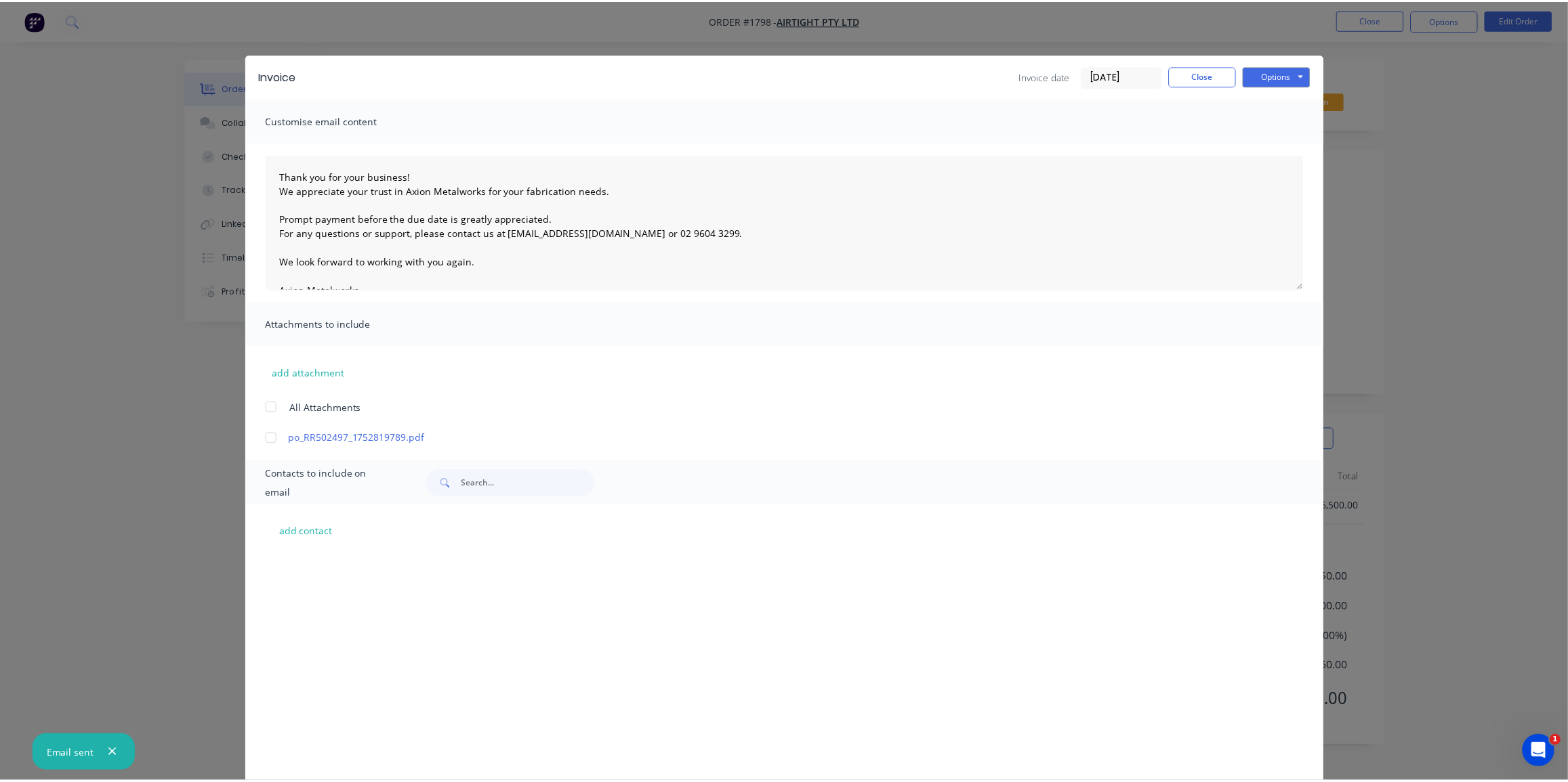
scroll to position [726, 0]
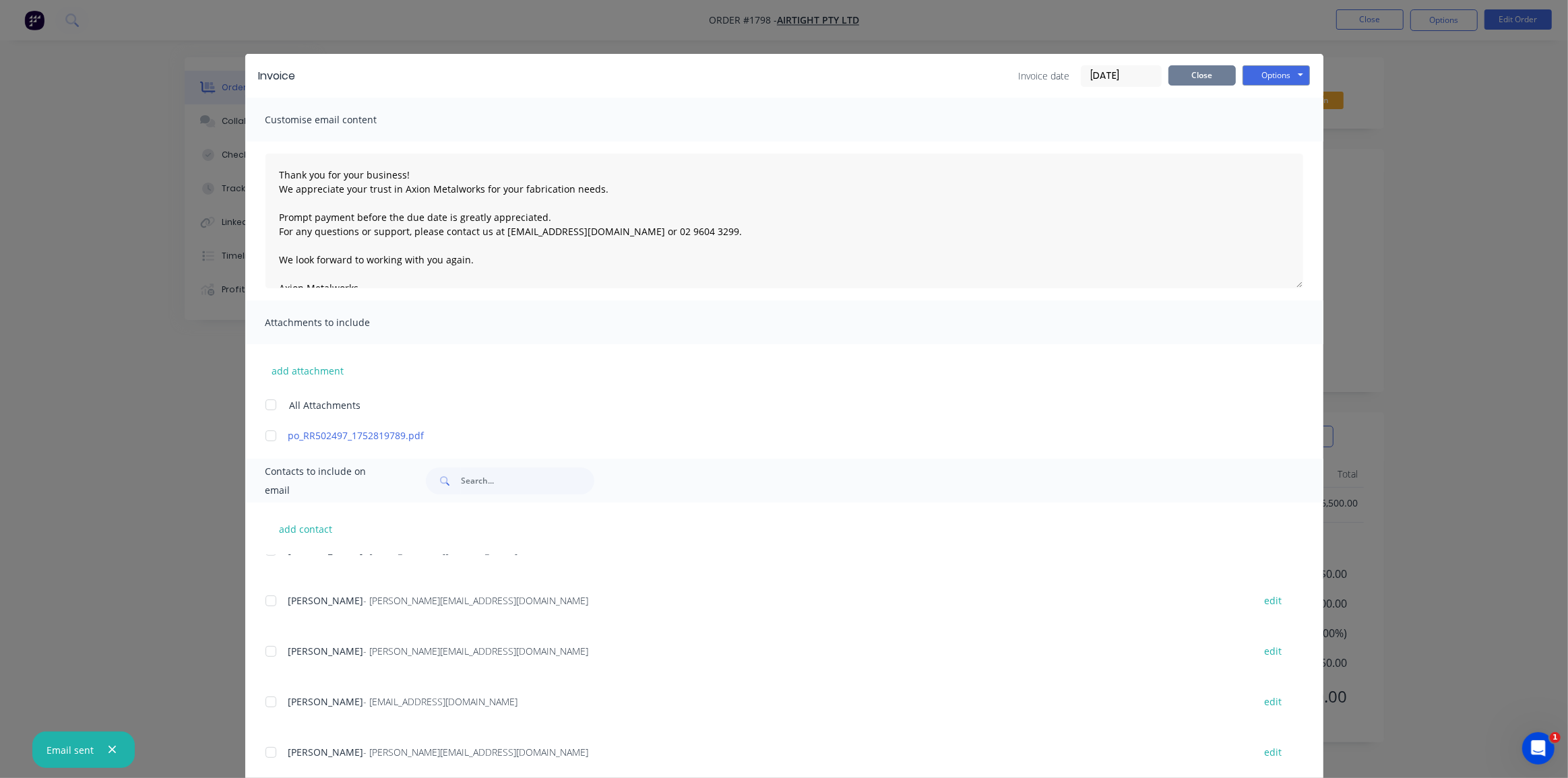
click at [1185, 79] on button "Close" at bounding box center [1202, 75] width 68 height 21
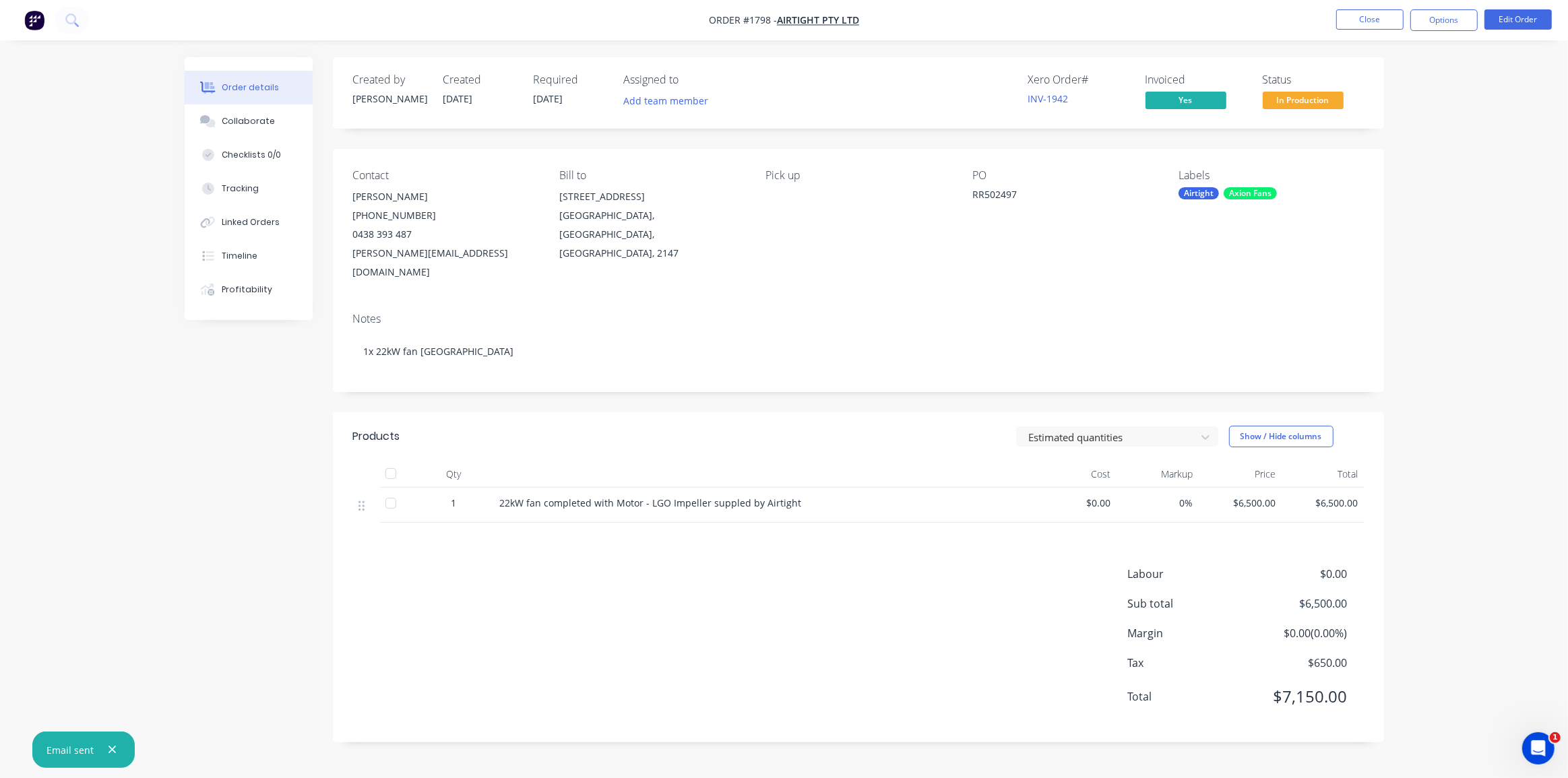
click at [1452, 255] on div "Order details Collaborate Checklists 0/0 Tracking Linked Orders Timeline Profit…" at bounding box center [784, 389] width 1568 height 778
click at [1381, 20] on button "Close" at bounding box center [1370, 19] width 68 height 21
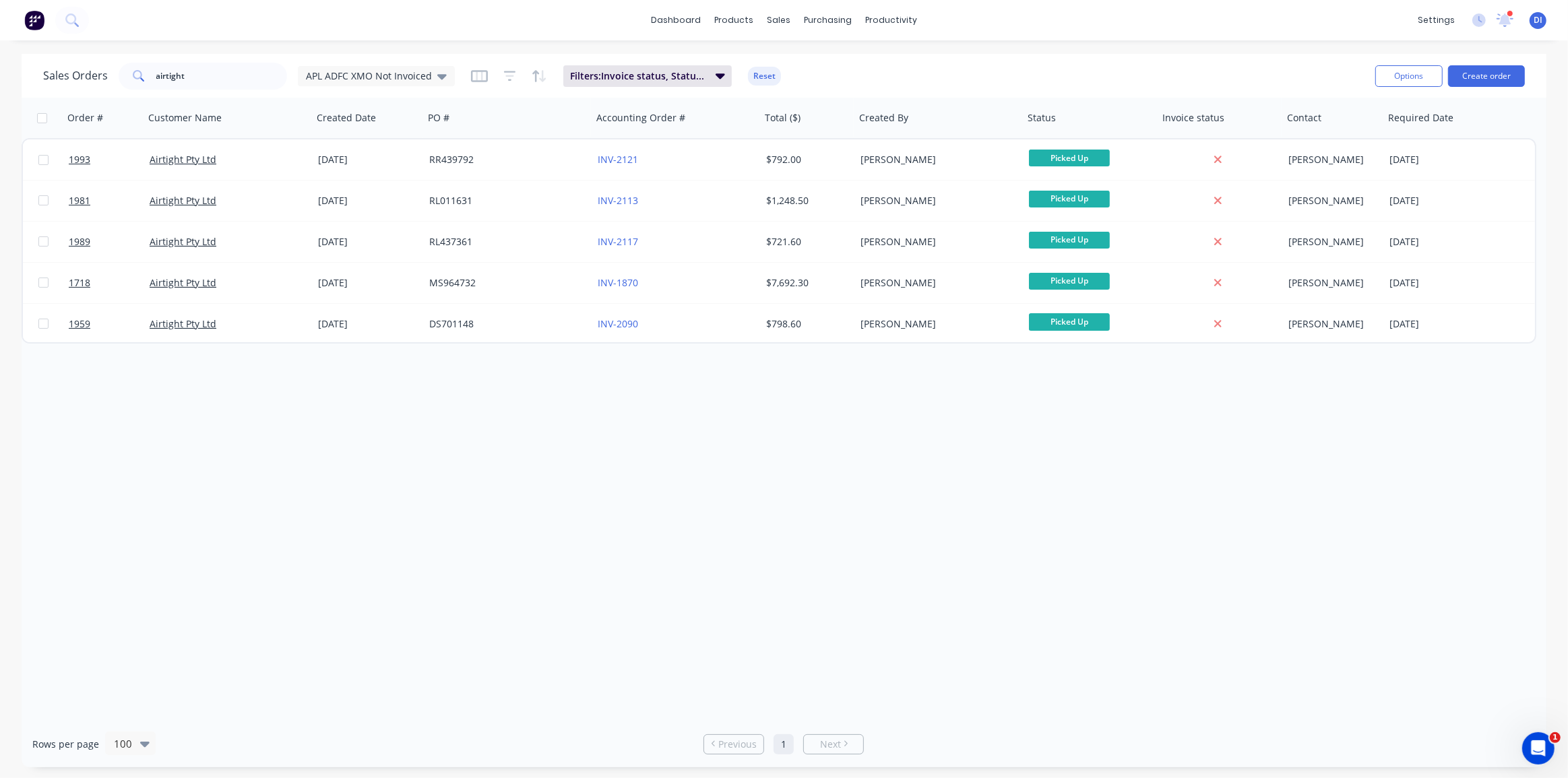
click at [991, 465] on div "Order # Customer Name Created Date PO # Accounting Order # Total ($) Created By…" at bounding box center [784, 409] width 1524 height 624
click at [1039, 443] on div "Order # Customer Name Created Date PO # Accounting Order # Total ($) Created By…" at bounding box center [784, 409] width 1524 height 624
drag, startPoint x: 957, startPoint y: 406, endPoint x: 958, endPoint y: 393, distance: 13.0
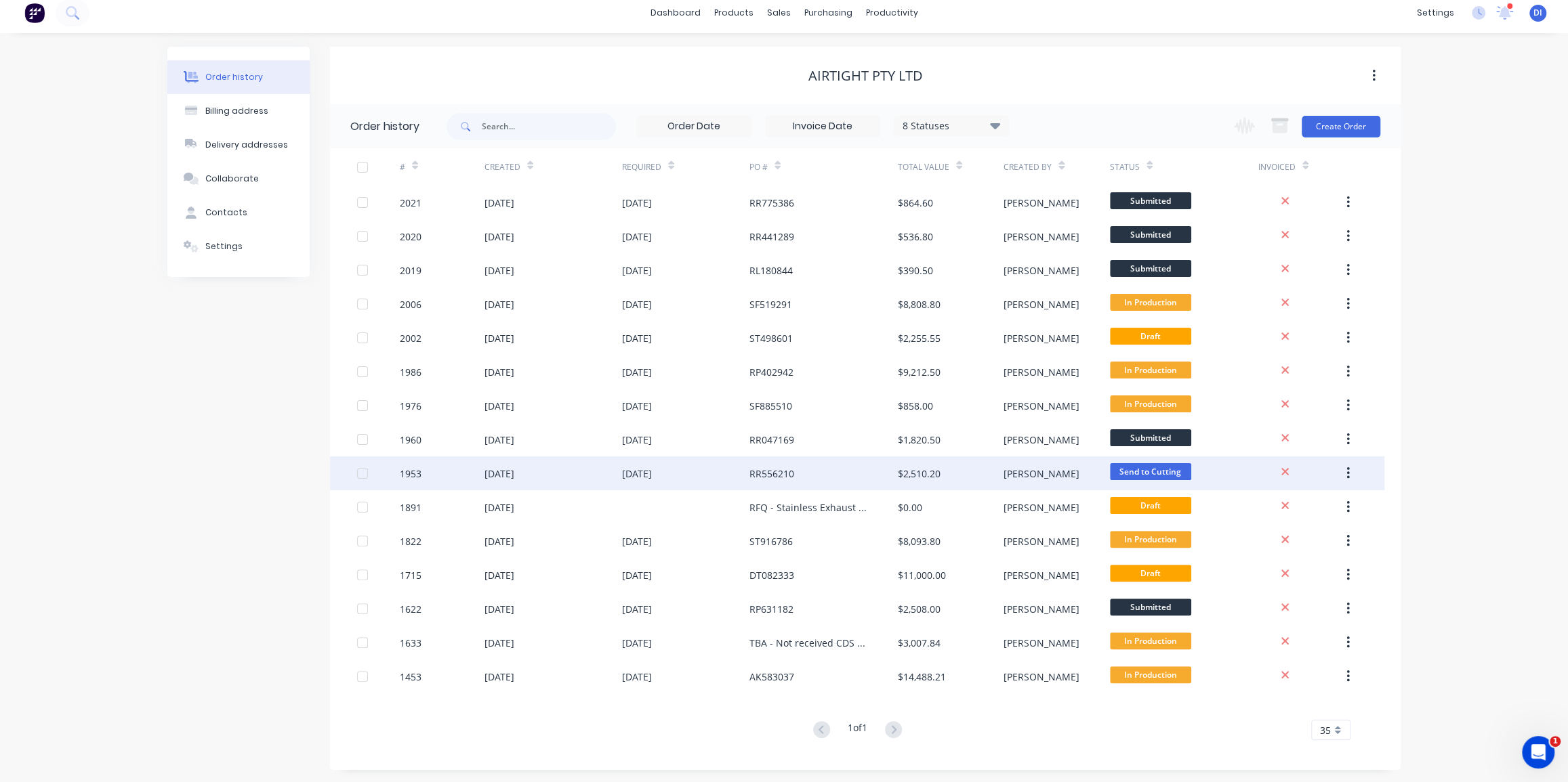
scroll to position [8, 0]
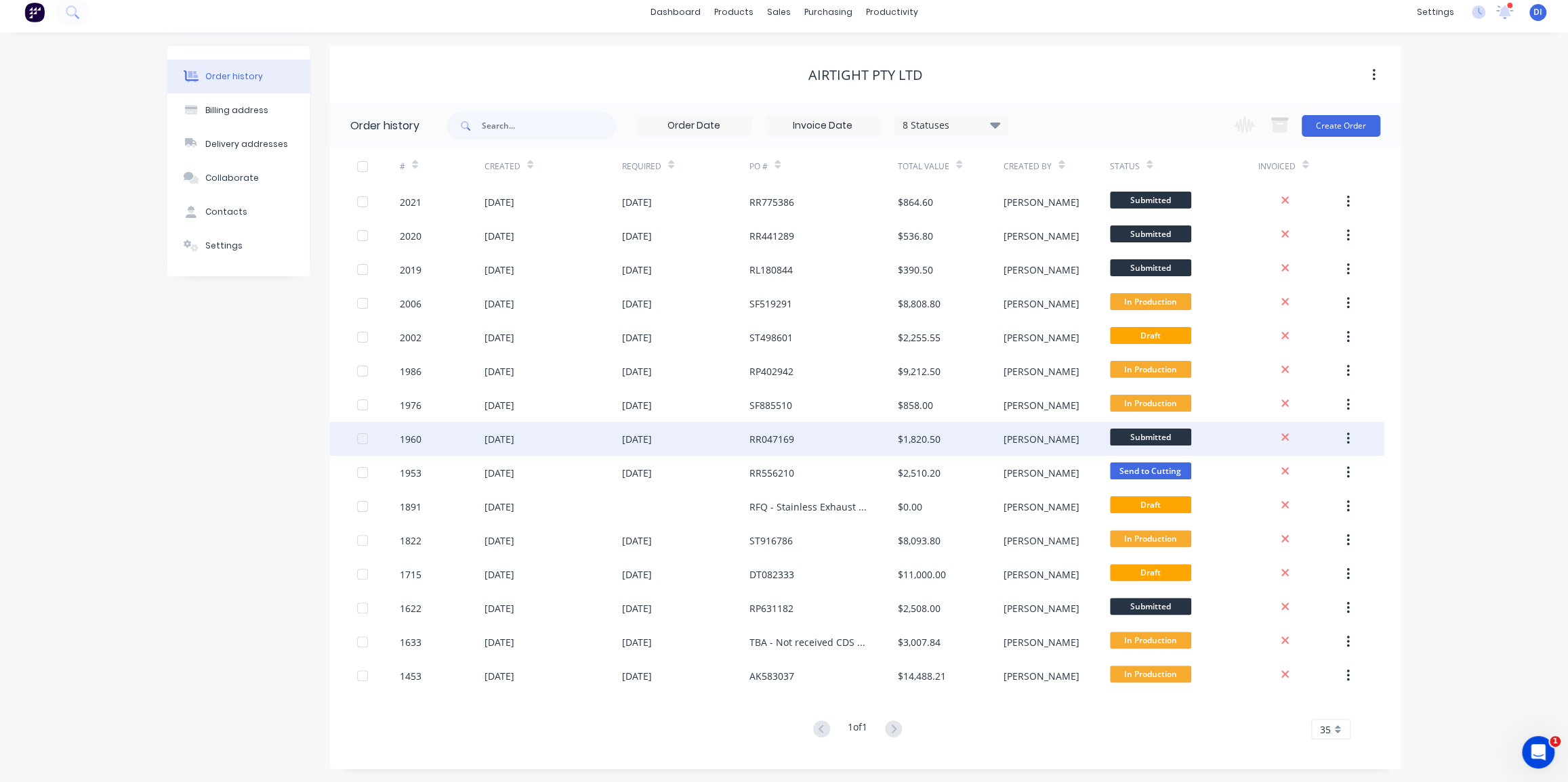
click at [840, 446] on div "RR047169" at bounding box center [823, 439] width 149 height 34
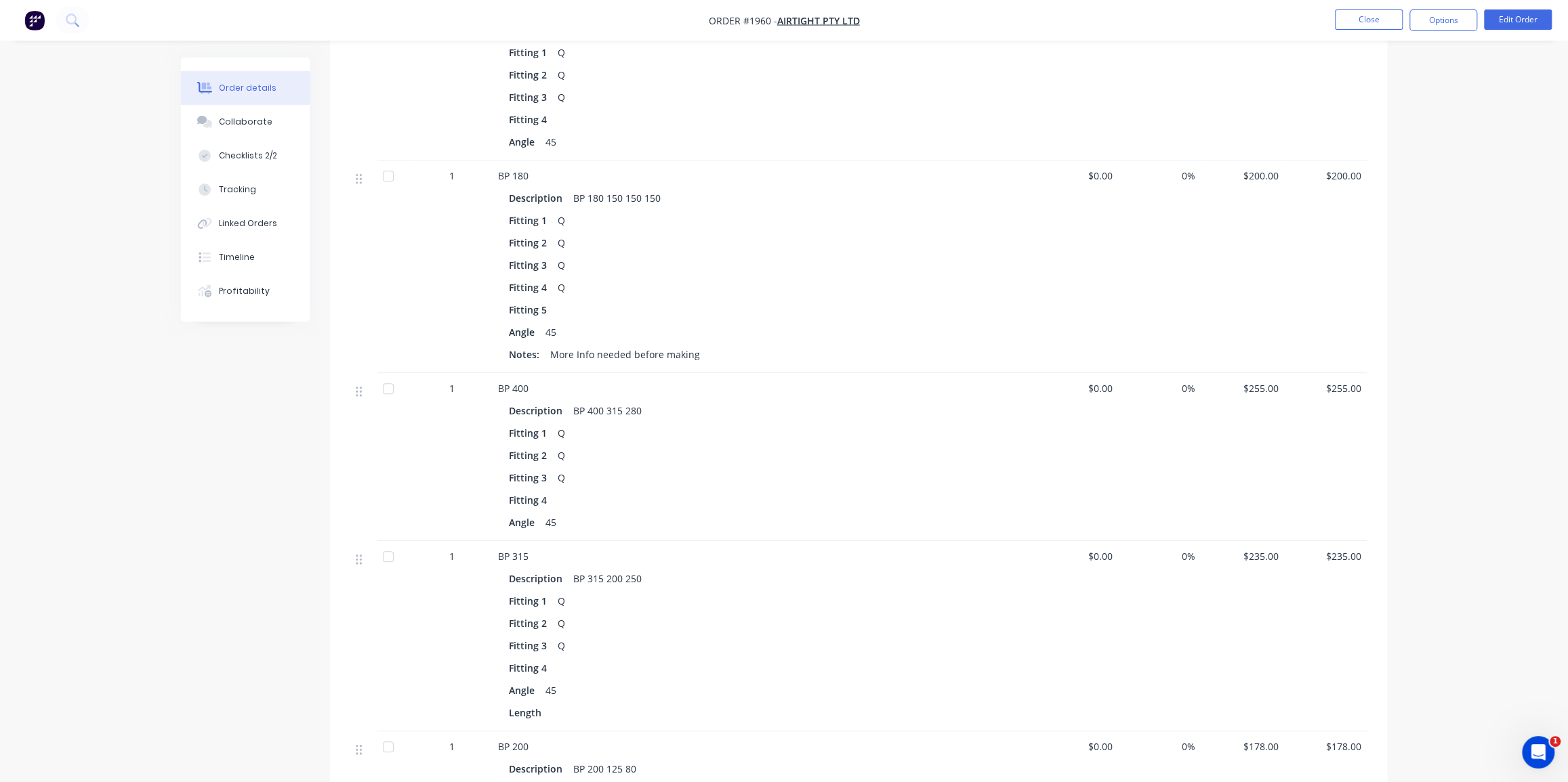
scroll to position [768, 0]
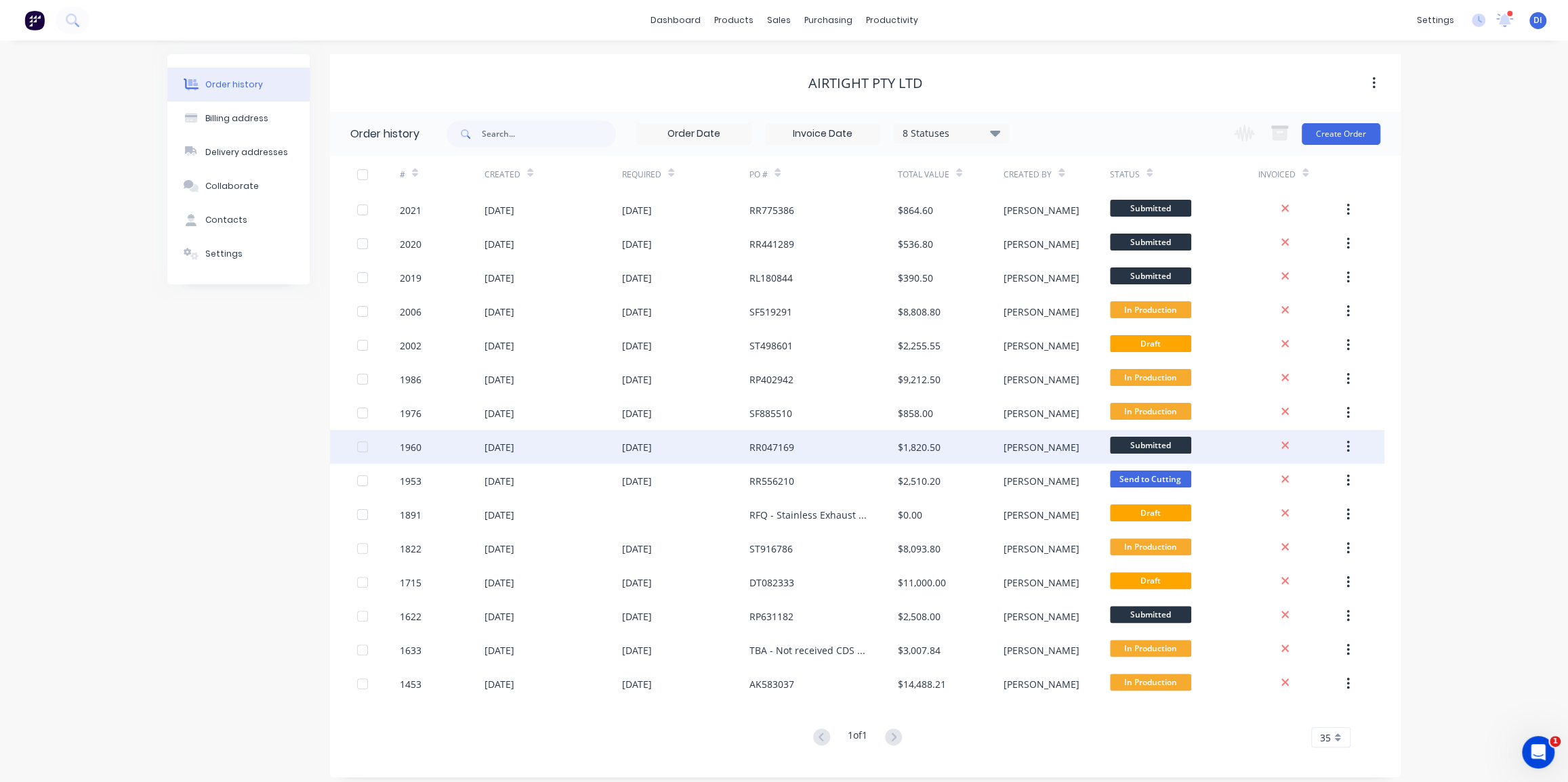
click at [820, 452] on div "RR047169" at bounding box center [823, 447] width 149 height 34
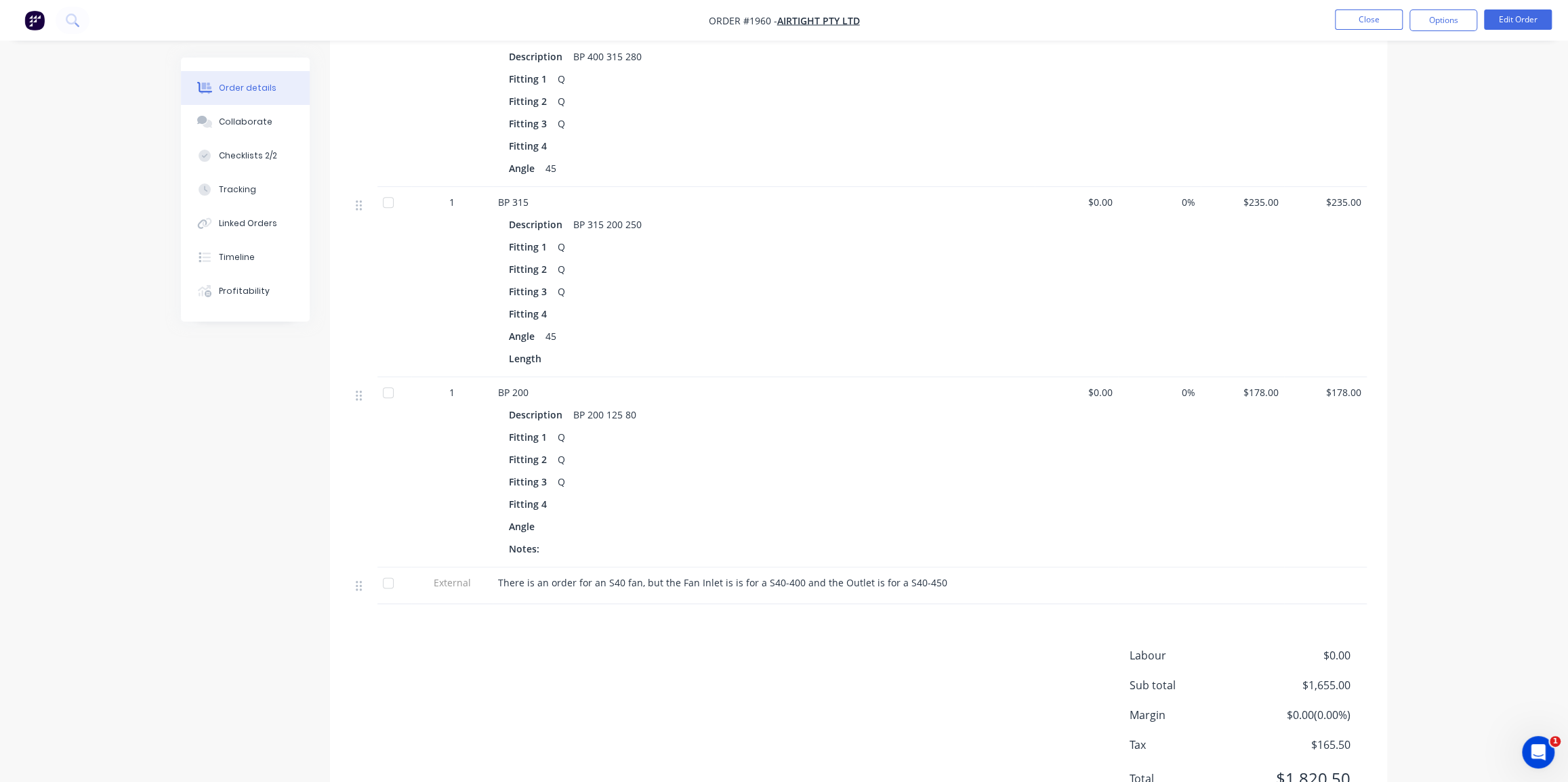
scroll to position [1172, 0]
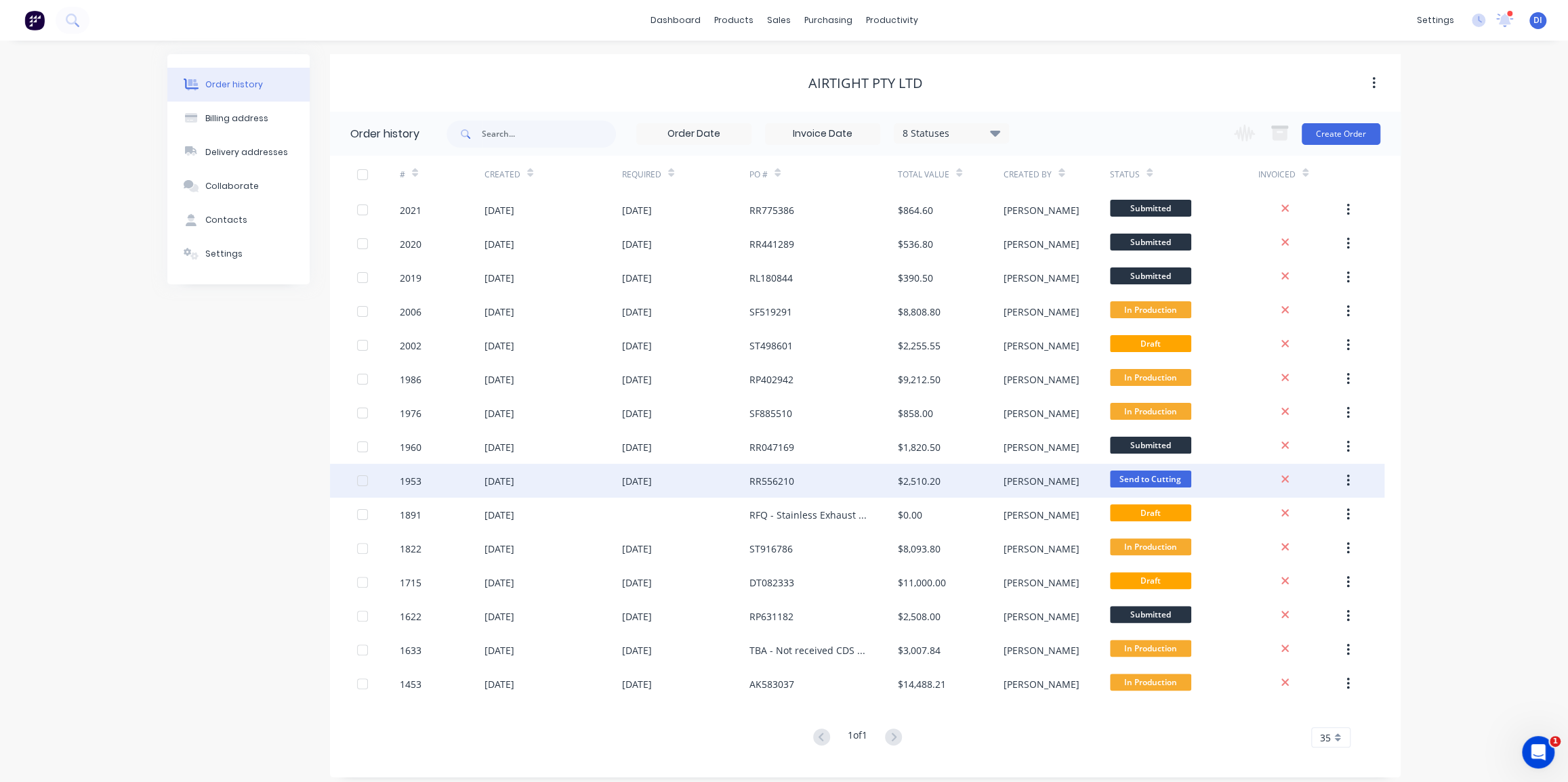
click at [804, 488] on div "RR556210" at bounding box center [823, 481] width 149 height 34
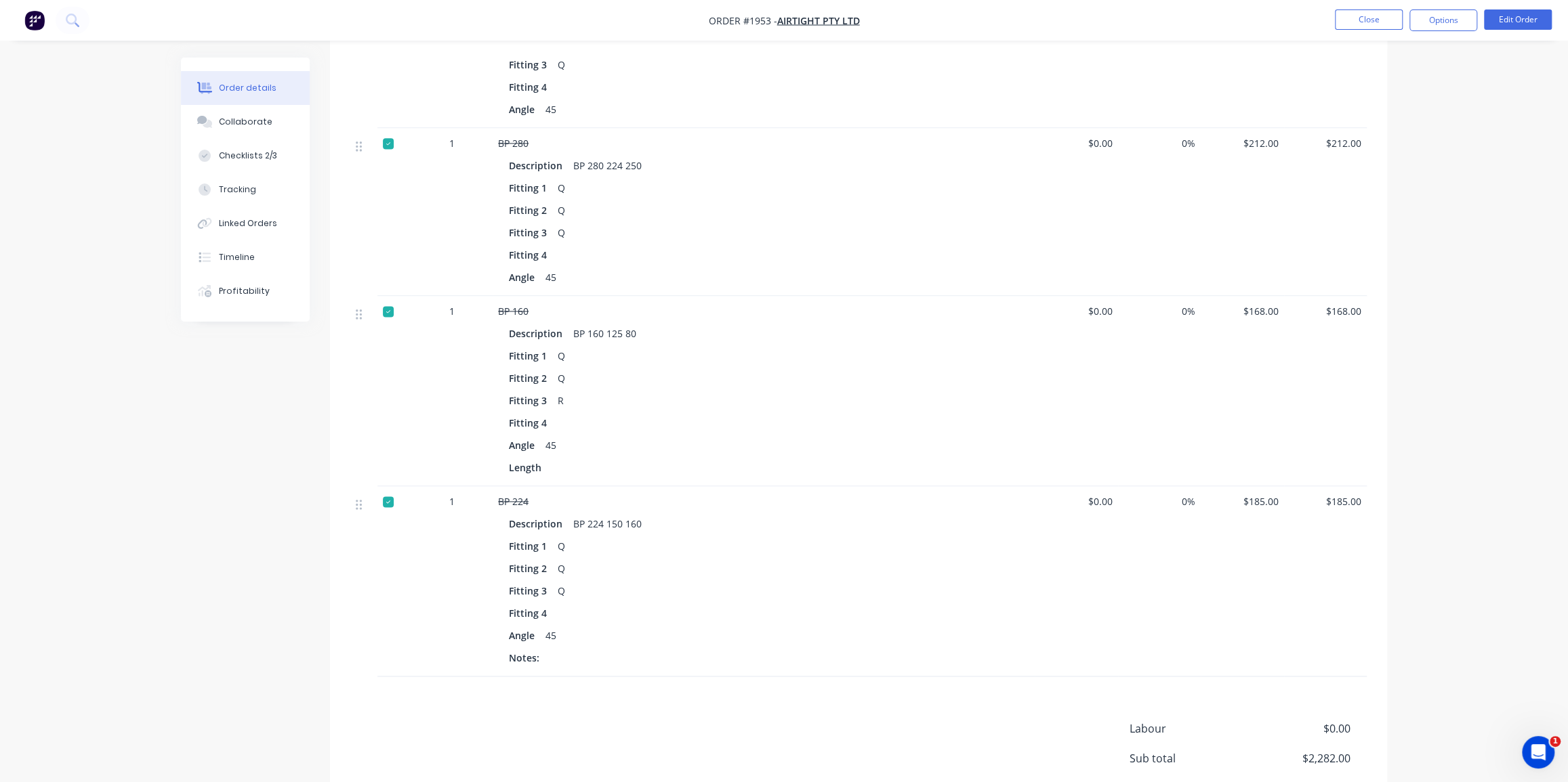
scroll to position [1539, 0]
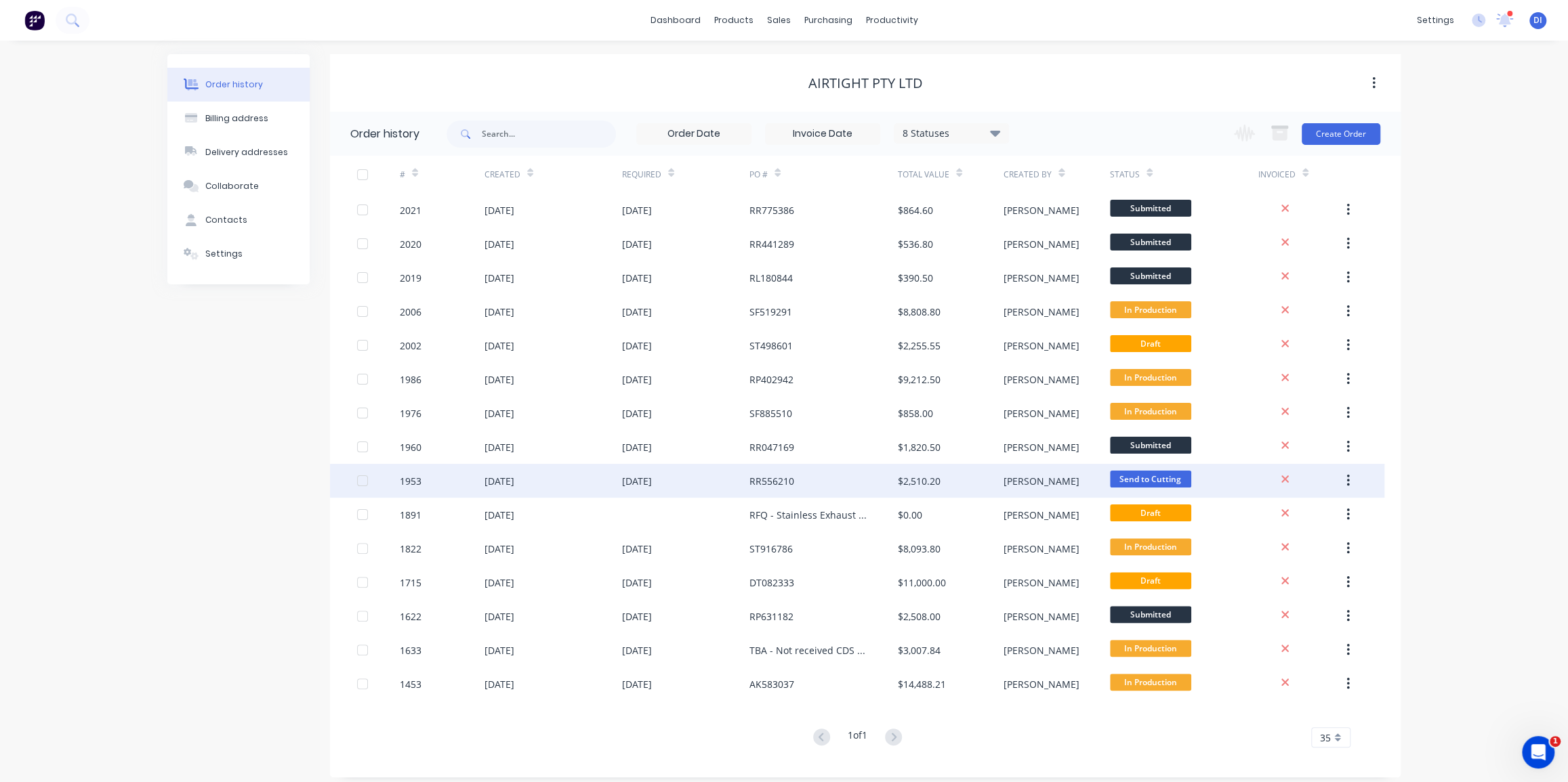
scroll to position [8, 0]
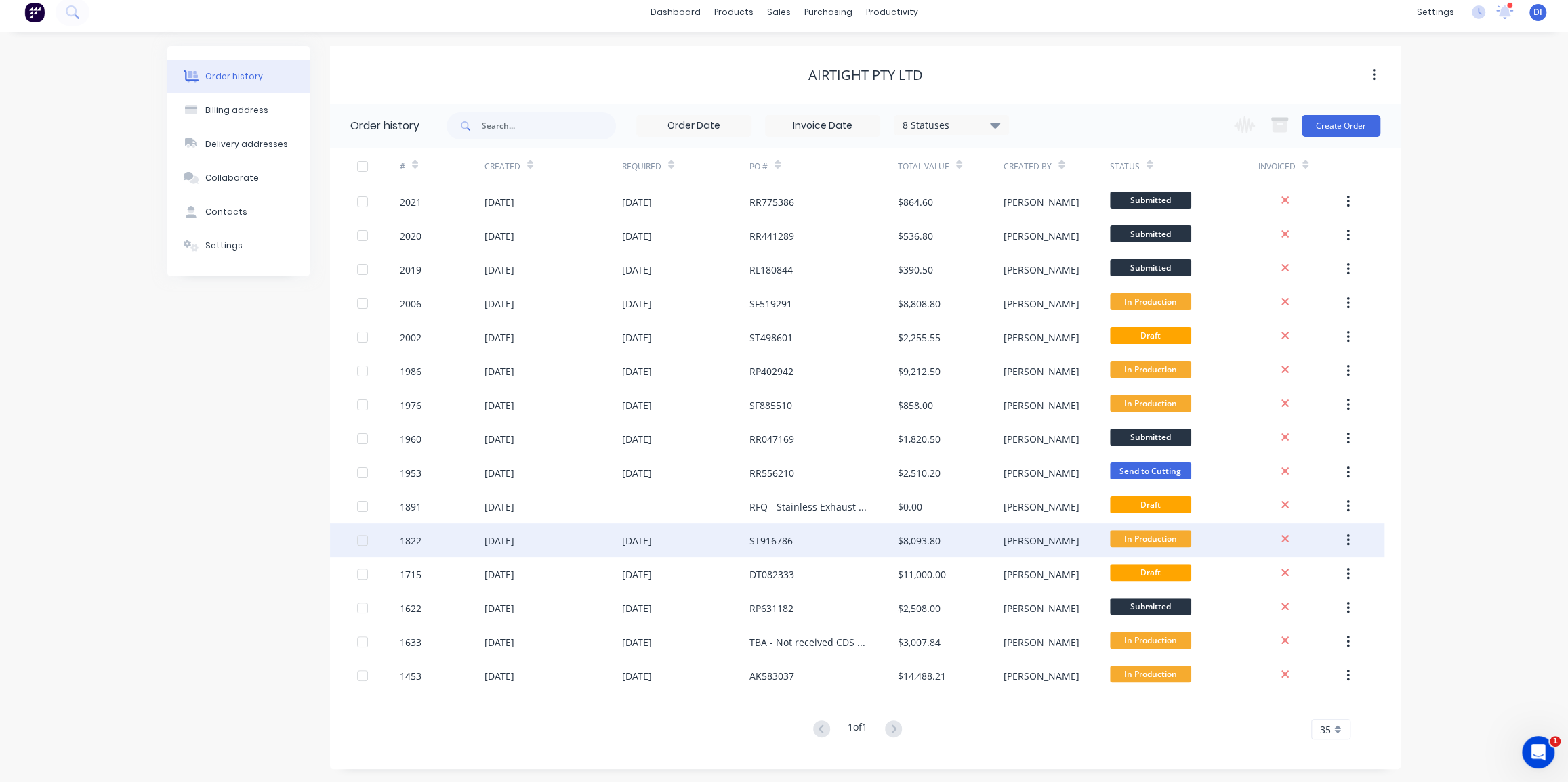
click at [807, 542] on div "ST916786" at bounding box center [823, 540] width 149 height 34
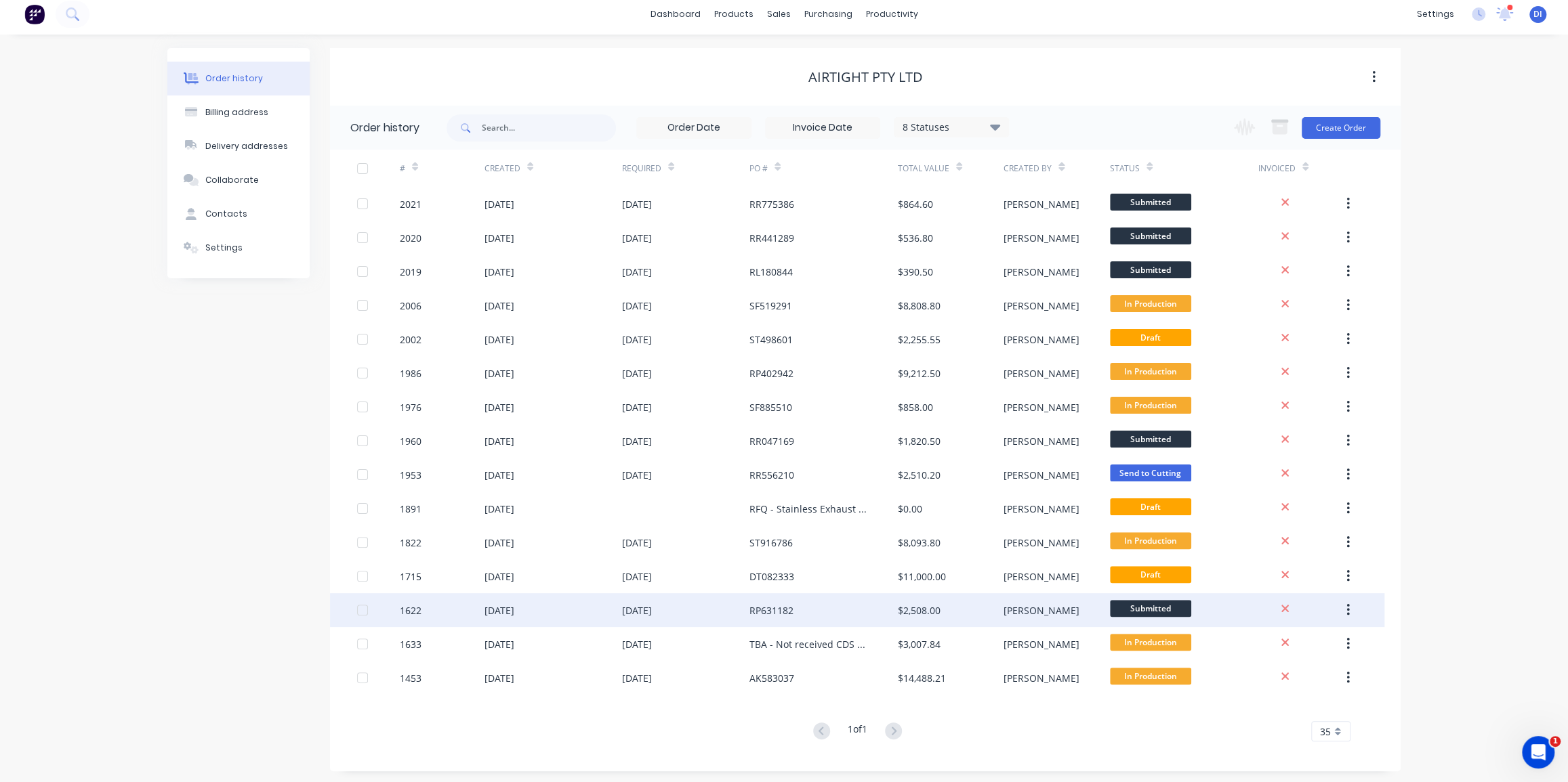
scroll to position [8, 0]
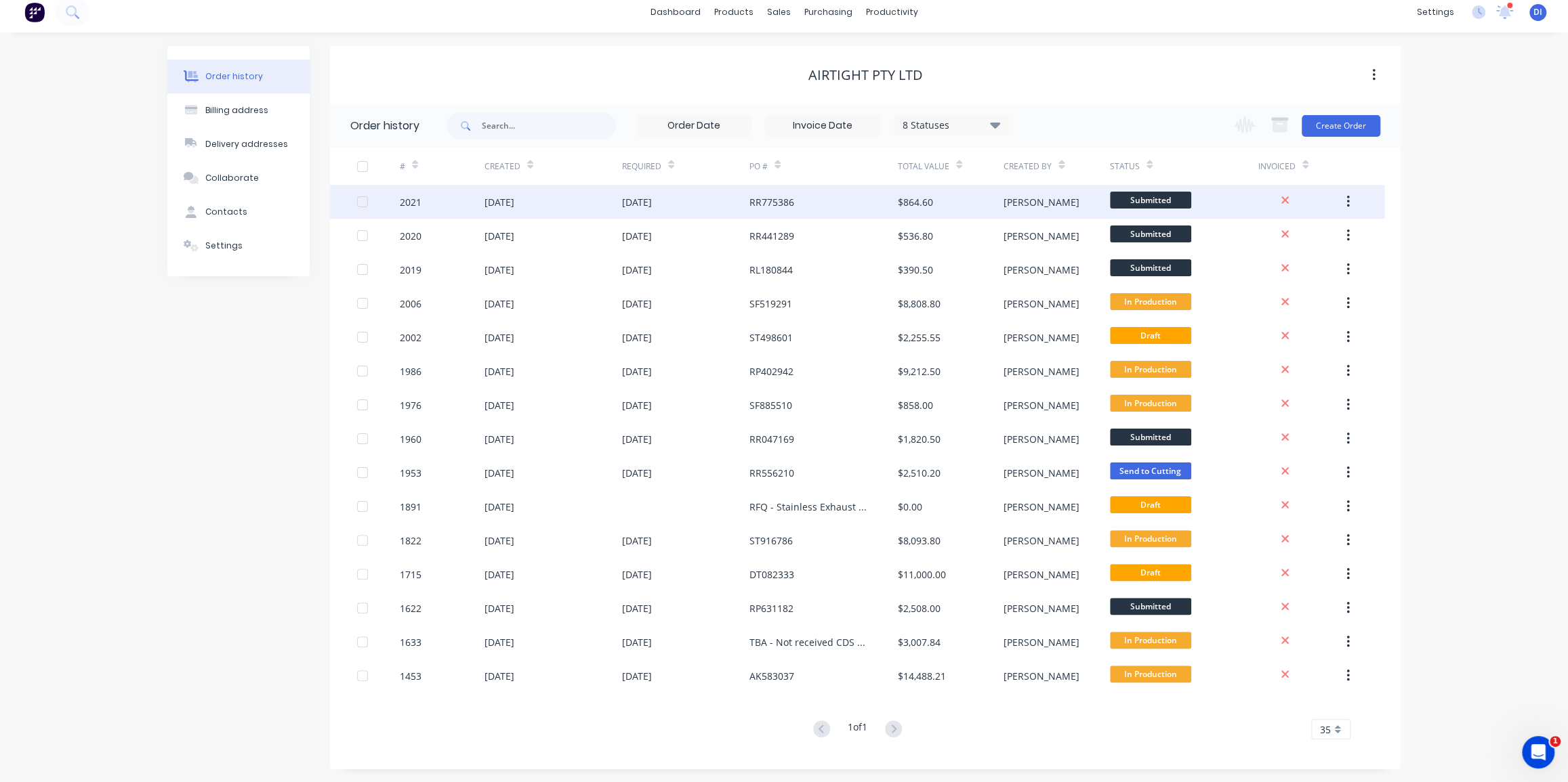
click at [802, 198] on div "RR775386" at bounding box center [823, 202] width 149 height 34
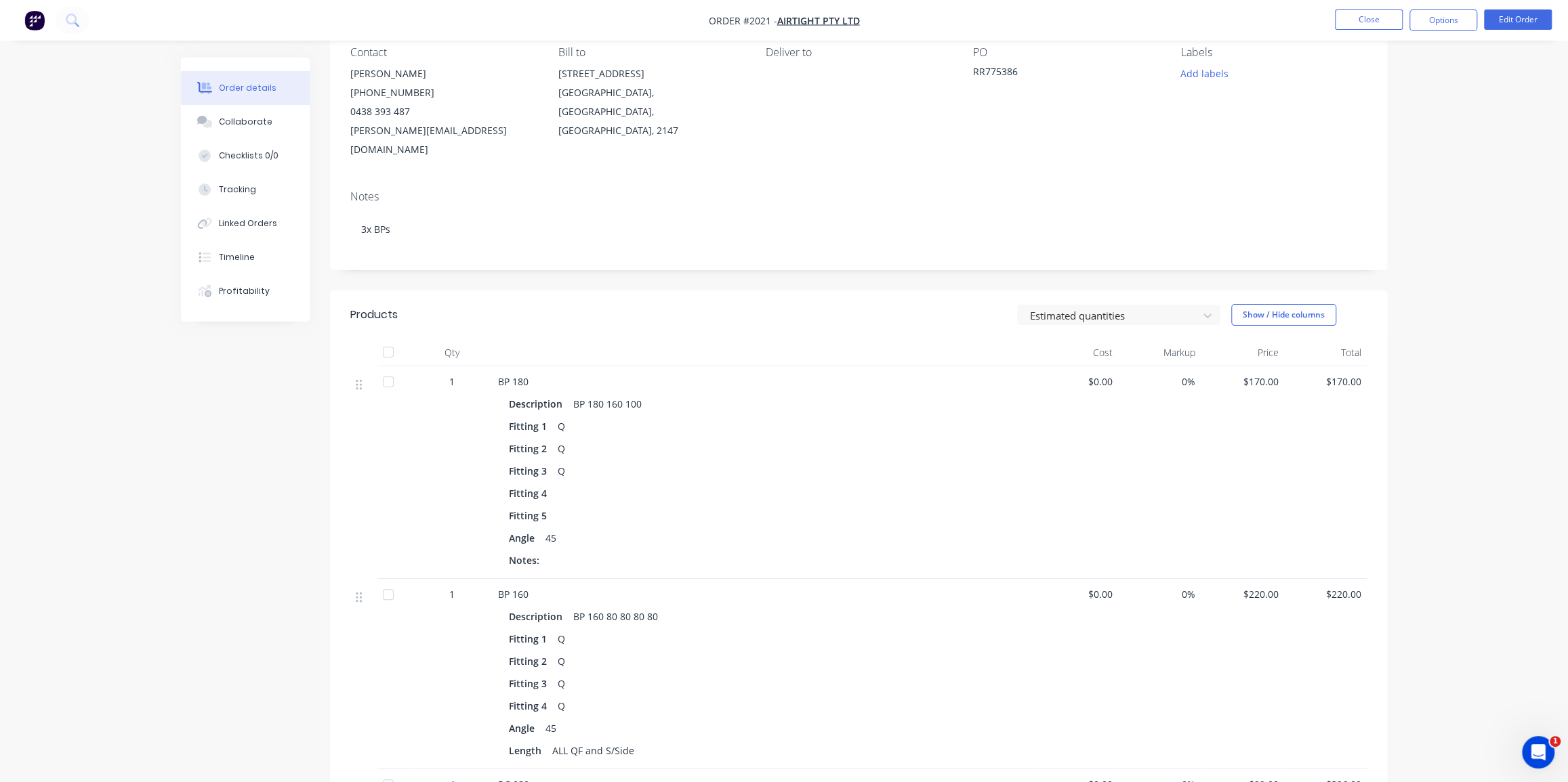
scroll to position [456, 0]
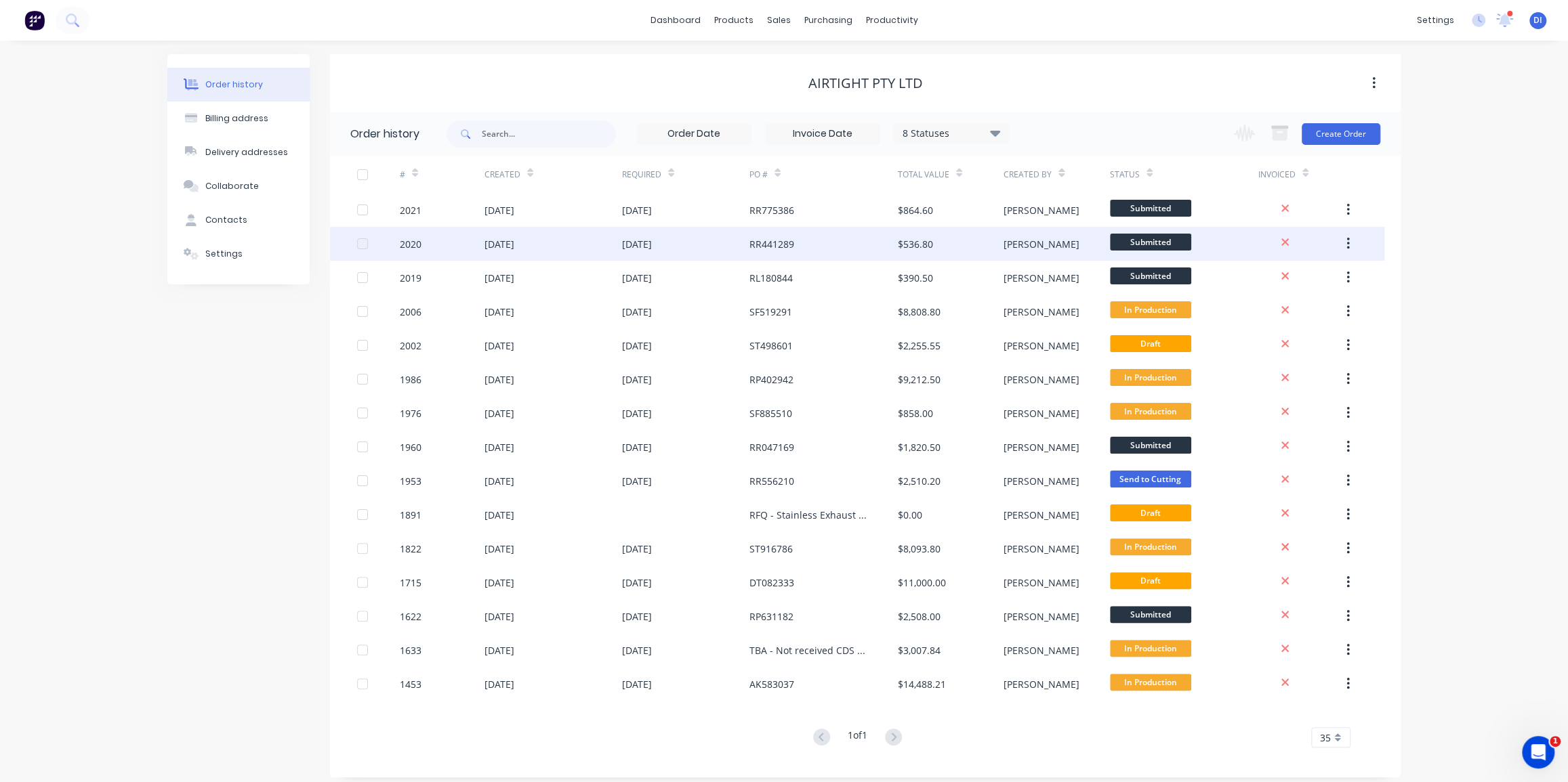
click at [796, 230] on div "RR441289" at bounding box center [823, 244] width 149 height 34
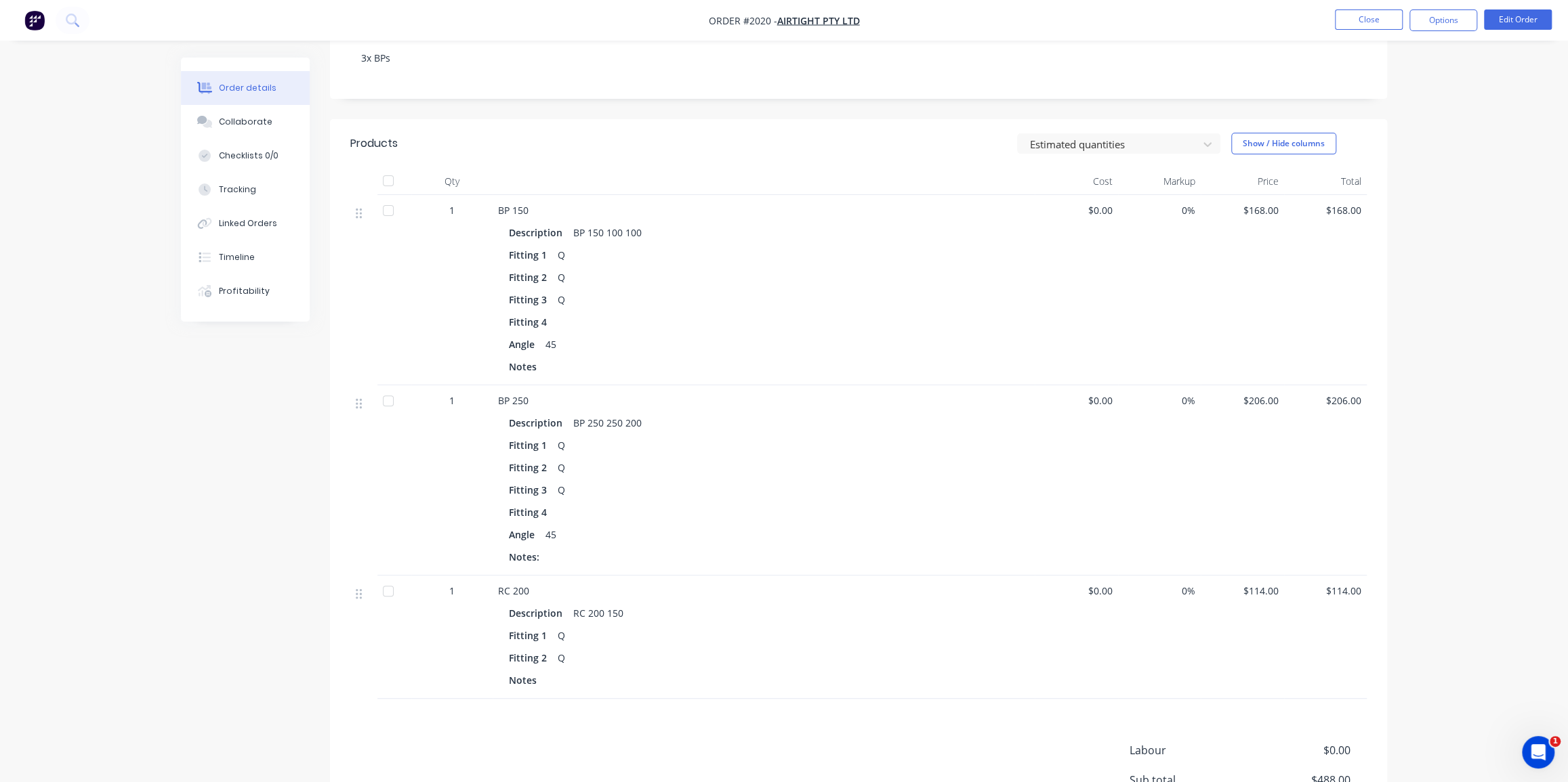
scroll to position [434, 0]
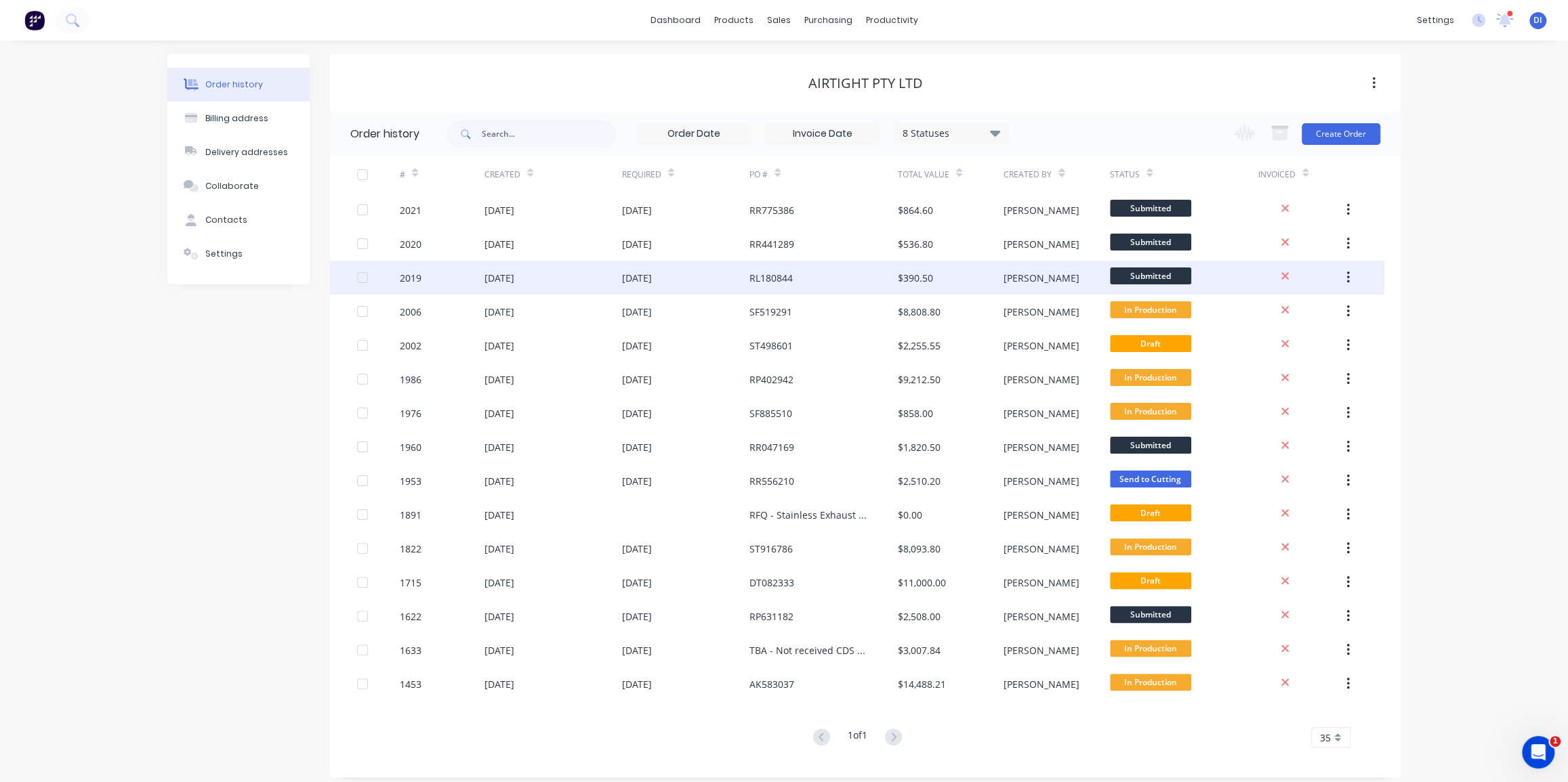
click at [797, 280] on div "RL180844" at bounding box center [823, 277] width 149 height 34
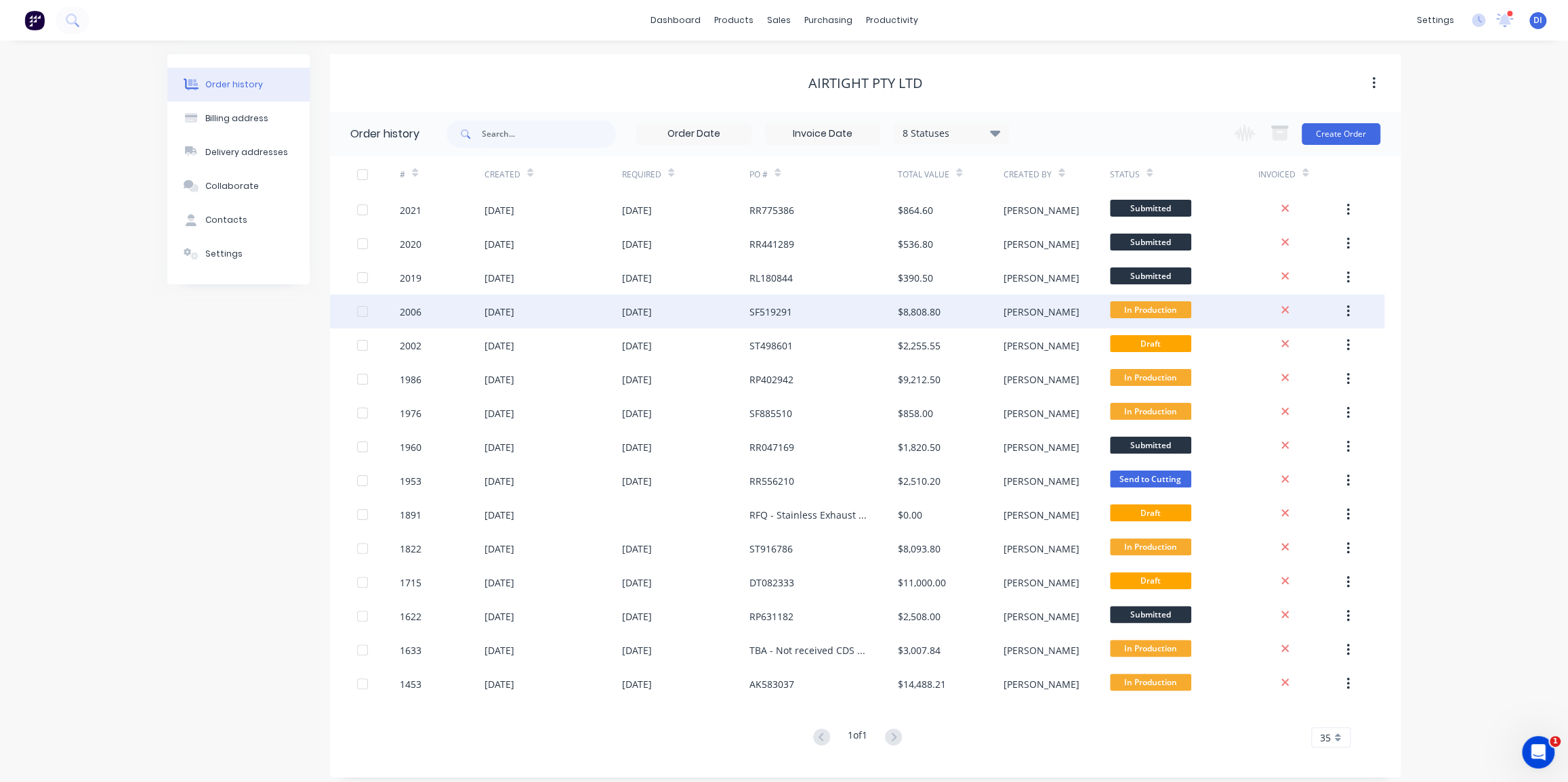
click at [805, 306] on div "SF519291" at bounding box center [823, 311] width 149 height 34
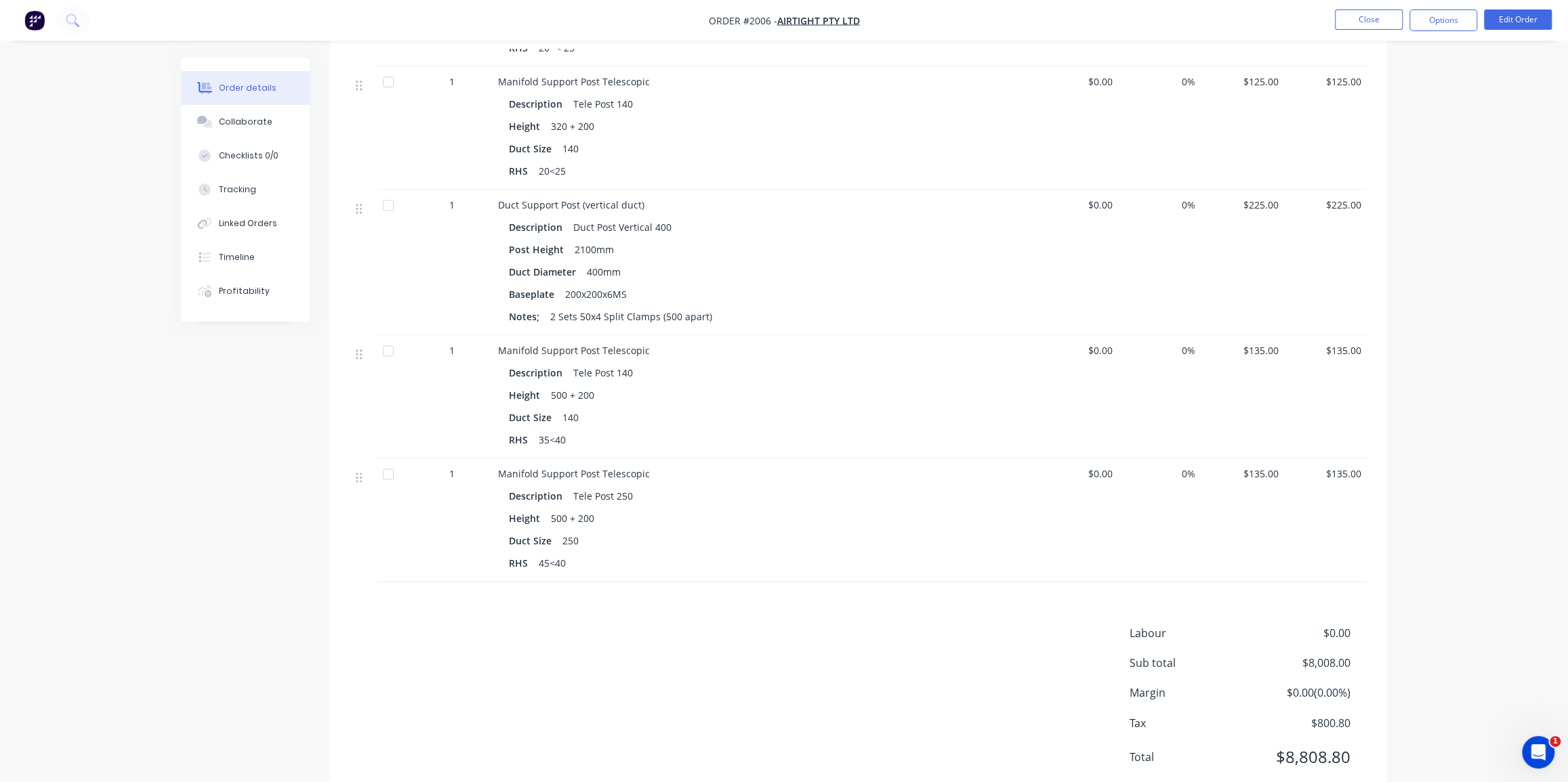
scroll to position [1465, 0]
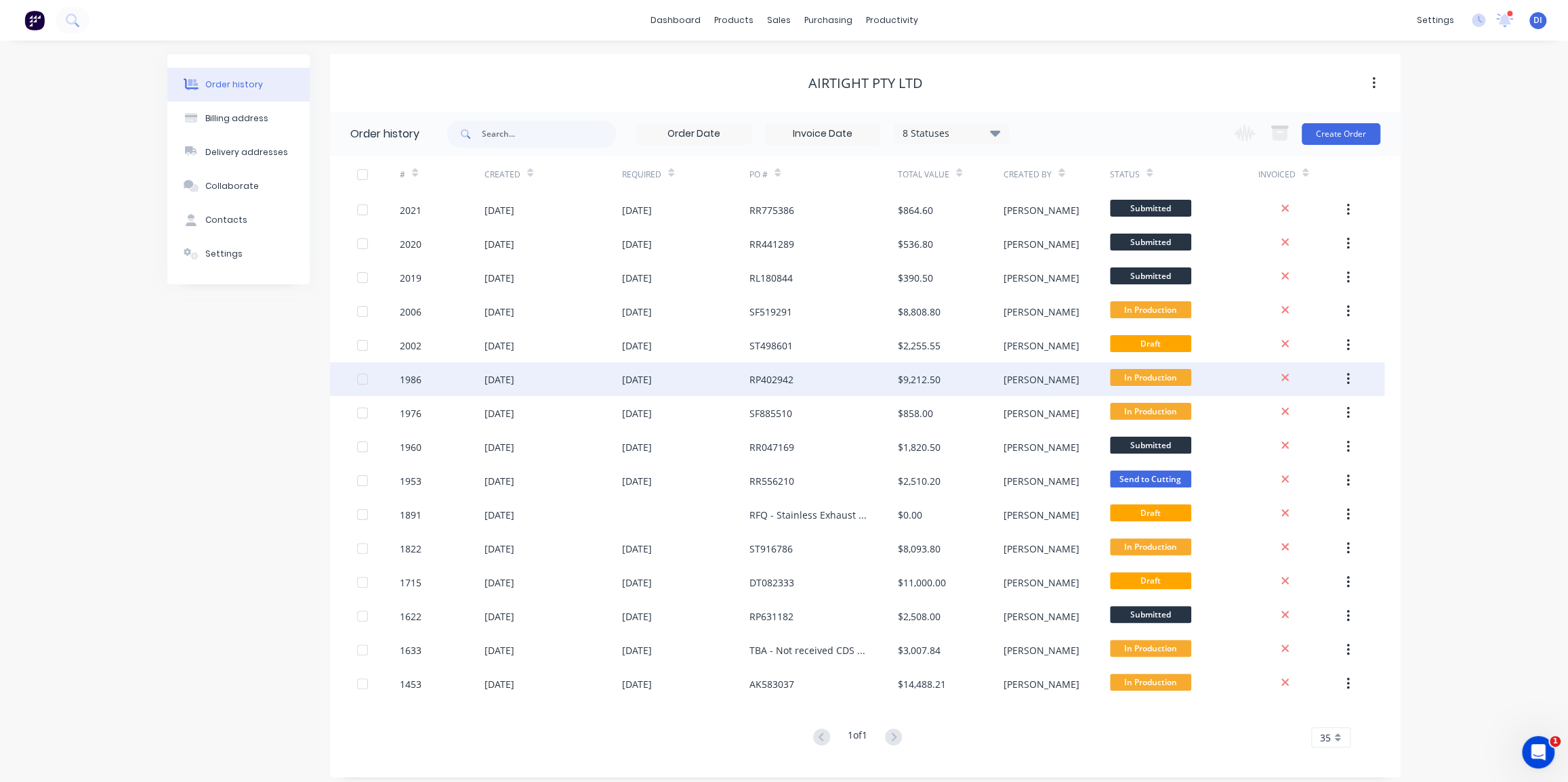
click at [815, 385] on div "RP402942" at bounding box center [823, 379] width 149 height 34
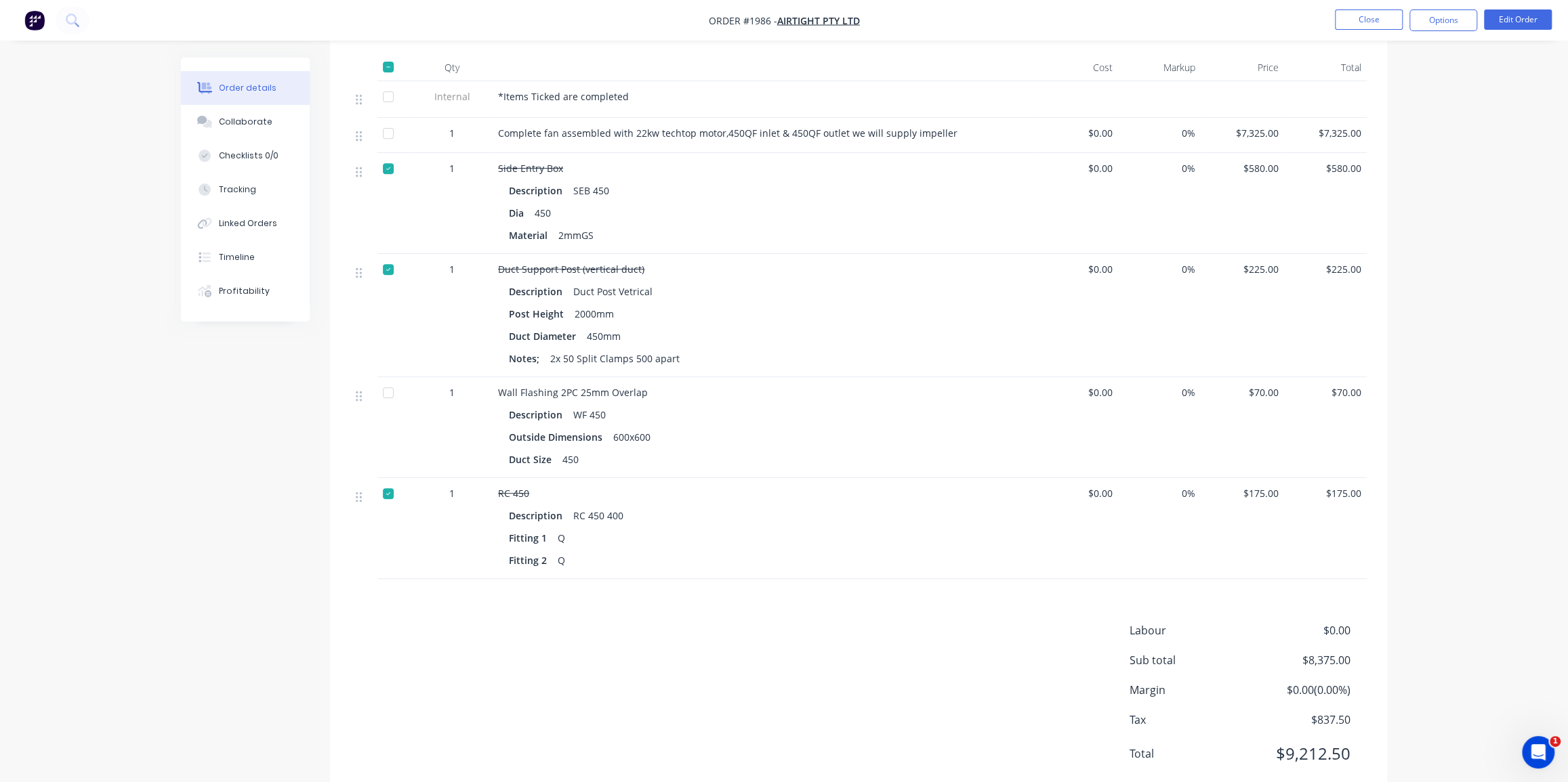
scroll to position [427, 0]
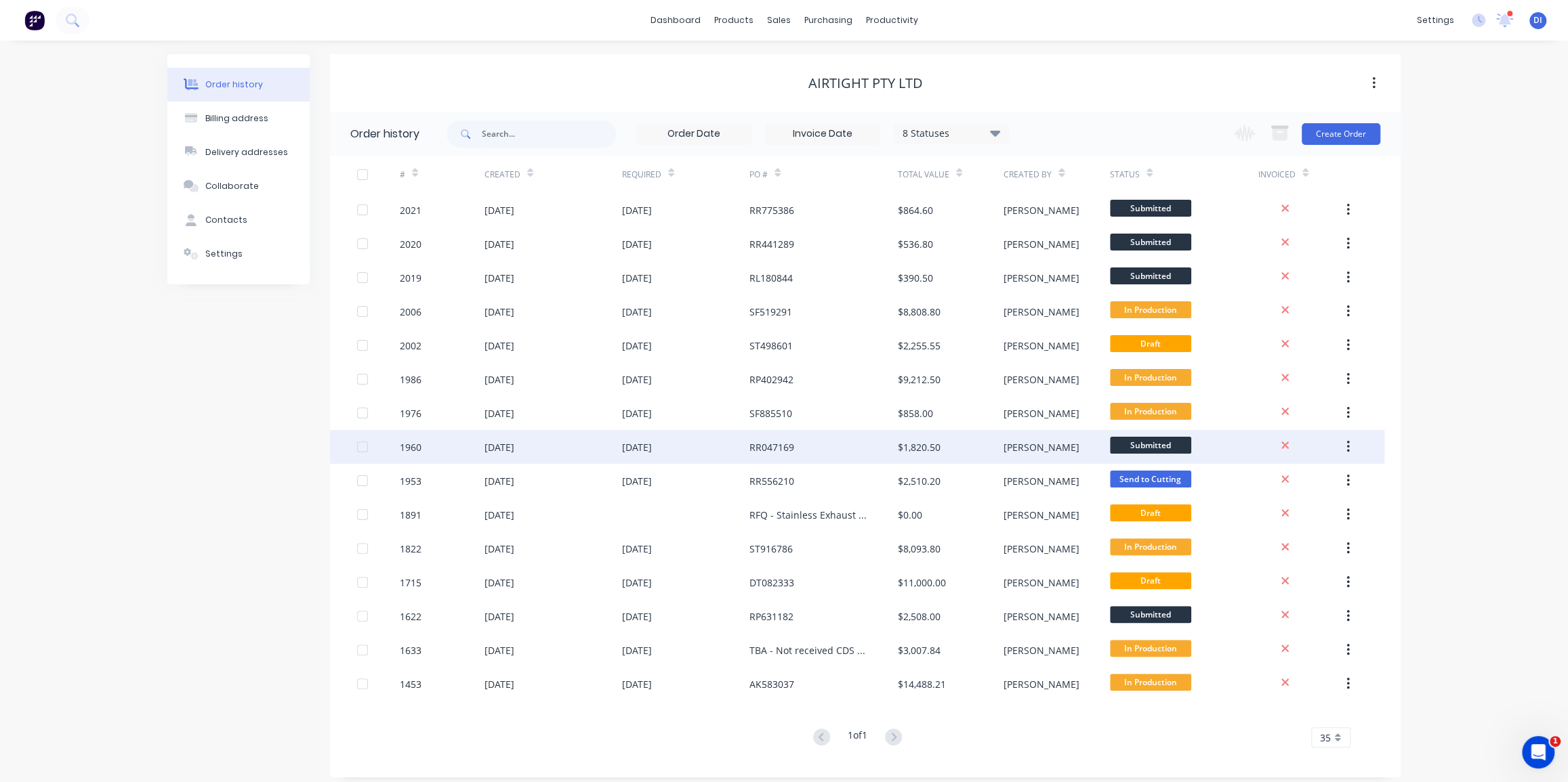
scroll to position [8, 0]
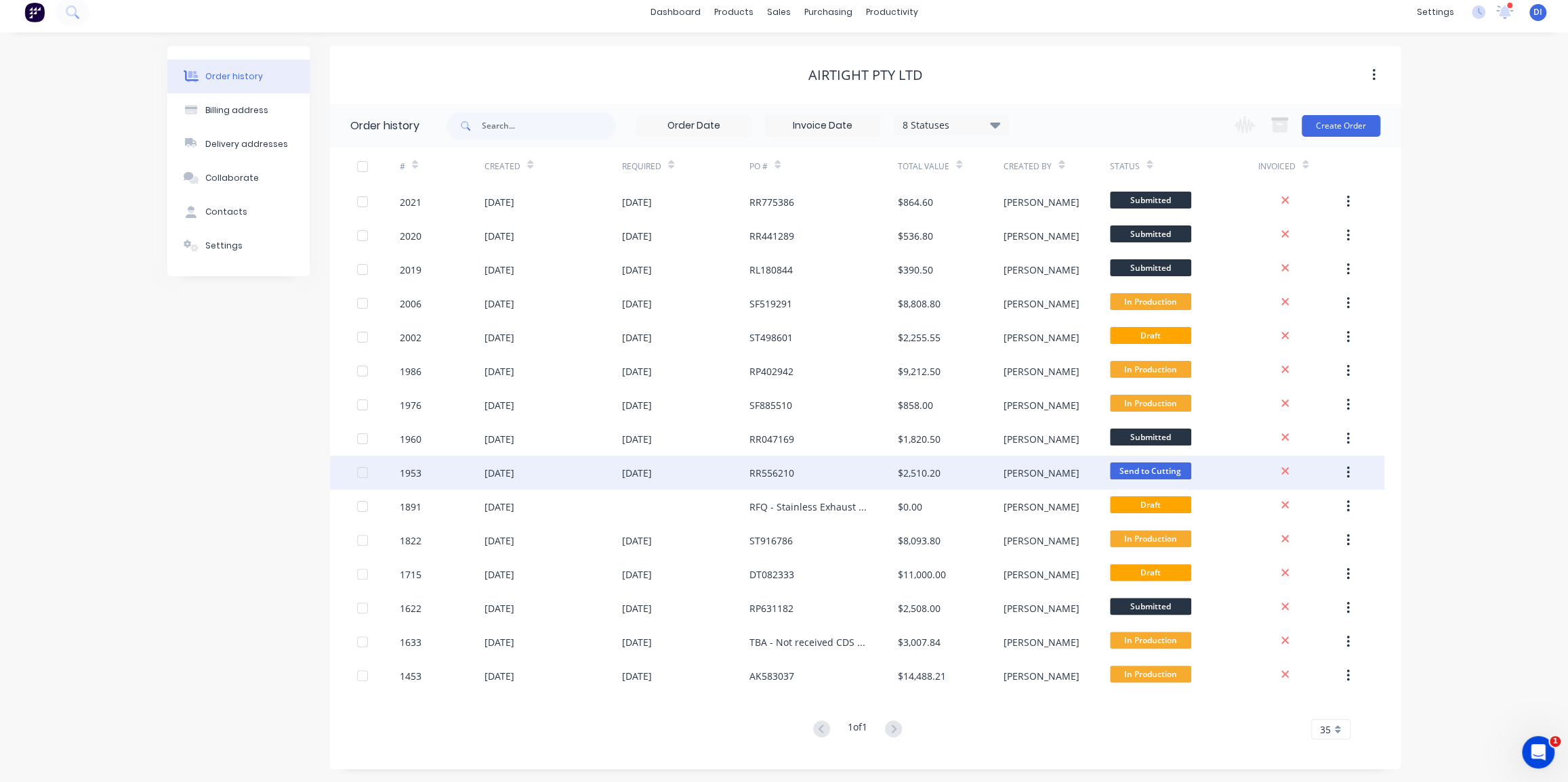
click at [807, 476] on div "RR556210" at bounding box center [823, 473] width 149 height 34
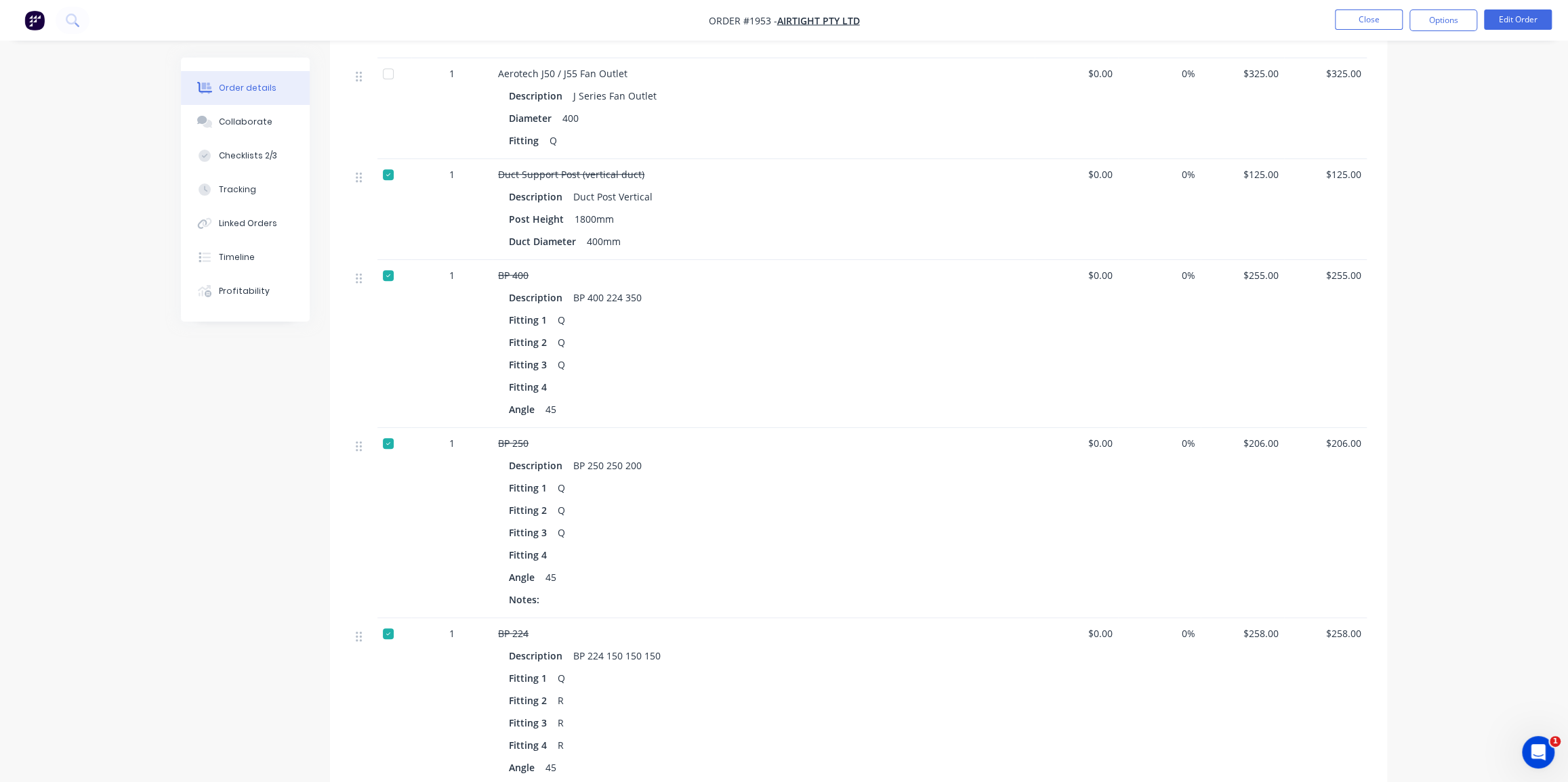
scroll to position [615, 0]
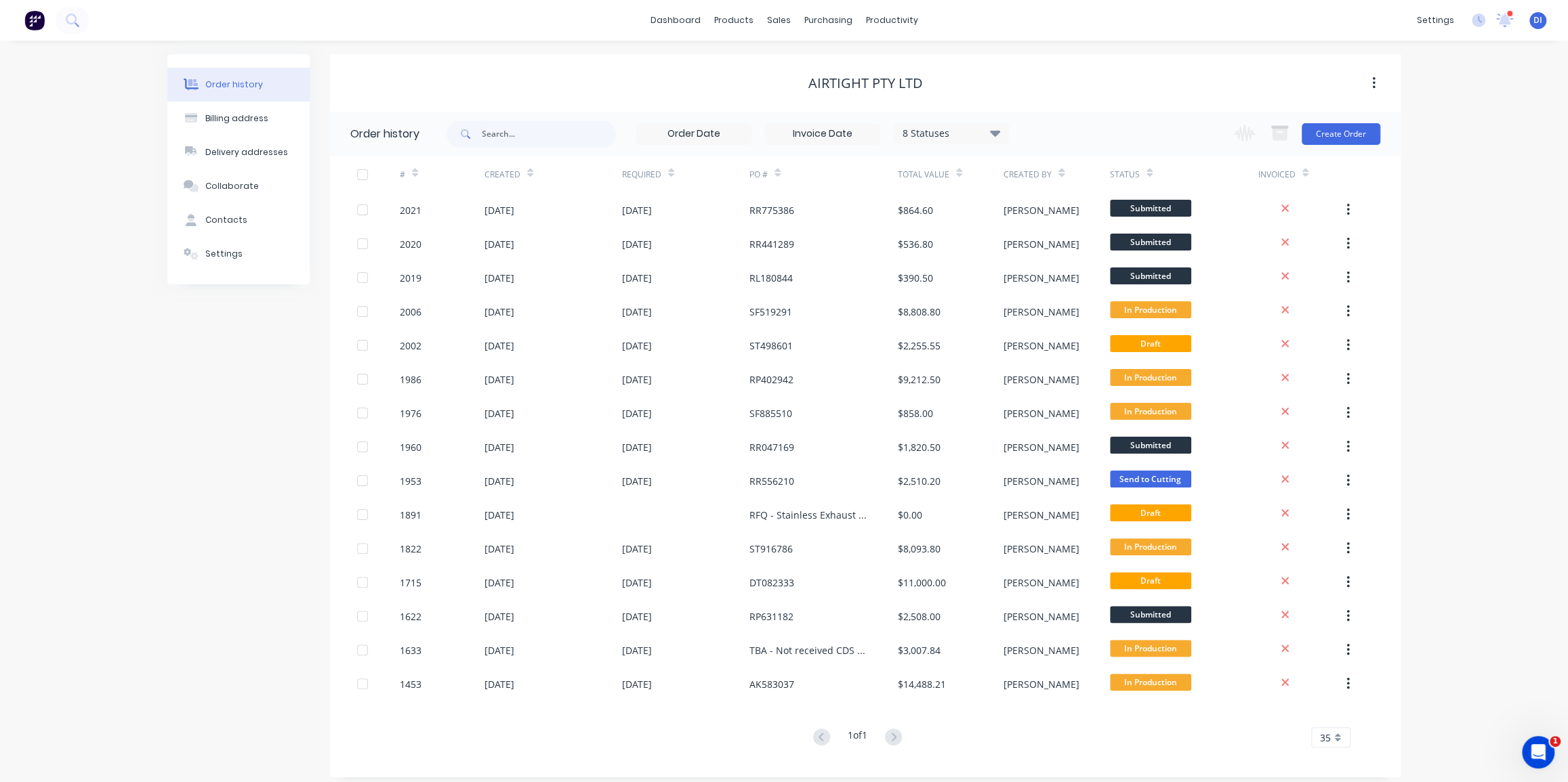
click at [911, 134] on div "8 Statuses" at bounding box center [951, 134] width 114 height 15
click at [1064, 167] on label at bounding box center [1064, 167] width 0 height 0
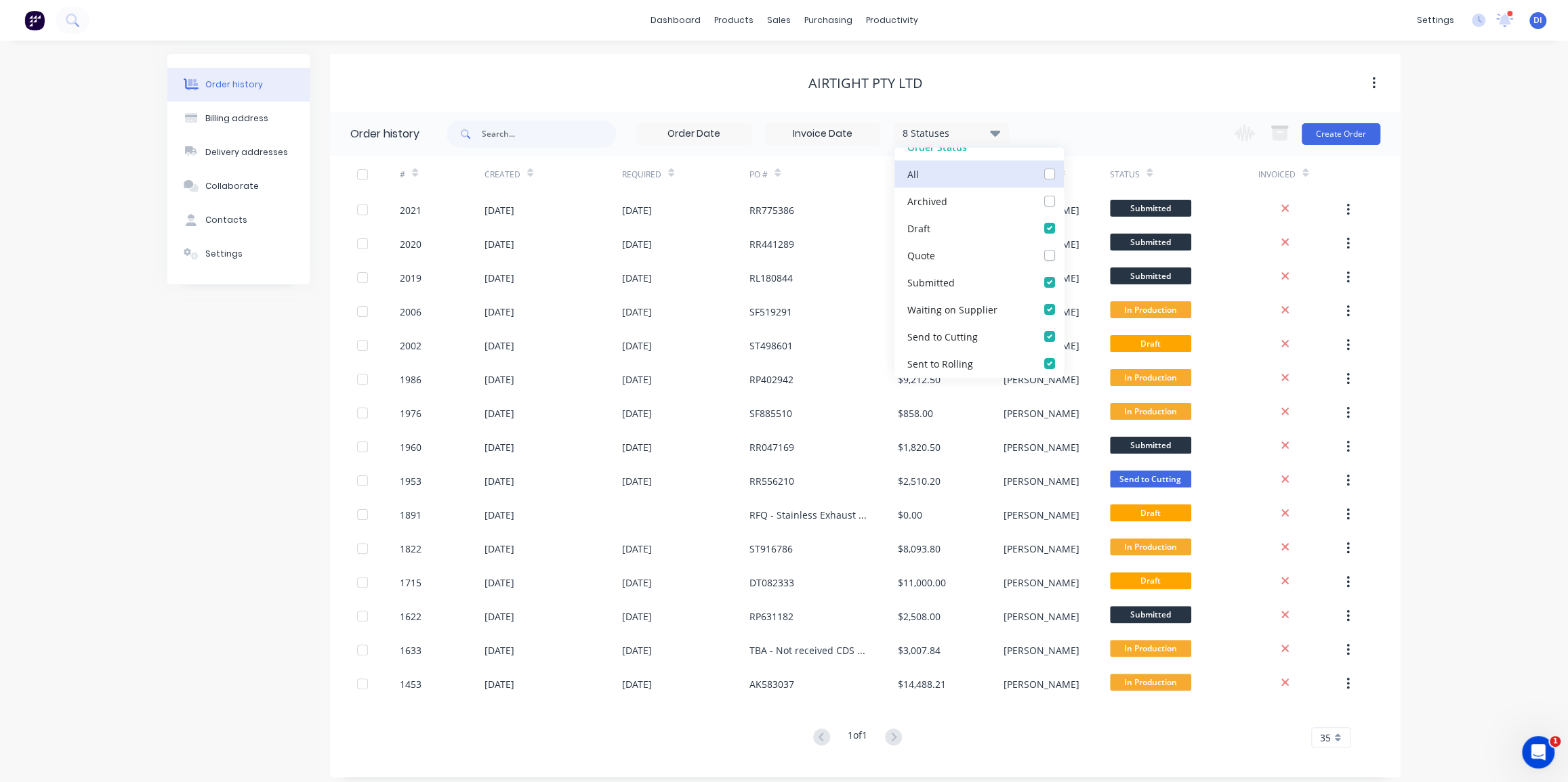
click at [1064, 178] on input "checkbox" at bounding box center [1069, 173] width 11 height 13
checkbox input "true"
checkbox Up_checkbox_2db9320d-dc39-4ea5-a987-d99186212894undefined "true"
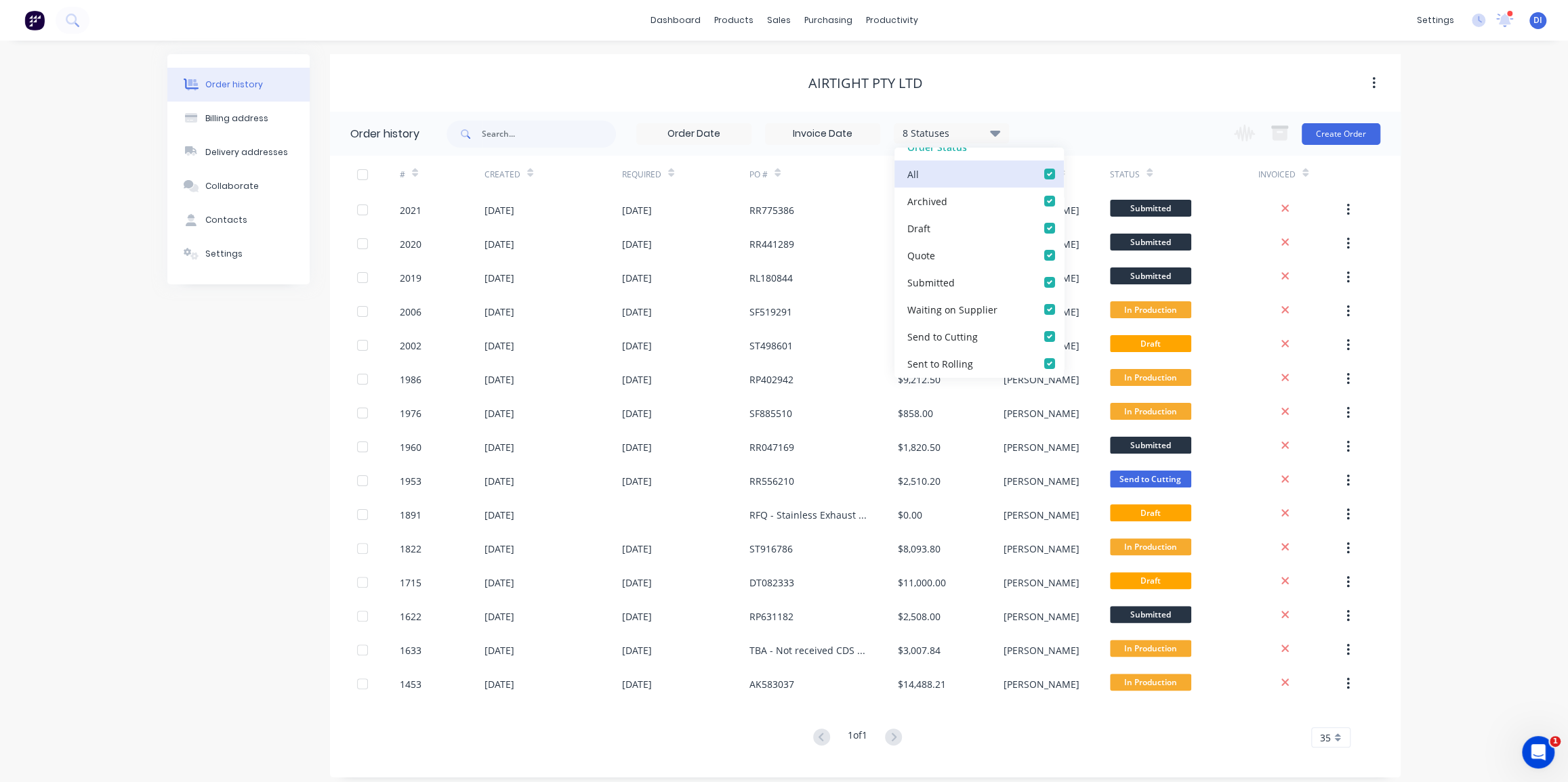
checkbox Delivery_checkbox_ca139be5-4275-4c51-a5d5-82deef6d63cdundefined "true"
checkbox Assembled_checkbox_6a670c1f-0b5b-4335-8c31-6e6ddd83e1fbundefined "true"
checkbox Sent_checkbox_8388205c-9108-40c0-8add-fb5e121a6c10undefined "true"
checkbox Sent_checkbox_440edcfa-aab1-4020-813c-ac30404e4aeeundefined "true"
checkbox Requested_checkbox_7d732eca-cd28-4415-97fe-51d4bb57bf7bundefined "true"
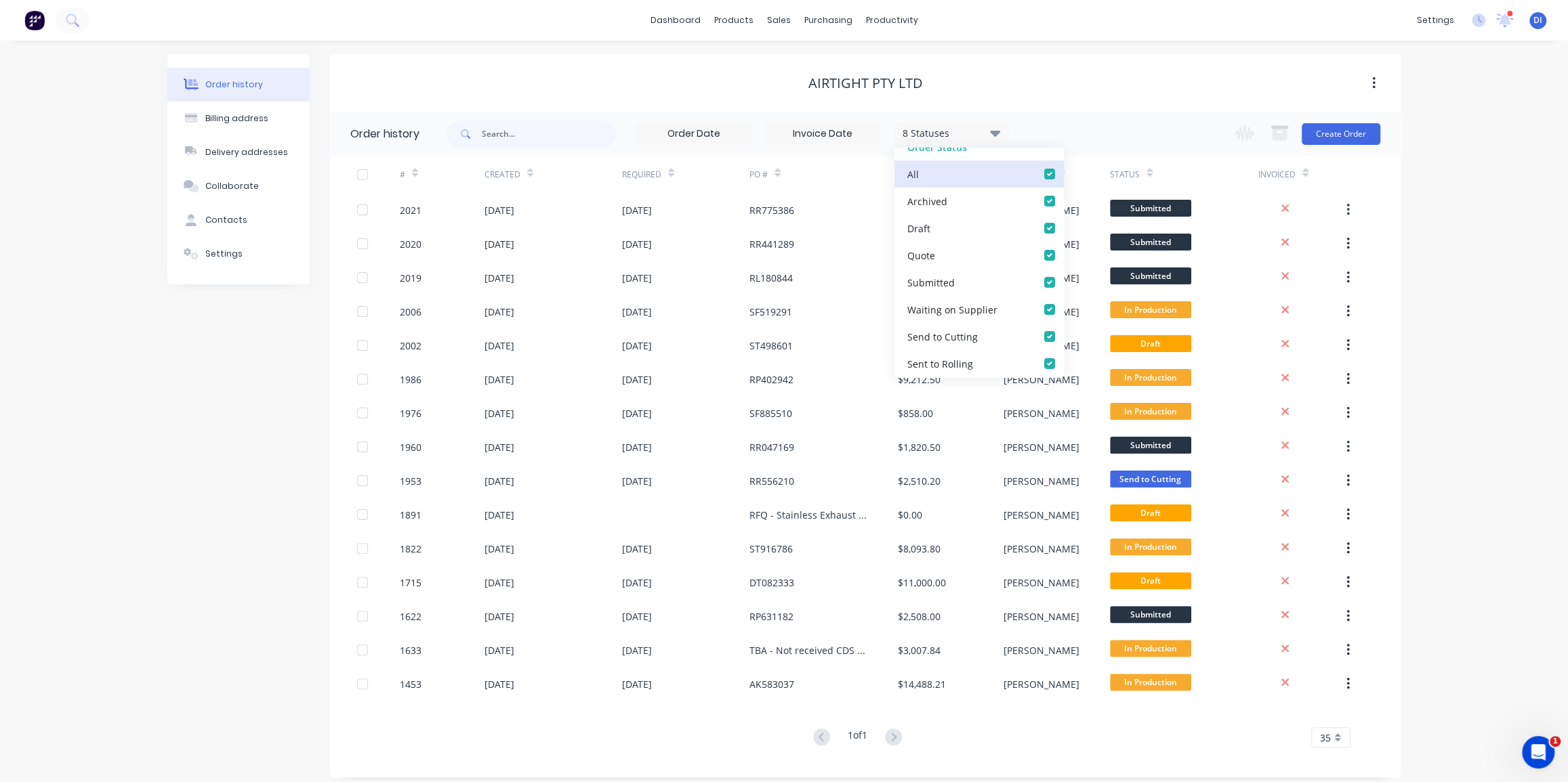
checkbox Recieved_checkbox_2e2c316d-dad9-4651-ac18-e4831fa5ac33undefined "true"
checkbox input "true"
checkbox Up_checkbox_dh715lundefined "true"
click at [1398, 291] on div "Order history 19 Statuses Invoice Status Invoiced Not Invoiced Partial Order St…" at bounding box center [865, 438] width 1071 height 653
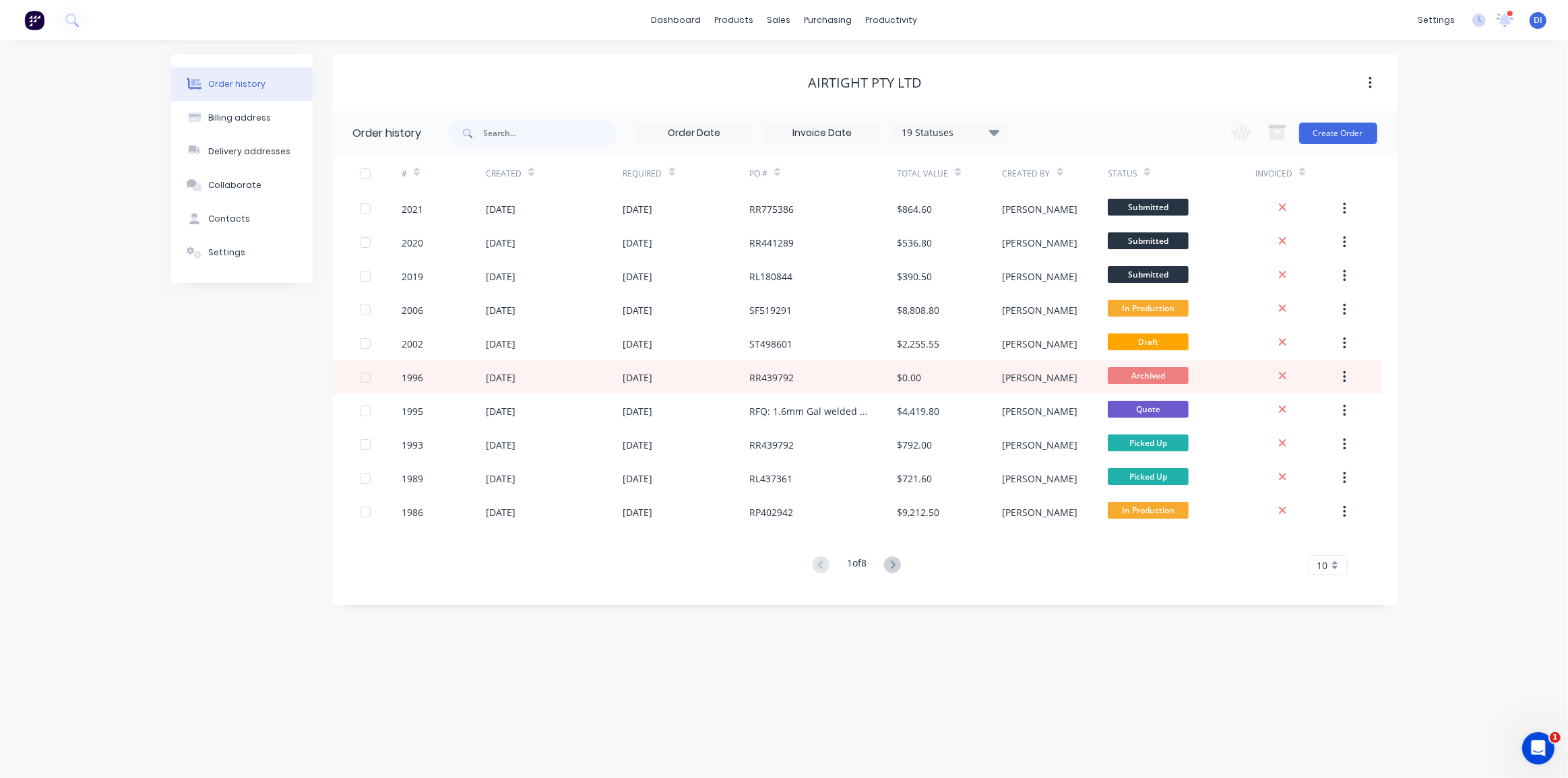
click at [1328, 571] on div "10" at bounding box center [1327, 565] width 39 height 21
click at [1323, 729] on div "35" at bounding box center [1328, 733] width 38 height 24
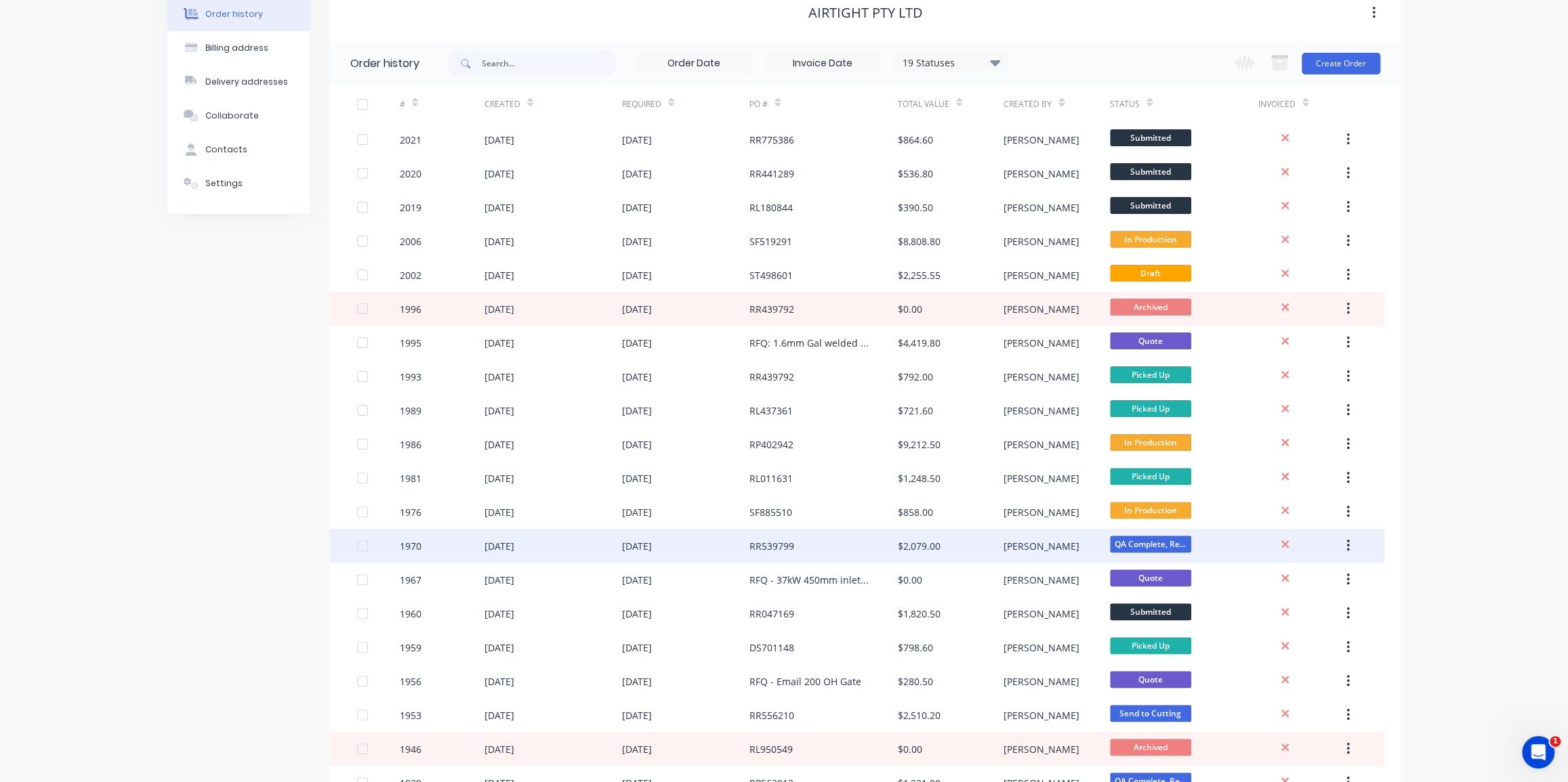
scroll to position [0, 0]
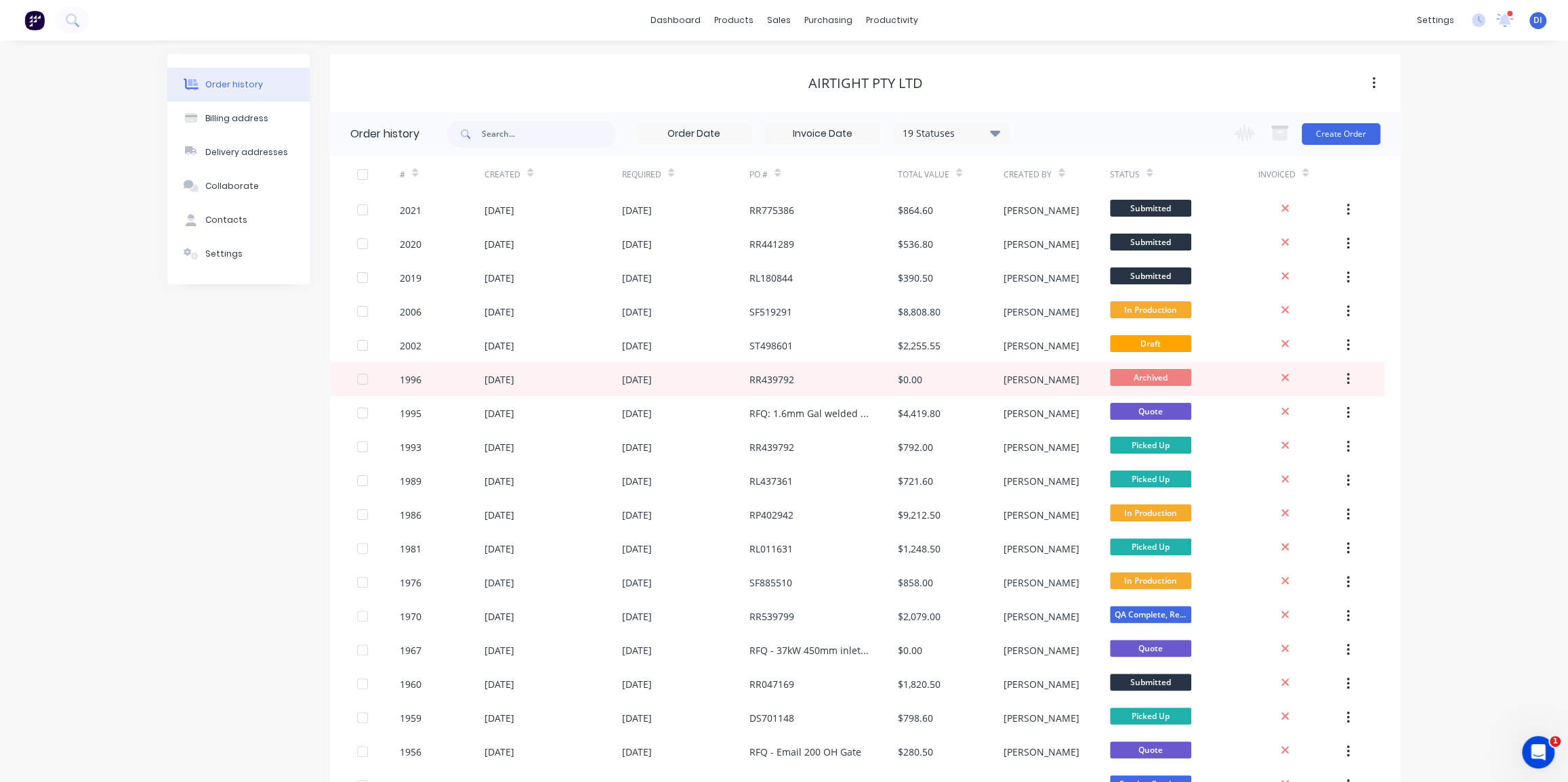
click at [522, 174] on div "Created" at bounding box center [509, 174] width 49 height 24
click at [527, 177] on div at bounding box center [529, 172] width 6 height 21
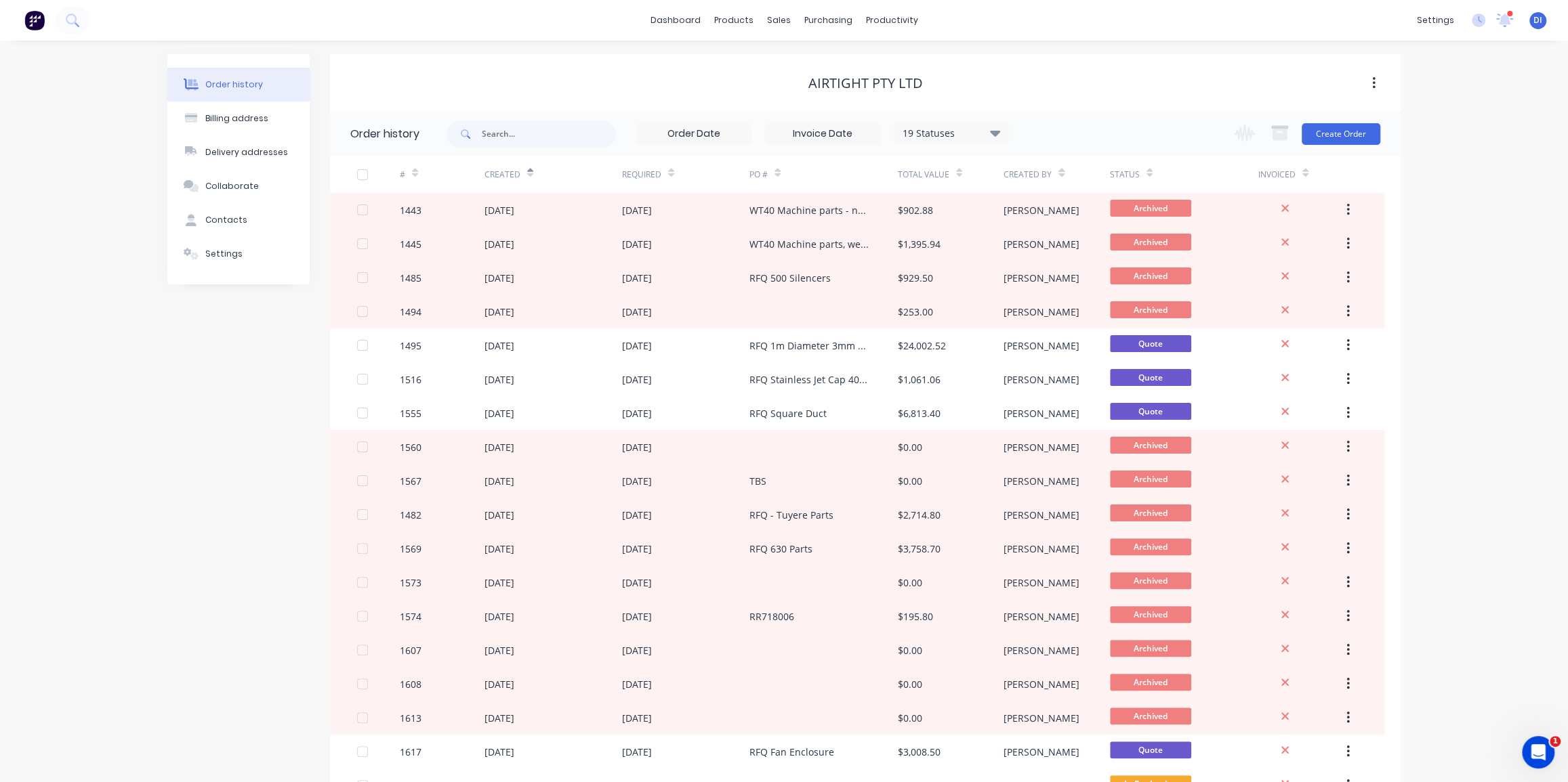
click at [527, 177] on icon at bounding box center [529, 173] width 6 height 10
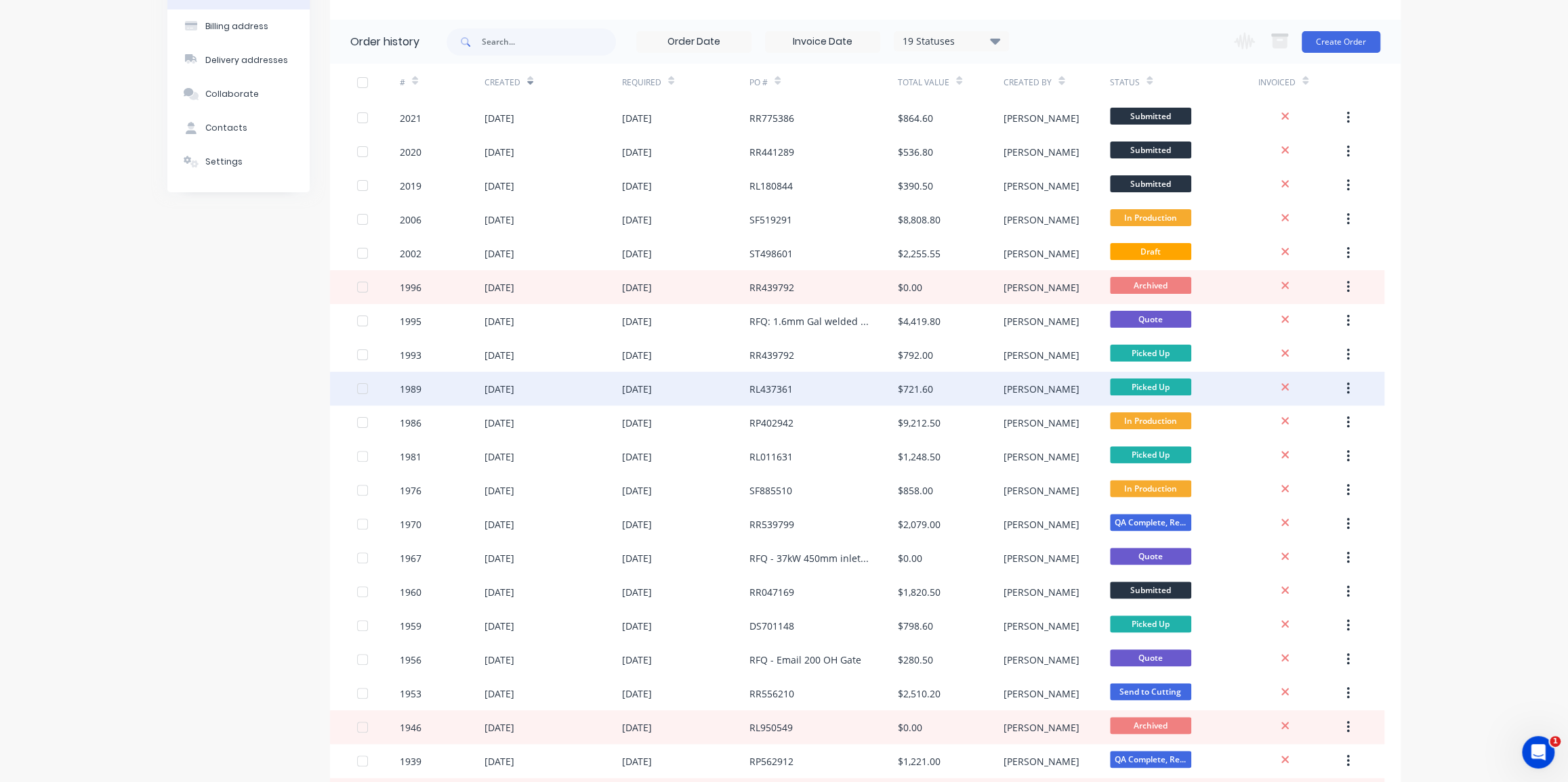
scroll to position [123, 0]
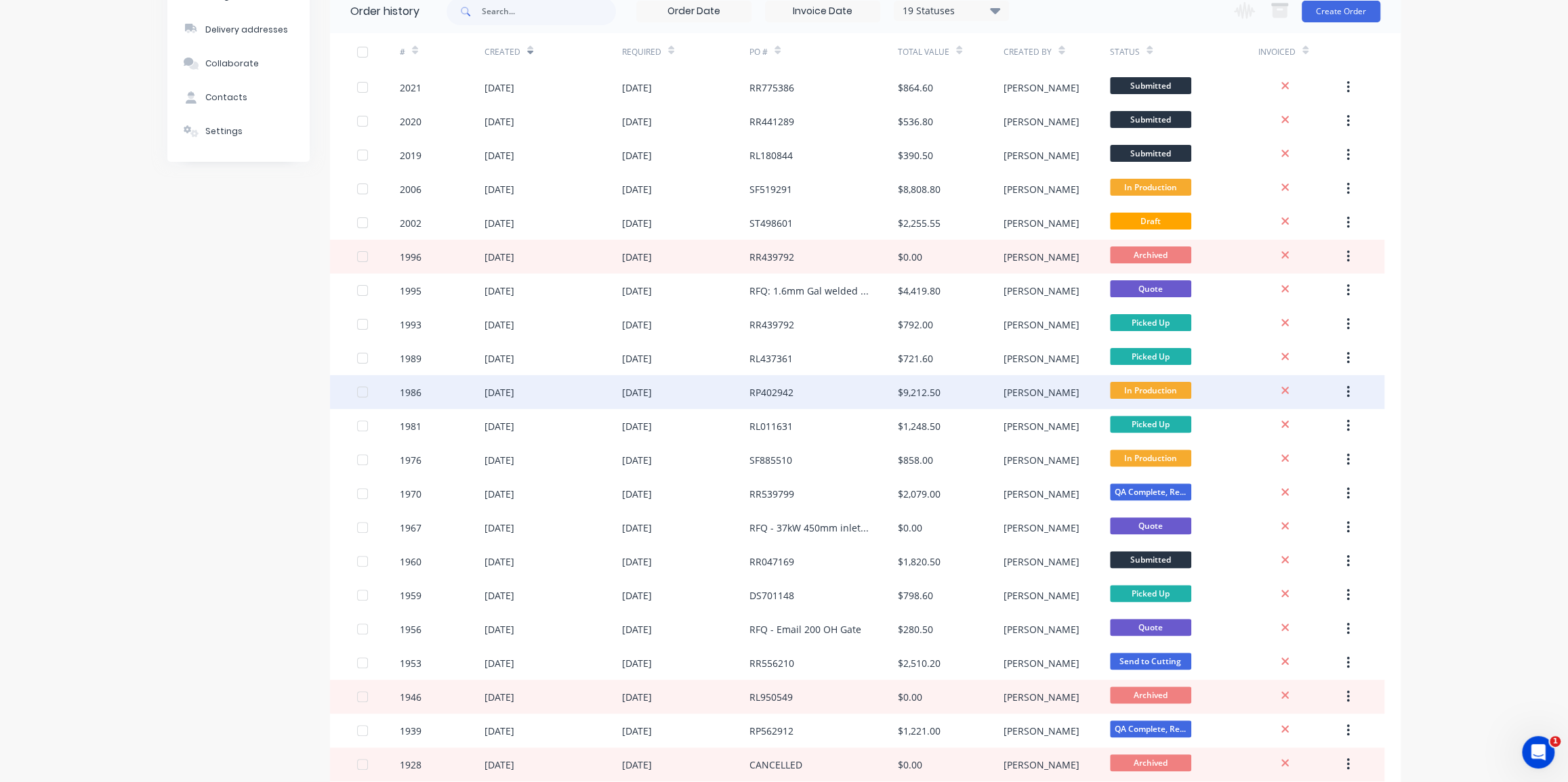
click at [708, 390] on div "[DATE]" at bounding box center [686, 392] width 128 height 34
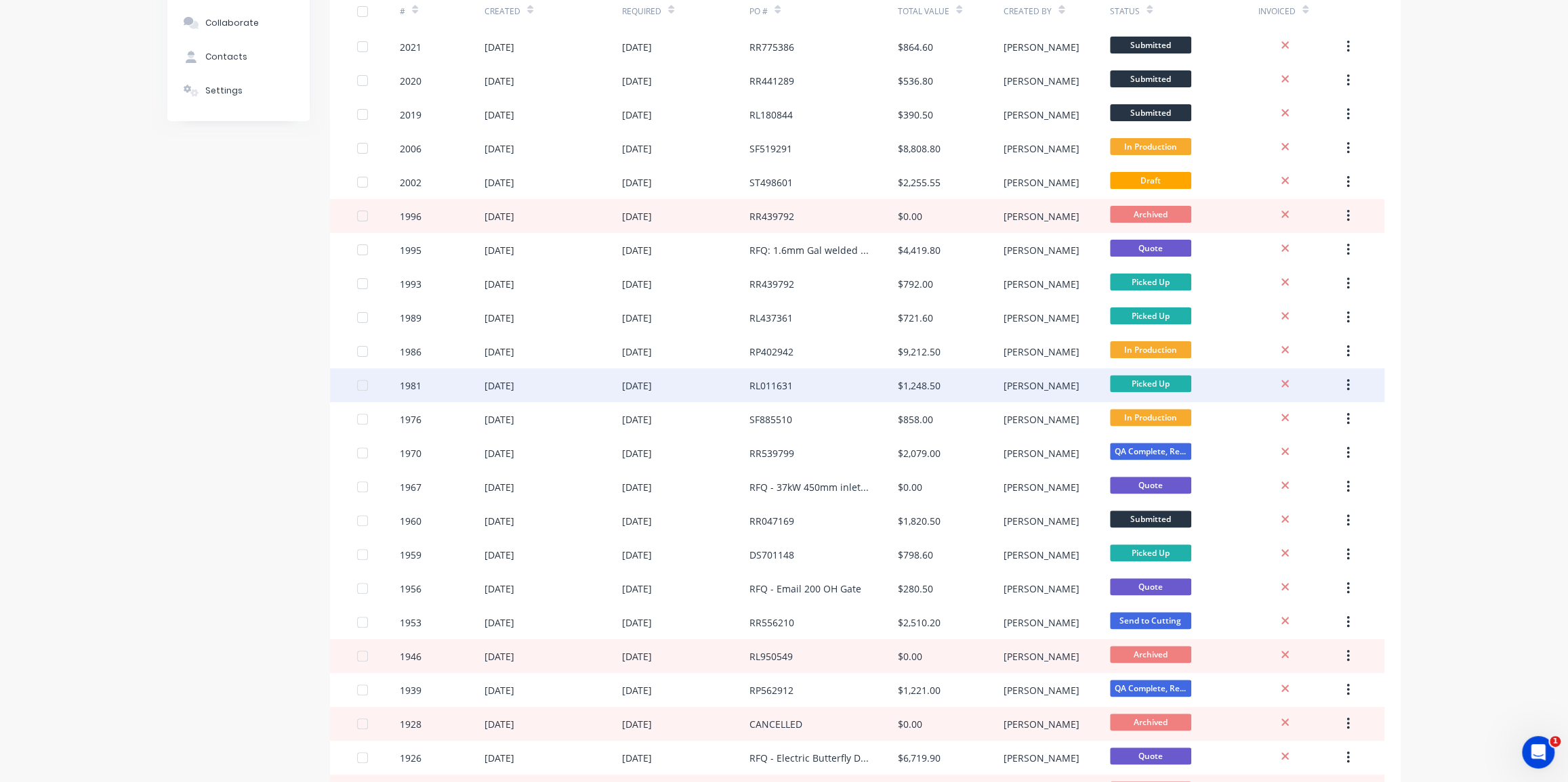
scroll to position [123, 0]
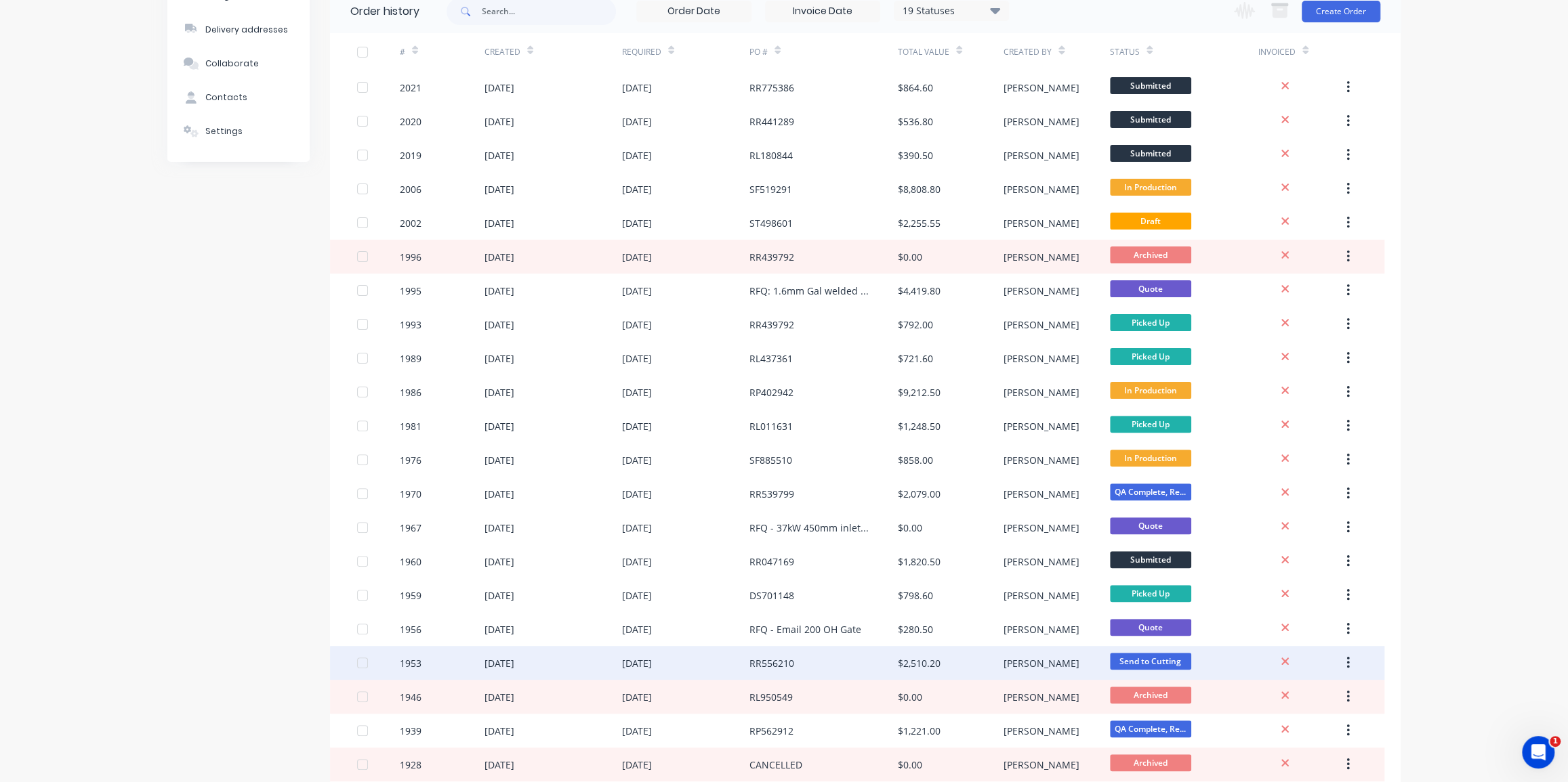
click at [760, 658] on div "RR556210" at bounding box center [772, 663] width 45 height 14
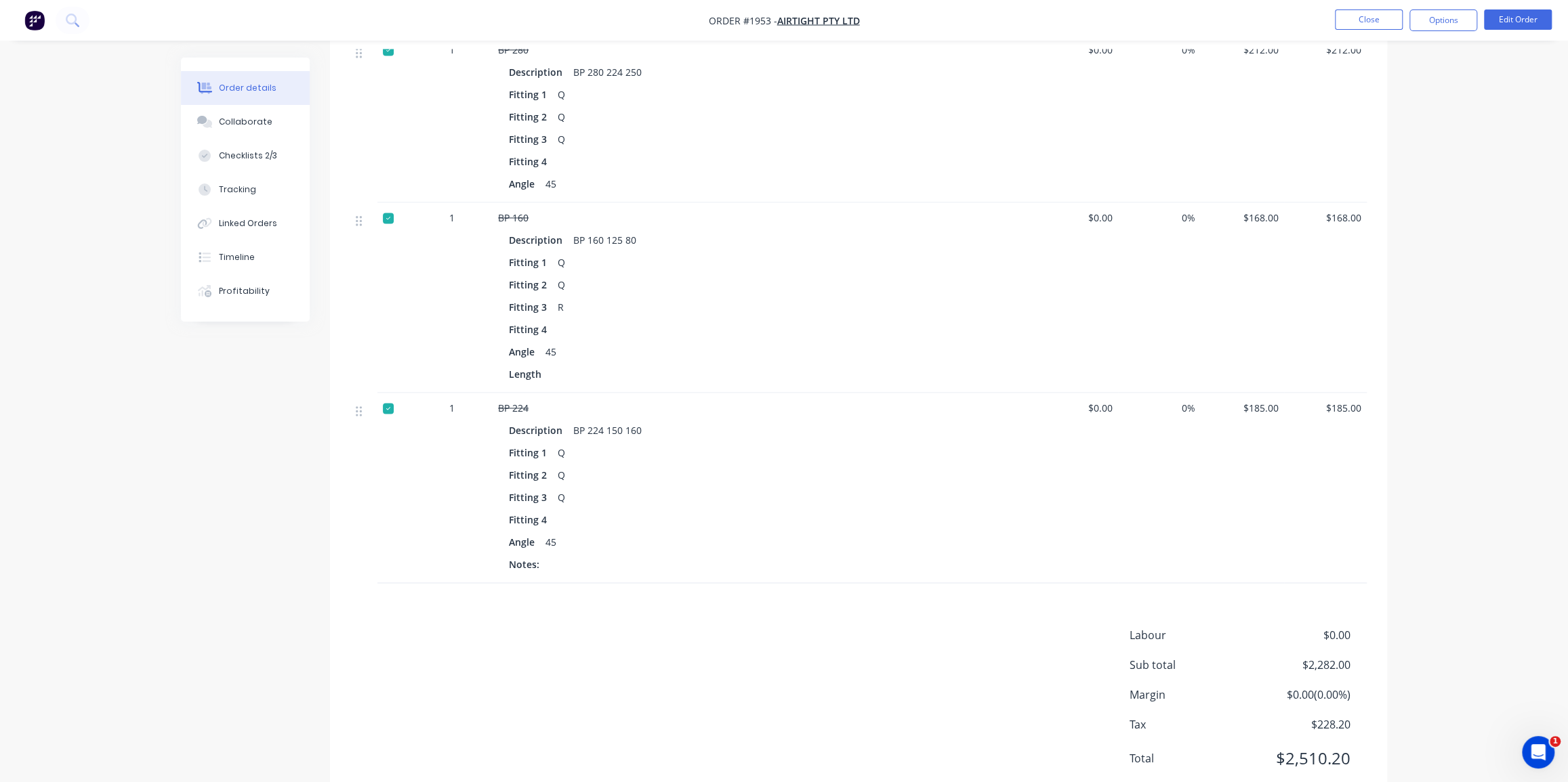
scroll to position [1536, 0]
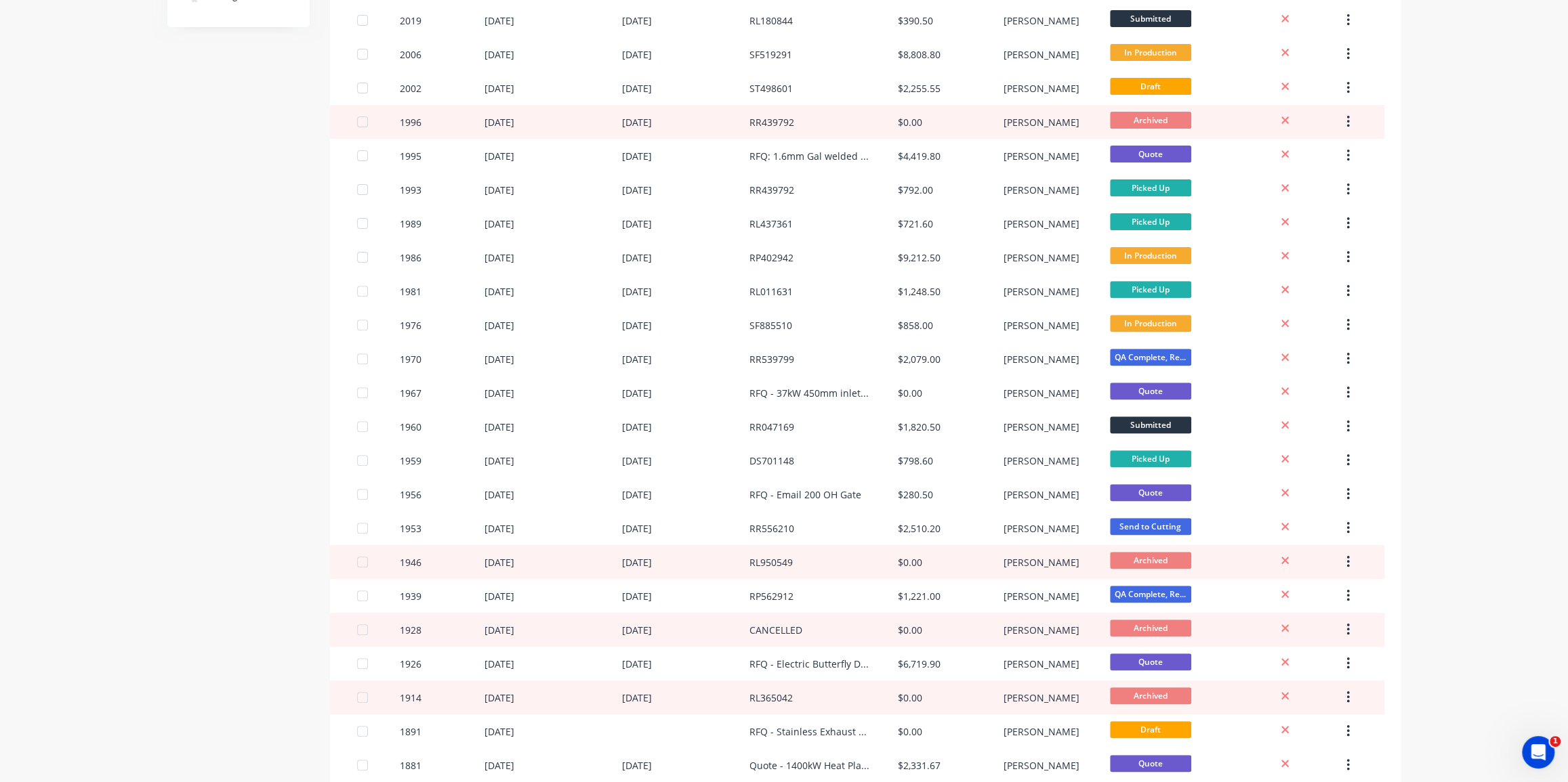
scroll to position [308, 0]
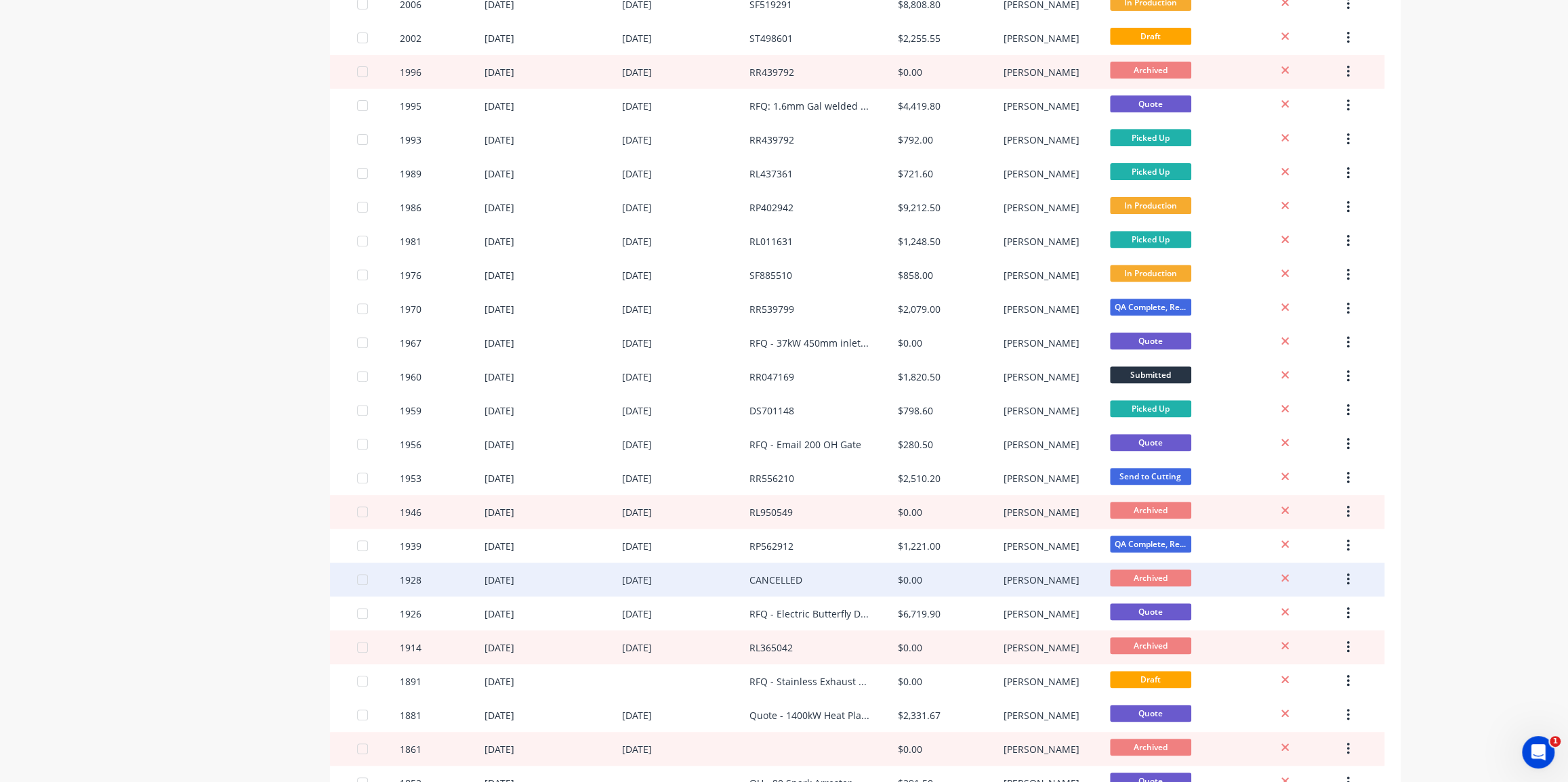
click at [824, 583] on div "CANCELLED" at bounding box center [823, 580] width 149 height 34
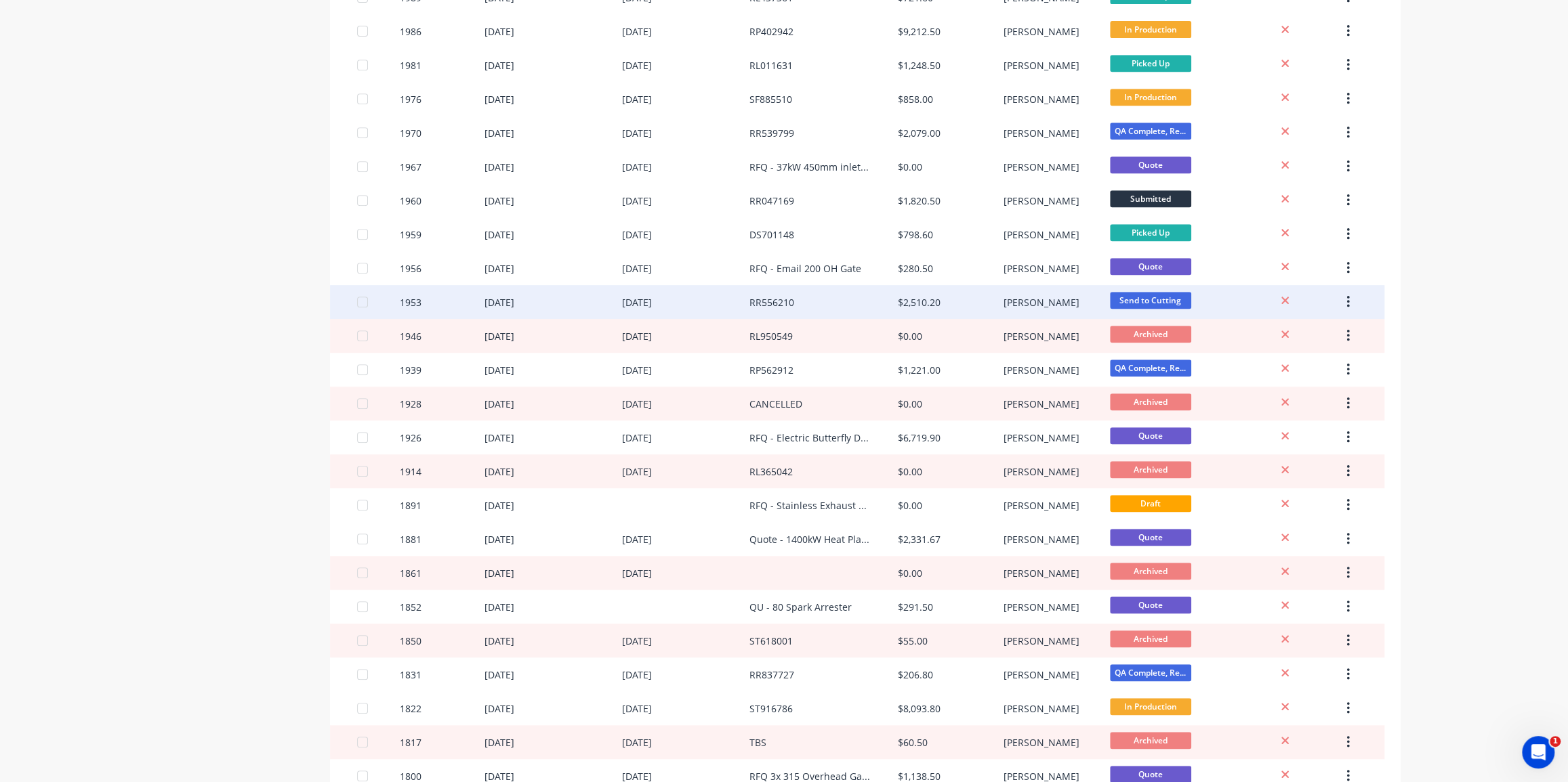
scroll to position [493, 0]
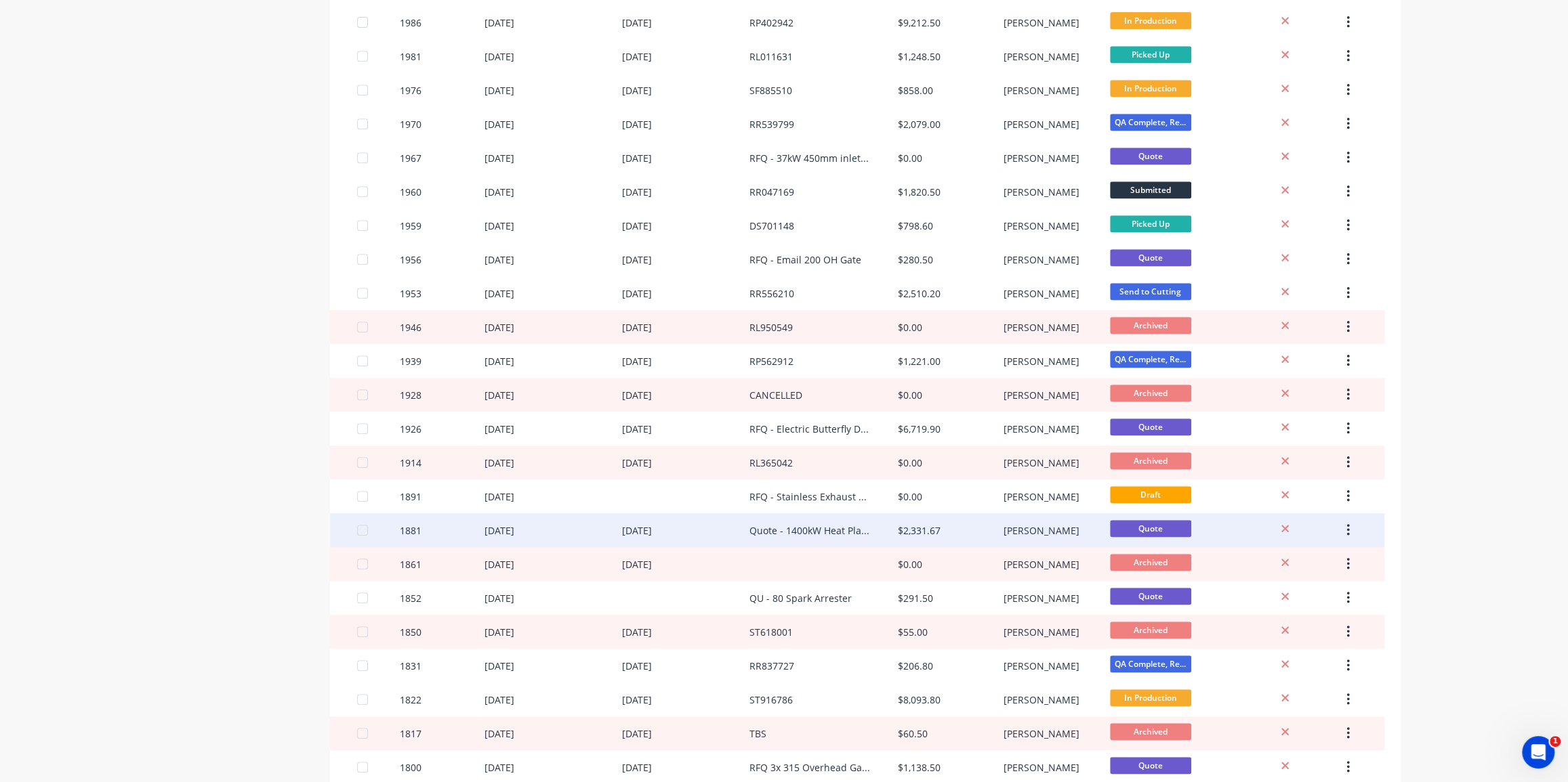
click at [765, 531] on div "Quote - 1400kW Heat Plant retort" at bounding box center [810, 530] width 121 height 14
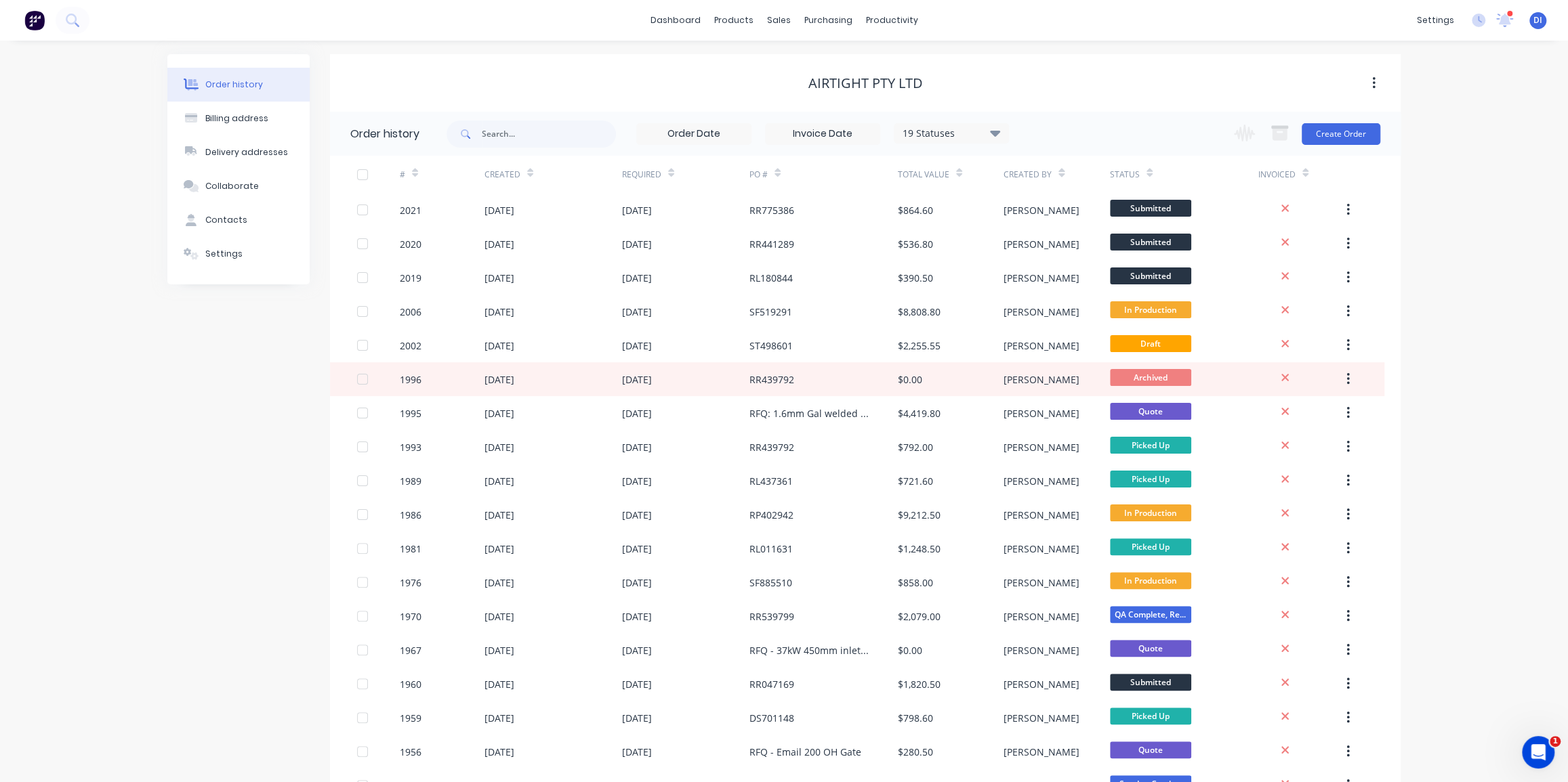
click at [1473, 304] on div "Order history Billing address Delivery addresses Collaborate Contacts Settings …" at bounding box center [784, 755] width 1568 height 1428
click at [1450, 242] on div "Order history Billing address Delivery addresses Collaborate Contacts Settings …" at bounding box center [784, 755] width 1568 height 1428
drag, startPoint x: 410, startPoint y: 89, endPoint x: 390, endPoint y: 102, distance: 23.9
click at [411, 89] on div "Airtight Pty Ltd" at bounding box center [865, 84] width 1071 height 17
drag, startPoint x: 251, startPoint y: 317, endPoint x: 297, endPoint y: 281, distance: 58.4
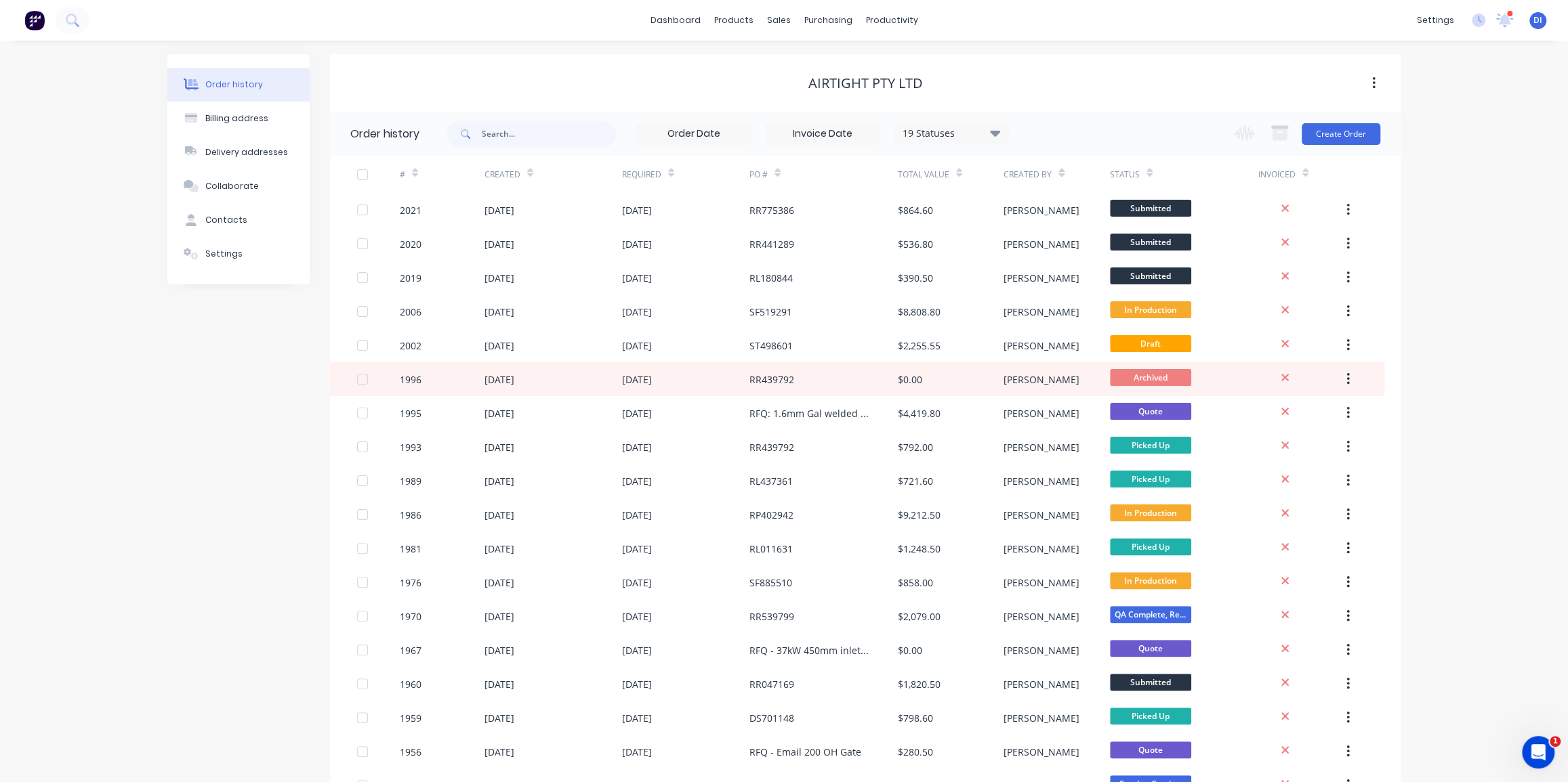
click at [251, 317] on div "Order history Billing address Delivery addresses Collaborate Contacts Settings" at bounding box center [239, 754] width 143 height 1401
click at [320, 190] on div "Order history Billing address Delivery addresses Collaborate Contacts Settings …" at bounding box center [784, 754] width 1234 height 1401
click at [894, 83] on div "Airtight Pty Ltd" at bounding box center [865, 84] width 114 height 17
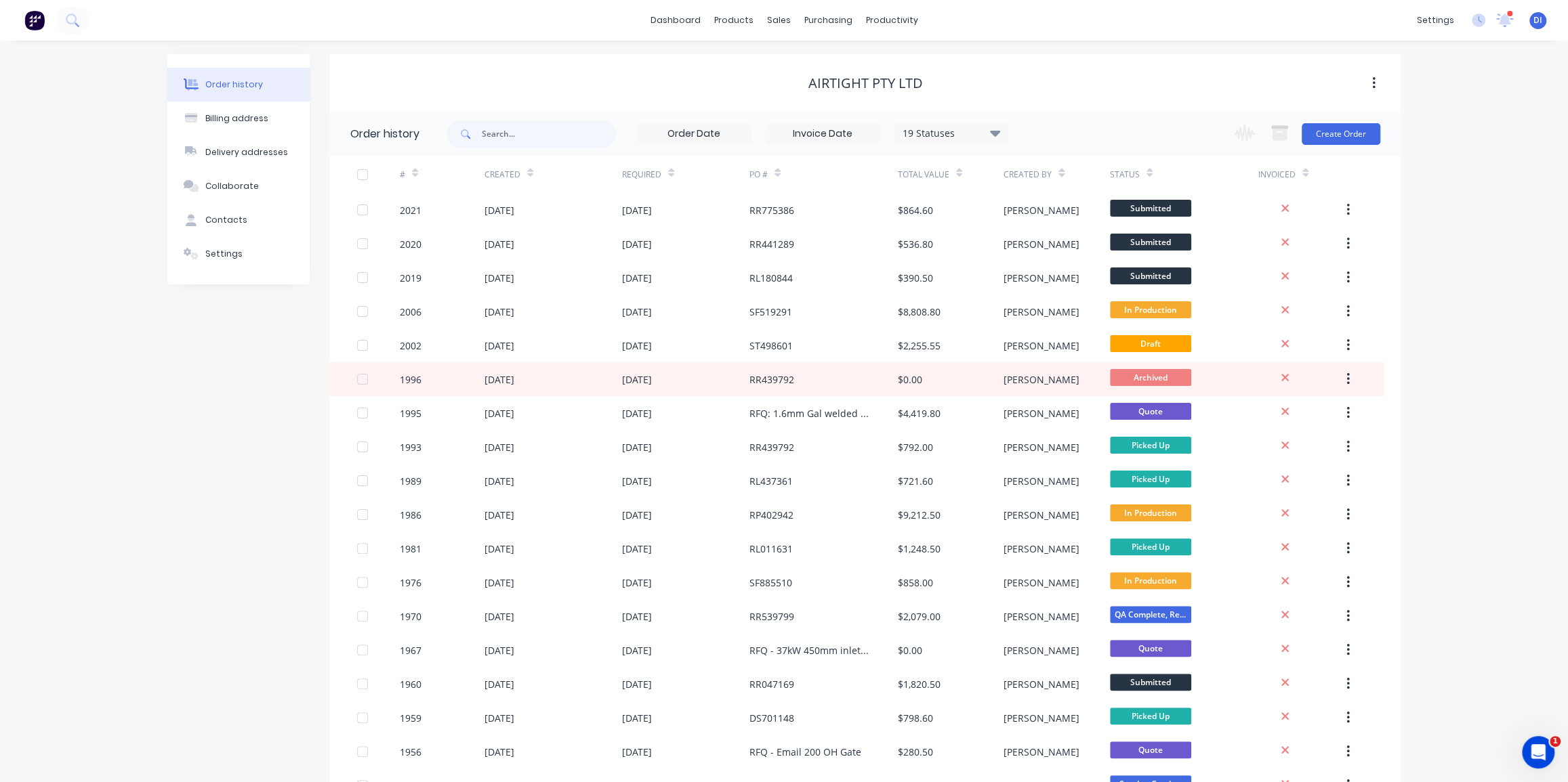
click at [1511, 156] on div "Order history Billing address Delivery addresses Collaborate Contacts Settings …" at bounding box center [784, 755] width 1568 height 1428
click at [82, 19] on button at bounding box center [72, 20] width 34 height 27
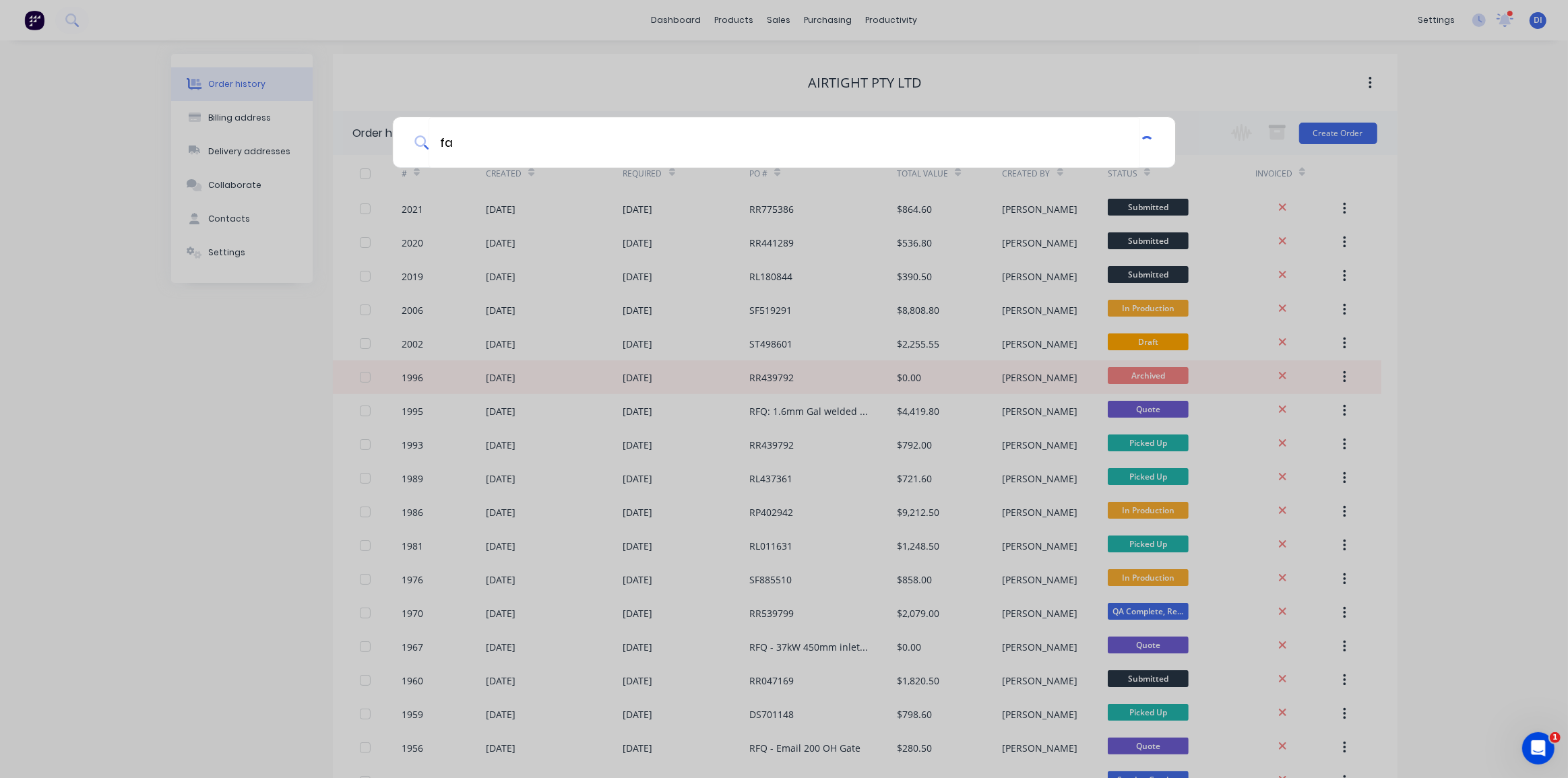
type input "f"
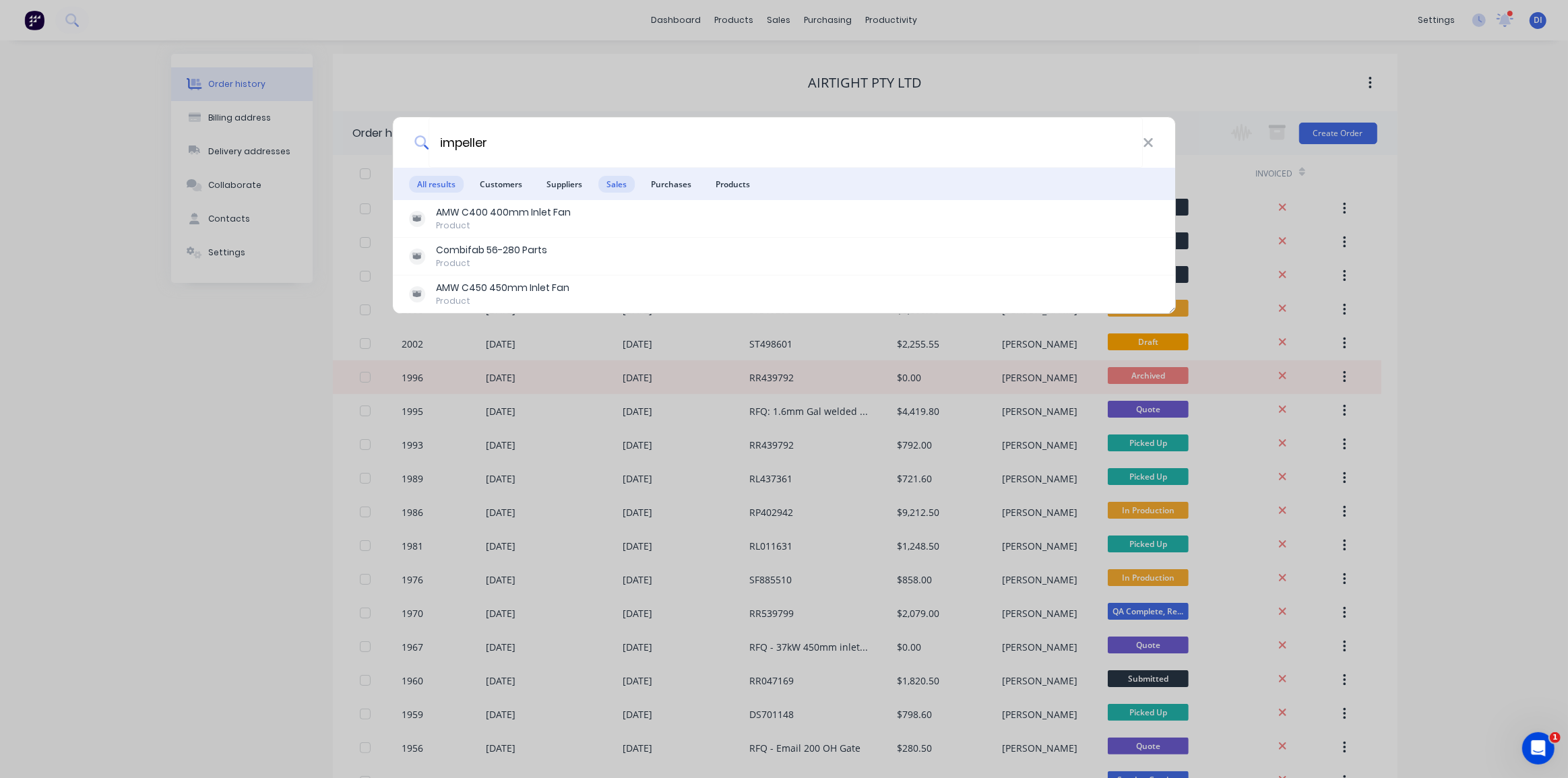
click at [620, 183] on span "Sales" at bounding box center [616, 184] width 36 height 17
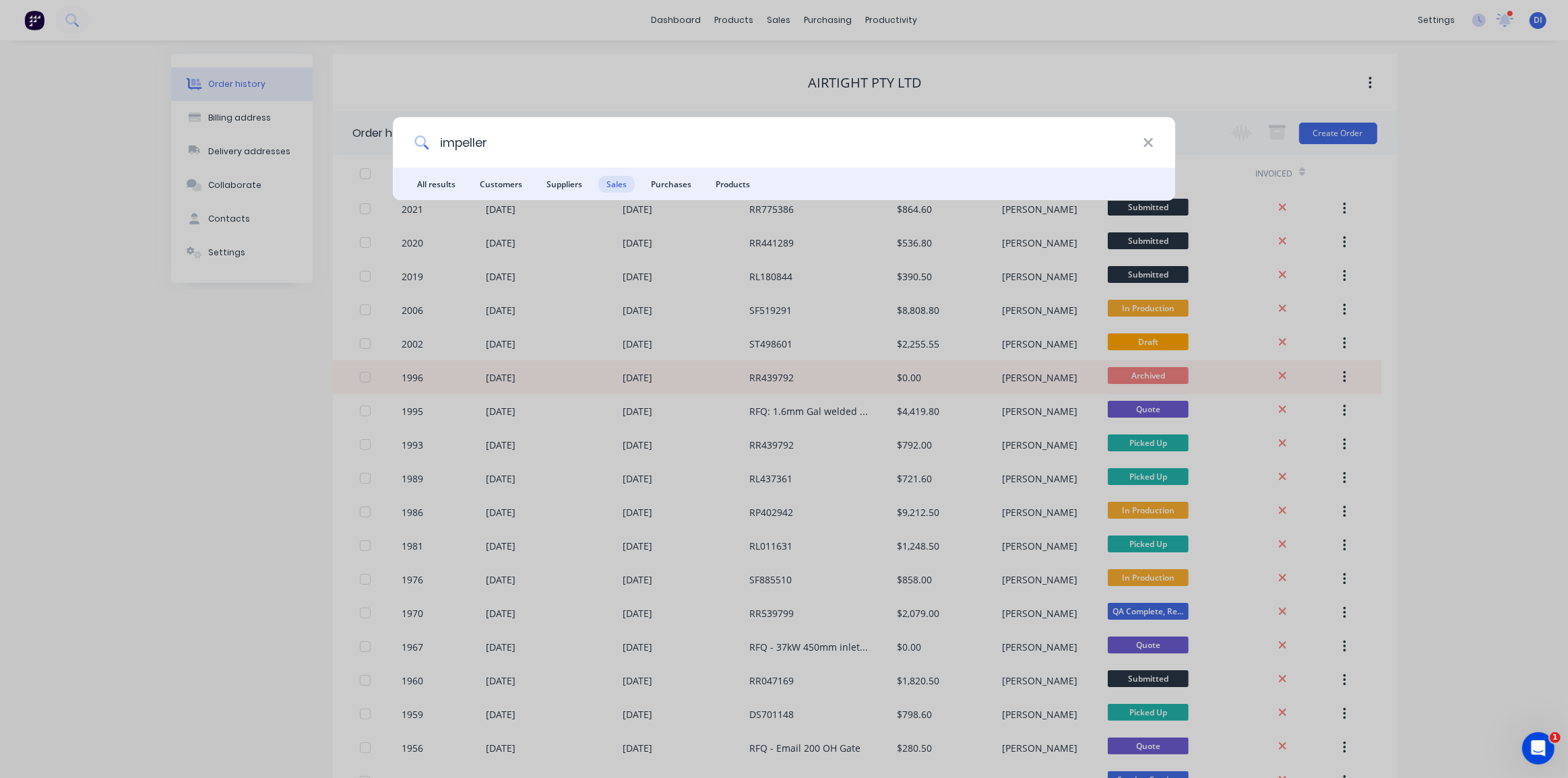
click at [498, 139] on input "impeller" at bounding box center [785, 142] width 714 height 50
type input "fan"
click at [618, 178] on span "Sales" at bounding box center [616, 184] width 36 height 17
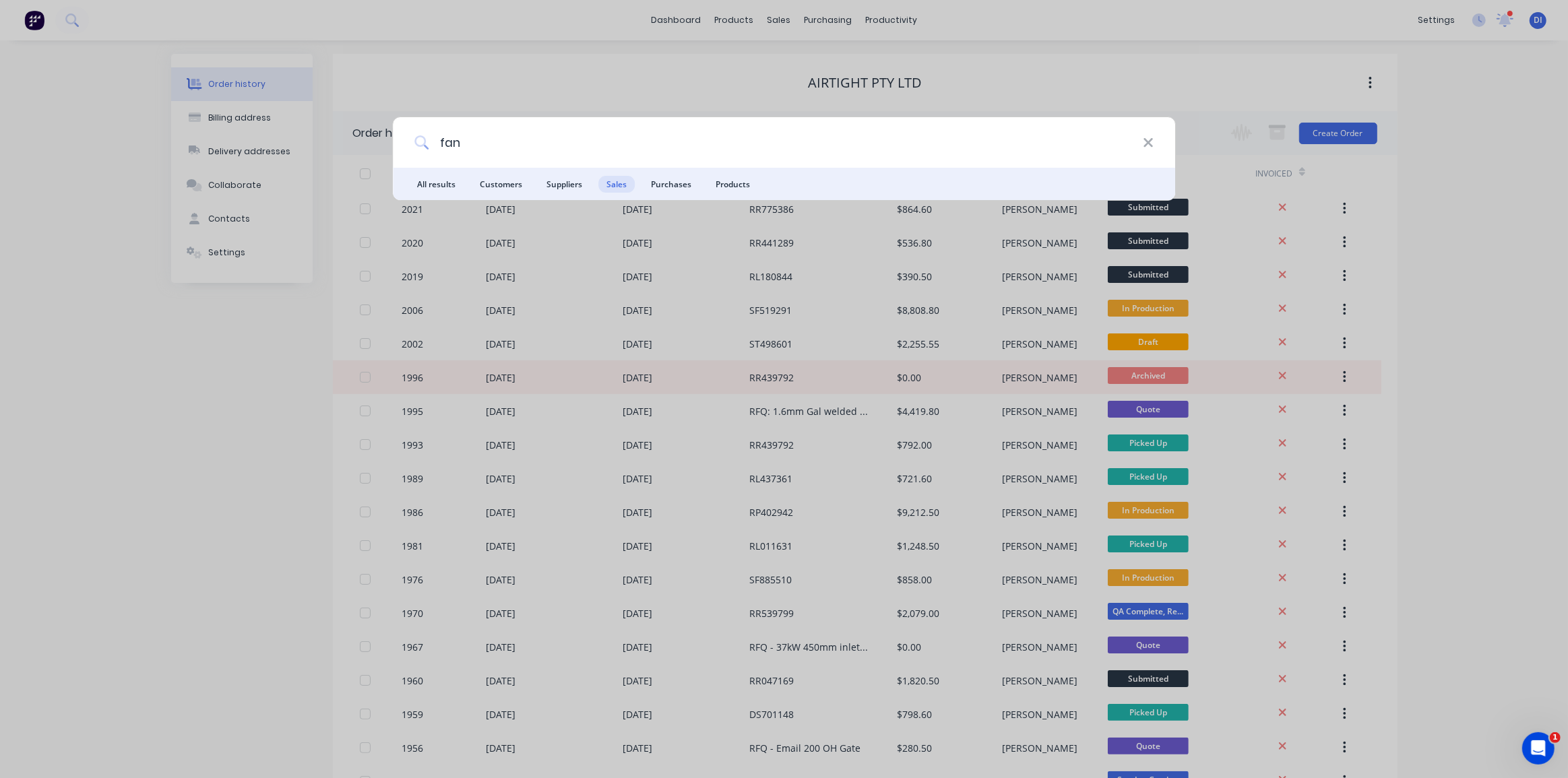
click at [636, 147] on input "fan" at bounding box center [785, 142] width 714 height 50
click at [439, 190] on span "All results" at bounding box center [436, 184] width 54 height 17
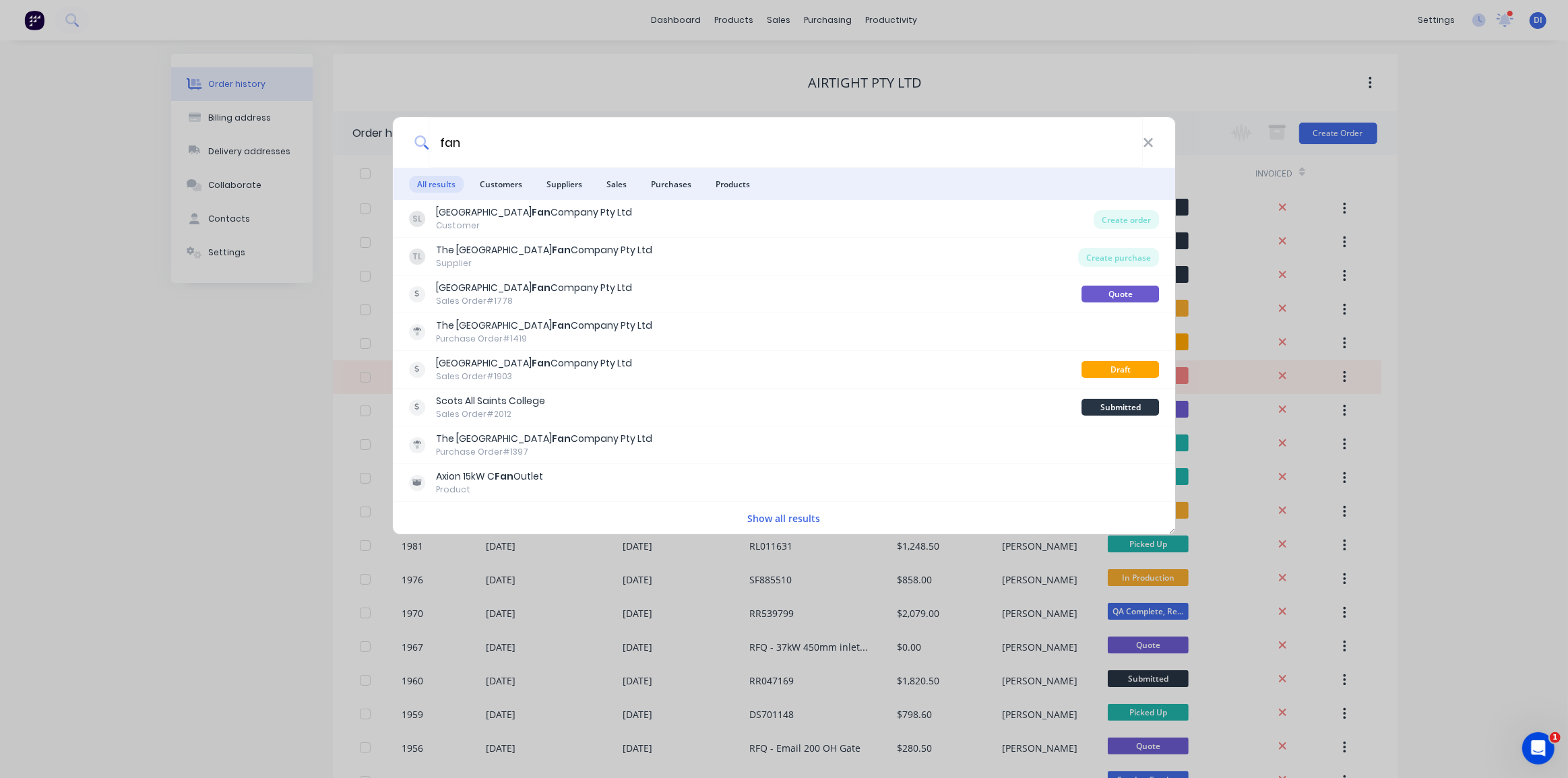
click at [775, 523] on button "Show all results" at bounding box center [784, 518] width 81 height 16
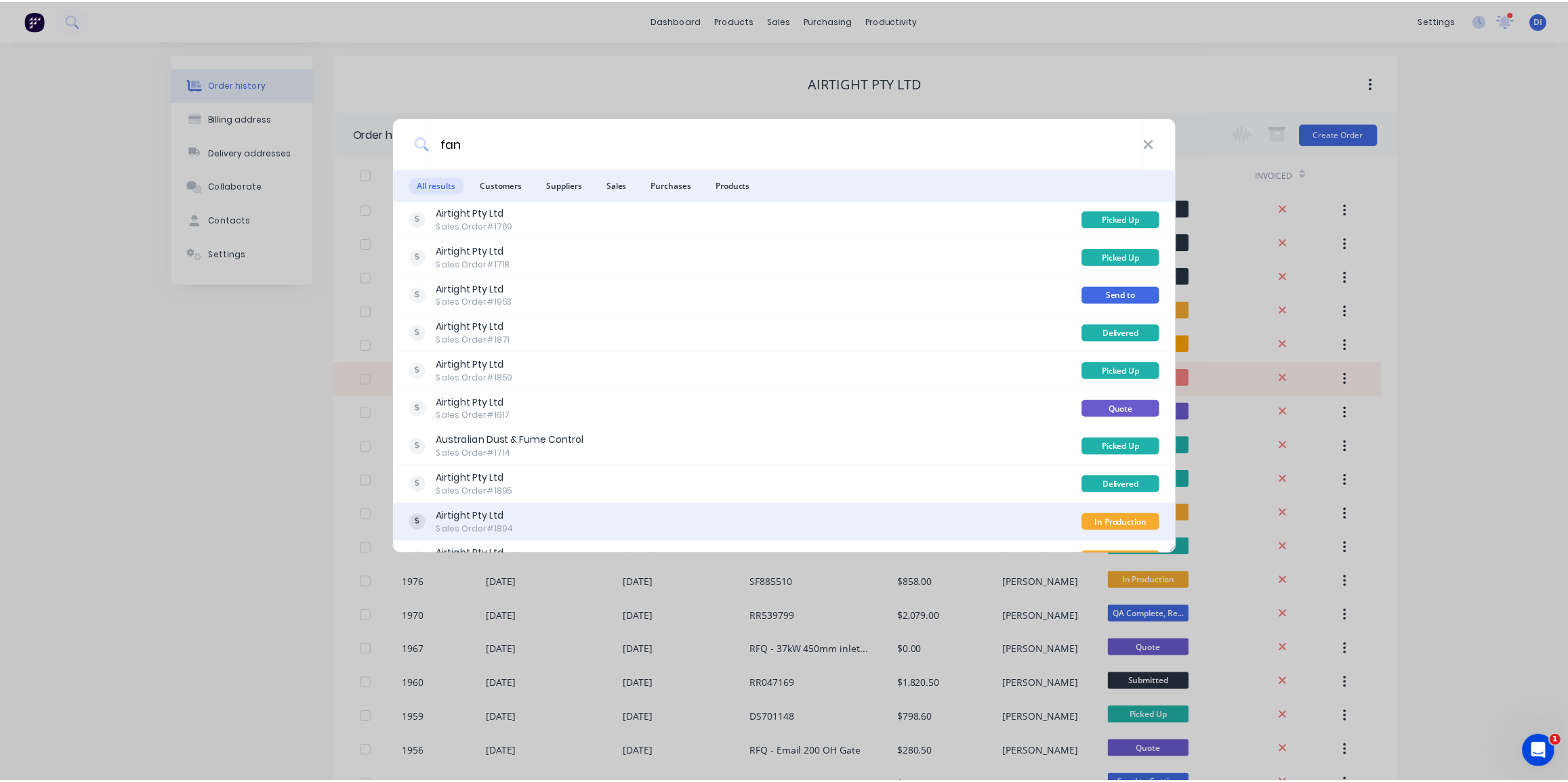
scroll to position [493, 0]
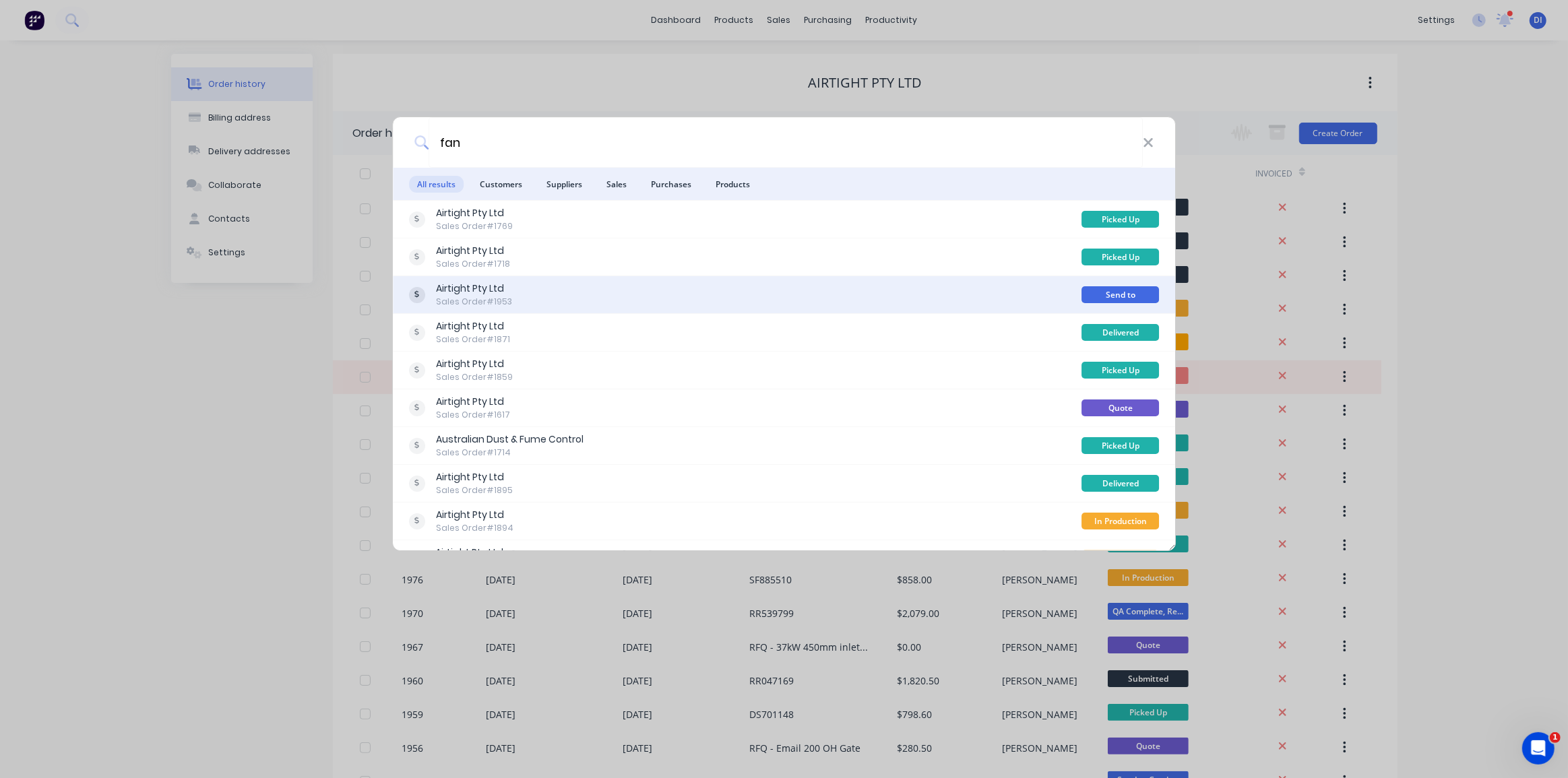
click at [758, 295] on div "Airtight Pty Ltd Sales Order #1953" at bounding box center [746, 295] width 673 height 26
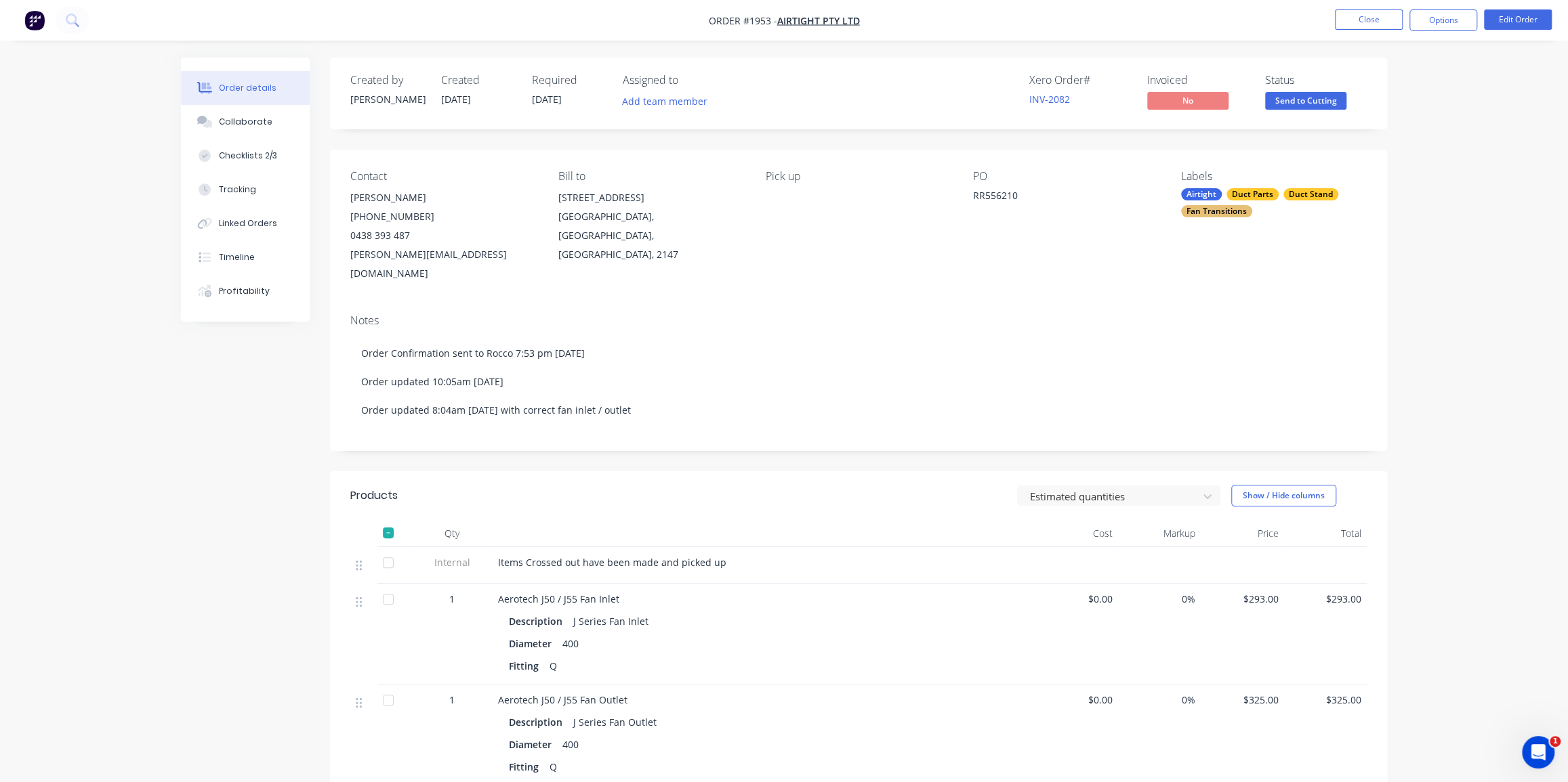
click at [27, 20] on img "button" at bounding box center [34, 20] width 21 height 21
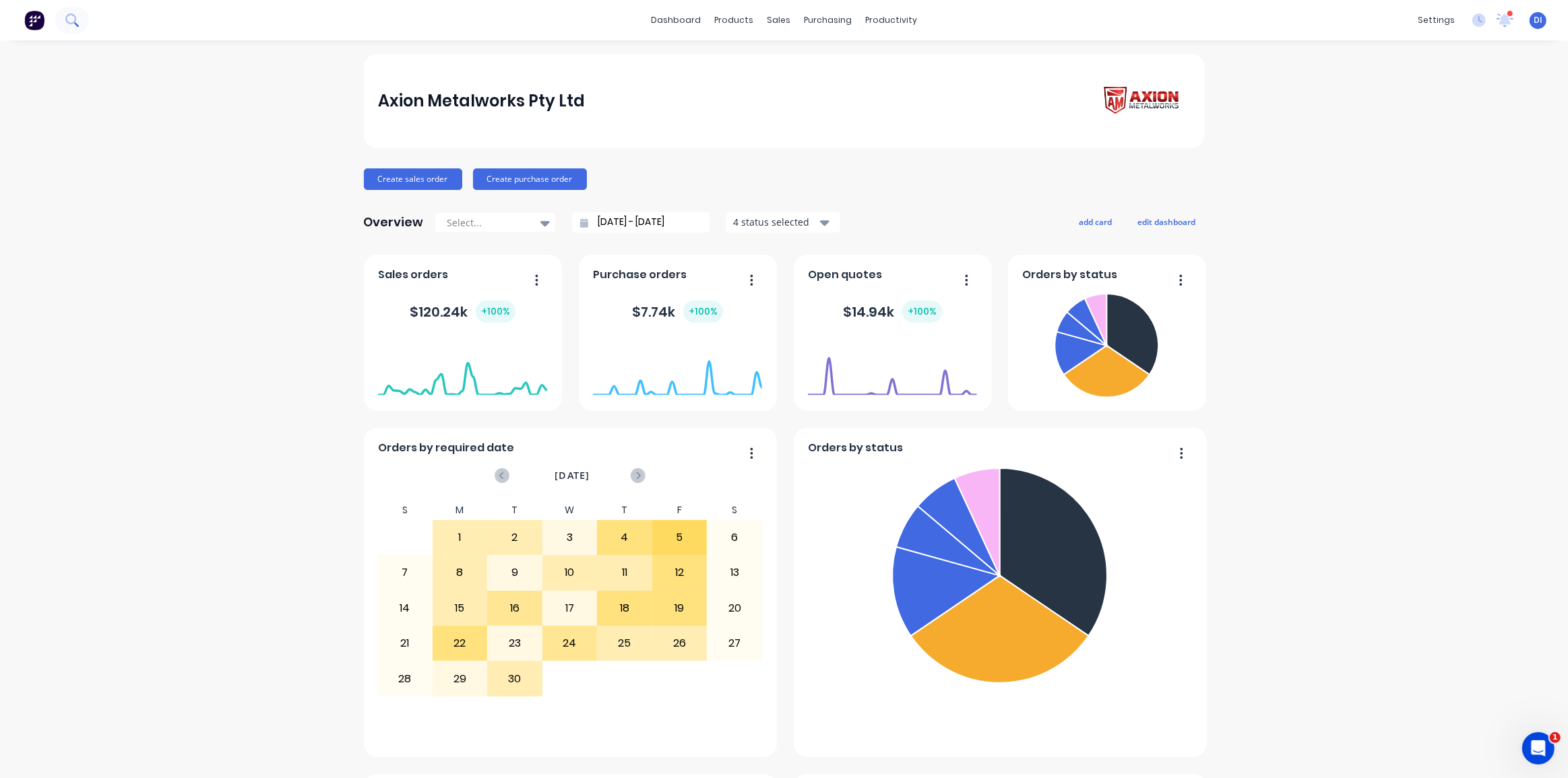
click at [68, 17] on icon at bounding box center [70, 18] width 11 height 11
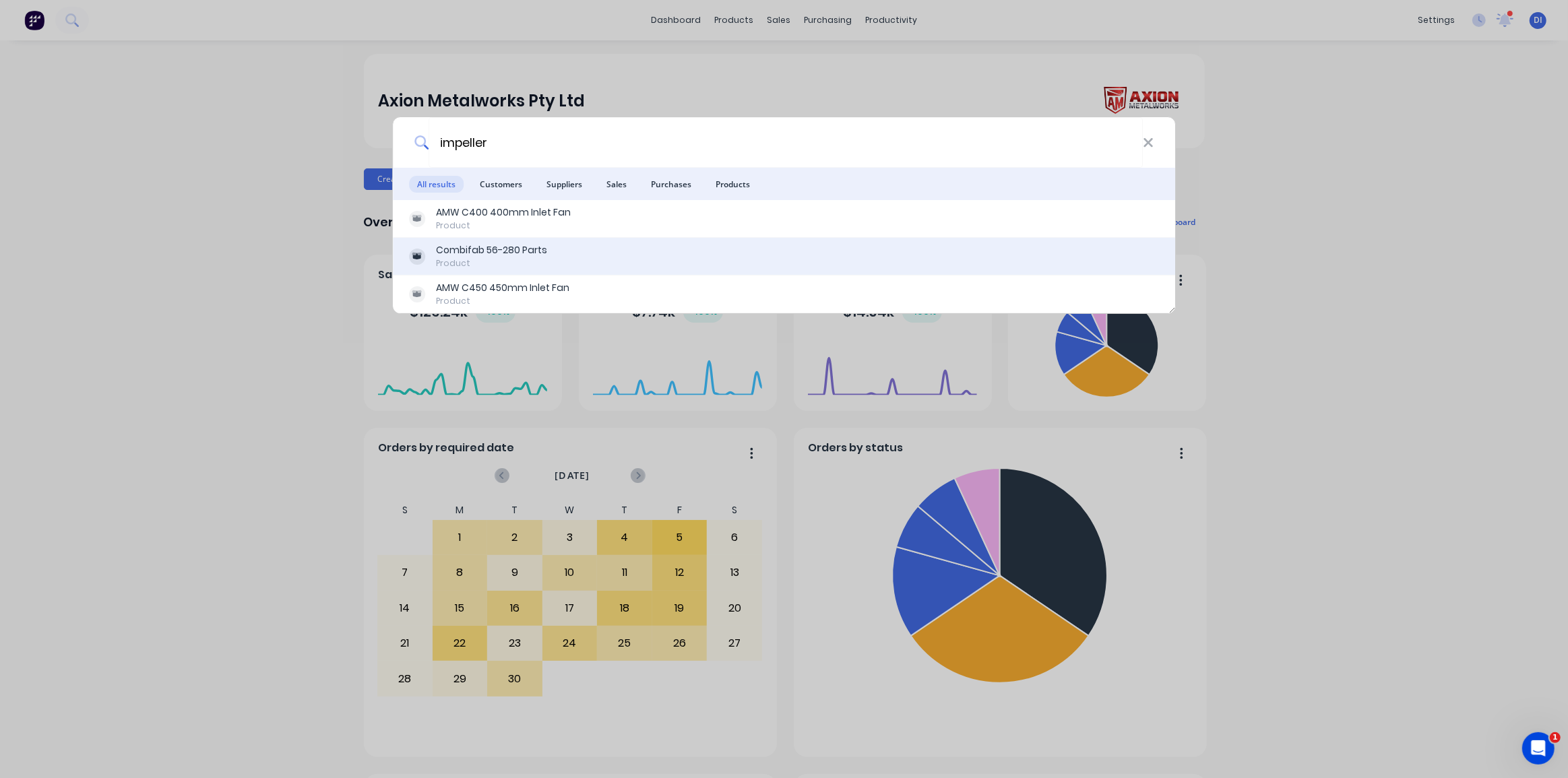
type input "impeller"
click at [526, 252] on div "Combifab 56-280 Parts" at bounding box center [491, 250] width 111 height 14
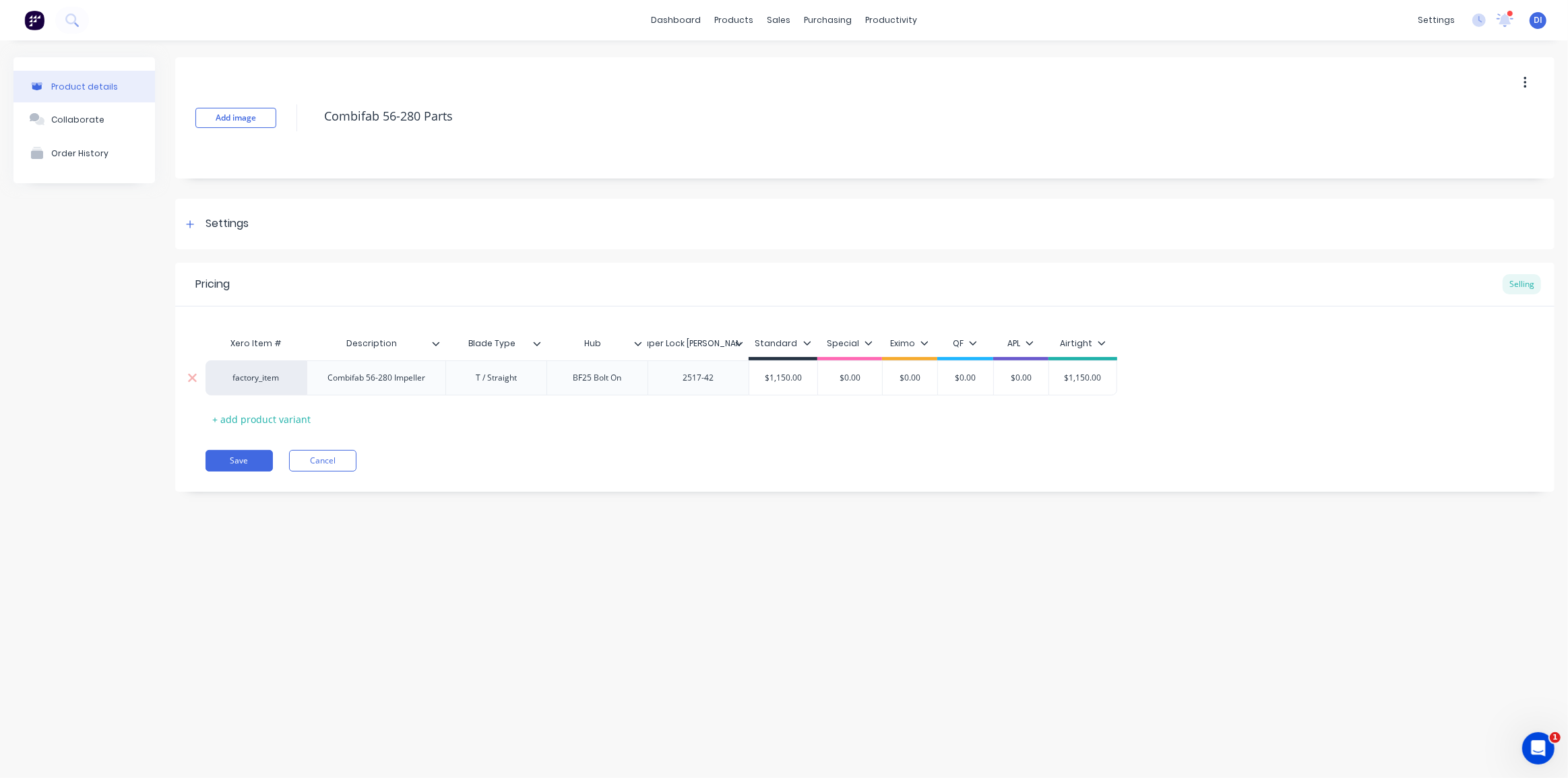
click at [424, 378] on div "Combifab 56-280 Impeller" at bounding box center [376, 378] width 120 height 17
click at [490, 374] on div "T / Straight" at bounding box center [497, 378] width 68 height 17
click at [258, 374] on div "factory_item" at bounding box center [256, 378] width 74 height 12
type textarea "x"
click at [472, 462] on div "Save Cancel" at bounding box center [879, 461] width 1349 height 21
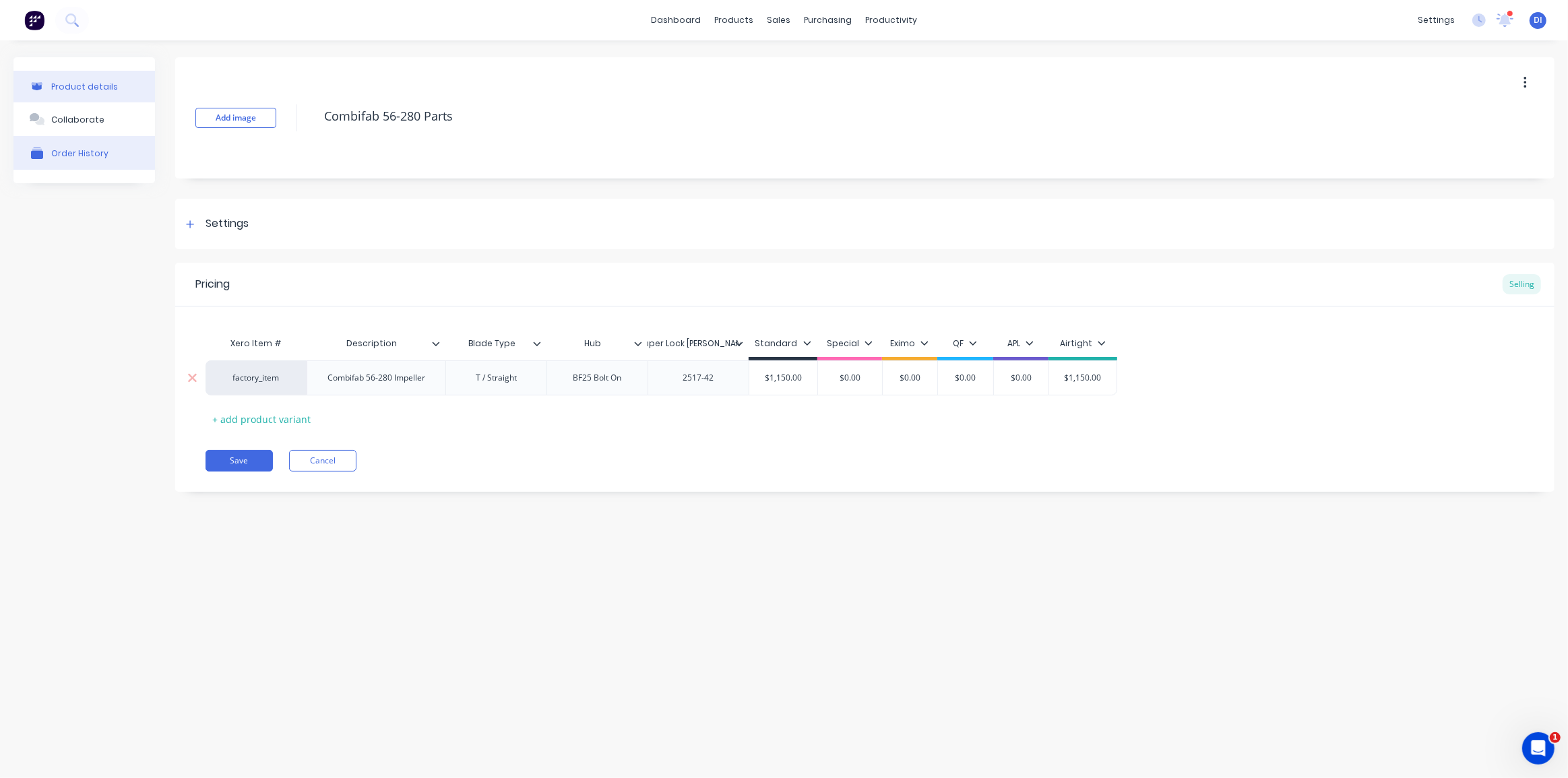
click at [66, 153] on div "Order History" at bounding box center [79, 153] width 57 height 10
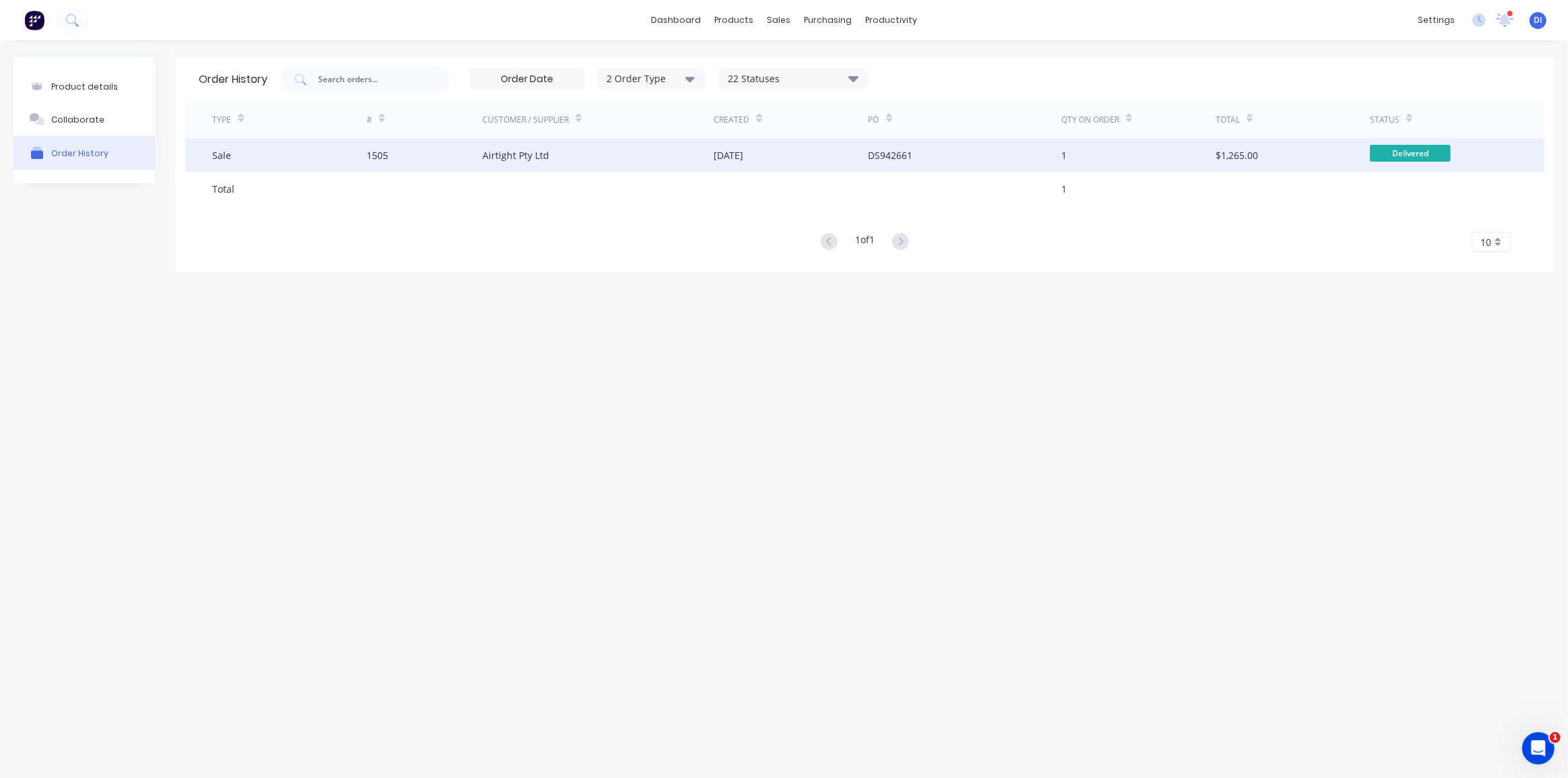
click at [534, 157] on div "Airtight Pty Ltd" at bounding box center [516, 155] width 67 height 14
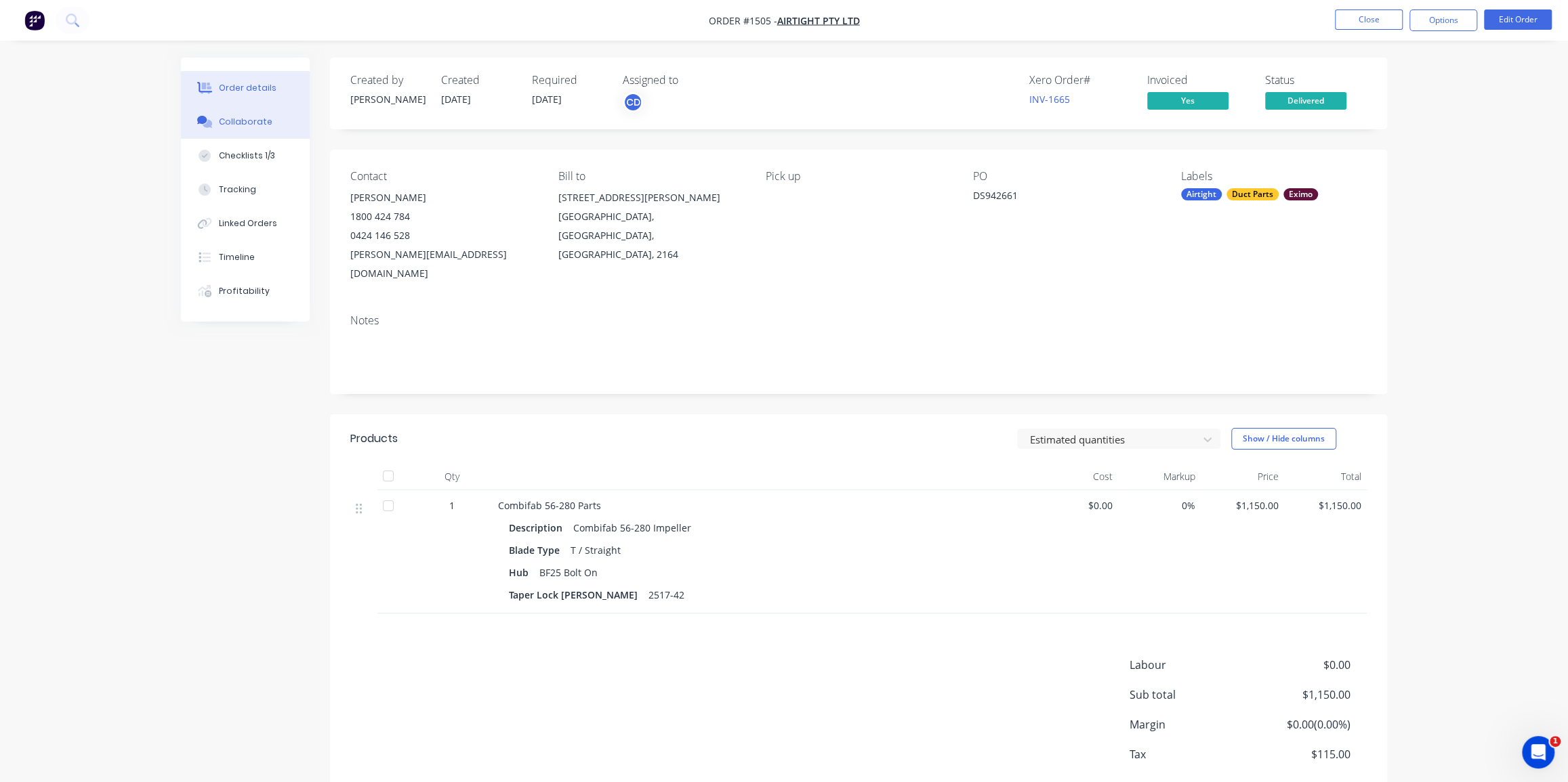
click at [230, 121] on div "Collaborate" at bounding box center [246, 122] width 54 height 12
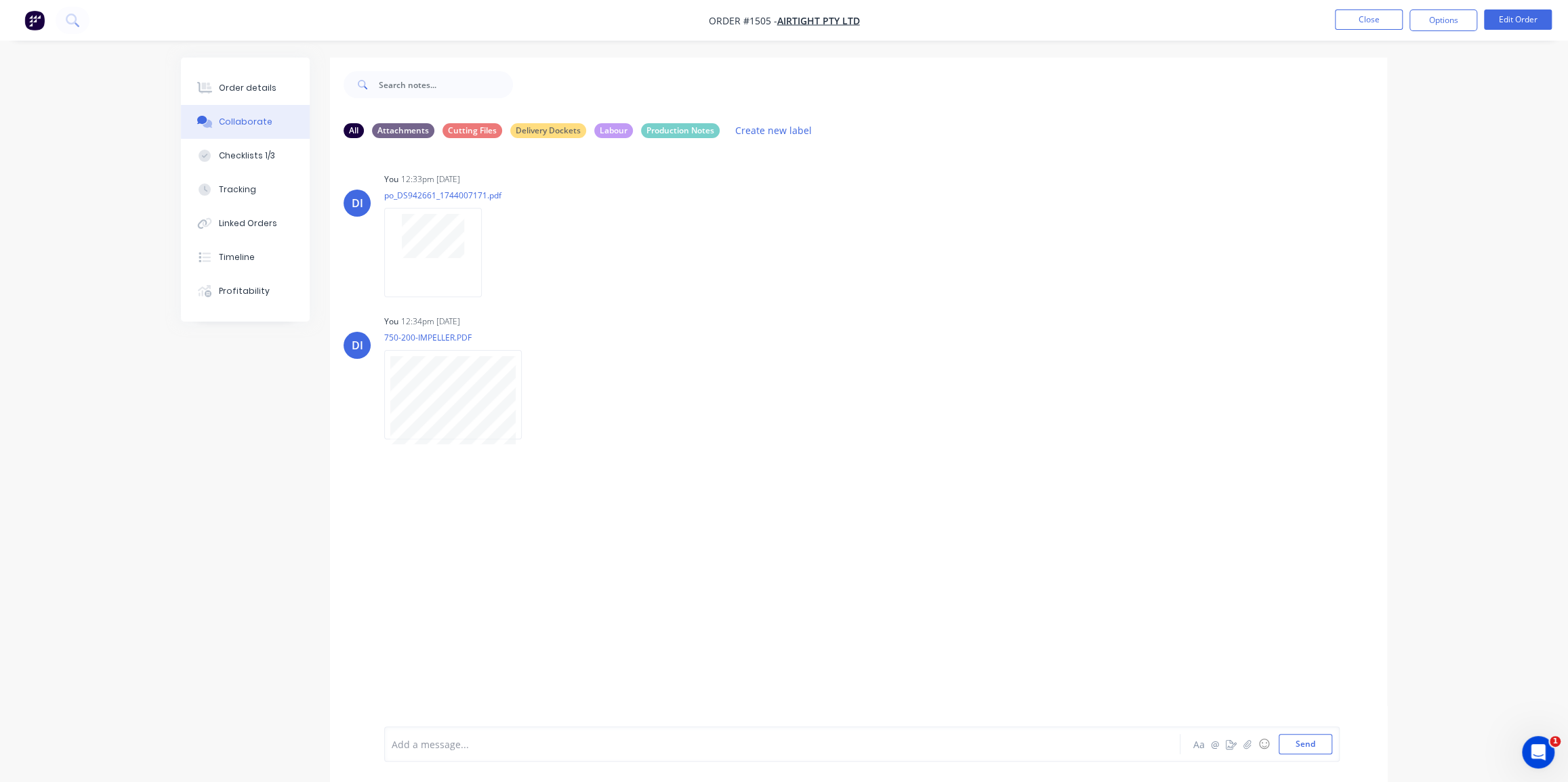
drag, startPoint x: 95, startPoint y: 114, endPoint x: 75, endPoint y: 80, distance: 39.4
click at [95, 109] on div "Order details Collaborate Checklists 1/3 Tracking Linked Orders Timeline Profit…" at bounding box center [784, 401] width 1568 height 803
click at [32, 22] on img "button" at bounding box center [34, 20] width 21 height 21
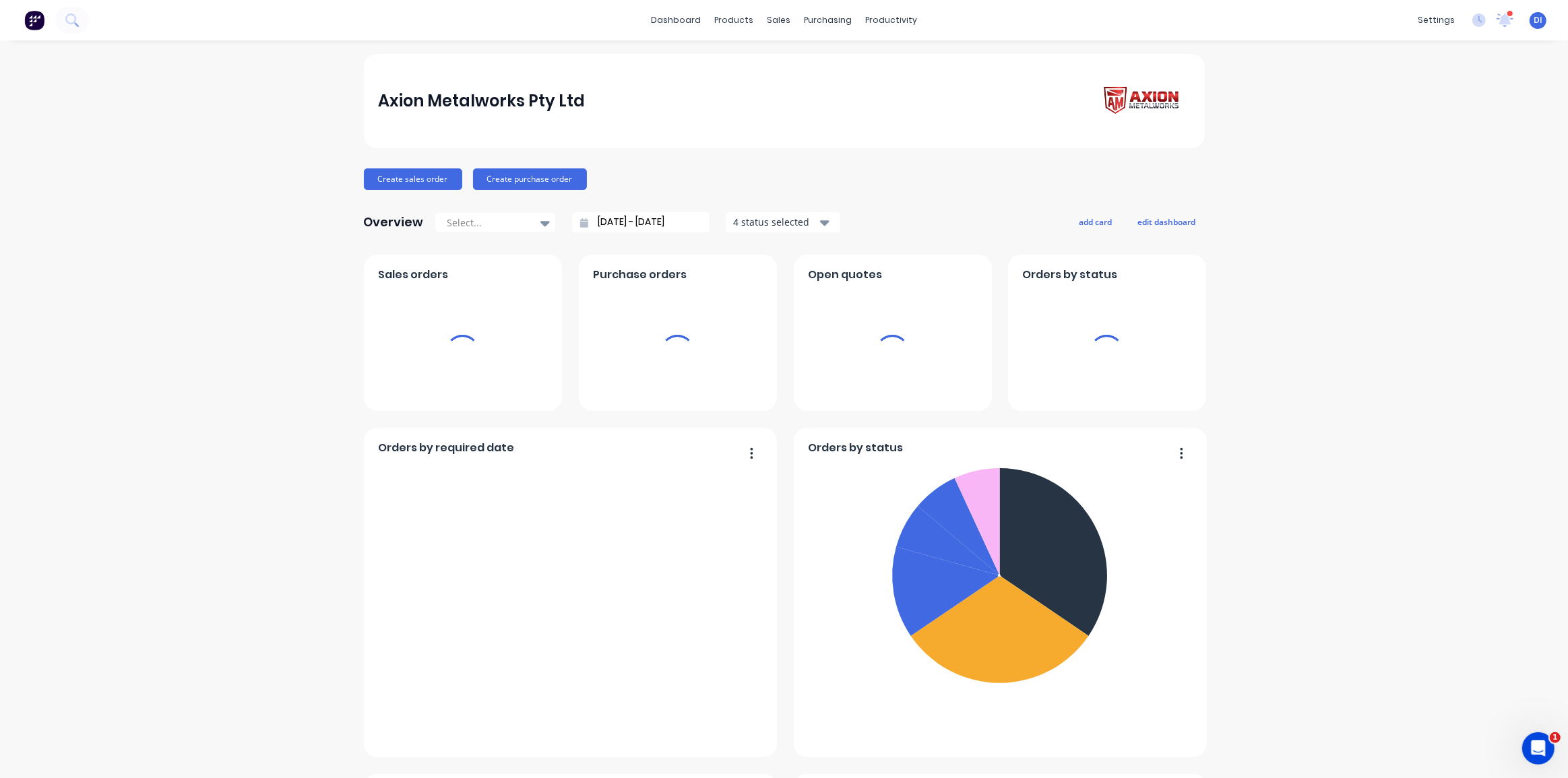
click at [1352, 298] on div "Axion Metalworks Pty Ltd Create sales order Create purchase order Overview Sele…" at bounding box center [784, 752] width 1568 height 1396
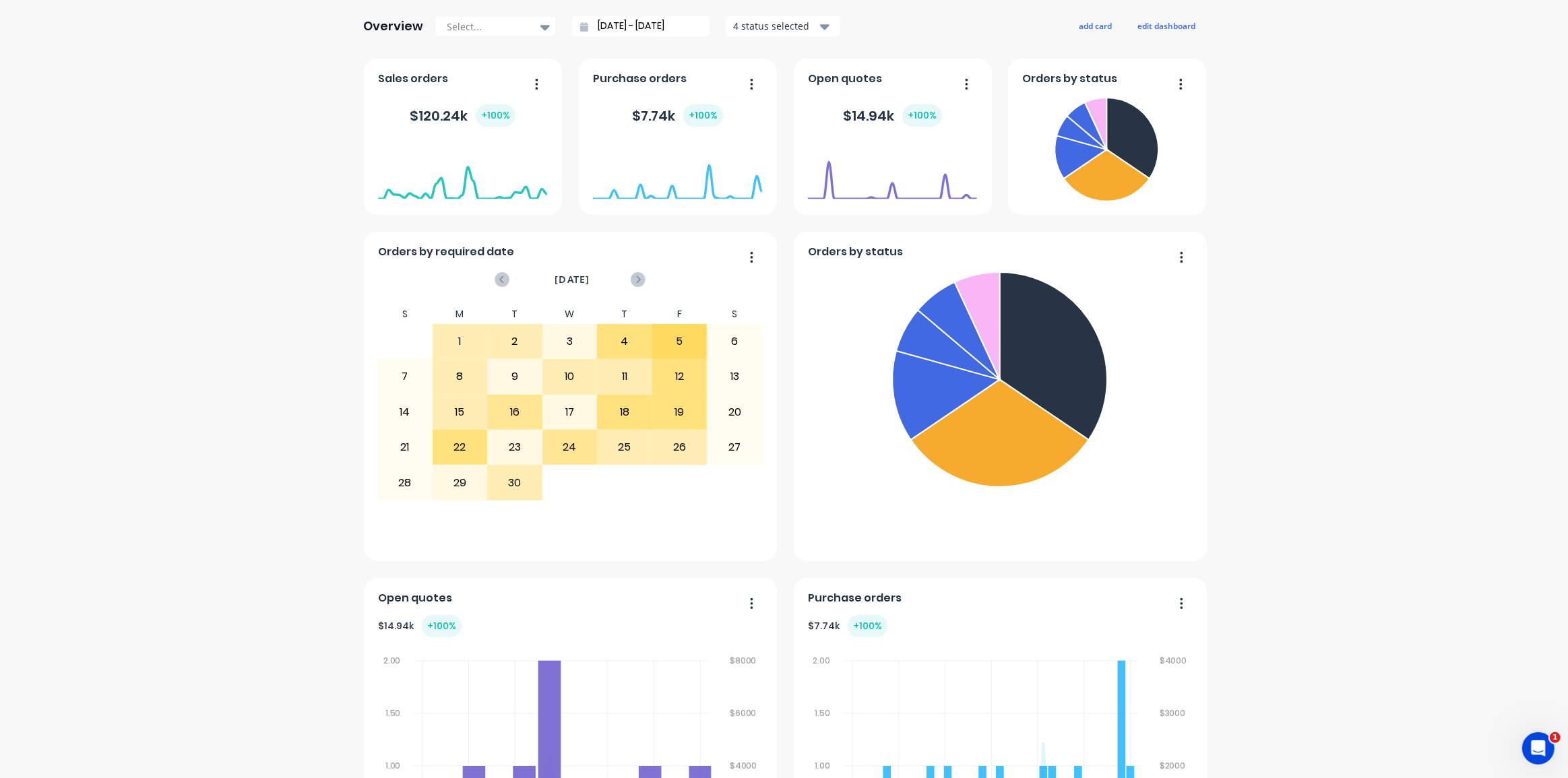
scroll to position [439, 0]
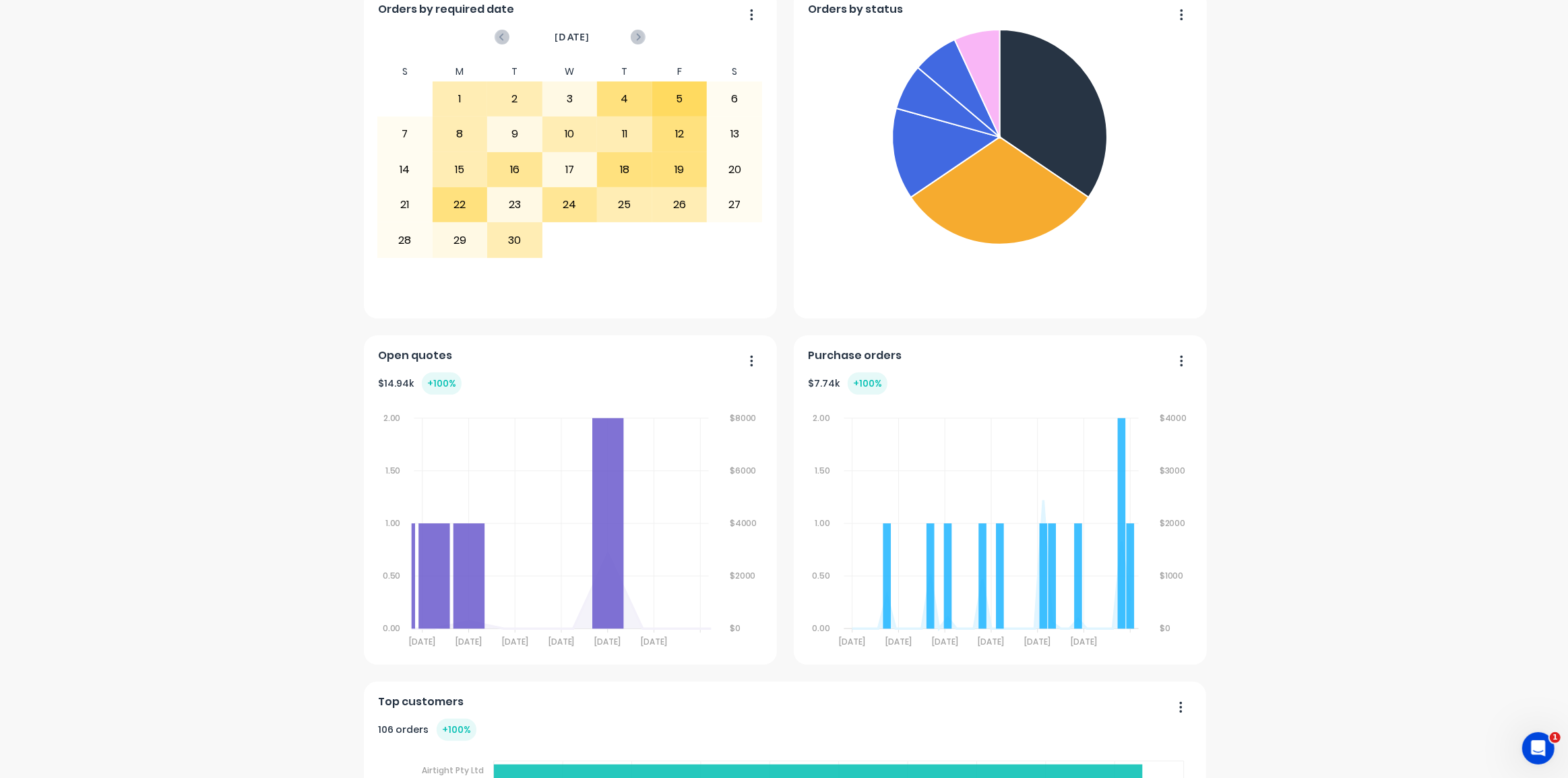
click at [257, 448] on div "Axion Metalworks Pty Ltd Create sales order Create purchase order Overview Sele…" at bounding box center [784, 314] width 1568 height 1396
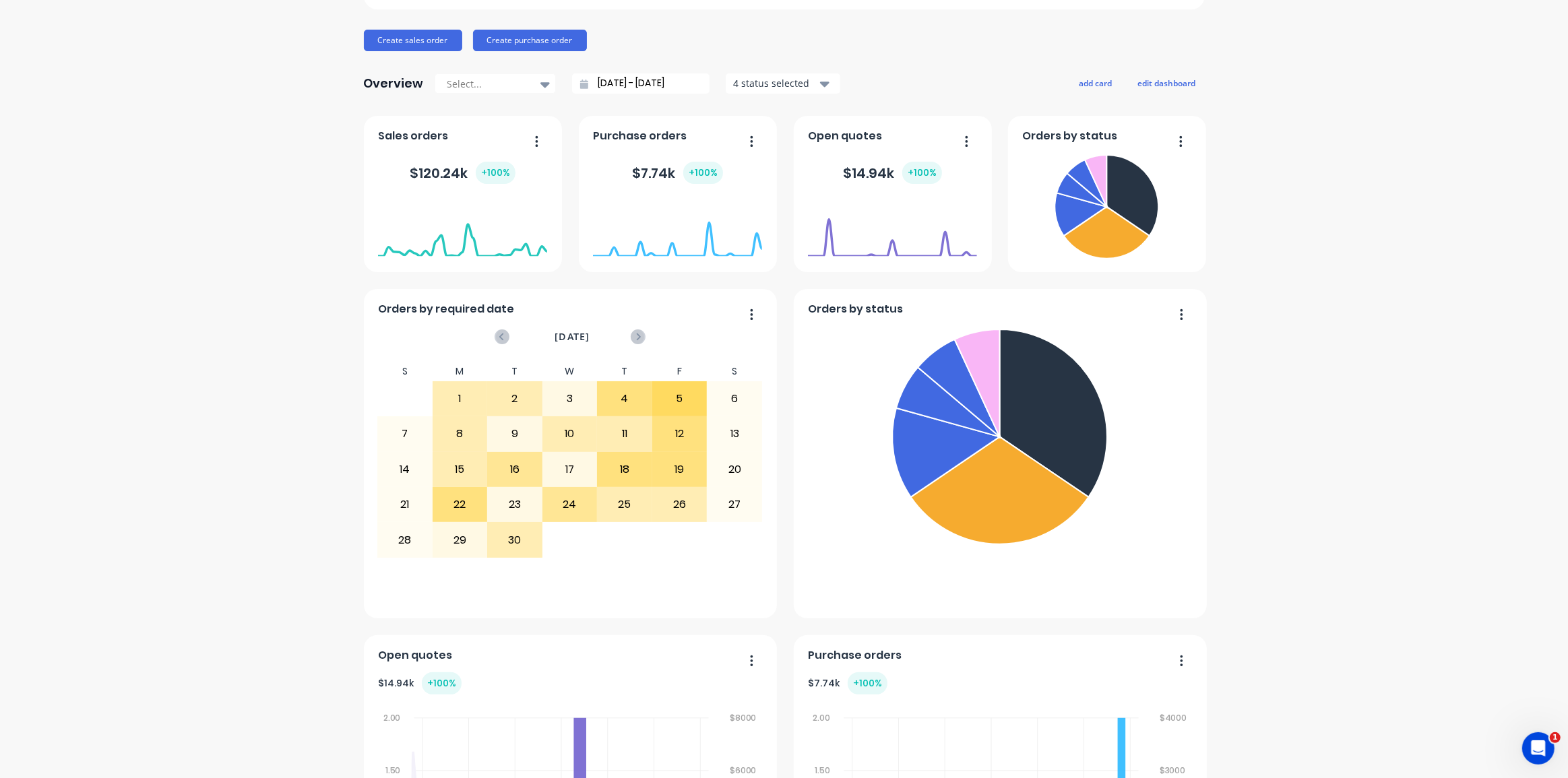
scroll to position [133, 0]
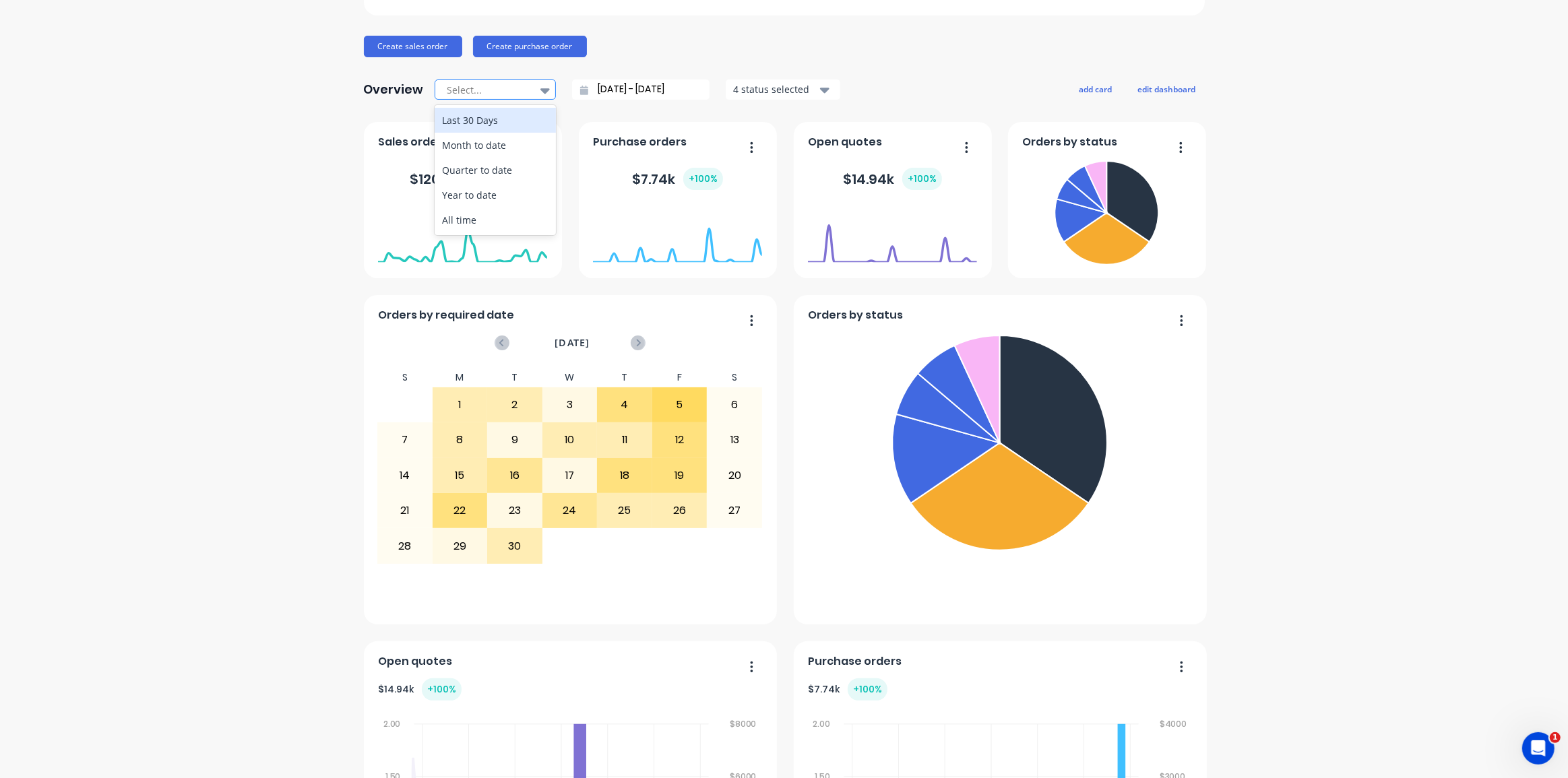
click at [519, 87] on div at bounding box center [488, 90] width 85 height 17
click at [498, 145] on div "Month to date" at bounding box center [495, 145] width 121 height 25
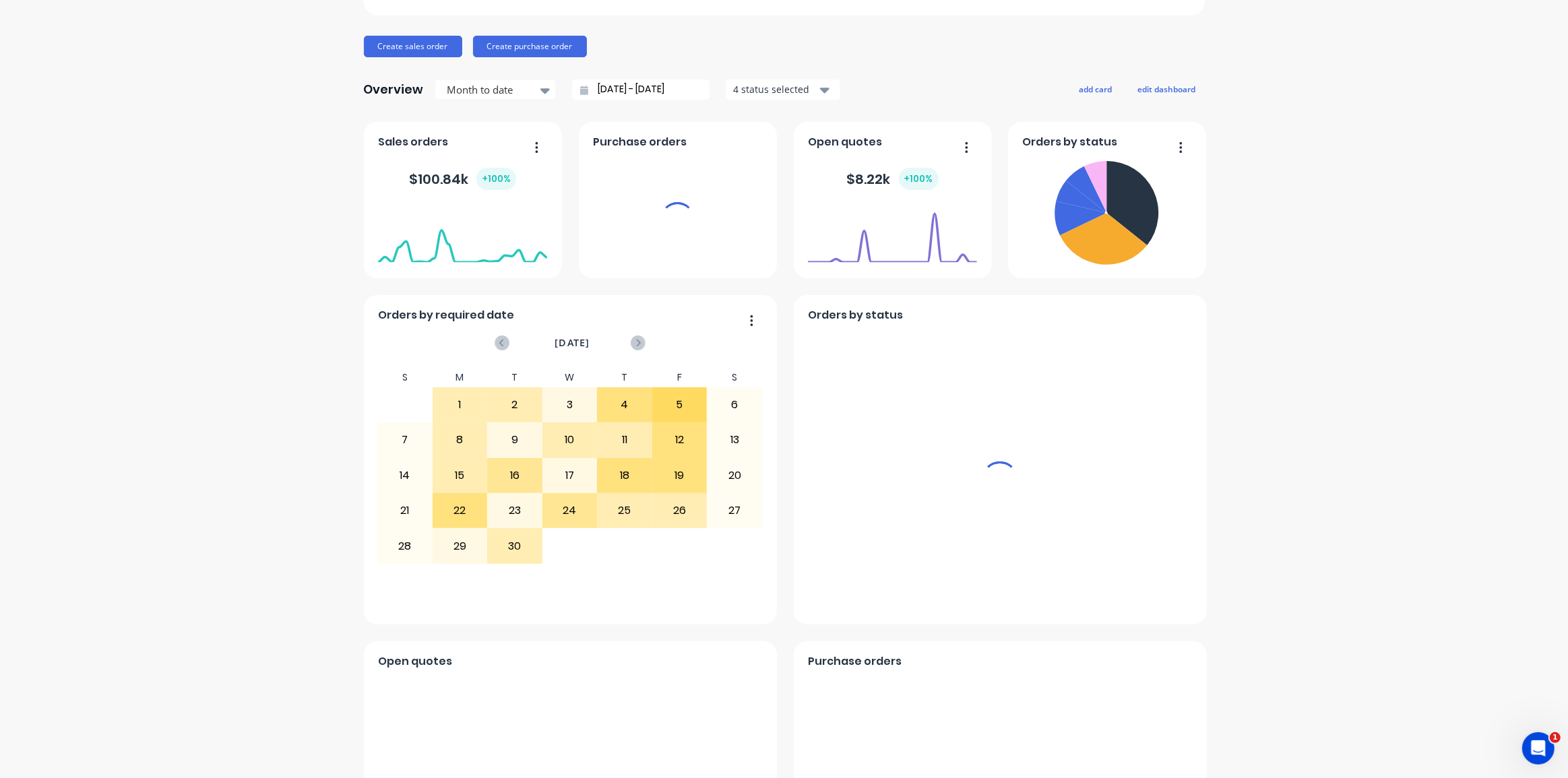
click at [252, 285] on div "Axion Metalworks Pty Ltd Create sales order Create purchase order Overview Mont…" at bounding box center [784, 619] width 1568 height 1396
click at [1347, 424] on div "Axion Metalworks Pty Ltd Create sales order Create purchase order Overview Mont…" at bounding box center [784, 619] width 1568 height 1396
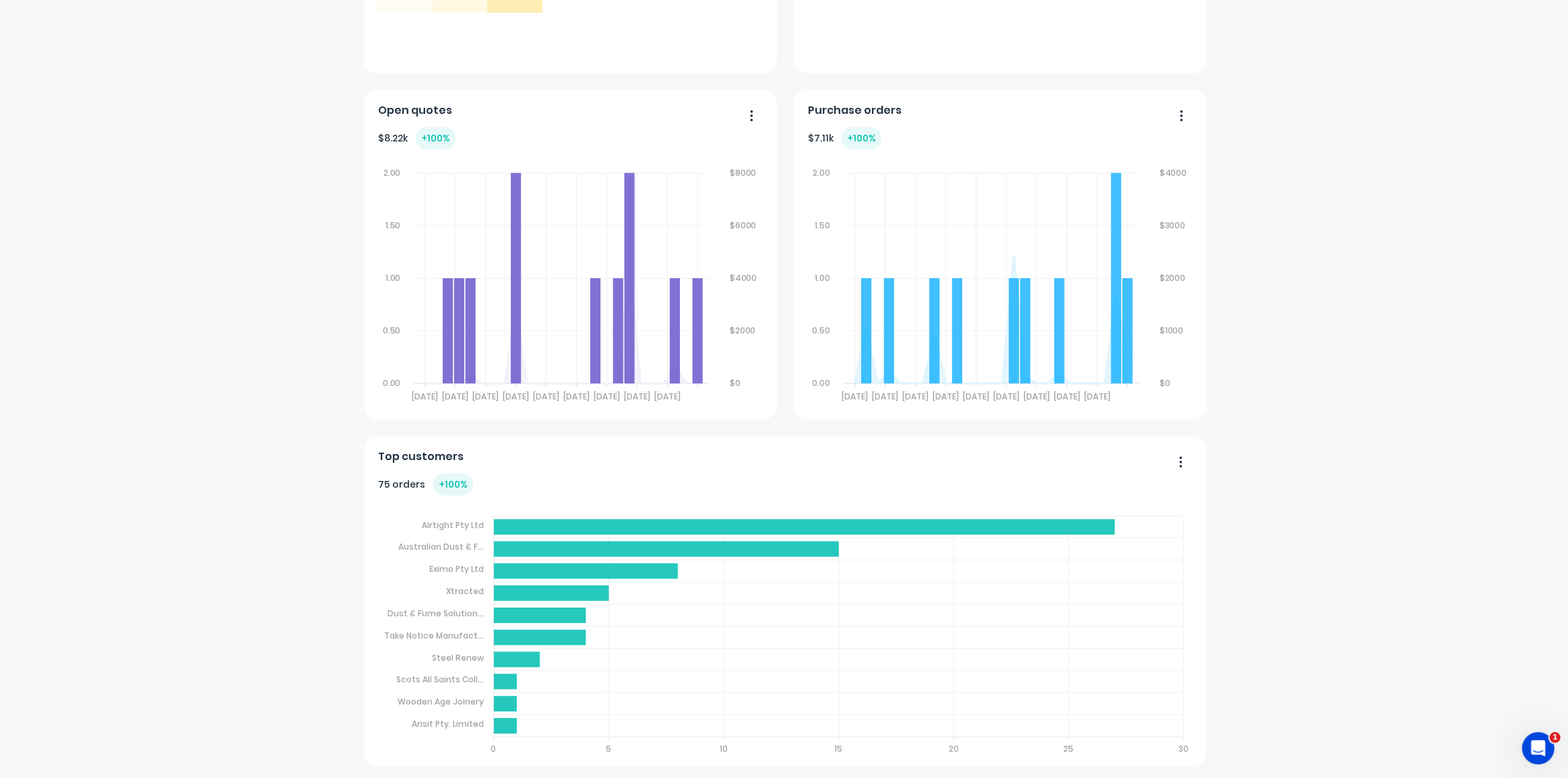
scroll to position [0, 0]
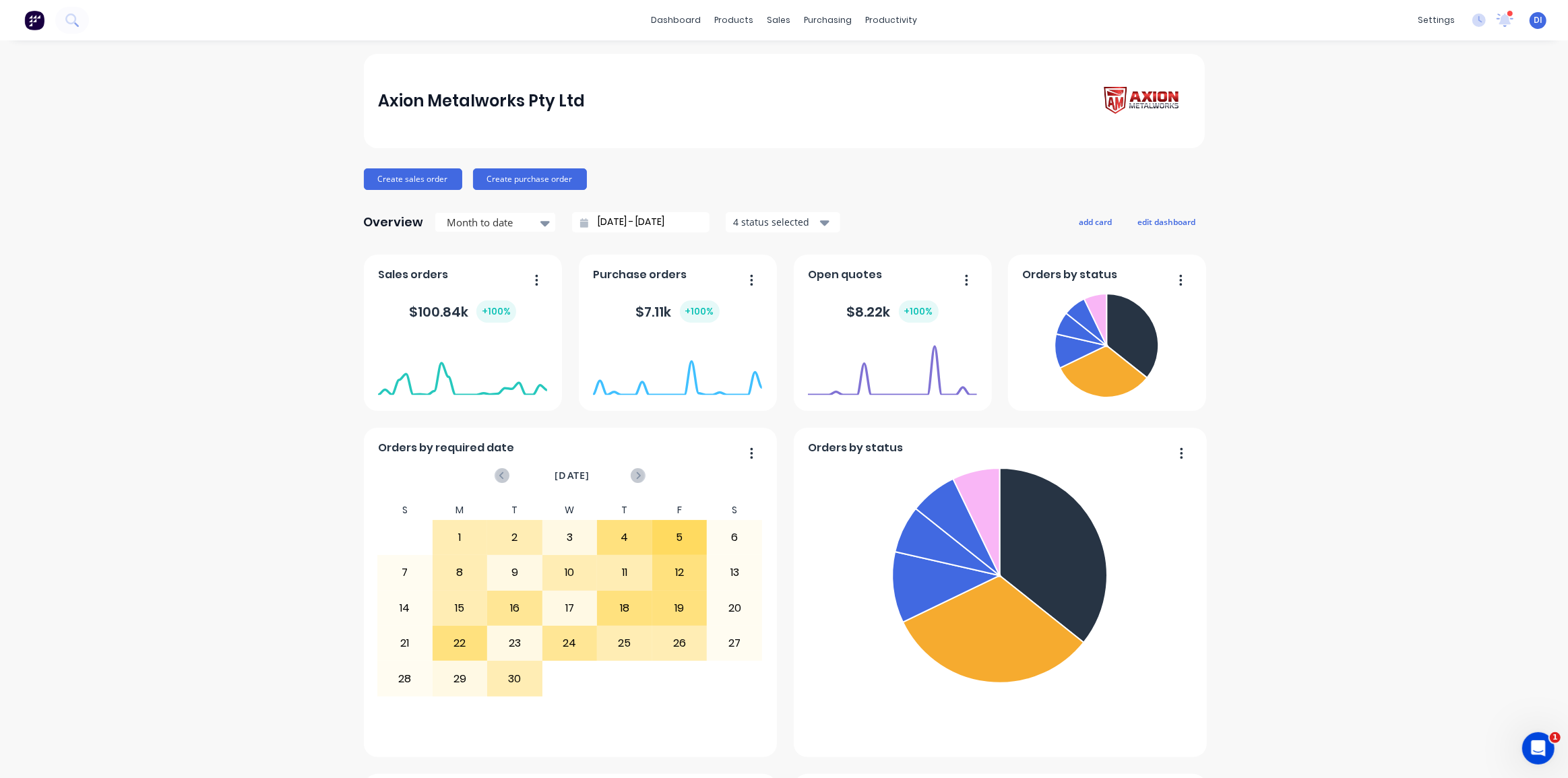
click at [671, 97] on div "Axion Metalworks Pty Ltd" at bounding box center [784, 101] width 812 height 39
drag, startPoint x: 591, startPoint y: 107, endPoint x: 353, endPoint y: 106, distance: 238.0
click at [353, 106] on div "Axion Metalworks Pty Ltd Create sales order Create purchase order Overview Mont…" at bounding box center [784, 752] width 1568 height 1396
click at [329, 140] on div "Axion Metalworks Pty Ltd Create sales order Create purchase order Overview Mont…" at bounding box center [784, 752] width 1568 height 1396
click at [498, 219] on div at bounding box center [488, 223] width 85 height 17
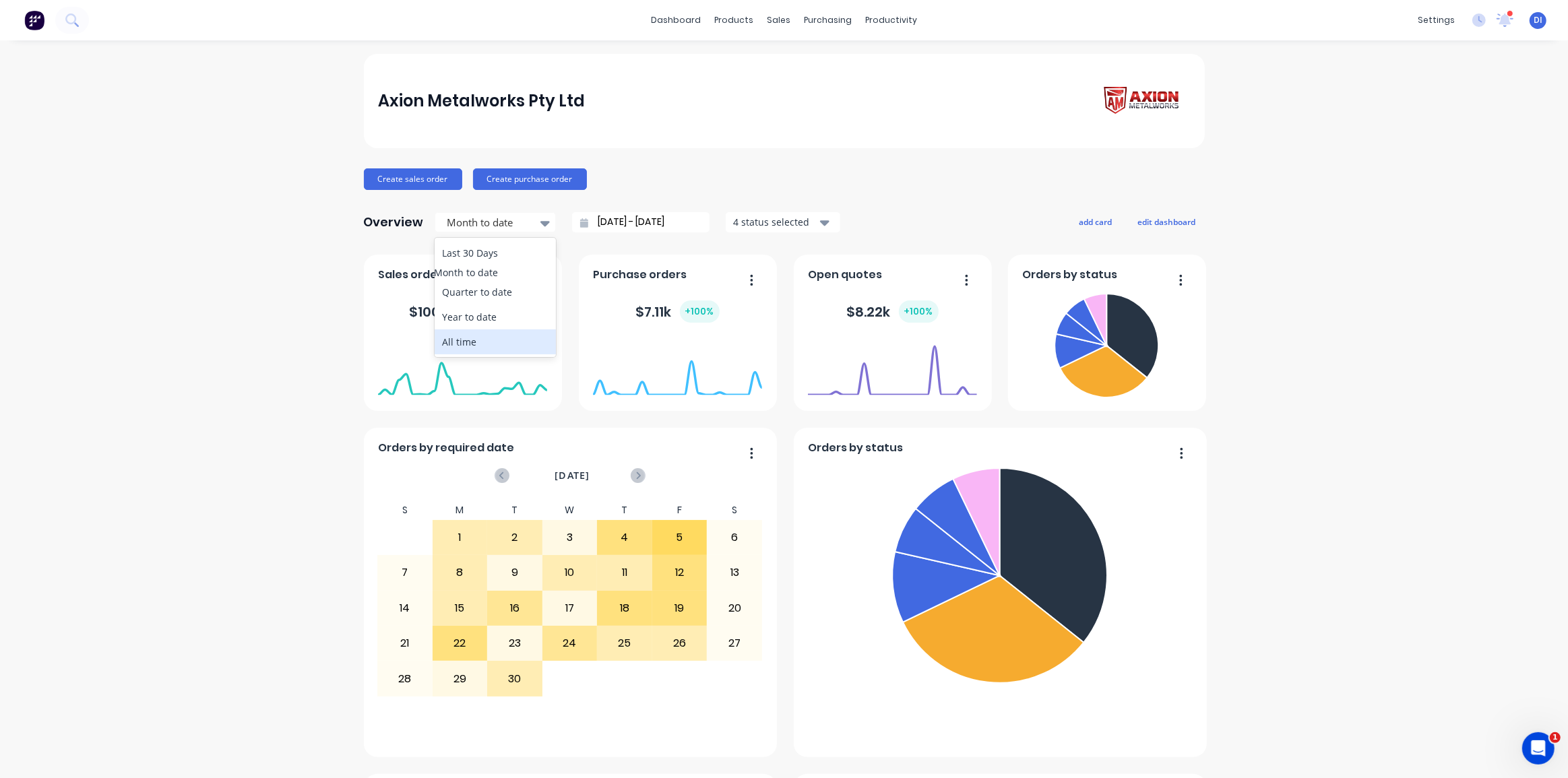
click at [471, 351] on div "All time" at bounding box center [495, 342] width 121 height 25
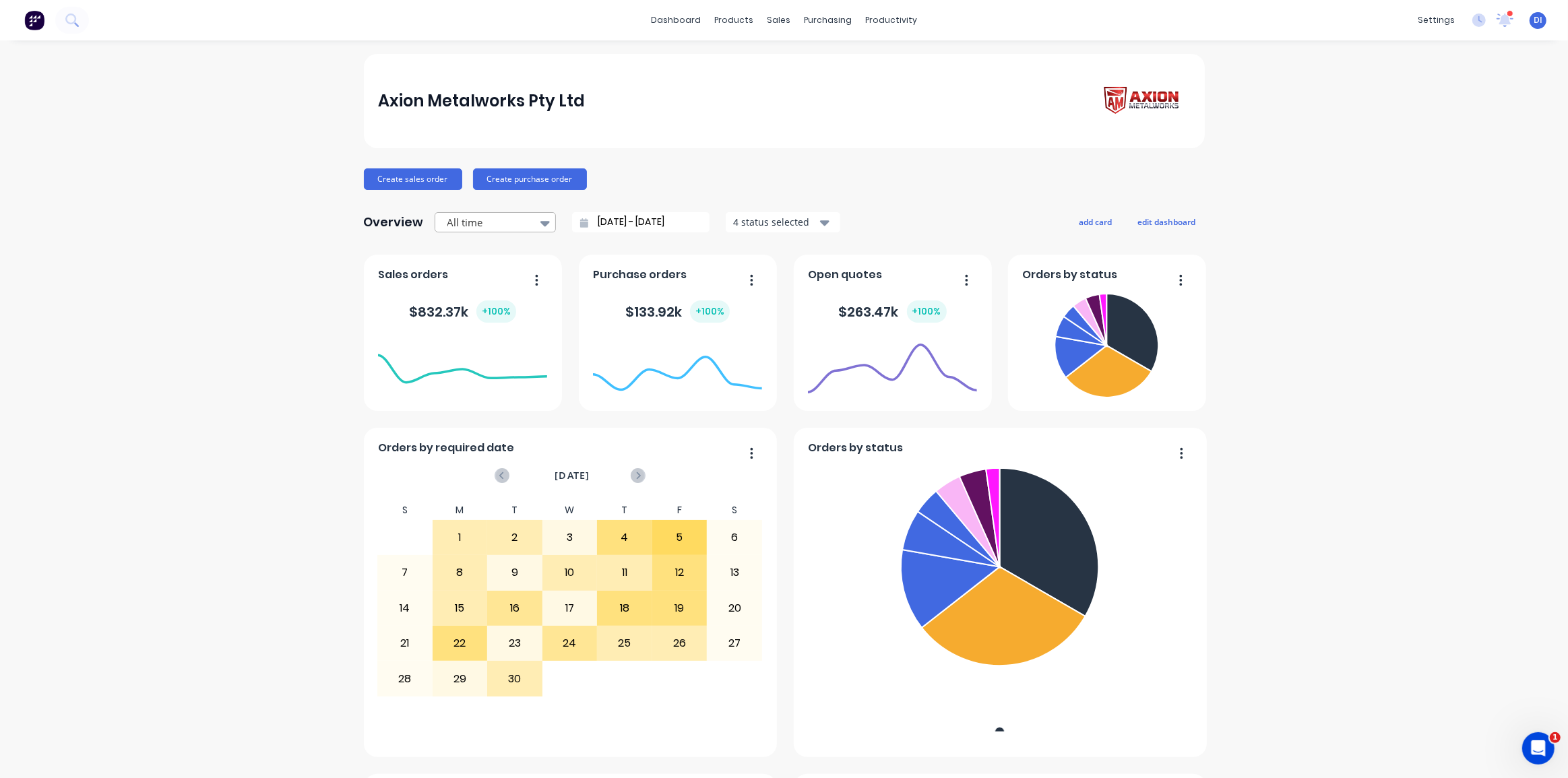
click at [520, 219] on div at bounding box center [488, 223] width 85 height 17
click at [511, 294] on div "Quarter to date" at bounding box center [495, 303] width 121 height 25
type input "01/07/25 - 24/09/25"
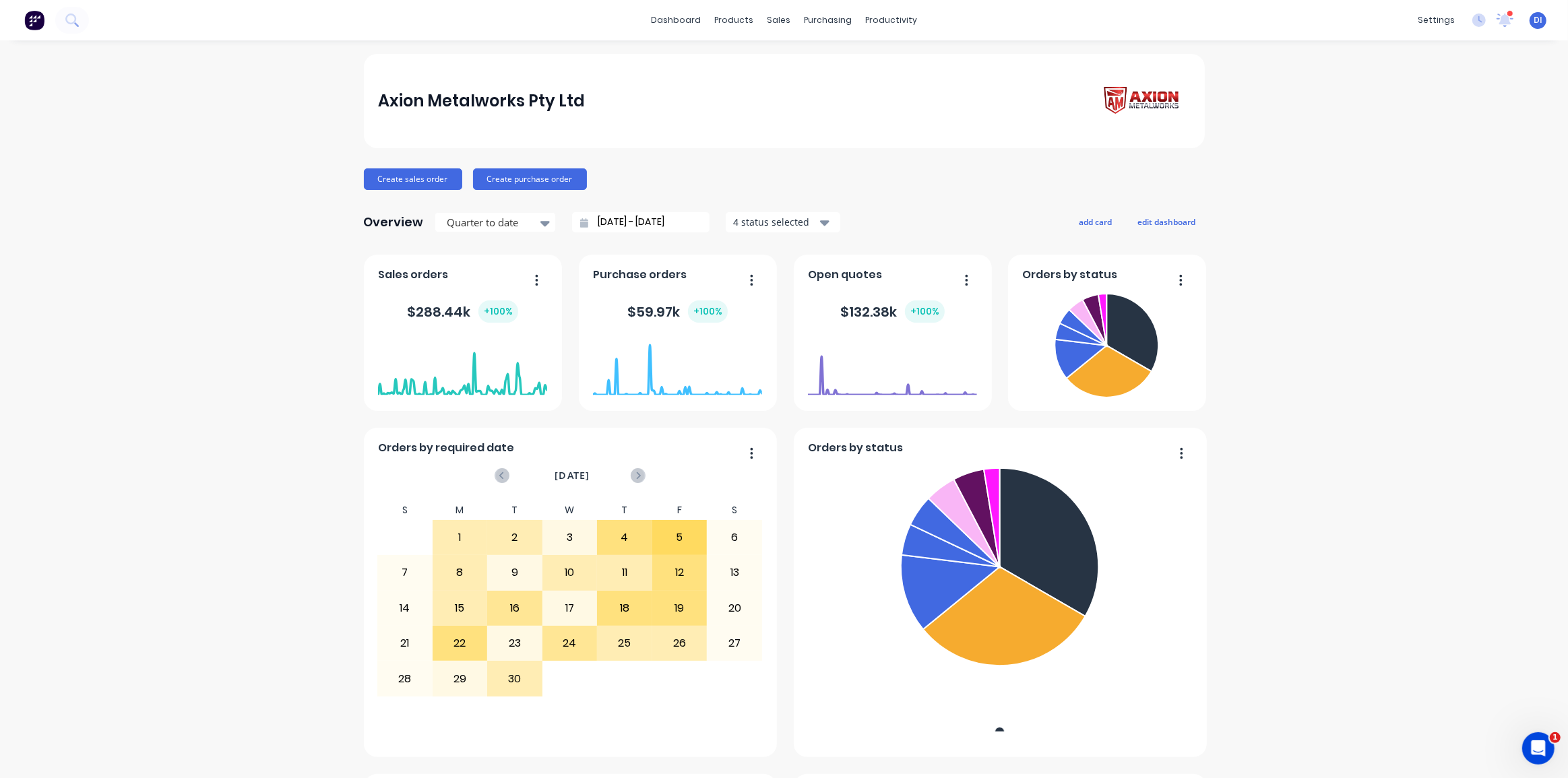
click at [223, 285] on div "Axion Metalworks Pty Ltd Create sales order Create purchase order Overview Quar…" at bounding box center [784, 752] width 1568 height 1396
click at [42, 23] on img at bounding box center [34, 20] width 21 height 21
click at [35, 23] on img at bounding box center [34, 20] width 21 height 21
click at [1367, 196] on div "Axion Metalworks Pty Ltd Create sales order Create purchase order Overview Quar…" at bounding box center [784, 752] width 1568 height 1396
